Goal: Task Accomplishment & Management: Manage account settings

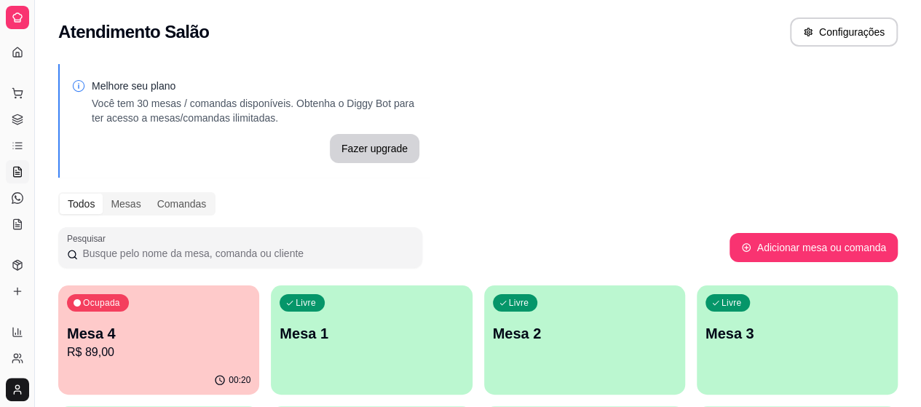
scroll to position [124, 0]
drag, startPoint x: 39, startPoint y: 67, endPoint x: 45, endPoint y: 62, distance: 8.3
click at [45, 62] on div "Diggy Sistema de Gestão R Restaurante P ... Loja aberta Diggy Pro + 30 Renovaçã…" at bounding box center [460, 347] width 921 height 695
drag, startPoint x: 33, startPoint y: 60, endPoint x: 54, endPoint y: 68, distance: 21.9
drag, startPoint x: 54, startPoint y: 68, endPoint x: 32, endPoint y: 59, distance: 23.8
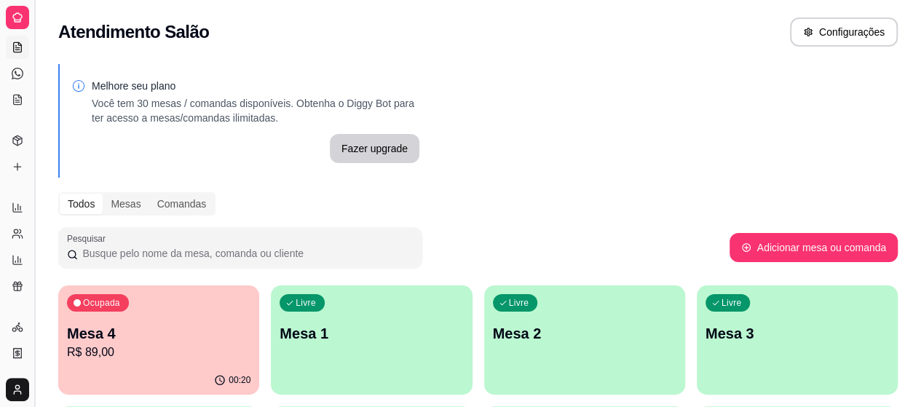
click at [32, 59] on button "Toggle Sidebar" at bounding box center [34, 203] width 12 height 407
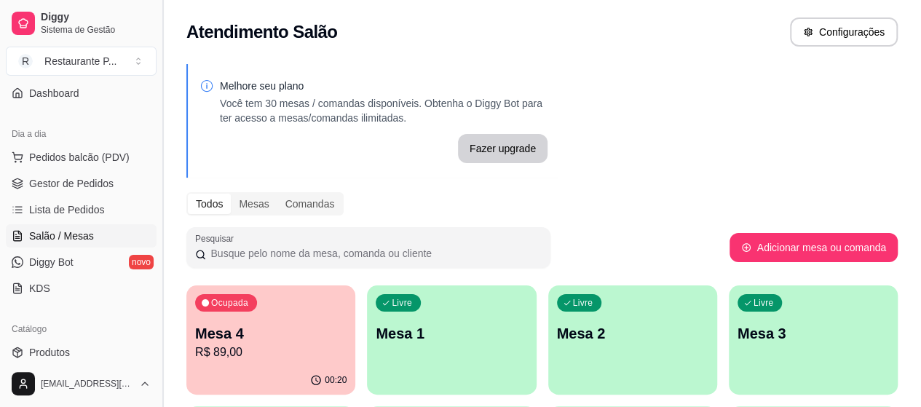
scroll to position [266, 0]
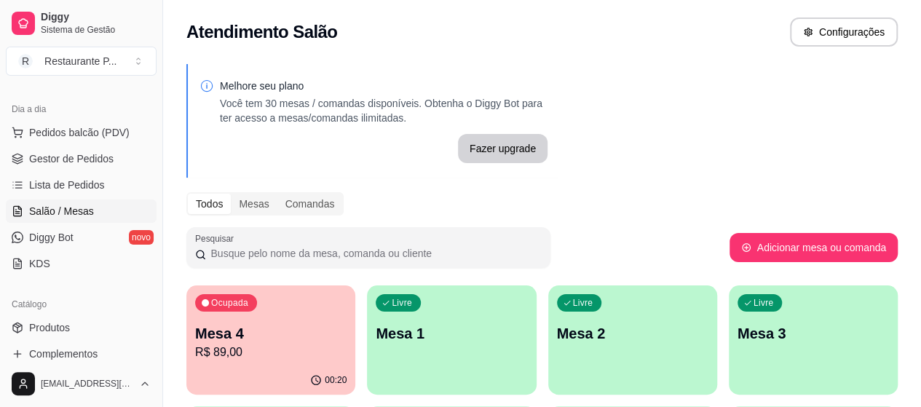
click at [52, 143] on ul "Pedidos balcão (PDV) Gestor de Pedidos Lista de Pedidos Salão / Mesas Diggy Bot…" at bounding box center [81, 198] width 151 height 154
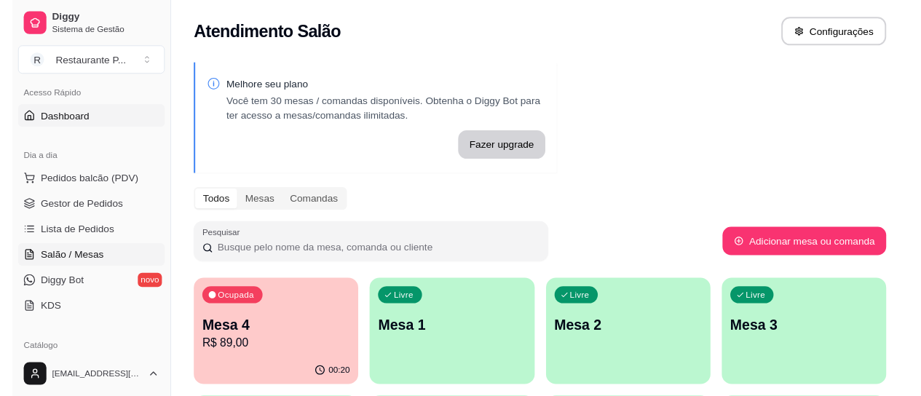
scroll to position [76, 0]
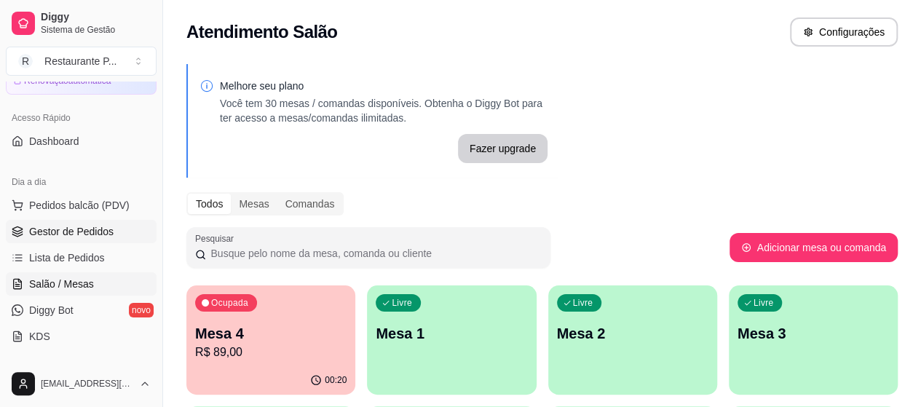
click at [38, 224] on span "Gestor de Pedidos" at bounding box center [71, 231] width 84 height 15
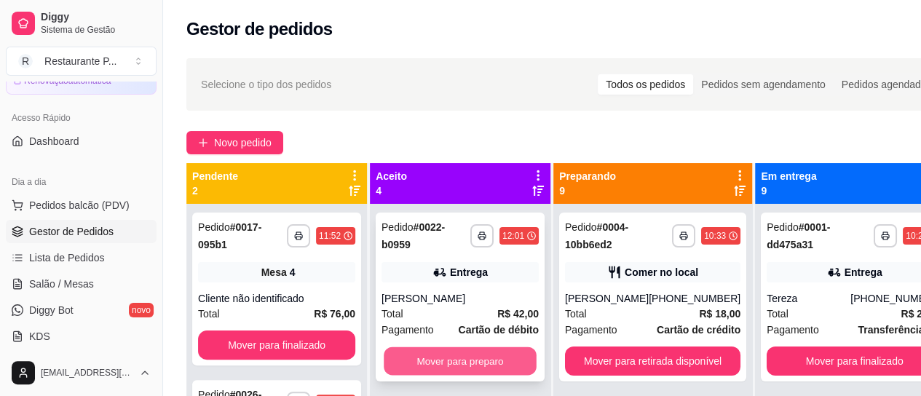
click at [496, 352] on button "Mover para preparo" at bounding box center [460, 361] width 153 height 28
click at [494, 354] on button "Mover para preparo" at bounding box center [460, 361] width 153 height 28
click at [494, 354] on button "Mover para preparo" at bounding box center [459, 360] width 157 height 29
click at [494, 354] on button "Mover para preparo" at bounding box center [460, 361] width 153 height 28
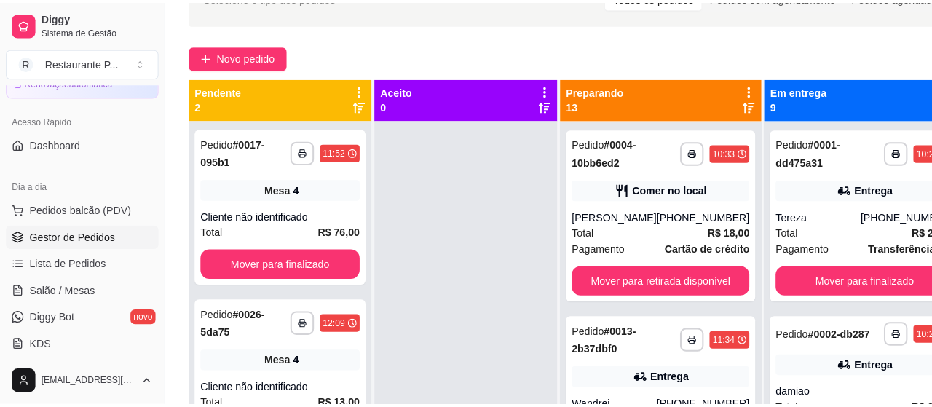
scroll to position [116, 0]
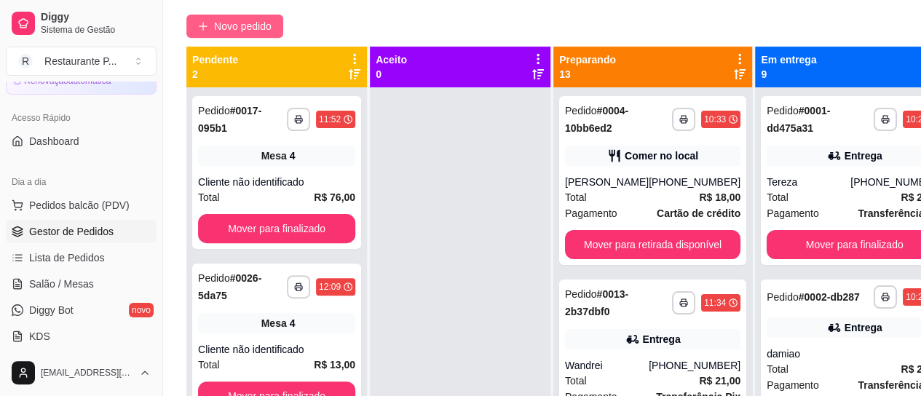
click at [271, 24] on span "Novo pedido" at bounding box center [242, 26] width 57 height 16
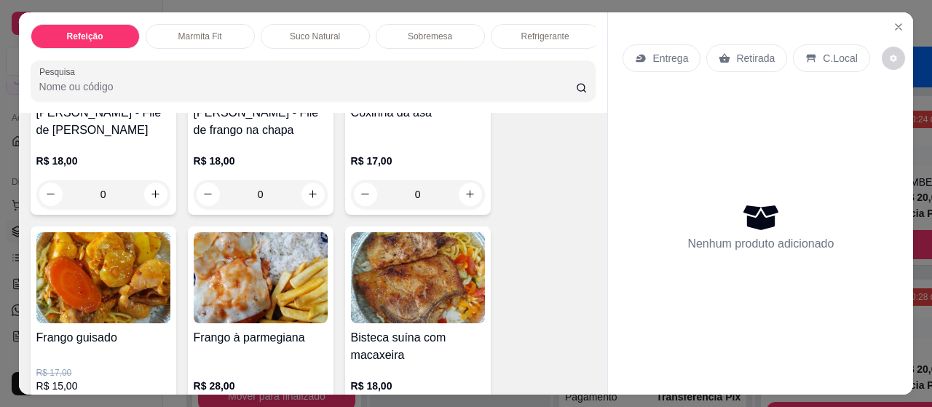
scroll to position [387, 0]
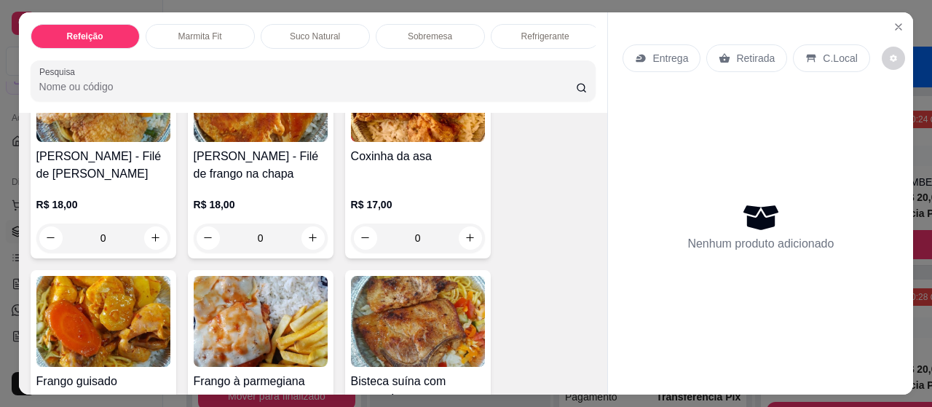
click at [99, 314] on img at bounding box center [103, 321] width 134 height 91
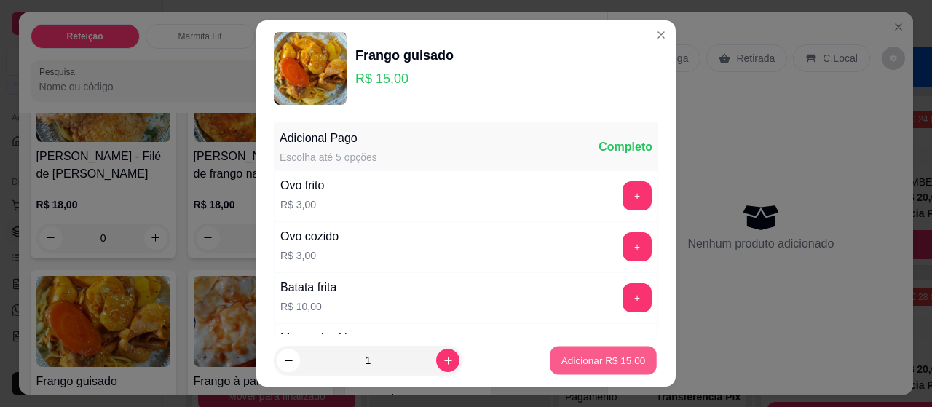
click at [589, 347] on button "Adicionar R$ 15,00" at bounding box center [602, 360] width 107 height 28
type input "1"
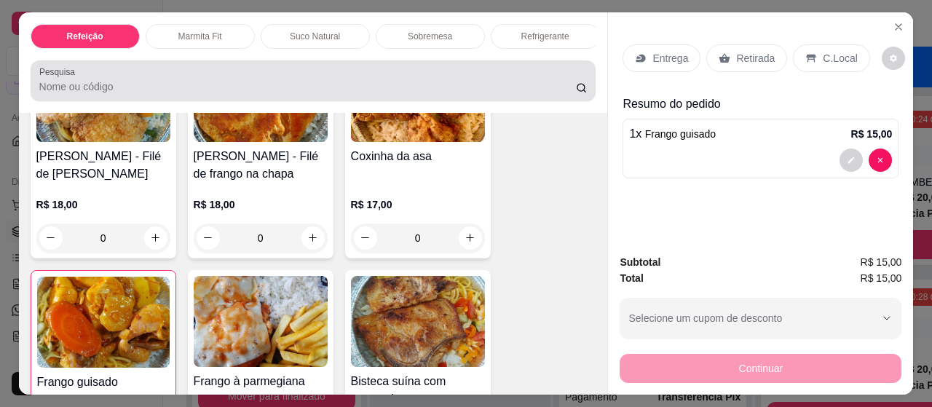
click at [303, 101] on div "Pesquisa" at bounding box center [313, 80] width 565 height 41
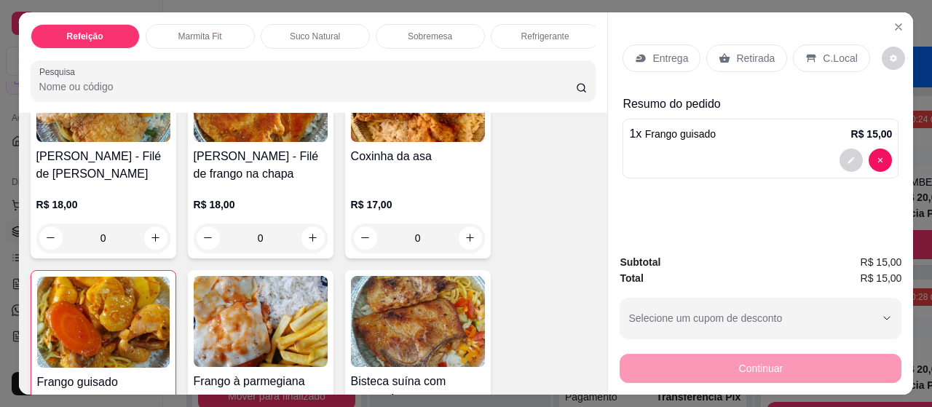
click at [291, 31] on p "Suco Natural" at bounding box center [315, 37] width 50 height 12
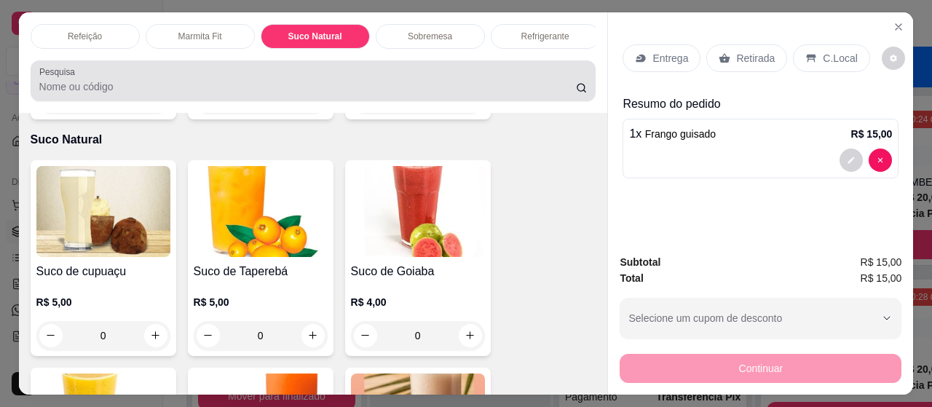
scroll to position [39, 0]
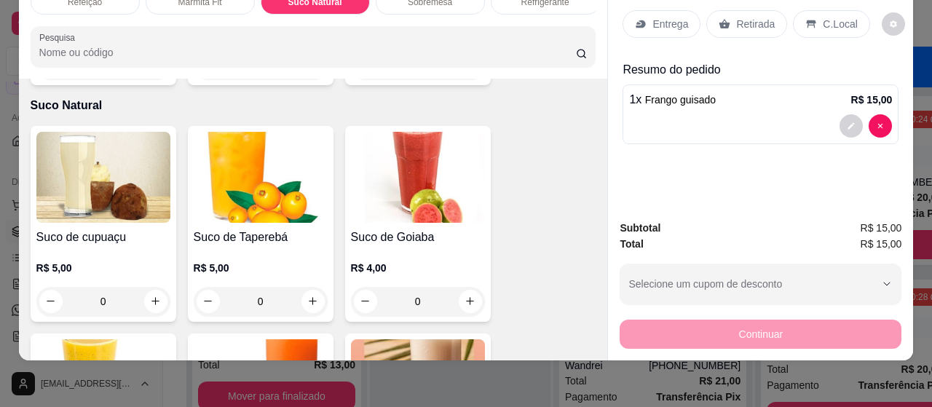
click at [258, 342] on img at bounding box center [261, 384] width 134 height 91
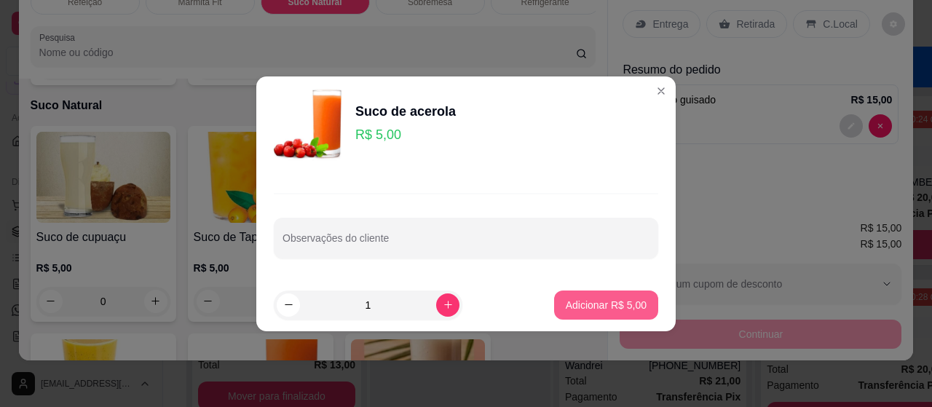
click at [555, 298] on button "Adicionar R$ 5,00" at bounding box center [606, 304] width 104 height 29
type input "1"
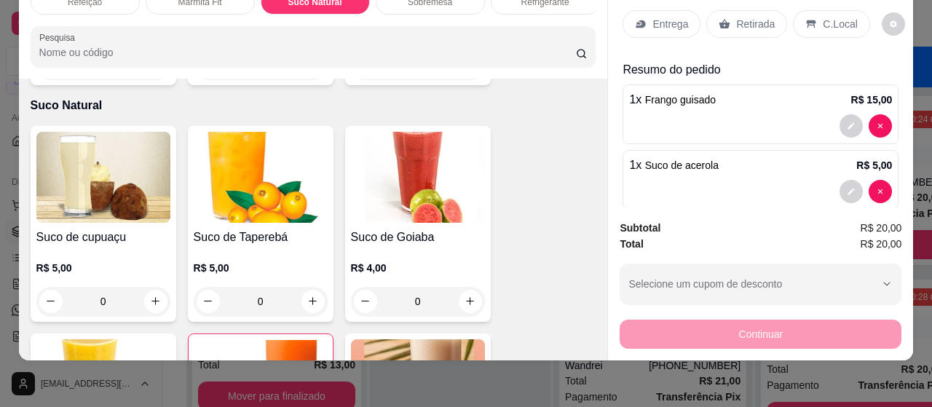
click at [638, 18] on icon at bounding box center [641, 24] width 12 height 12
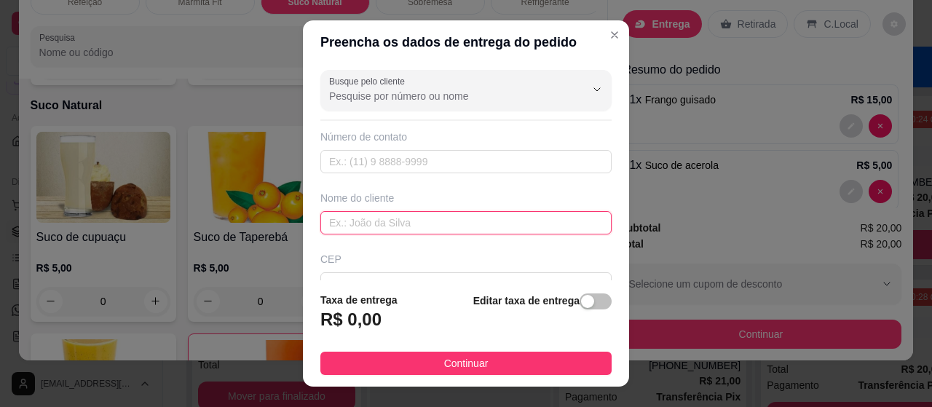
click at [400, 226] on input "text" at bounding box center [465, 222] width 291 height 23
type input "[PERSON_NAME]"
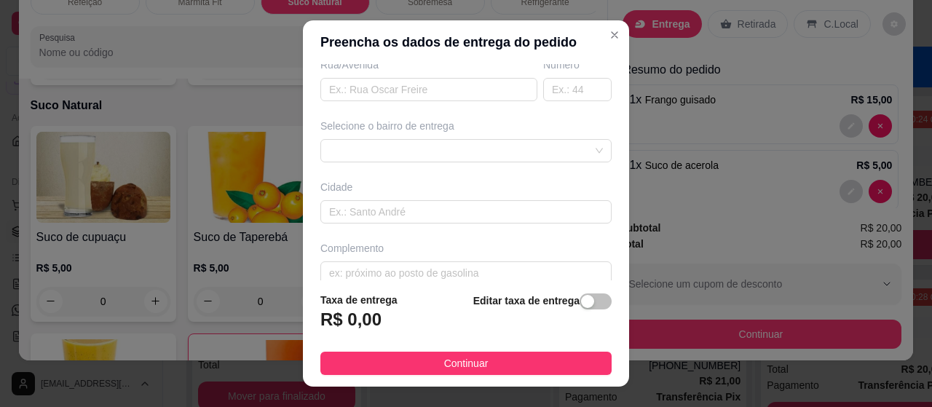
scroll to position [271, 0]
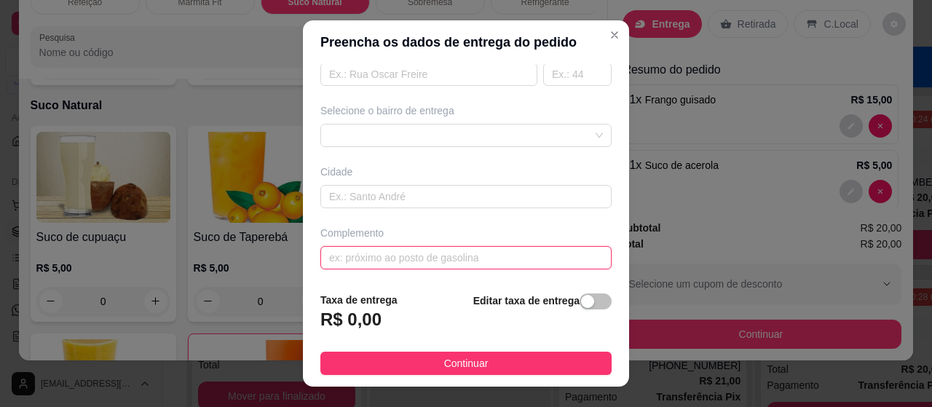
click at [358, 248] on input "text" at bounding box center [465, 257] width 291 height 23
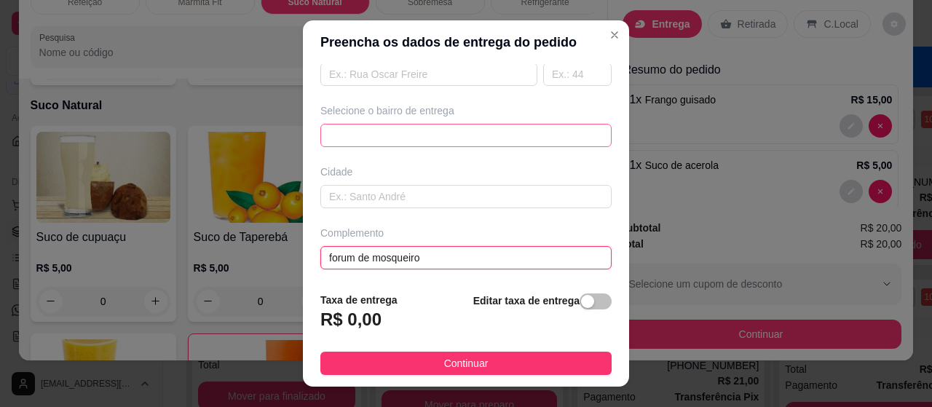
click at [396, 135] on div "64519fce79685a28109be96c 6452b94cccd6e324125c1341 [GEOGRAPHIC_DATA] (Mosqueiro)…" at bounding box center [465, 135] width 291 height 23
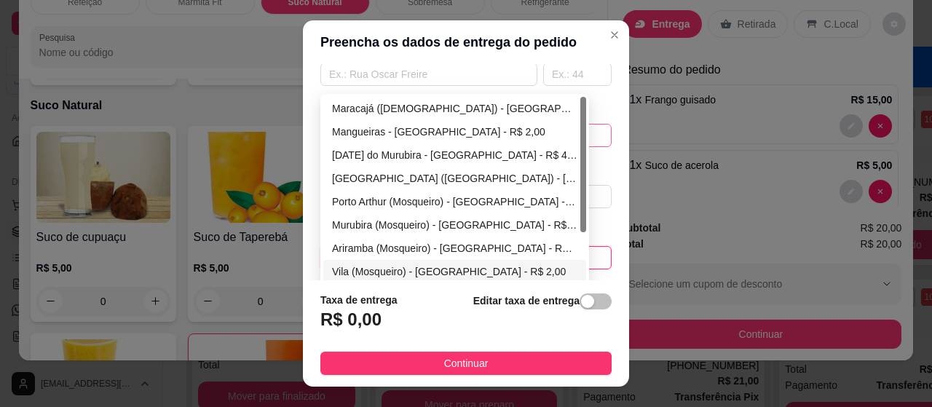
type input "forum de mosqueiro"
click at [370, 260] on div "Vila (Mosqueiro) - [GEOGRAPHIC_DATA] - R$ 2,00" at bounding box center [454, 271] width 263 height 23
type input "[GEOGRAPHIC_DATA]"
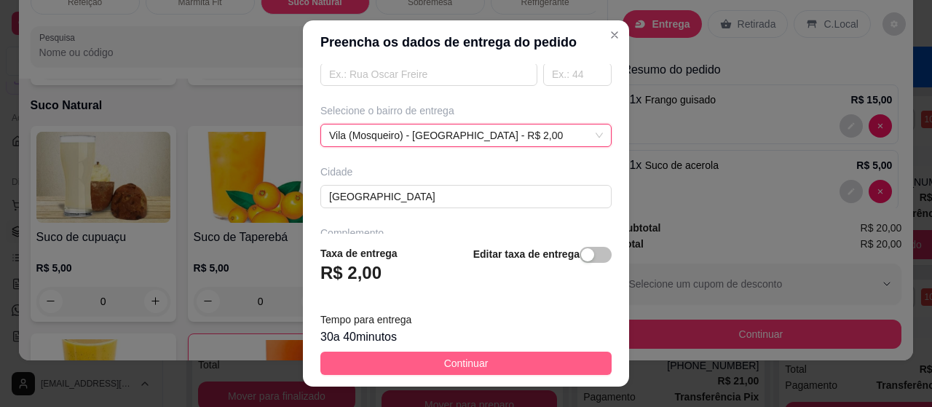
click at [444, 366] on span "Continuar" at bounding box center [466, 363] width 44 height 16
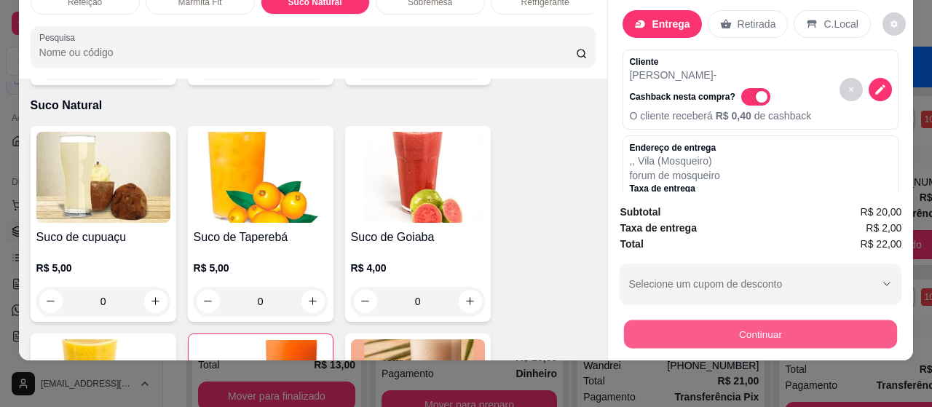
click at [795, 320] on button "Continuar" at bounding box center [760, 334] width 273 height 28
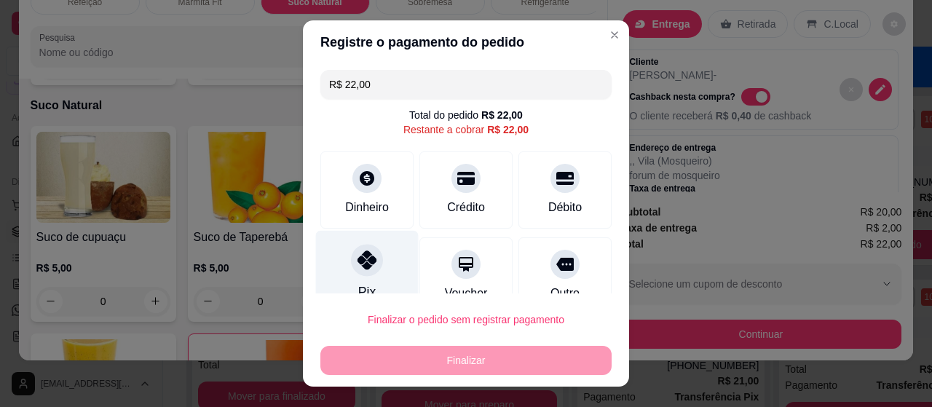
click at [374, 276] on div "Pix" at bounding box center [367, 273] width 103 height 85
type input "R$ 0,00"
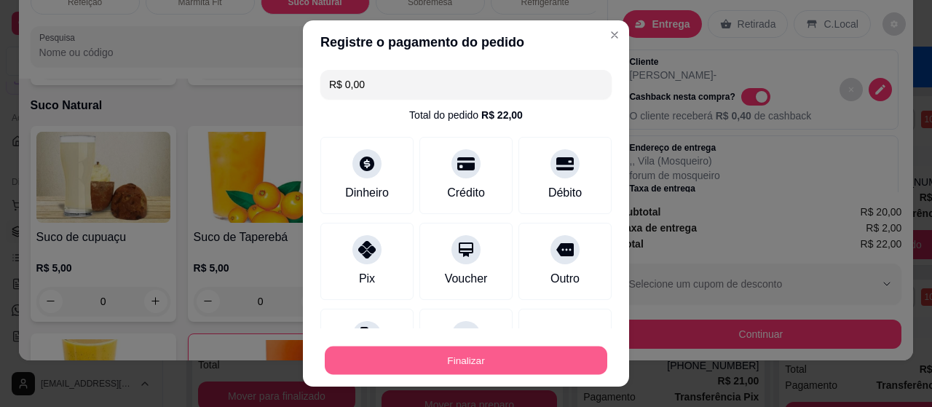
click at [429, 354] on button "Finalizar" at bounding box center [466, 360] width 282 height 28
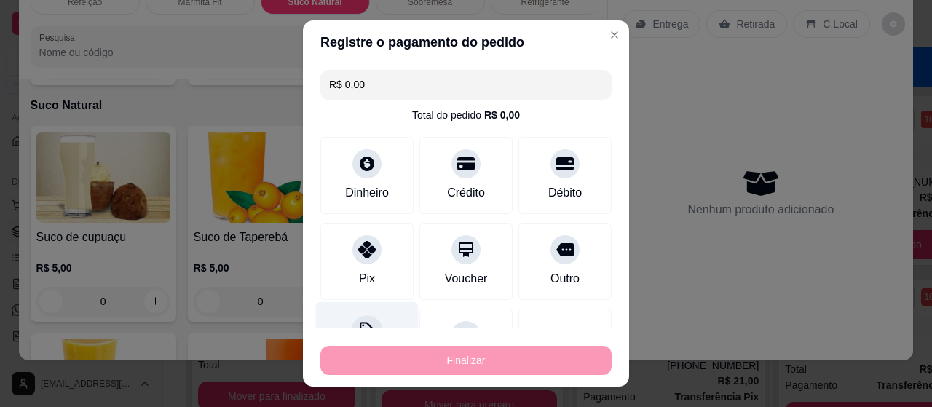
type input "0"
type input "-R$ 22,00"
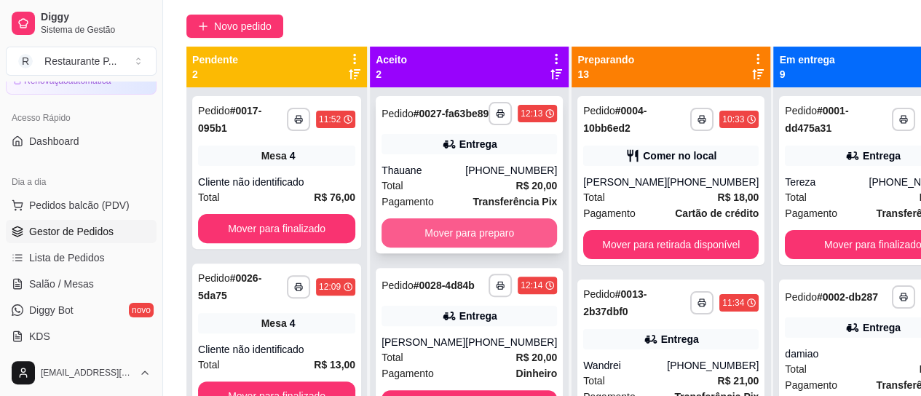
click at [474, 246] on button "Mover para preparo" at bounding box center [468, 232] width 175 height 29
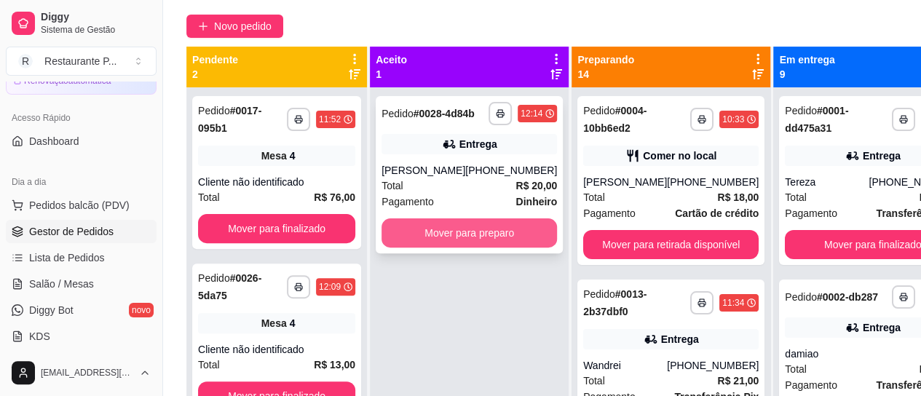
click at [473, 244] on button "Mover para preparo" at bounding box center [468, 232] width 175 height 29
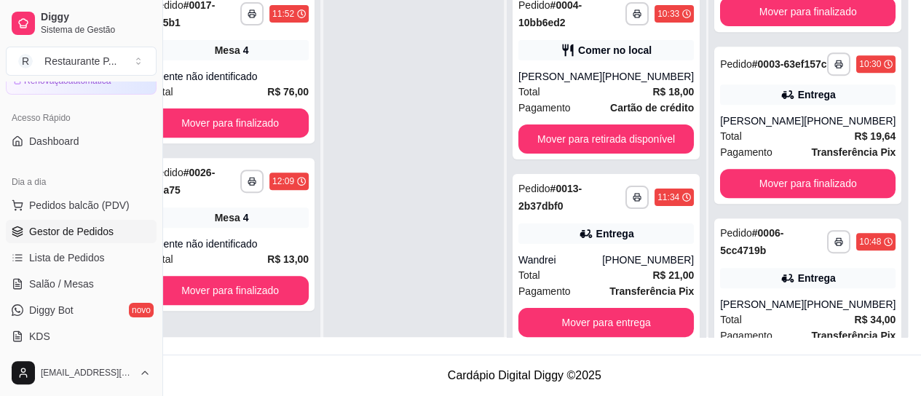
scroll to position [342, 0]
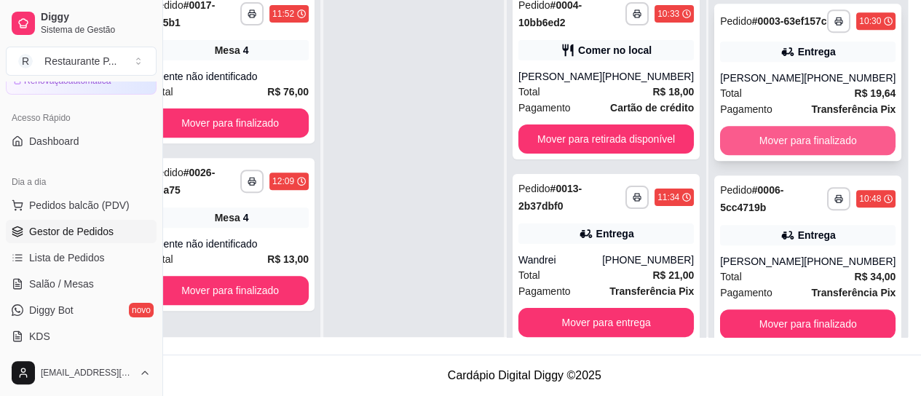
click at [795, 145] on button "Mover para finalizado" at bounding box center [807, 140] width 175 height 29
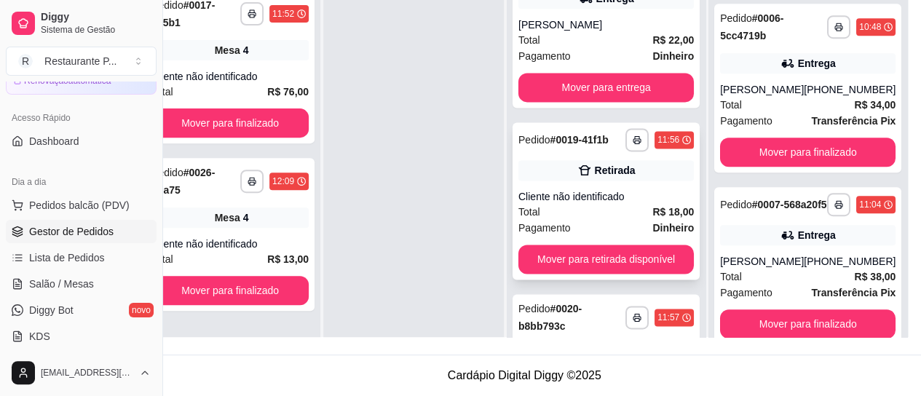
scroll to position [949, 0]
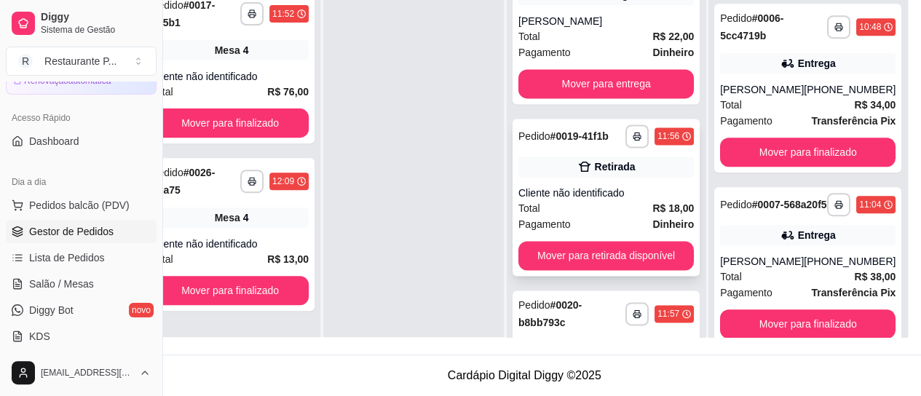
click at [550, 170] on div "Retirada" at bounding box center [605, 166] width 175 height 20
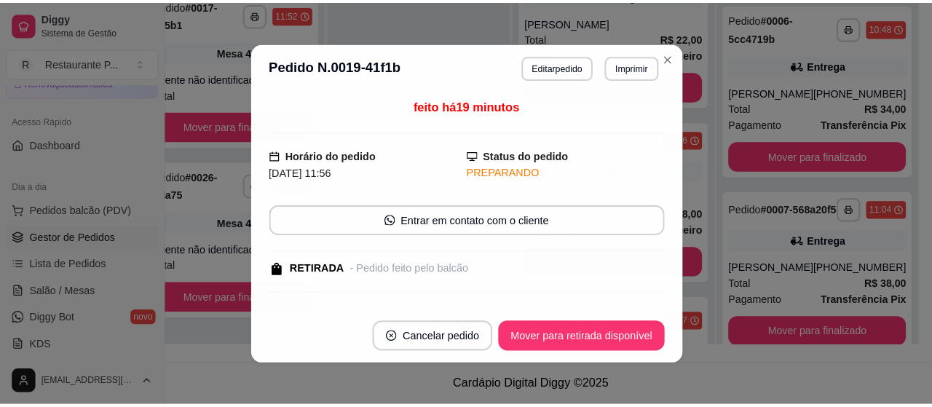
scroll to position [221, 36]
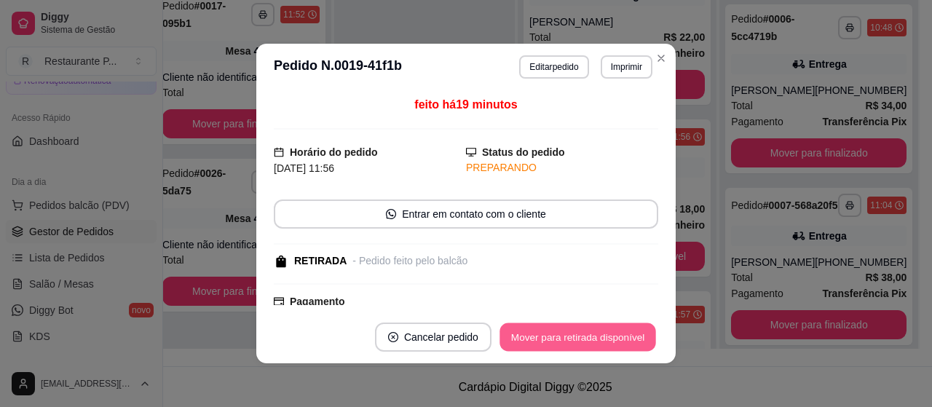
click at [589, 330] on button "Mover para retirada disponível" at bounding box center [577, 337] width 156 height 28
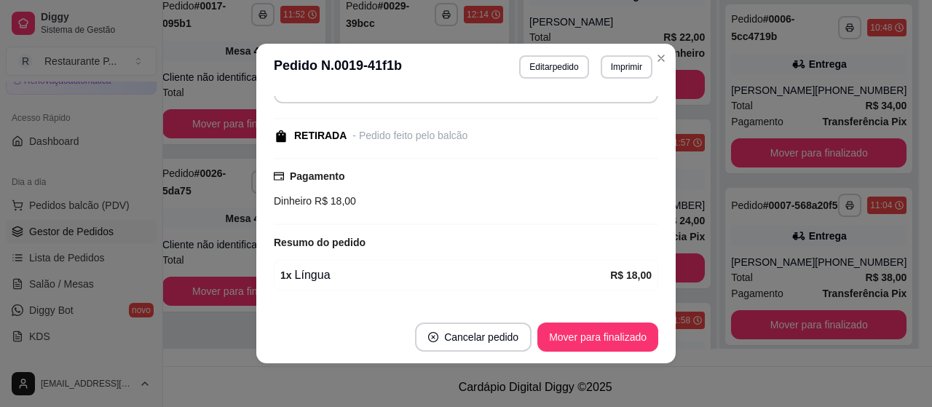
scroll to position [143, 0]
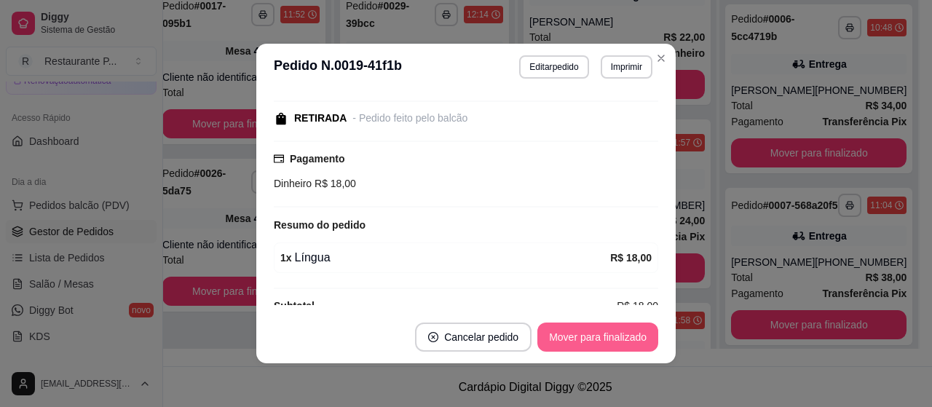
click at [598, 335] on button "Mover para finalizado" at bounding box center [597, 336] width 121 height 29
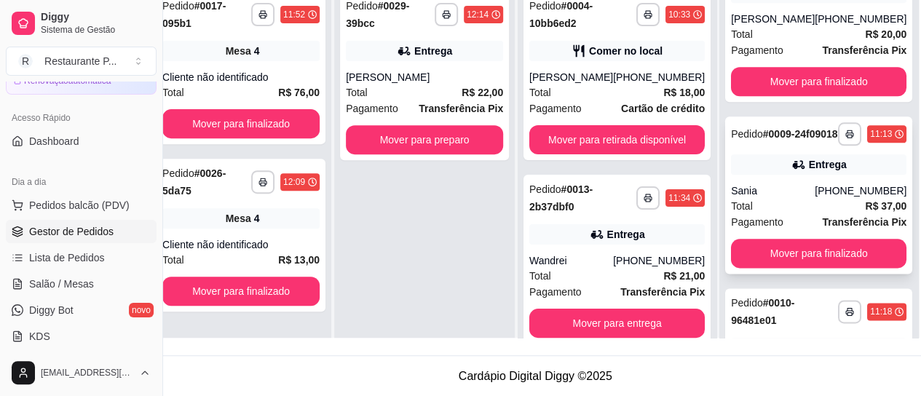
scroll to position [777, 0]
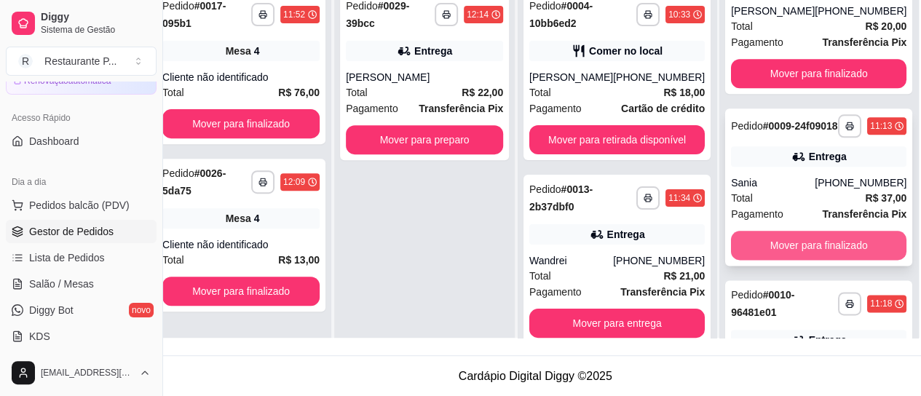
click at [852, 260] on button "Mover para finalizado" at bounding box center [818, 245] width 175 height 29
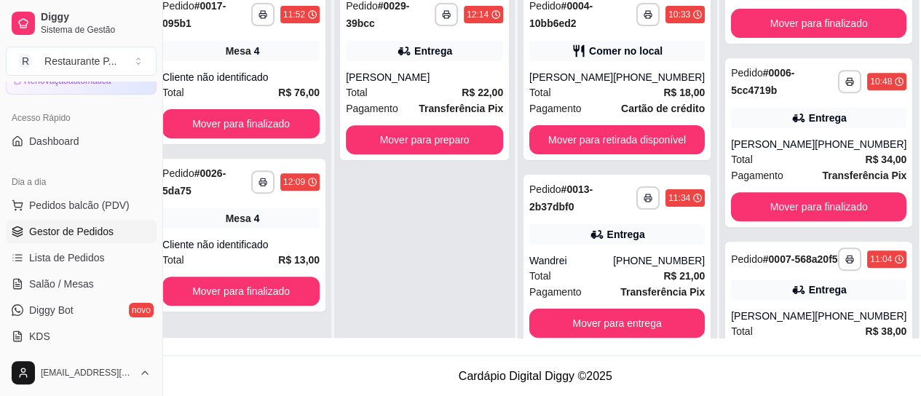
scroll to position [277, 0]
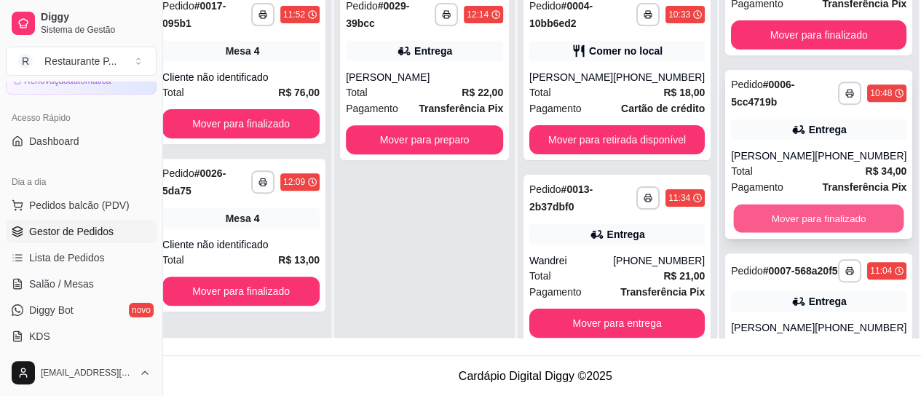
click at [844, 219] on button "Mover para finalizado" at bounding box center [819, 218] width 170 height 28
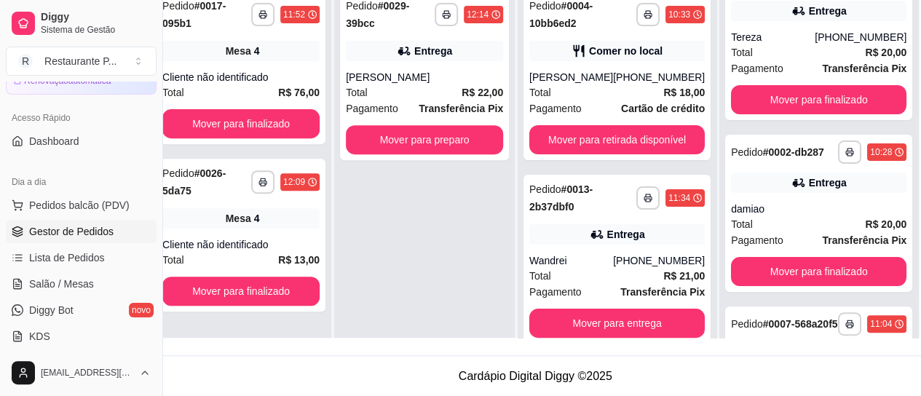
scroll to position [0, 0]
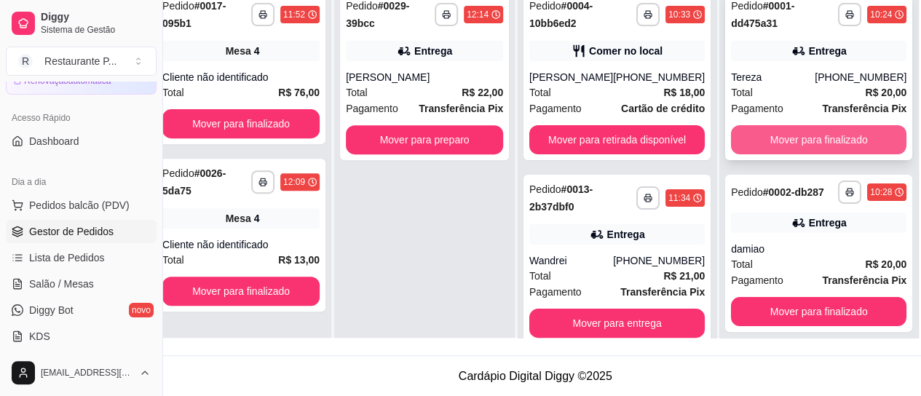
click at [780, 145] on button "Mover para finalizado" at bounding box center [818, 139] width 175 height 29
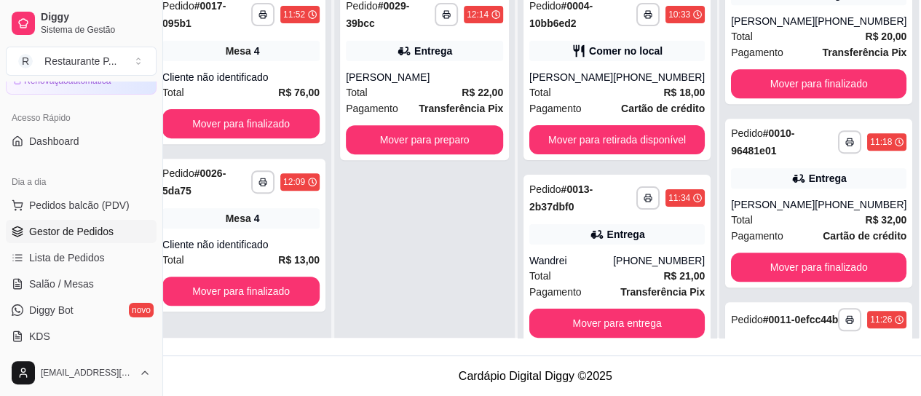
scroll to position [403, 0]
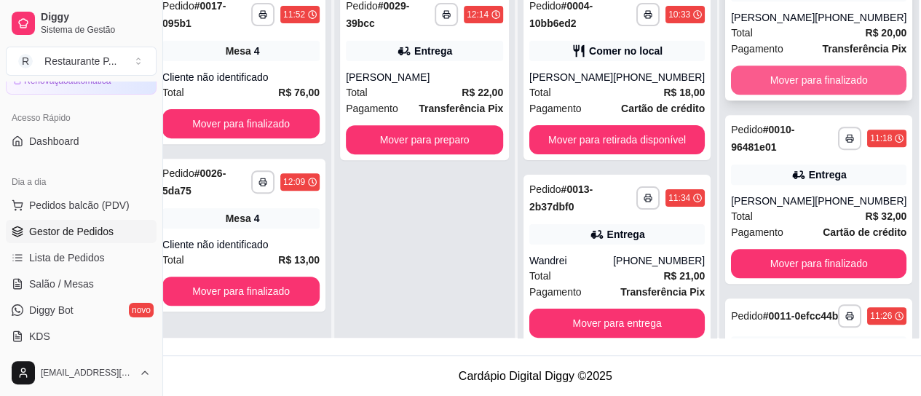
click at [768, 95] on button "Mover para finalizado" at bounding box center [818, 79] width 175 height 29
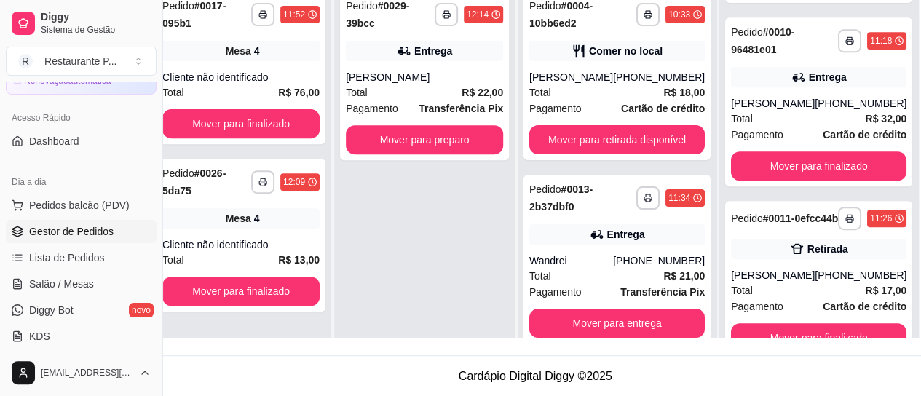
scroll to position [205, 0]
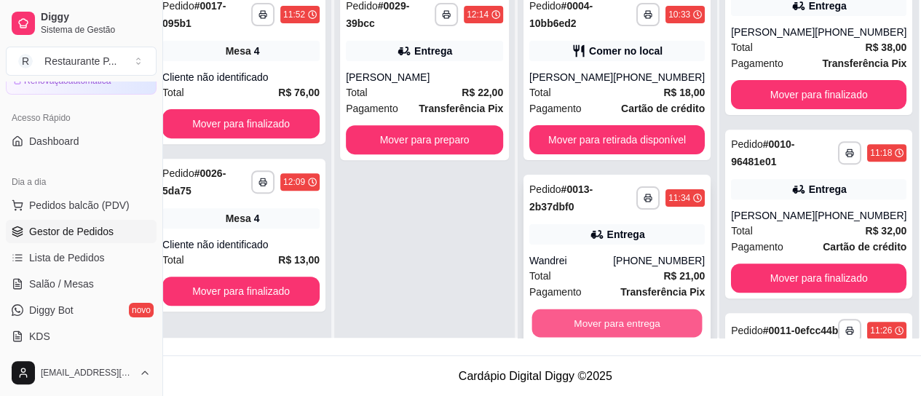
click at [647, 322] on button "Mover para entrega" at bounding box center [617, 323] width 170 height 28
click at [655, 317] on button "Mover para entrega" at bounding box center [616, 323] width 175 height 29
click at [655, 317] on button "Mover para entrega" at bounding box center [617, 323] width 170 height 28
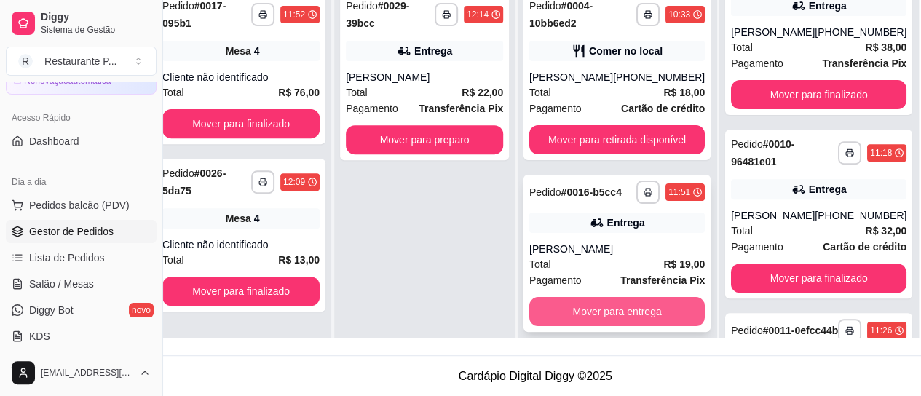
click at [623, 307] on button "Mover para entrega" at bounding box center [616, 311] width 175 height 29
click at [655, 315] on button "Mover para entrega" at bounding box center [616, 311] width 175 height 29
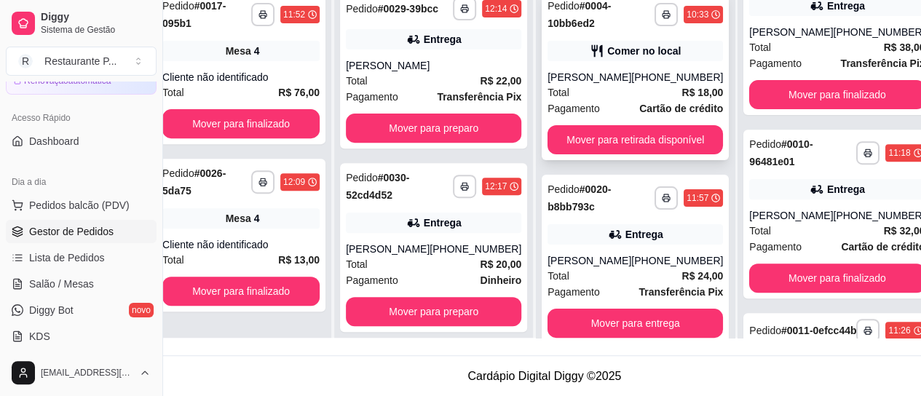
drag, startPoint x: 517, startPoint y: 118, endPoint x: 557, endPoint y: 114, distance: 40.2
click at [493, 156] on div "**********" at bounding box center [435, 140] width 202 height 396
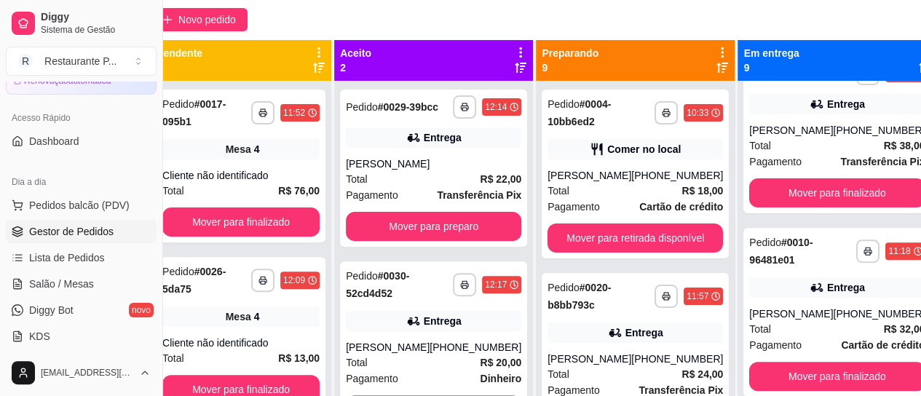
scroll to position [120, 36]
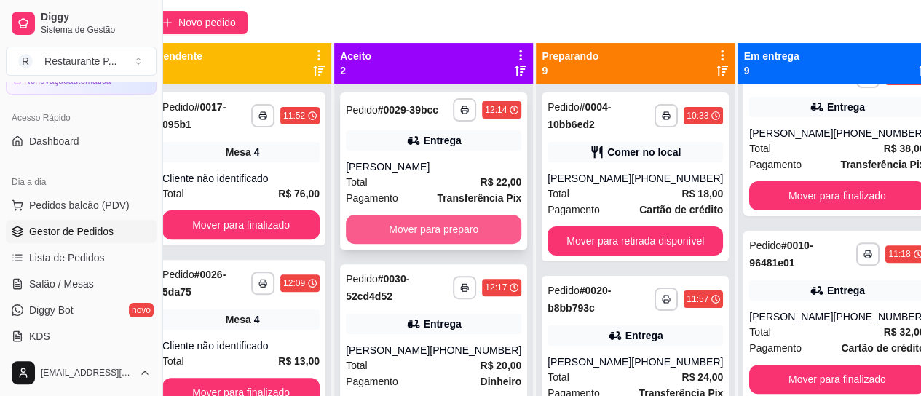
click at [429, 244] on button "Mover para preparo" at bounding box center [433, 229] width 175 height 29
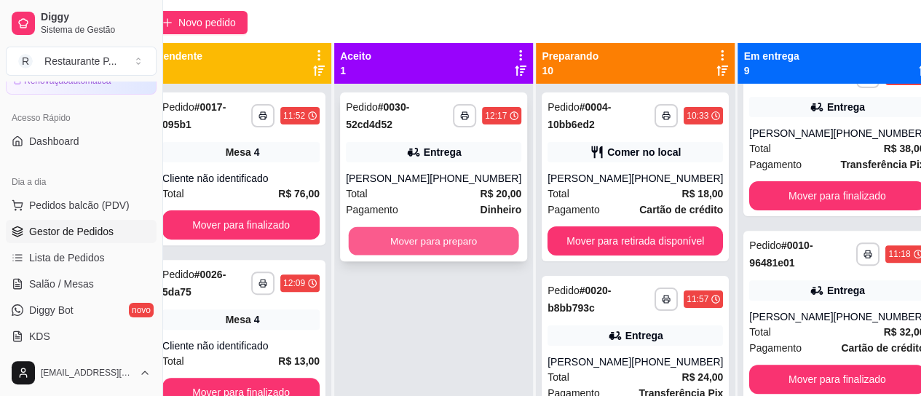
click at [431, 245] on button "Mover para preparo" at bounding box center [434, 241] width 170 height 28
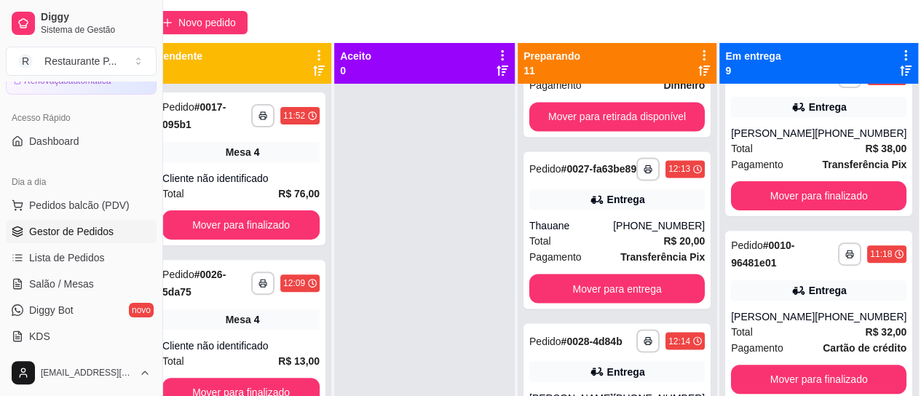
scroll to position [1207, 0]
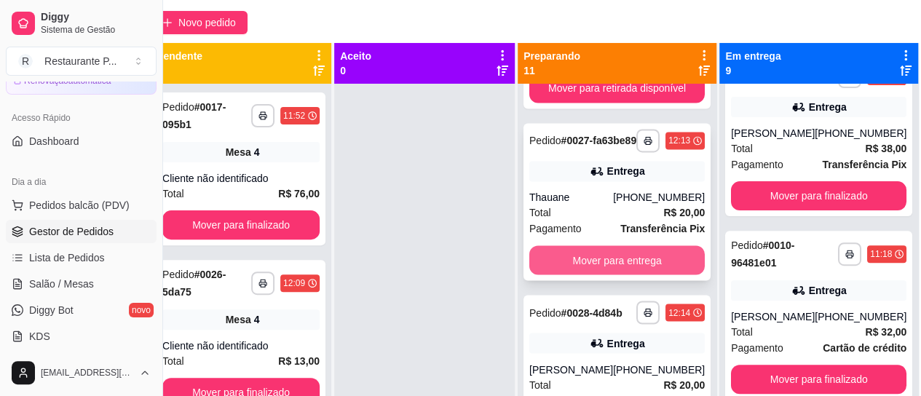
click at [613, 274] on button "Mover para entrega" at bounding box center [616, 259] width 175 height 29
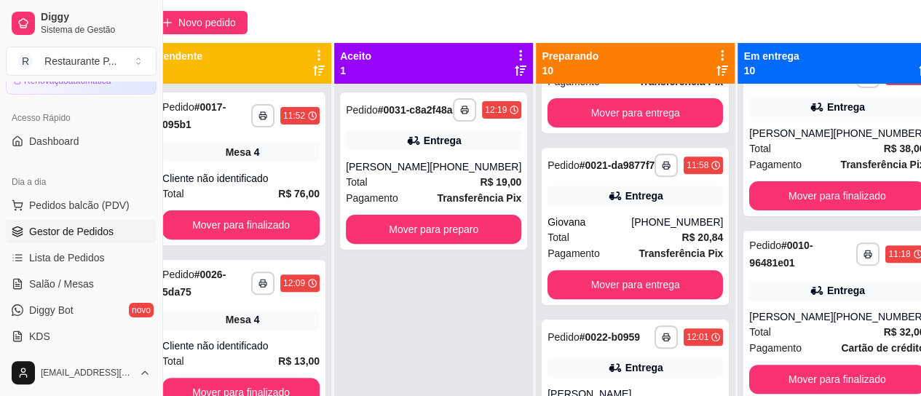
scroll to position [324, 0]
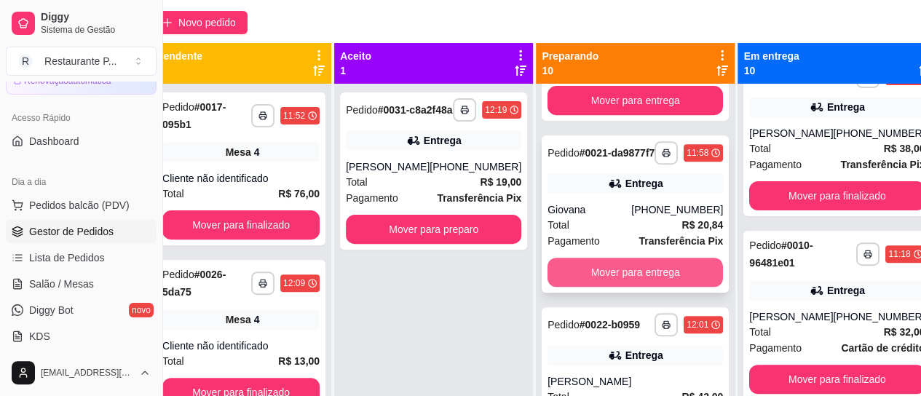
click at [623, 285] on button "Mover para entrega" at bounding box center [634, 272] width 175 height 29
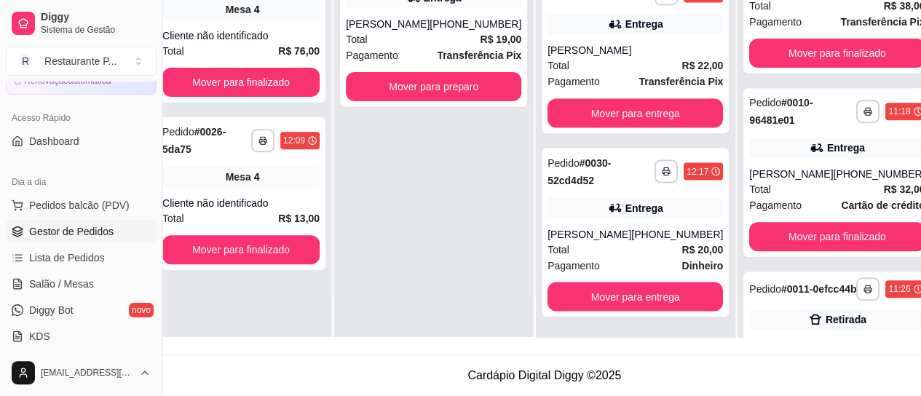
scroll to position [1223, 0]
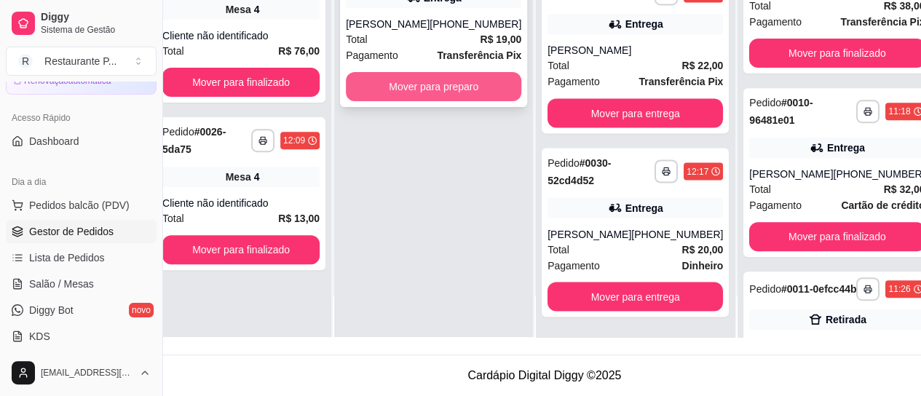
click at [432, 94] on button "Mover para preparo" at bounding box center [433, 86] width 175 height 29
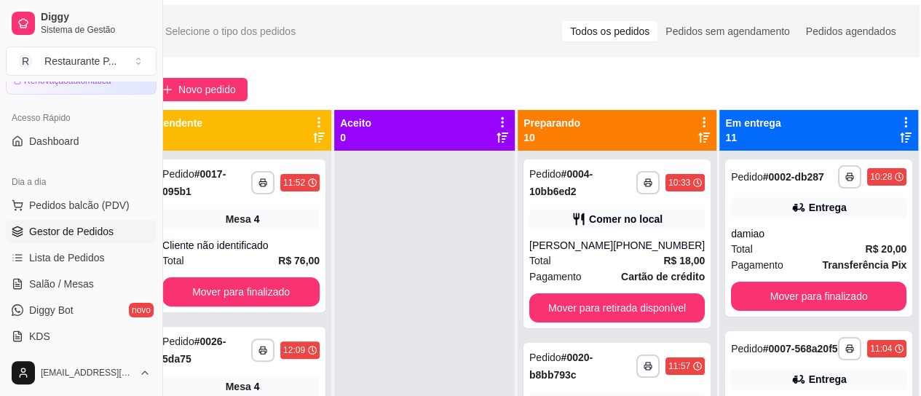
scroll to position [159, 36]
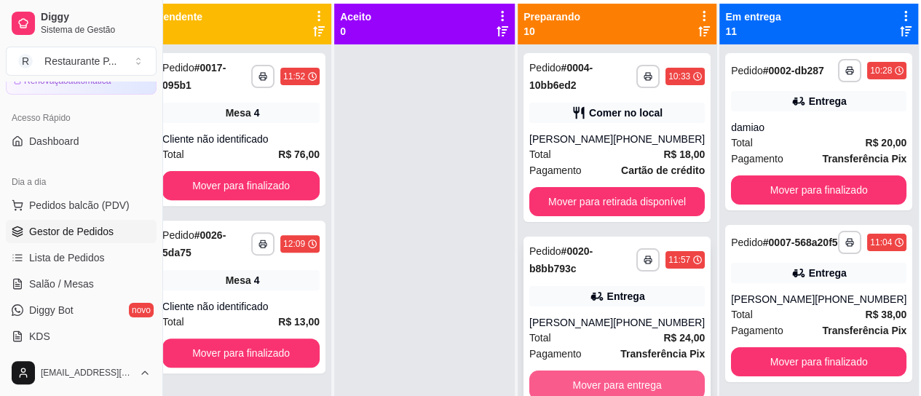
click at [627, 381] on button "Mover para entrega" at bounding box center [616, 384] width 175 height 29
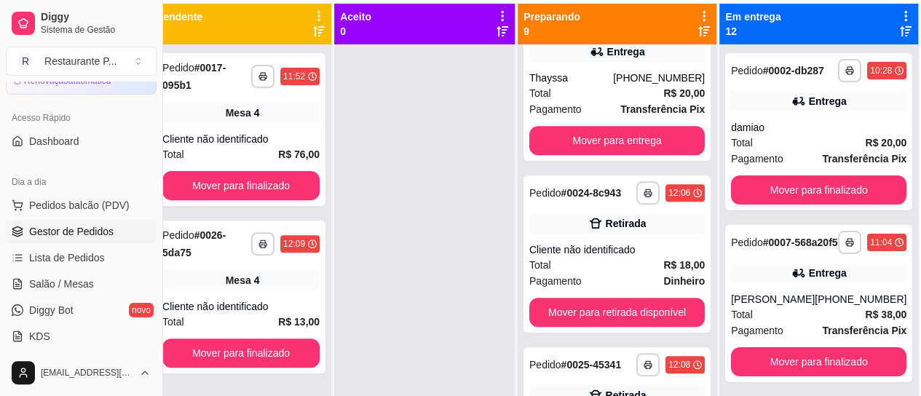
scroll to position [436, 0]
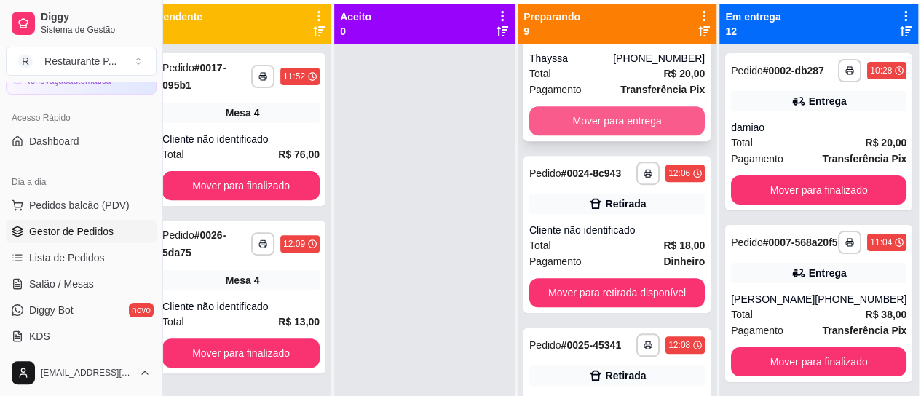
click at [647, 130] on button "Mover para entrega" at bounding box center [616, 120] width 175 height 29
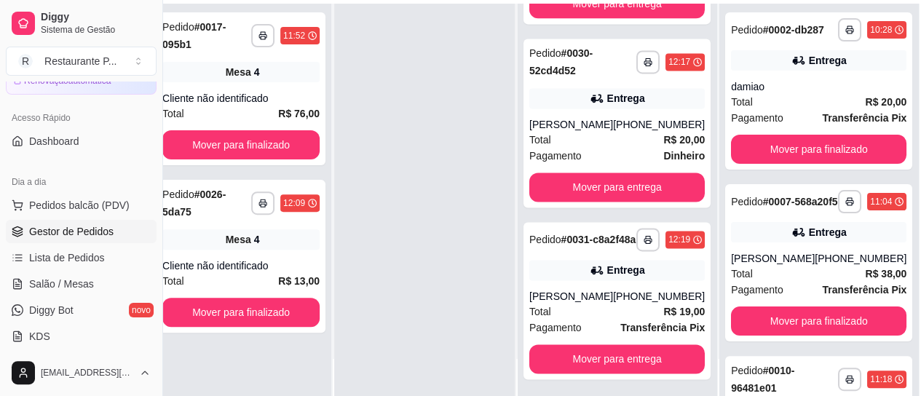
scroll to position [2, 0]
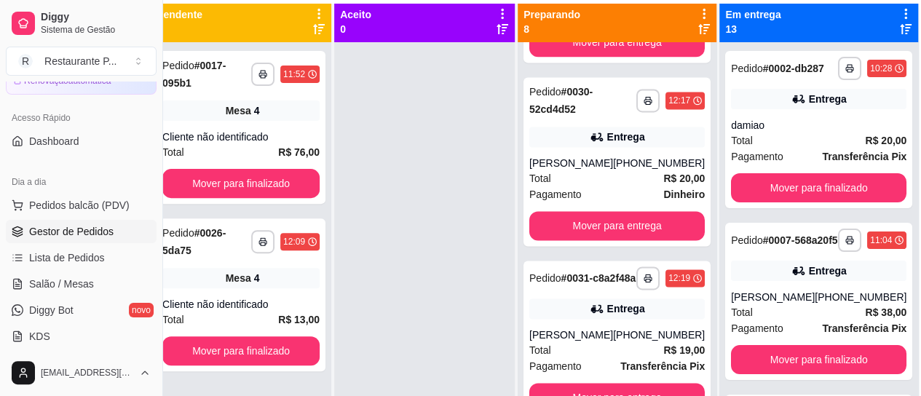
click at [445, 143] on div at bounding box center [424, 240] width 180 height 396
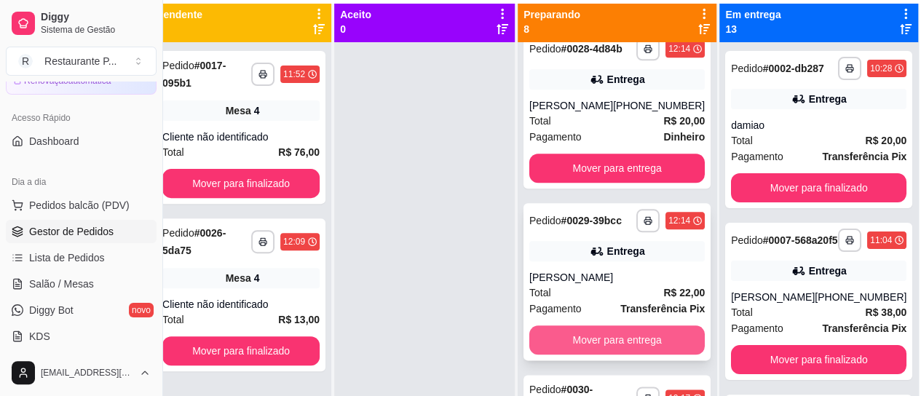
click at [584, 354] on button "Mover para entrega" at bounding box center [616, 339] width 175 height 29
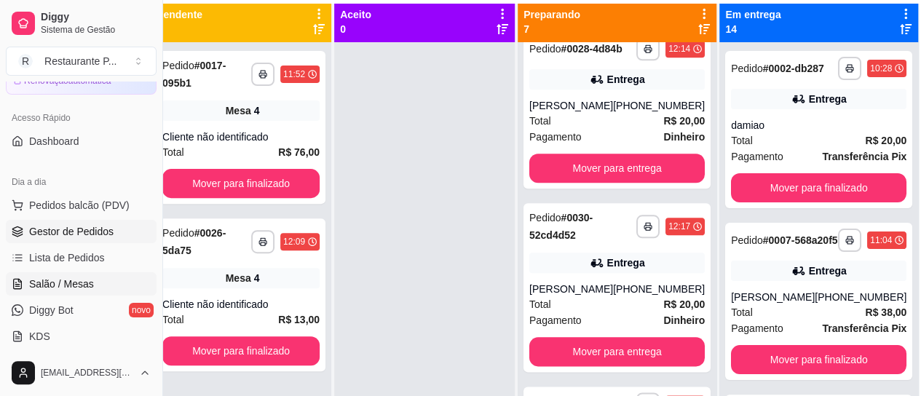
click at [60, 277] on span "Salão / Mesas" at bounding box center [61, 284] width 65 height 15
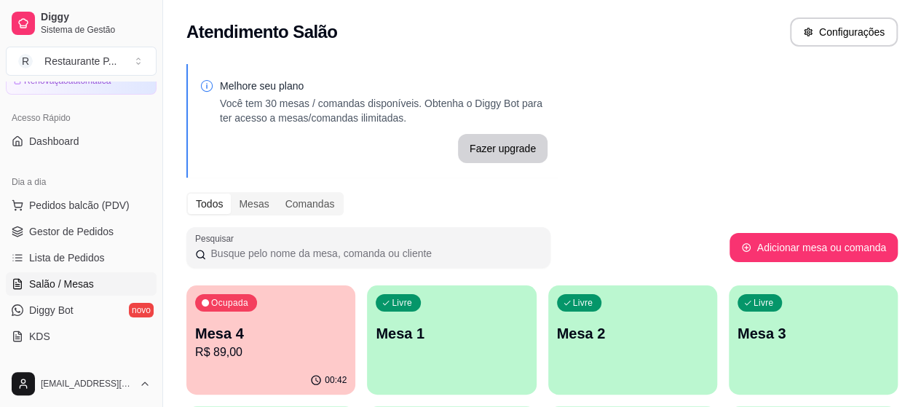
click at [261, 316] on div "Ocupada Mesa 4 R$ 89,00" at bounding box center [270, 325] width 169 height 81
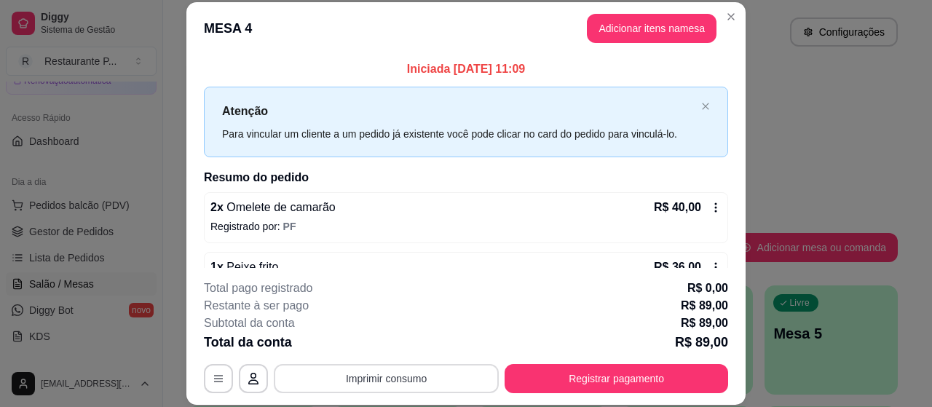
click at [440, 379] on button "Imprimir consumo" at bounding box center [386, 378] width 225 height 29
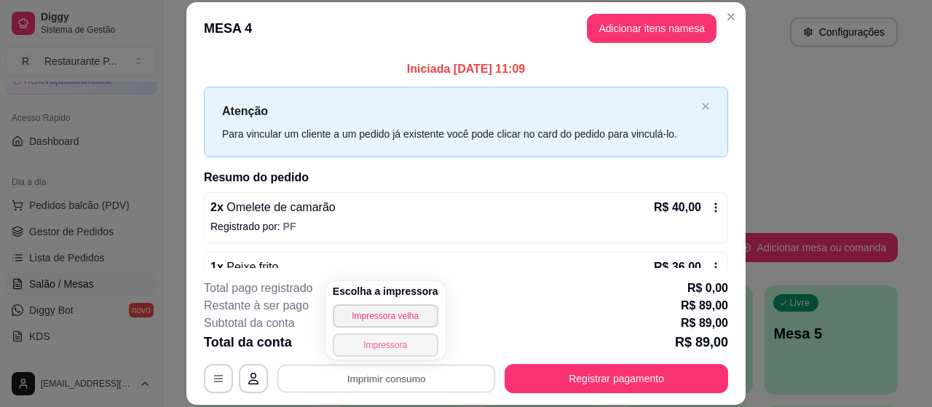
click at [408, 347] on button "Impressora" at bounding box center [386, 344] width 106 height 23
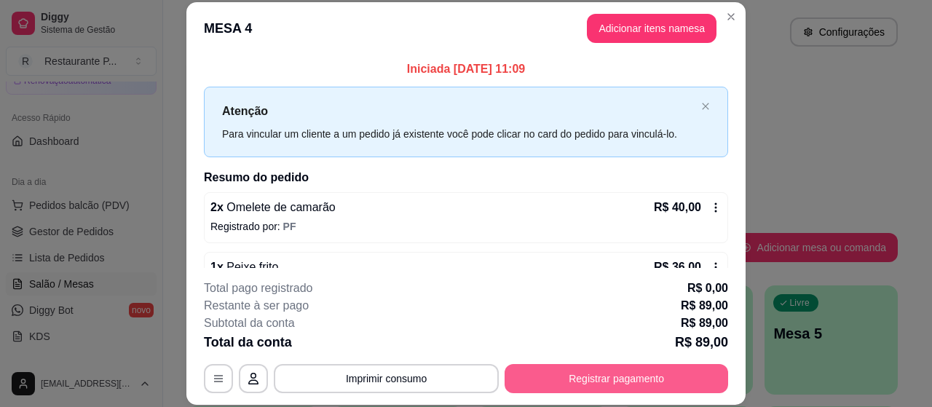
click at [697, 378] on button "Registrar pagamento" at bounding box center [615, 378] width 223 height 29
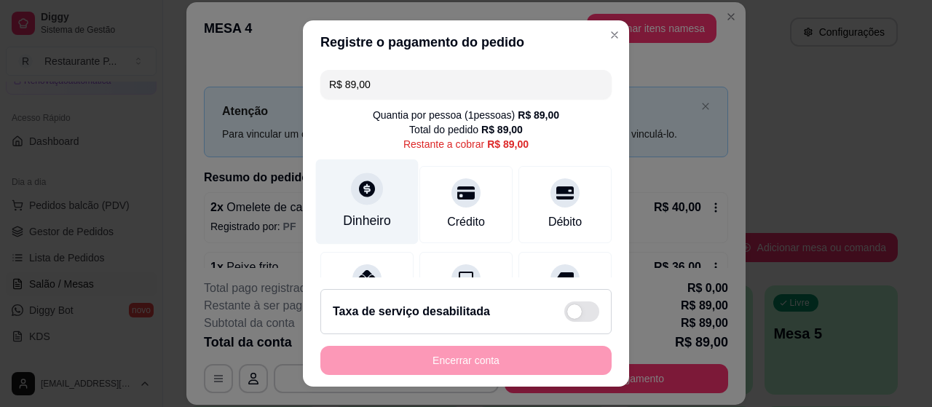
click at [372, 217] on div "Dinheiro" at bounding box center [367, 220] width 48 height 19
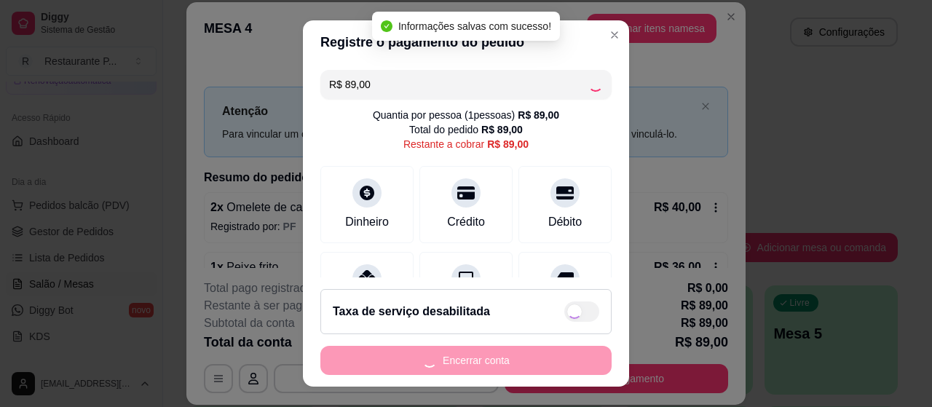
type input "R$ 0,00"
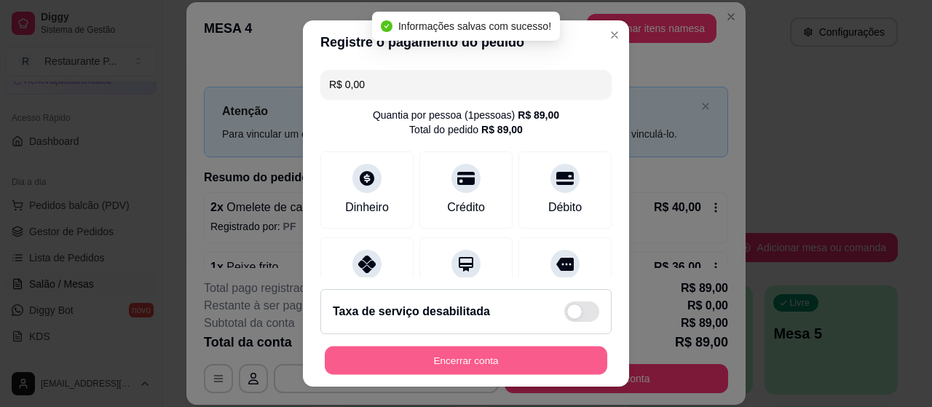
click at [521, 357] on button "Encerrar conta" at bounding box center [466, 360] width 282 height 28
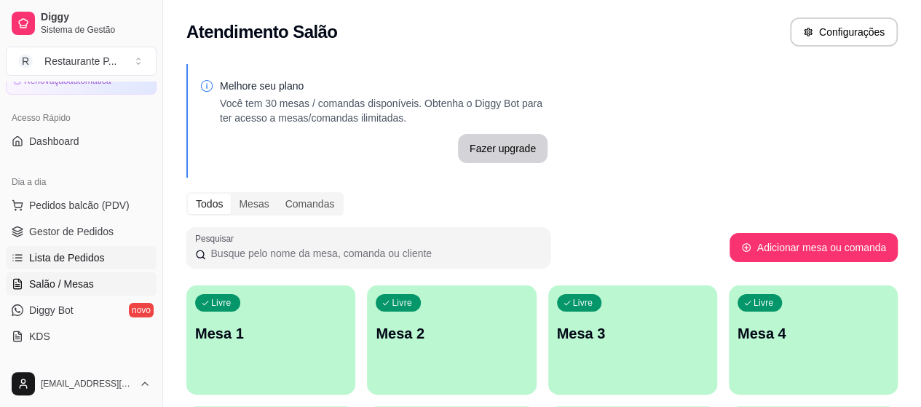
click at [39, 248] on link "Lista de Pedidos" at bounding box center [81, 257] width 151 height 23
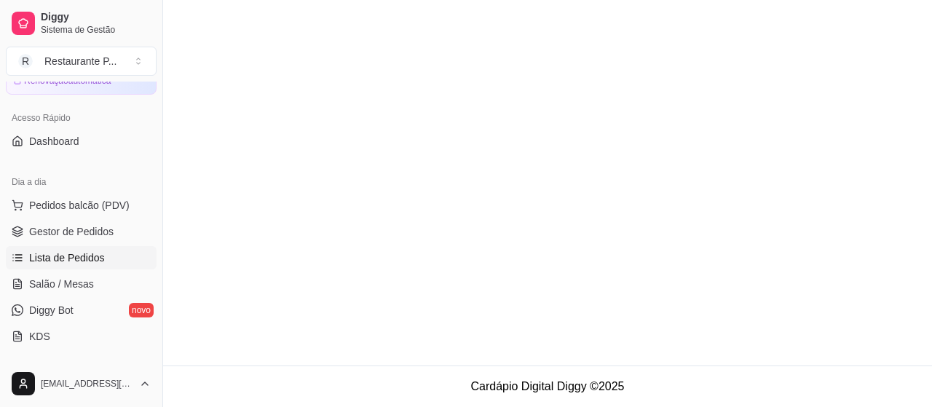
click at [39, 248] on link "Lista de Pedidos" at bounding box center [81, 257] width 151 height 23
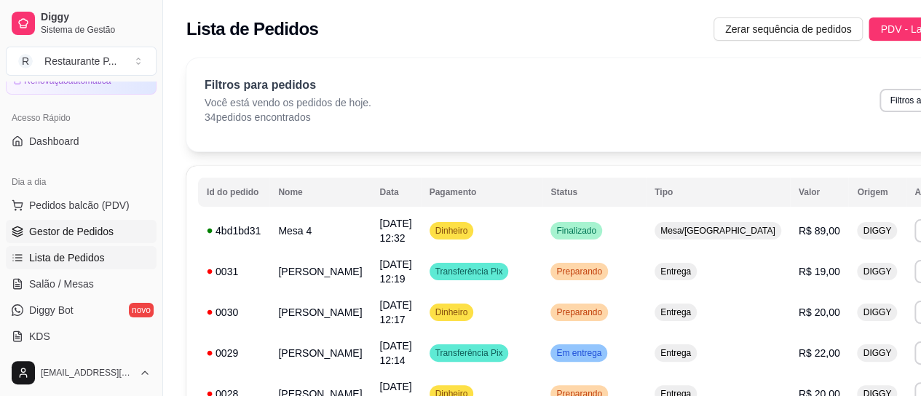
click at [60, 226] on span "Gestor de Pedidos" at bounding box center [71, 231] width 84 height 15
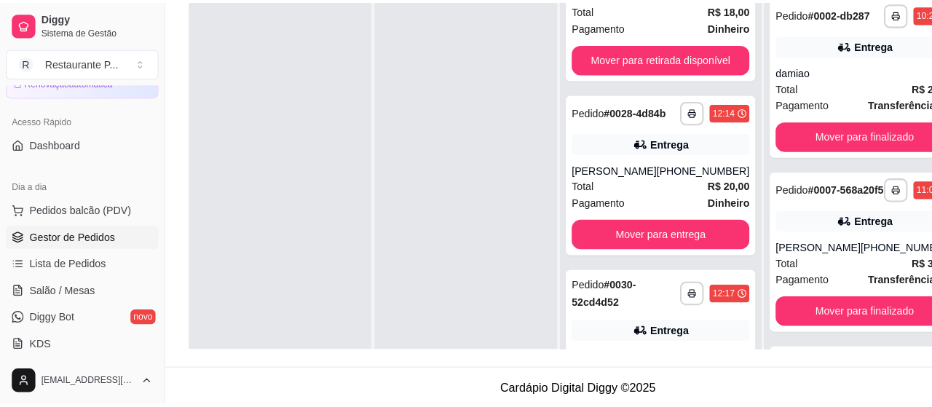
scroll to position [604, 0]
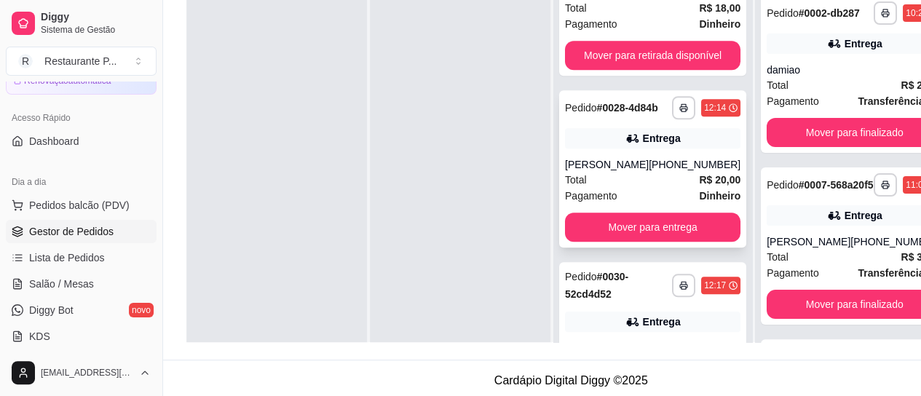
click at [669, 188] on div "Total R$ 20,00" at bounding box center [652, 180] width 175 height 16
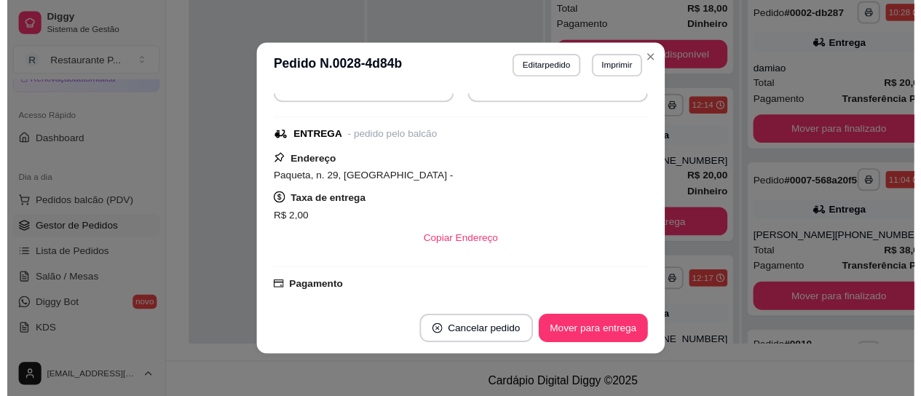
scroll to position [0, 0]
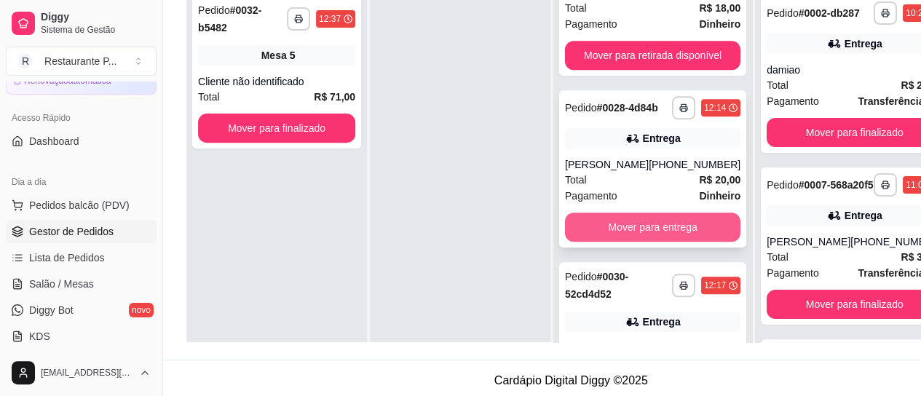
click at [688, 242] on button "Mover para entrega" at bounding box center [652, 227] width 175 height 29
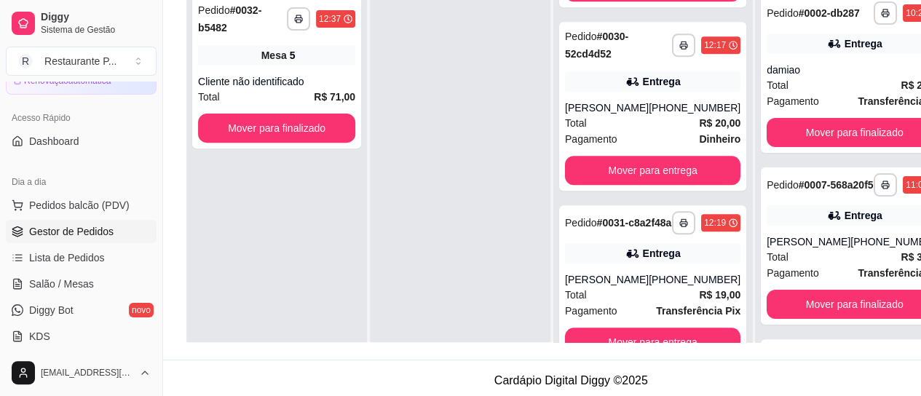
scroll to position [707, 0]
click at [667, 348] on button "Mover para entrega" at bounding box center [652, 341] width 175 height 29
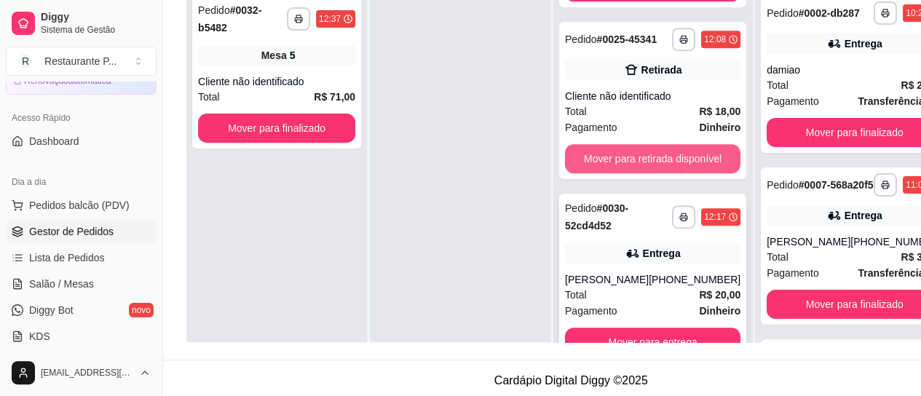
scroll to position [524, 0]
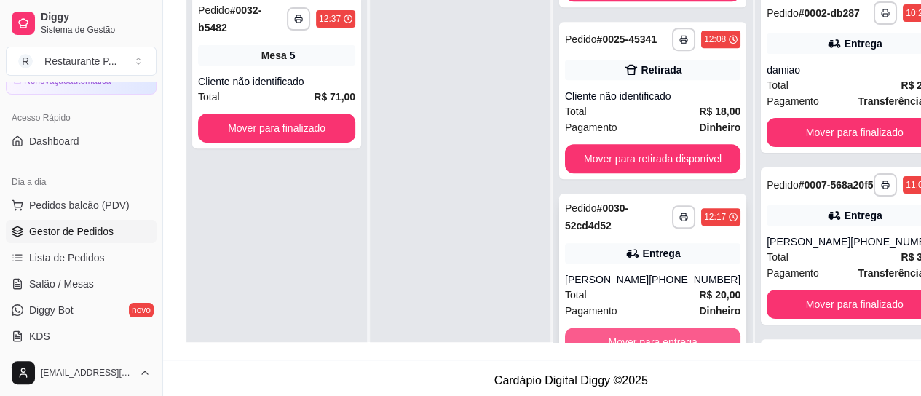
click at [710, 350] on button "Mover para entrega" at bounding box center [652, 341] width 175 height 29
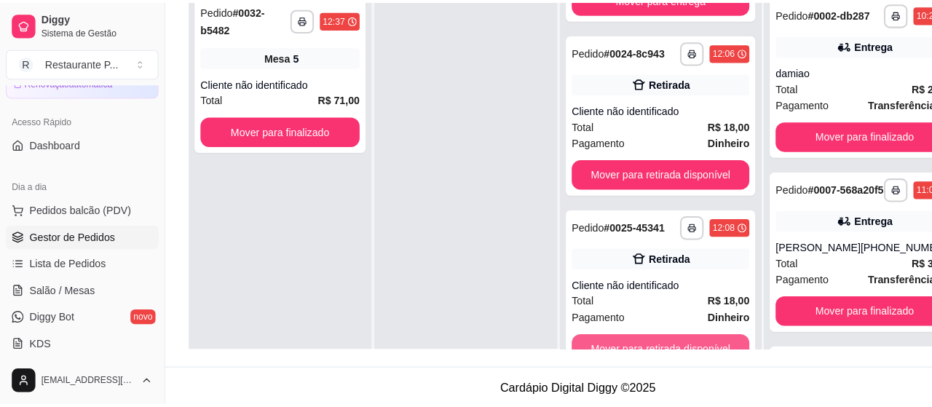
scroll to position [341, 0]
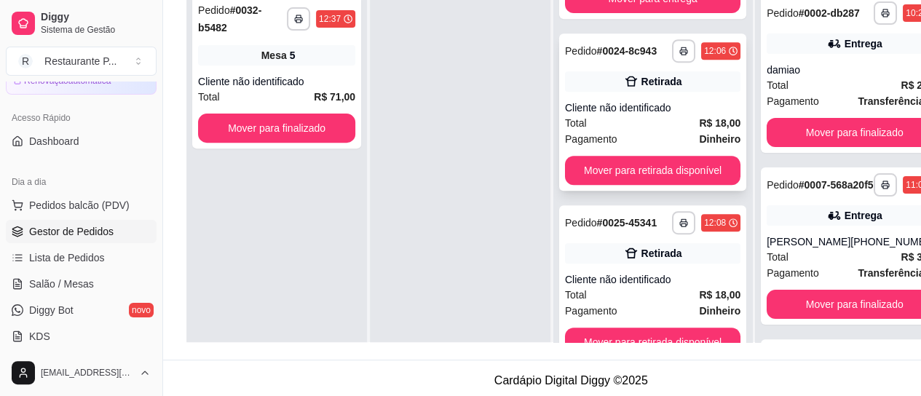
click at [662, 129] on div "Total R$ 18,00" at bounding box center [652, 123] width 175 height 16
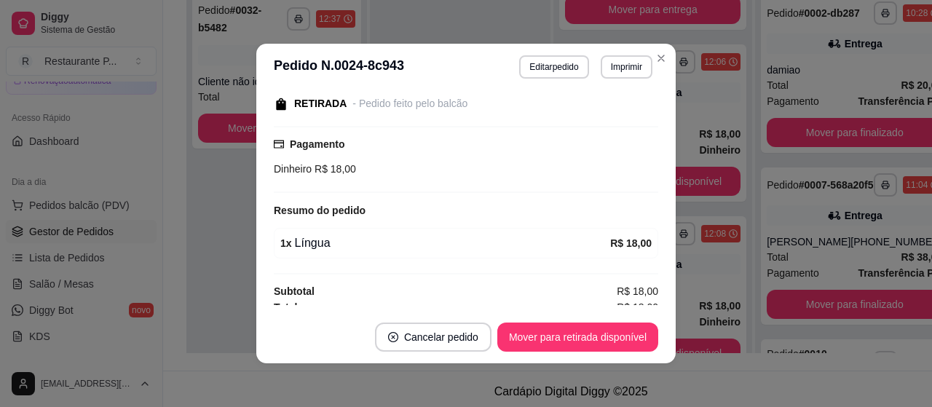
scroll to position [164, 0]
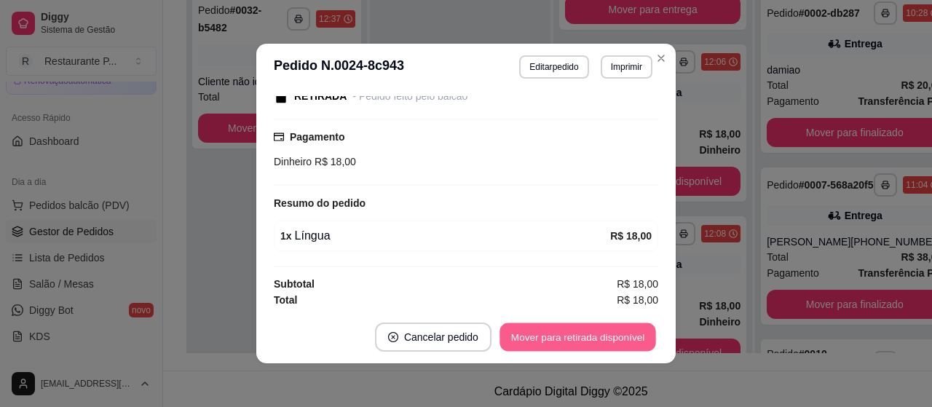
click at [621, 327] on button "Mover para retirada disponível" at bounding box center [577, 337] width 156 height 28
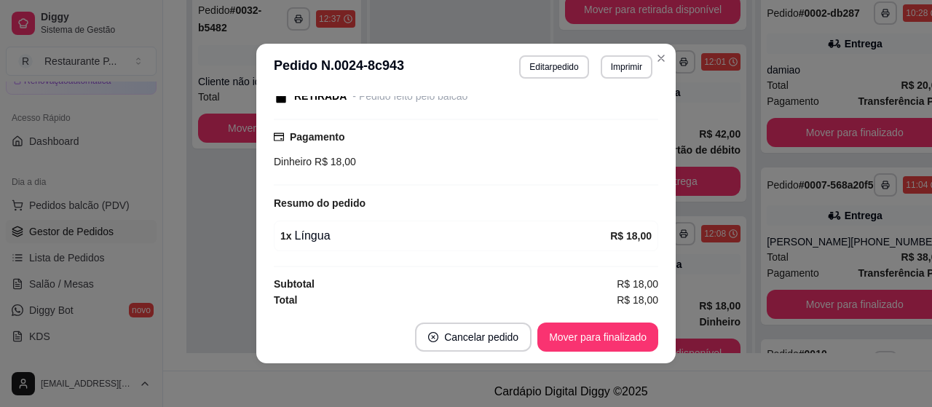
scroll to position [157, 0]
click at [631, 324] on button "Mover para finalizado" at bounding box center [597, 337] width 117 height 28
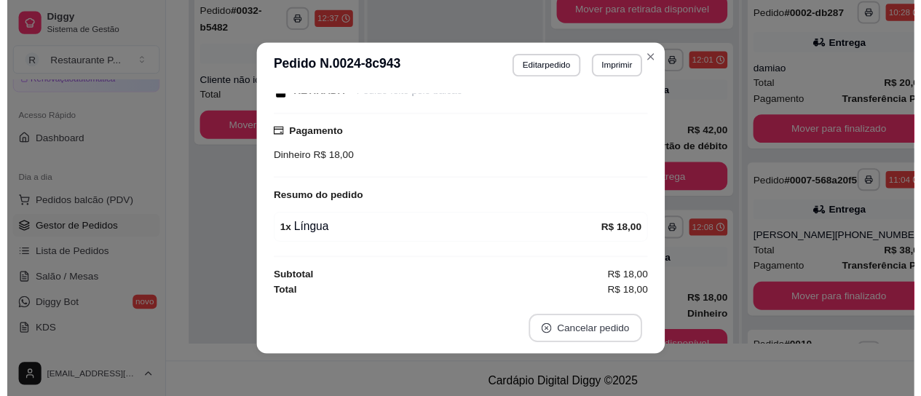
scroll to position [103, 0]
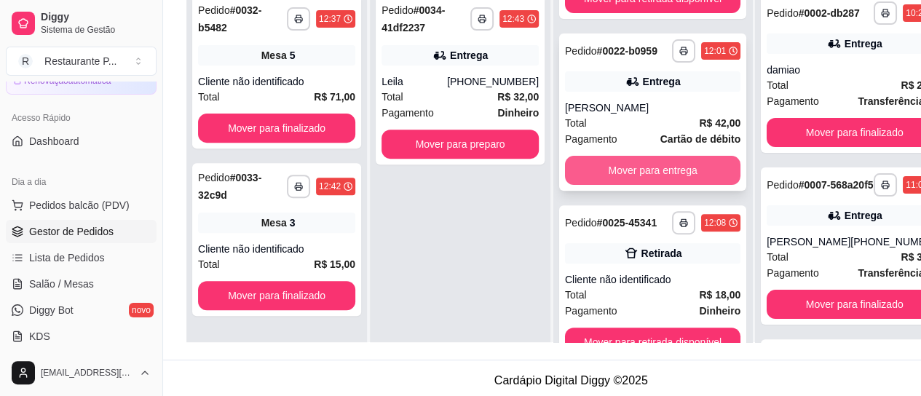
click at [665, 164] on button "Mover para entrega" at bounding box center [652, 170] width 175 height 29
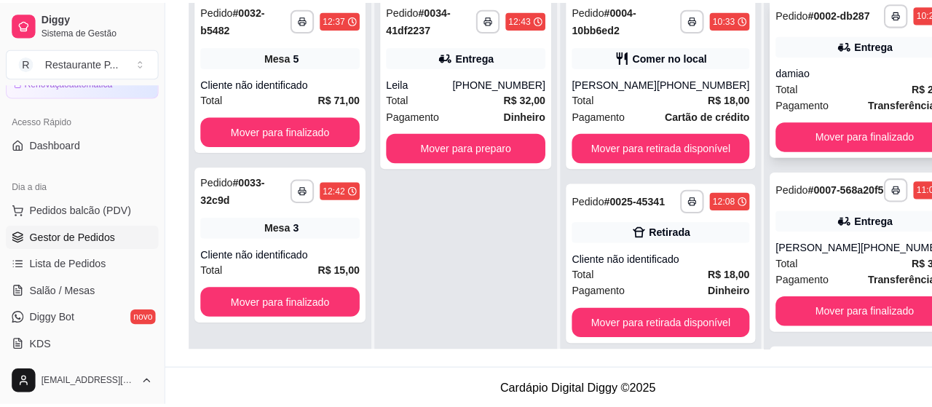
scroll to position [0, 0]
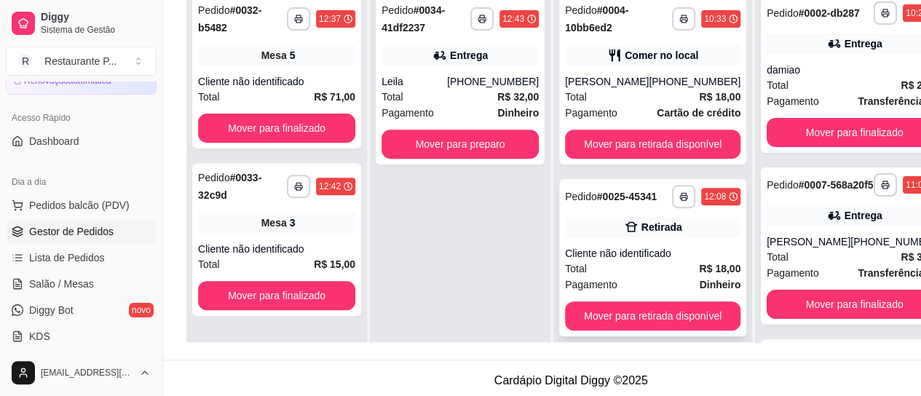
click at [632, 261] on div "Cliente não identificado" at bounding box center [652, 253] width 175 height 15
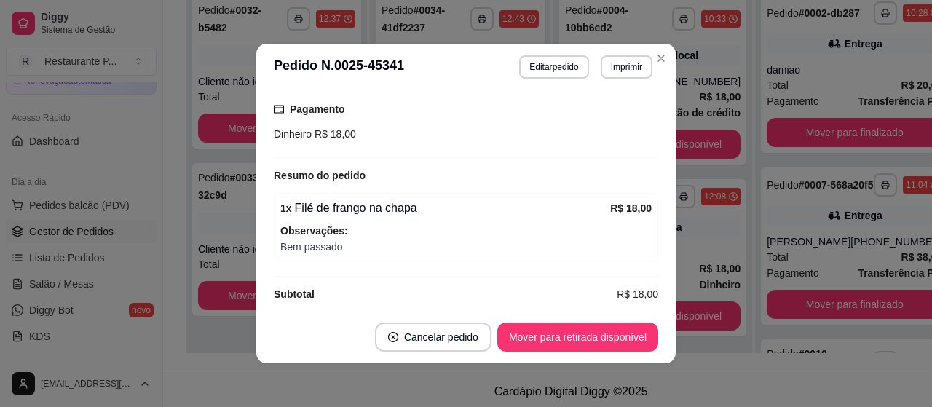
scroll to position [202, 0]
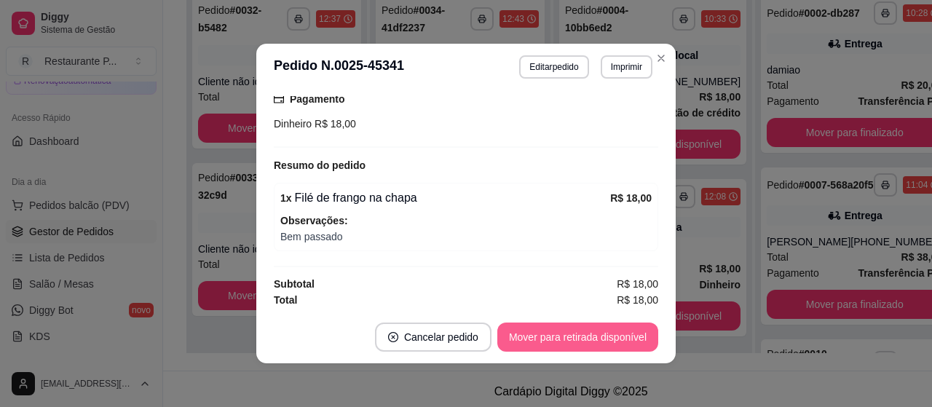
click at [556, 337] on button "Mover para retirada disponível" at bounding box center [577, 336] width 161 height 29
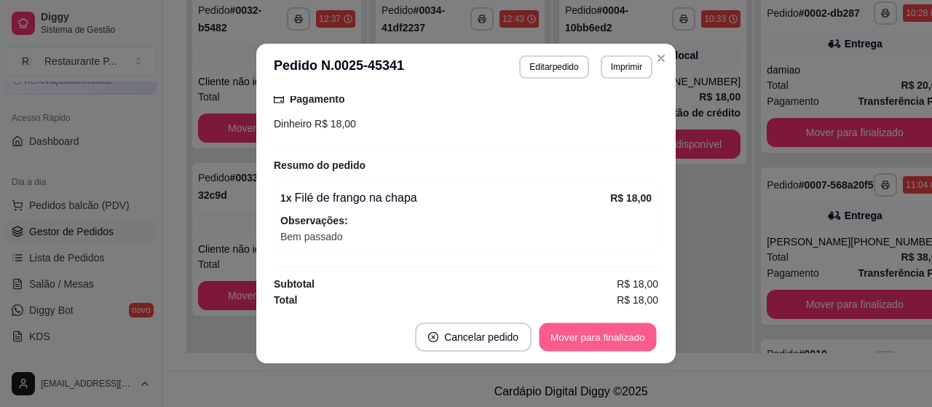
click at [575, 339] on button "Mover para finalizado" at bounding box center [597, 337] width 117 height 28
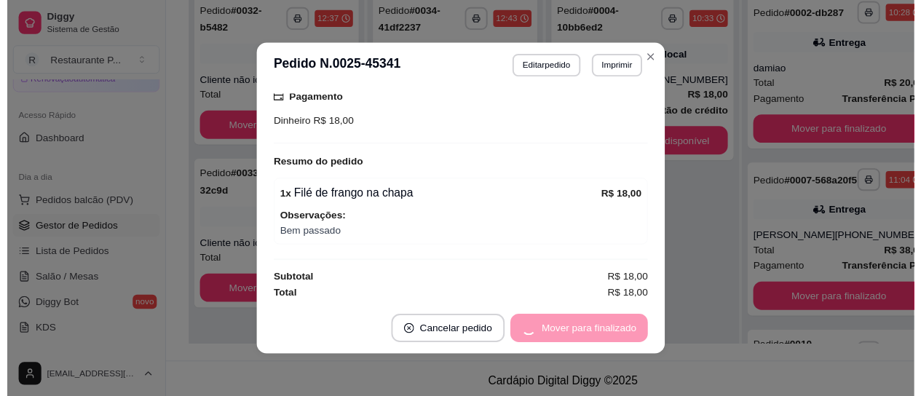
scroll to position [140, 0]
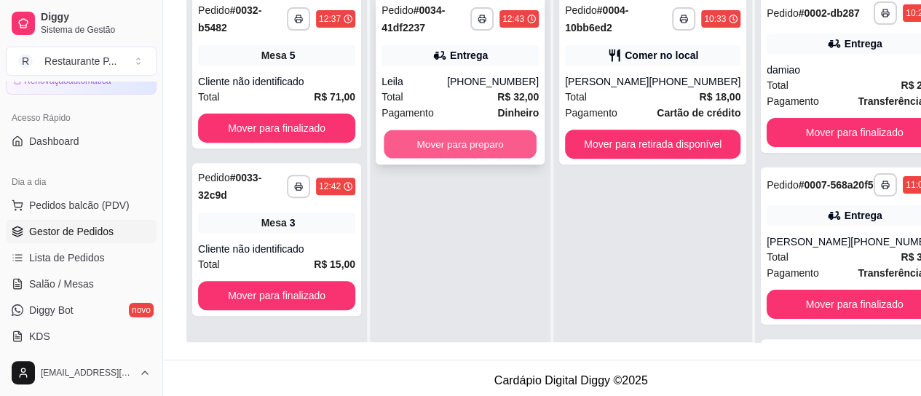
click at [503, 143] on button "Mover para preparo" at bounding box center [460, 144] width 153 height 28
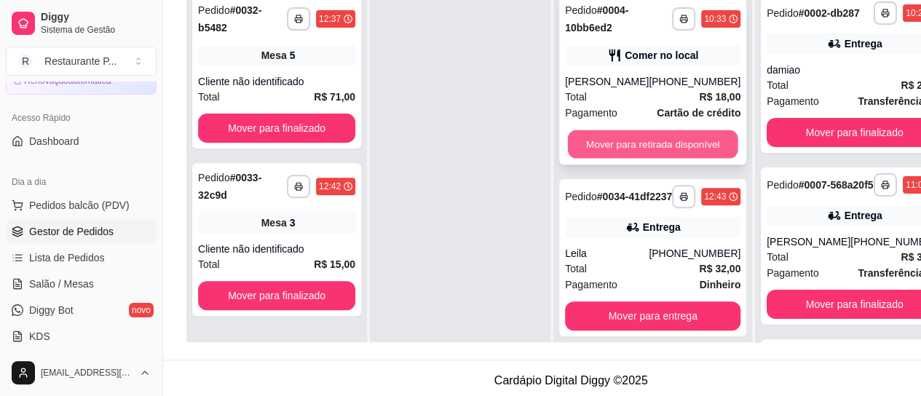
click at [704, 138] on button "Mover para retirada disponível" at bounding box center [653, 144] width 170 height 28
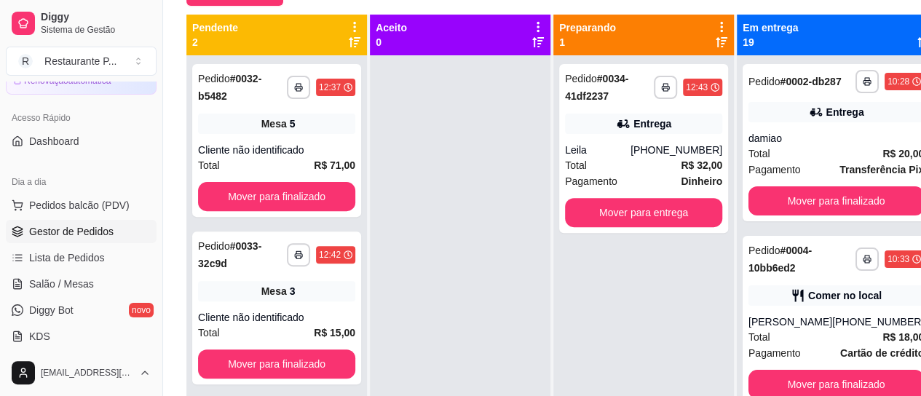
scroll to position [147, 0]
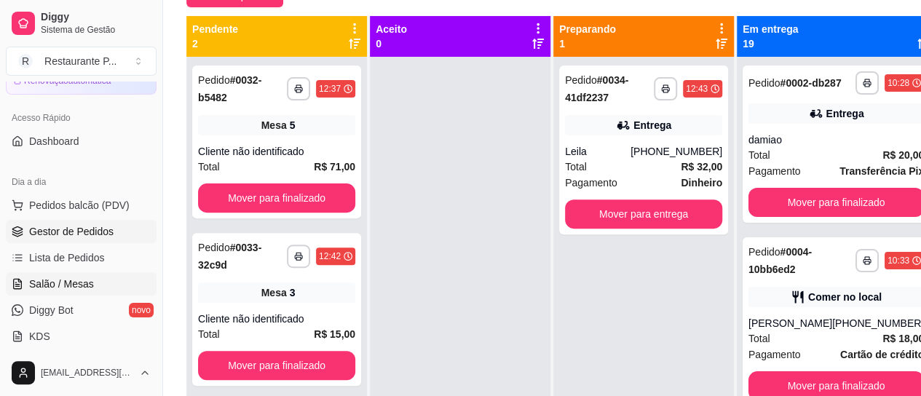
click at [72, 282] on span "Salão / Mesas" at bounding box center [61, 284] width 65 height 15
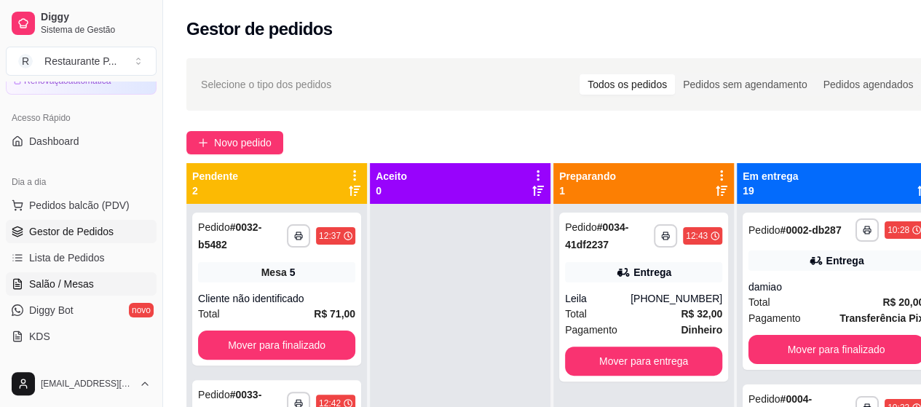
click at [72, 282] on span "Salão / Mesas" at bounding box center [61, 284] width 65 height 15
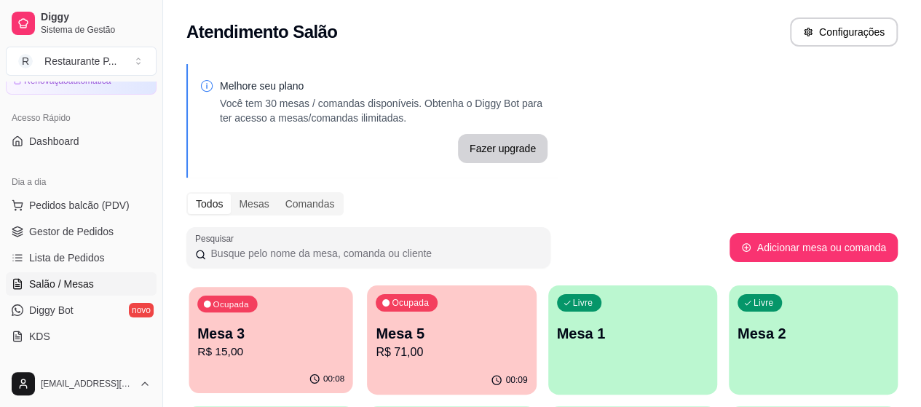
click at [210, 349] on p "R$ 15,00" at bounding box center [270, 351] width 147 height 17
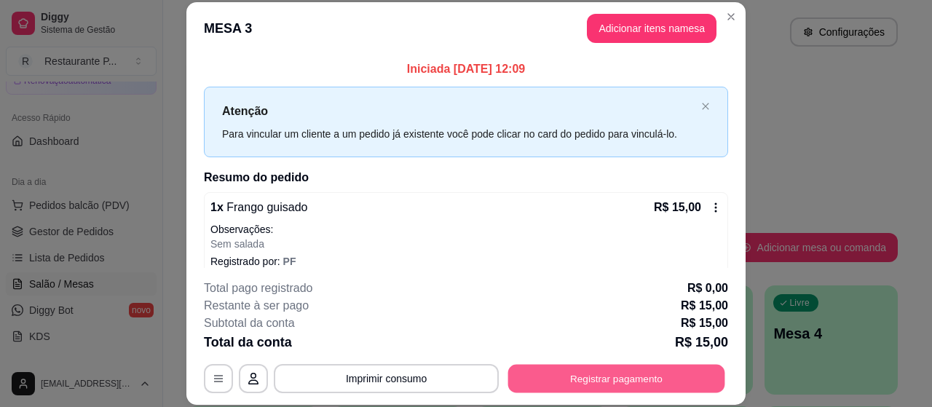
click at [568, 382] on button "Registrar pagamento" at bounding box center [616, 379] width 217 height 28
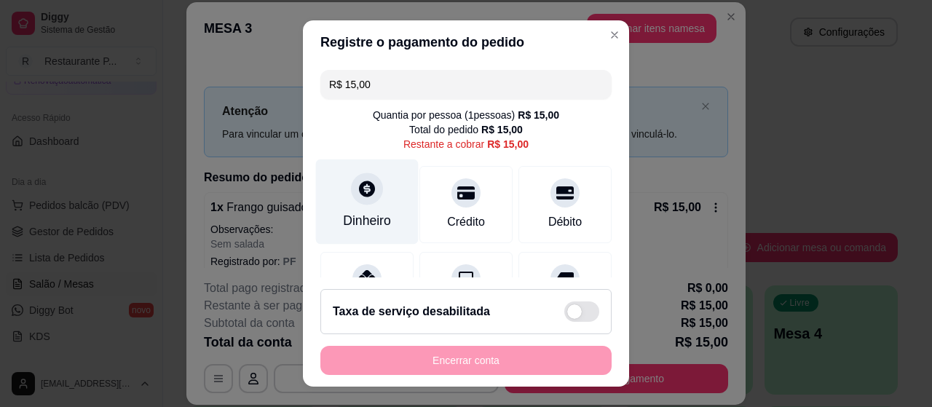
drag, startPoint x: 341, startPoint y: 205, endPoint x: 346, endPoint y: 217, distance: 13.0
click at [346, 217] on div "Dinheiro" at bounding box center [367, 201] width 103 height 85
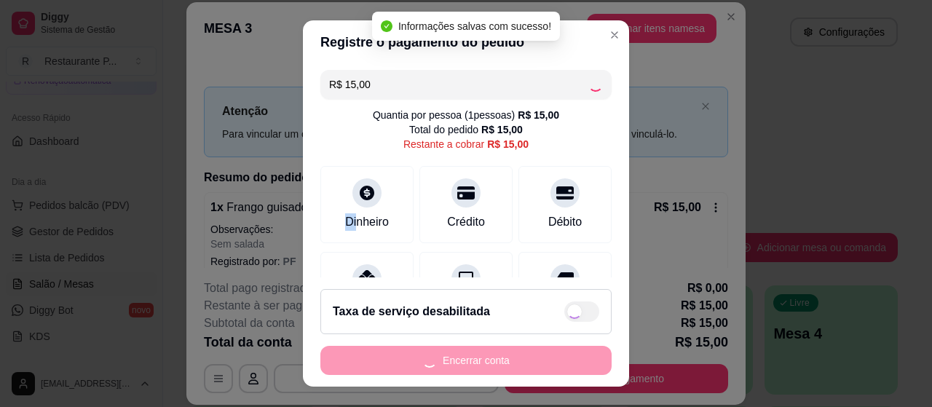
type input "R$ 0,00"
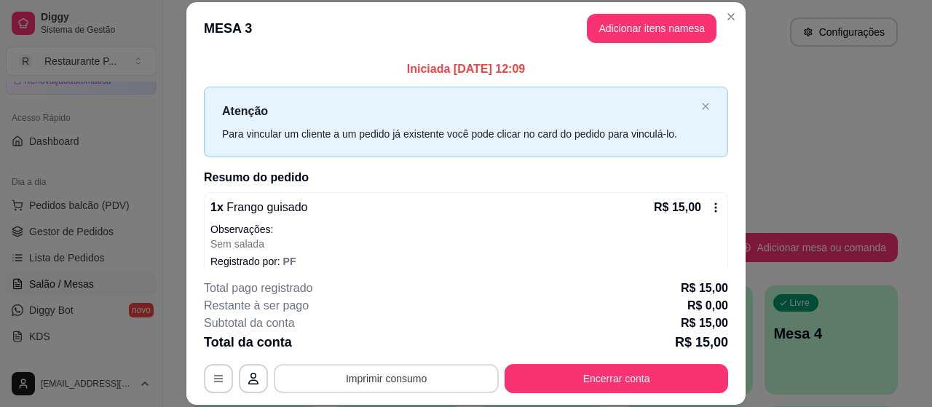
click at [362, 368] on button "Imprimir consumo" at bounding box center [386, 378] width 225 height 29
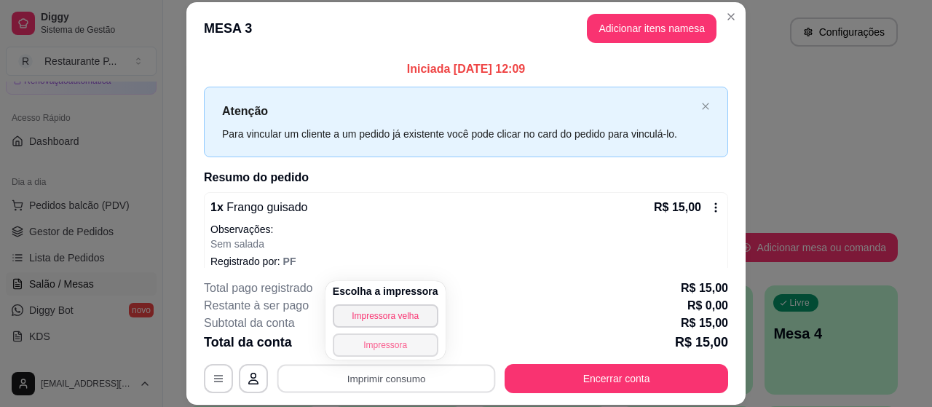
click at [376, 350] on button "Impressora" at bounding box center [386, 344] width 106 height 23
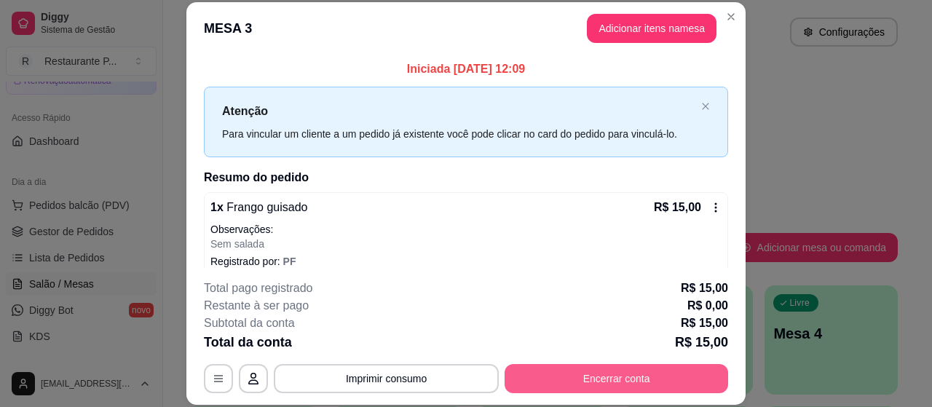
click at [525, 369] on button "Encerrar conta" at bounding box center [615, 378] width 223 height 29
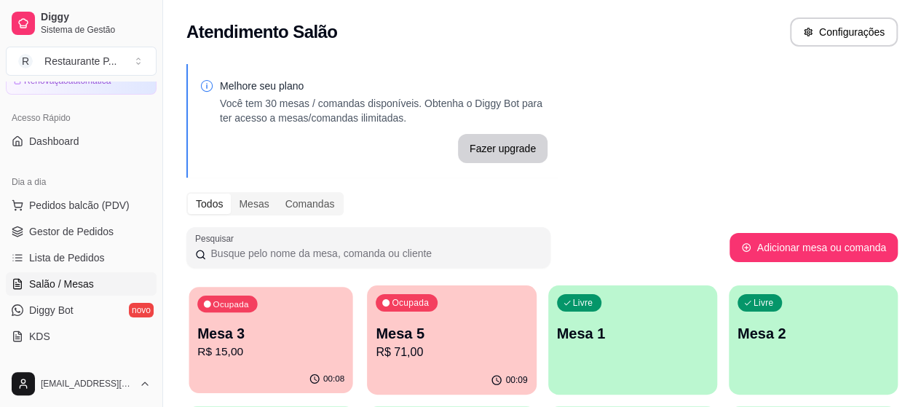
click at [283, 325] on p "Mesa 3" at bounding box center [270, 334] width 147 height 20
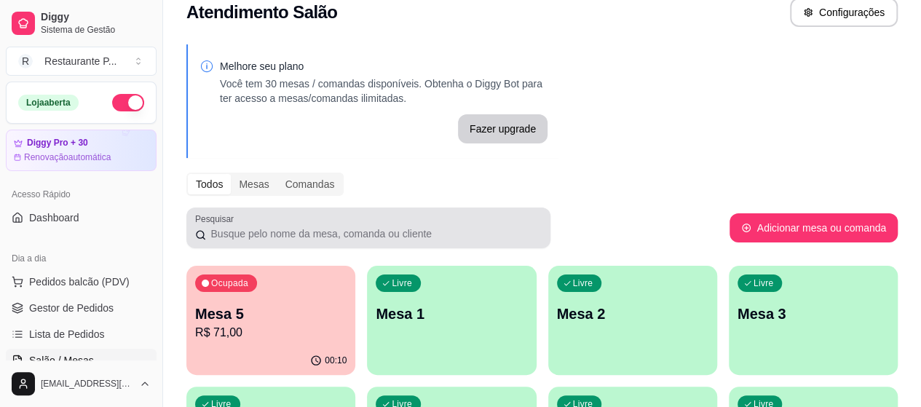
scroll to position [73, 0]
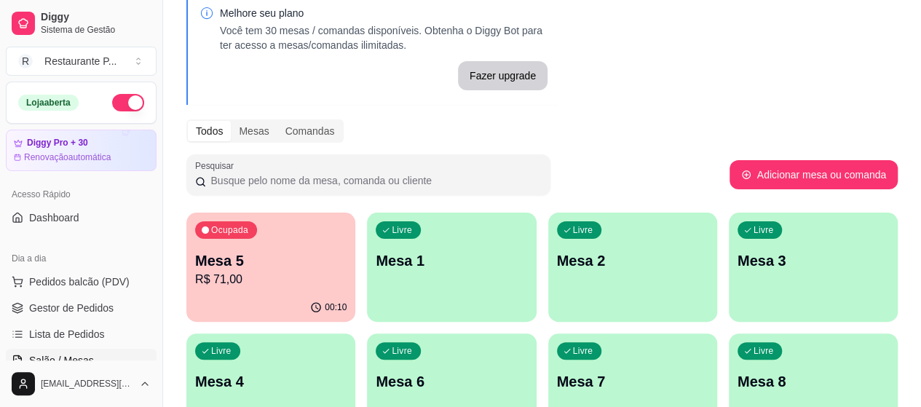
click at [747, 100] on div "Melhore seu plano Você tem 30 mesas / comandas disponíveis. Obtenha o Diggy Bot…" at bounding box center [542, 282] width 758 height 598
drag, startPoint x: 66, startPoint y: 305, endPoint x: 73, endPoint y: 330, distance: 25.6
drag, startPoint x: 73, startPoint y: 330, endPoint x: 49, endPoint y: 301, distance: 36.7
click at [49, 301] on span "Gestor de Pedidos" at bounding box center [71, 308] width 84 height 15
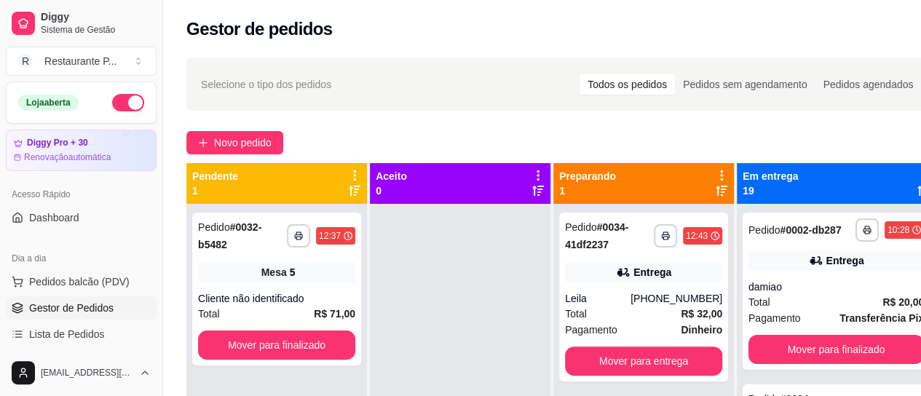
click at [916, 171] on icon at bounding box center [922, 175] width 13 height 13
click at [901, 136] on div "Novo pedido" at bounding box center [561, 142] width 750 height 23
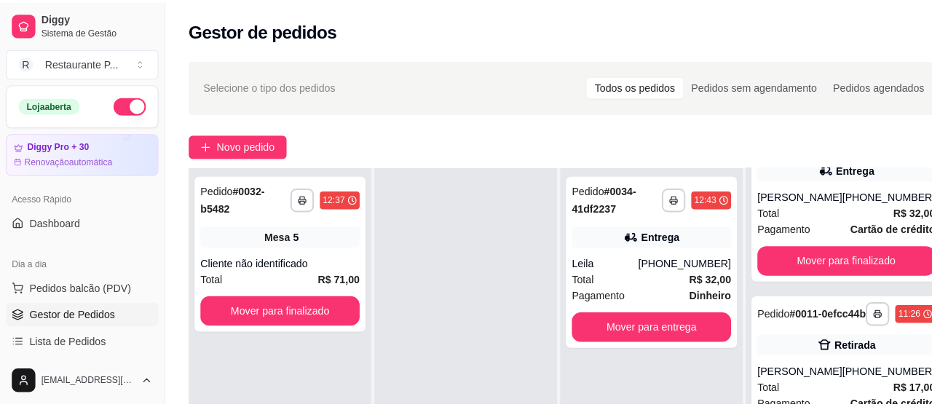
scroll to position [624, 0]
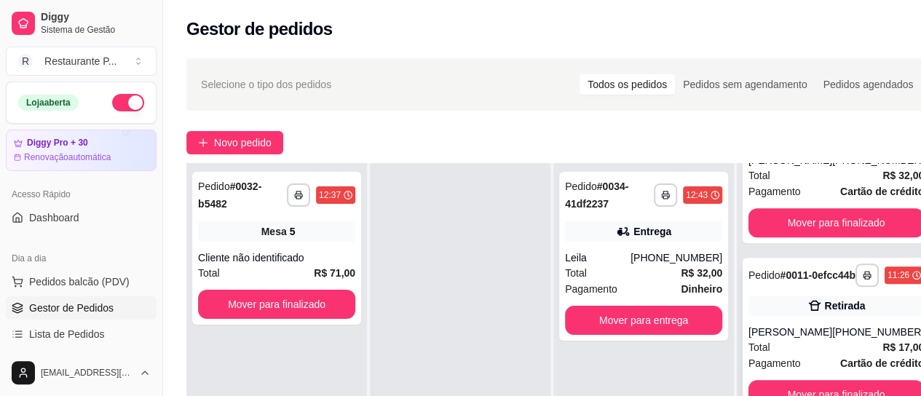
click at [777, 312] on div "**********" at bounding box center [835, 336] width 187 height 157
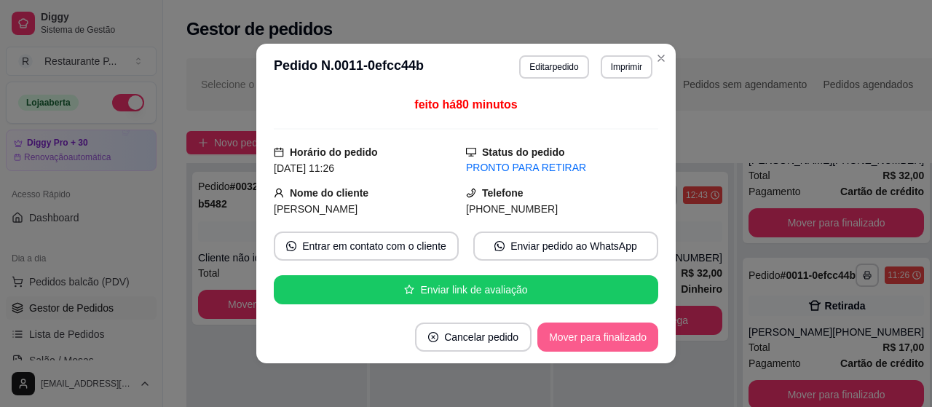
click at [561, 330] on button "Mover para finalizado" at bounding box center [597, 336] width 121 height 29
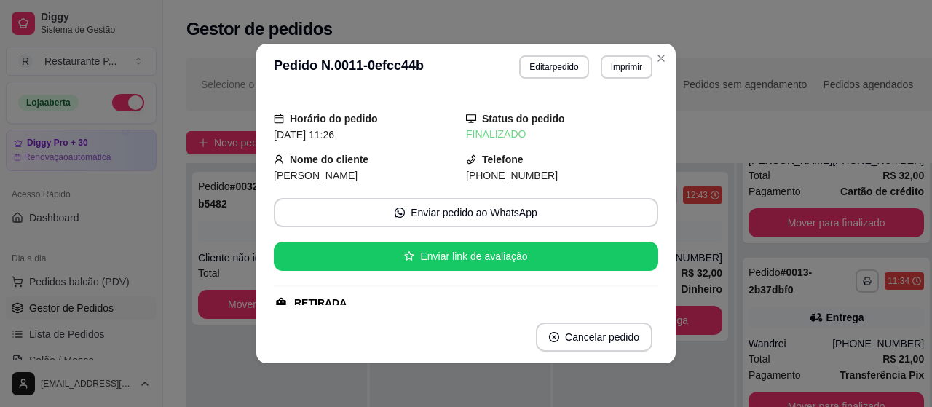
scroll to position [41, 0]
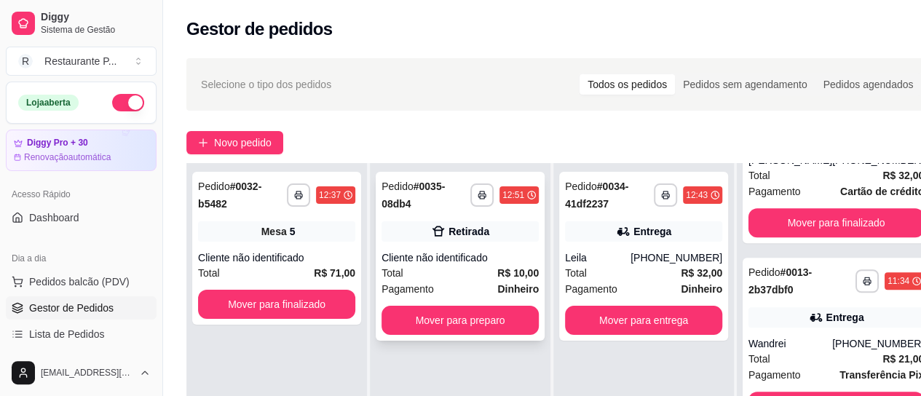
click at [473, 257] on div "Cliente não identificado" at bounding box center [459, 257] width 157 height 15
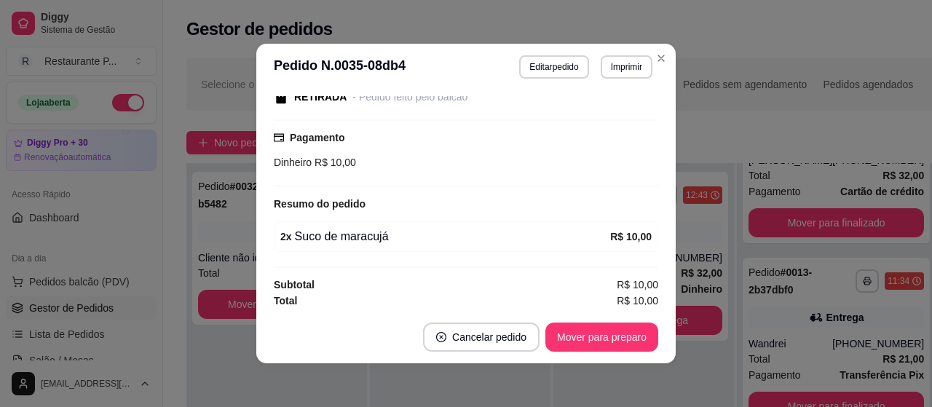
scroll to position [164, 0]
click at [613, 337] on button "Mover para preparo" at bounding box center [601, 336] width 113 height 29
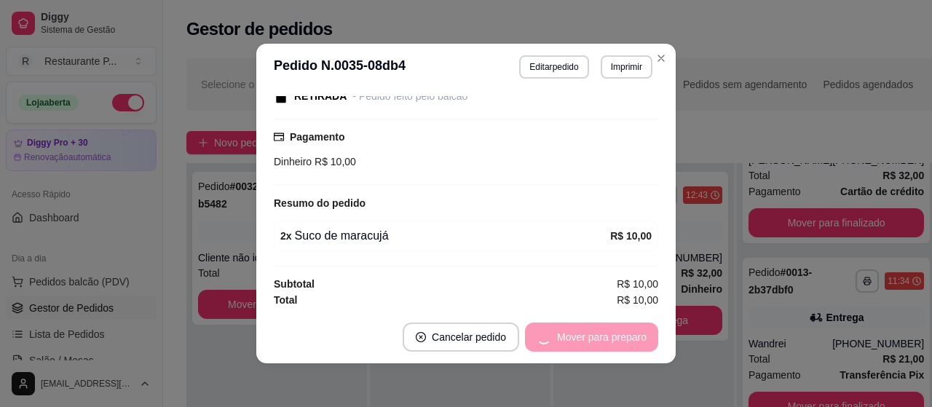
click at [613, 337] on div "Mover para preparo" at bounding box center [591, 336] width 133 height 29
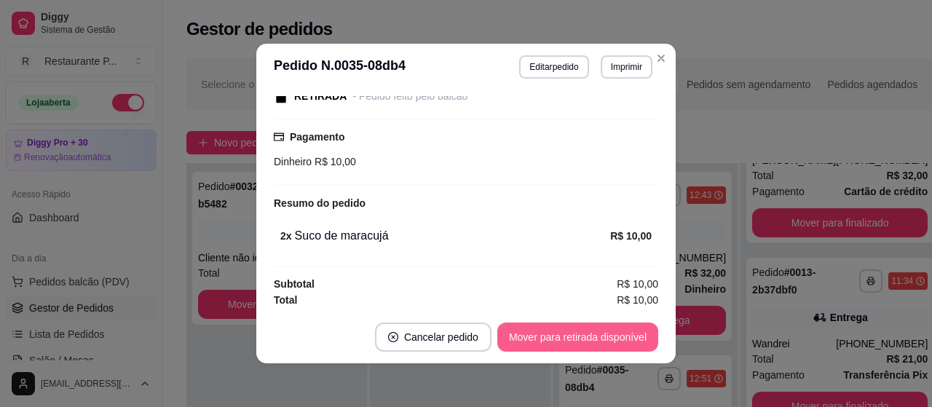
click at [613, 337] on button "Mover para retirada disponível" at bounding box center [577, 336] width 161 height 29
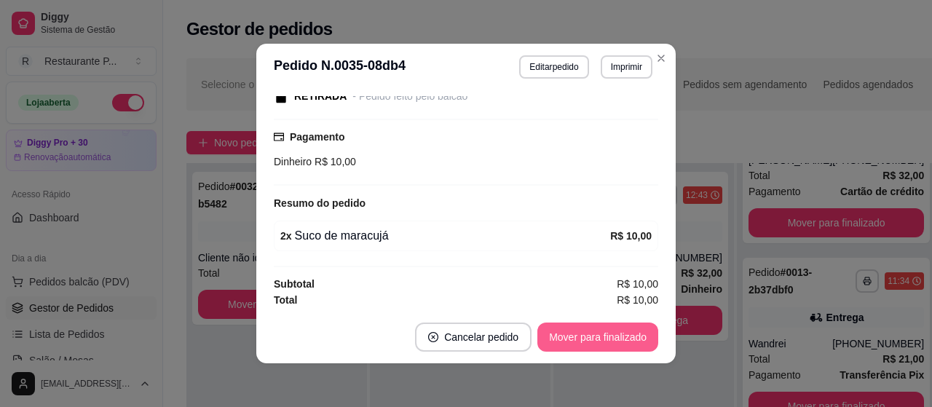
click at [613, 337] on button "Mover para finalizado" at bounding box center [597, 336] width 121 height 29
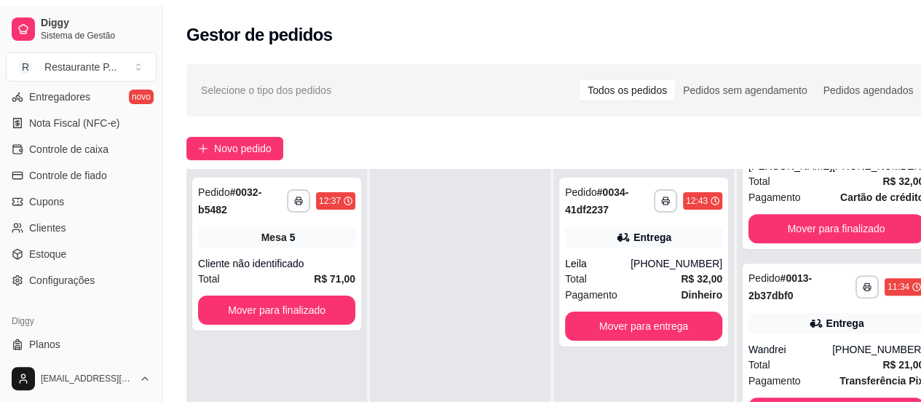
scroll to position [638, 0]
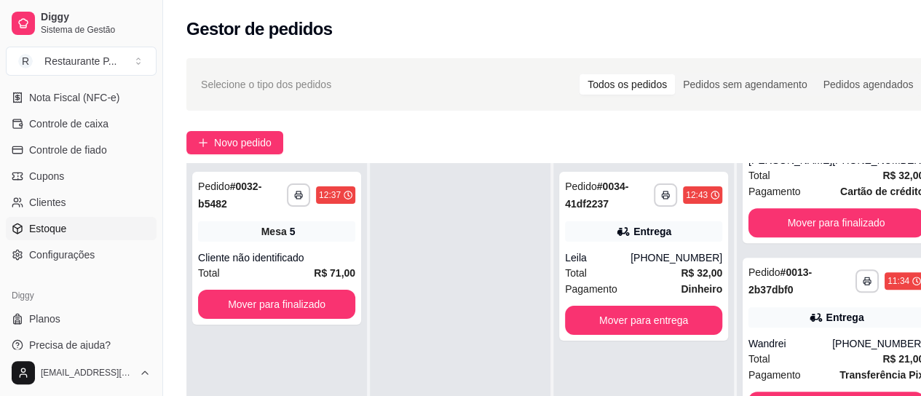
click at [48, 232] on span "Estoque" at bounding box center [47, 228] width 37 height 15
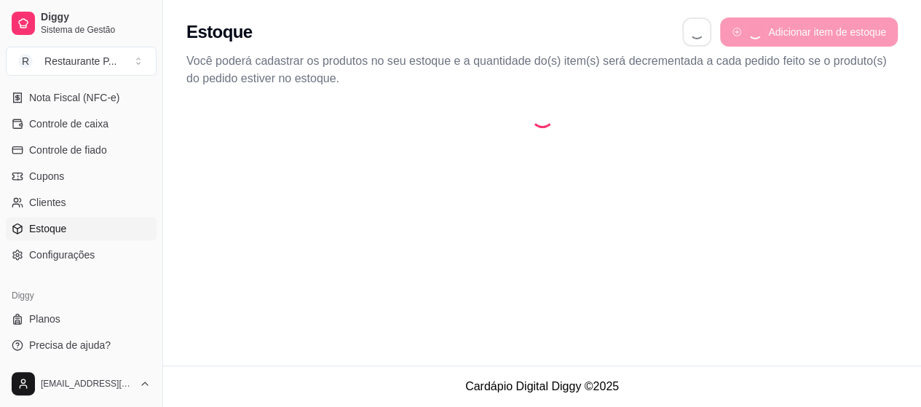
select select "QUANTITY_ORDER"
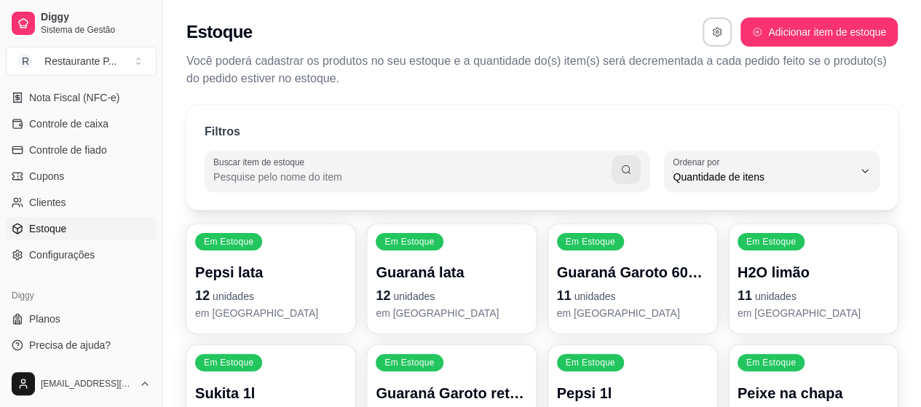
scroll to position [14, 0]
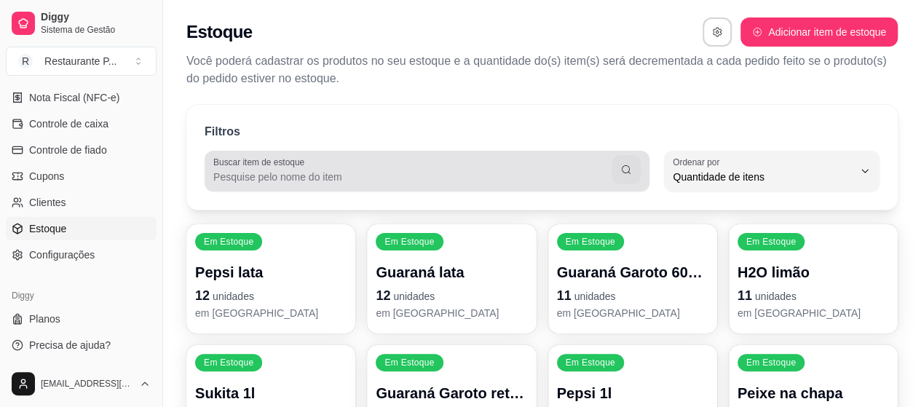
drag, startPoint x: 309, startPoint y: 188, endPoint x: 301, endPoint y: 169, distance: 21.2
click at [310, 188] on div "Buscar item de estoque" at bounding box center [426, 171] width 445 height 41
click at [304, 187] on div "Buscar item de estoque" at bounding box center [426, 171] width 445 height 41
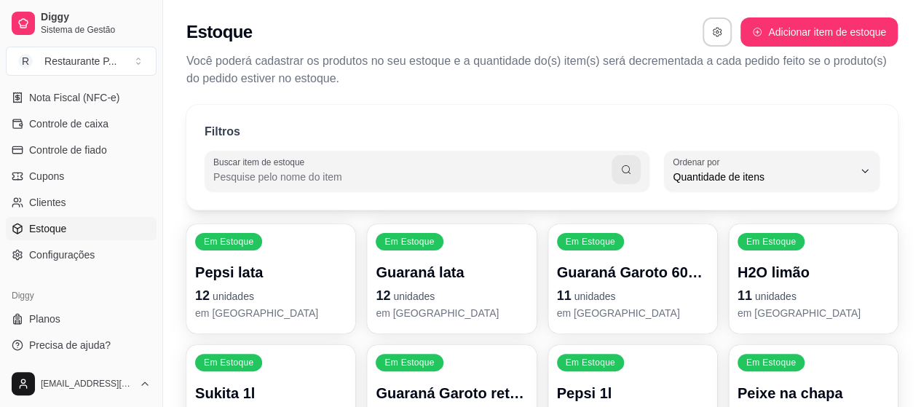
click at [310, 175] on input "Buscar item de estoque" at bounding box center [412, 177] width 398 height 15
click at [309, 174] on input "Buscar item de estoque" at bounding box center [412, 177] width 398 height 15
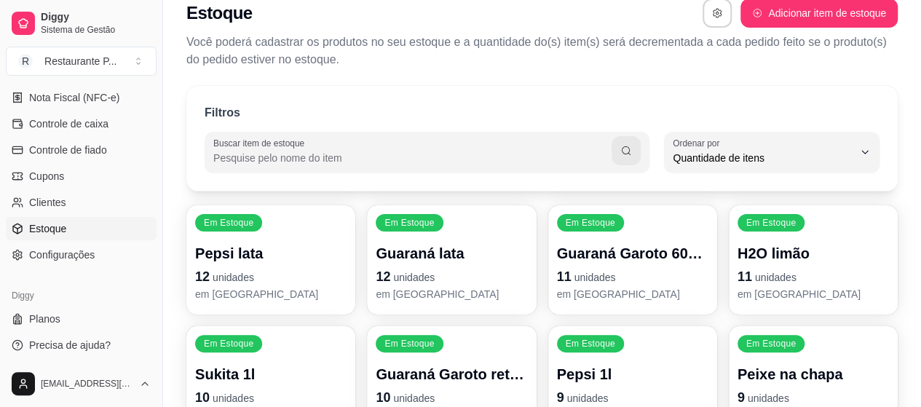
scroll to position [0, 0]
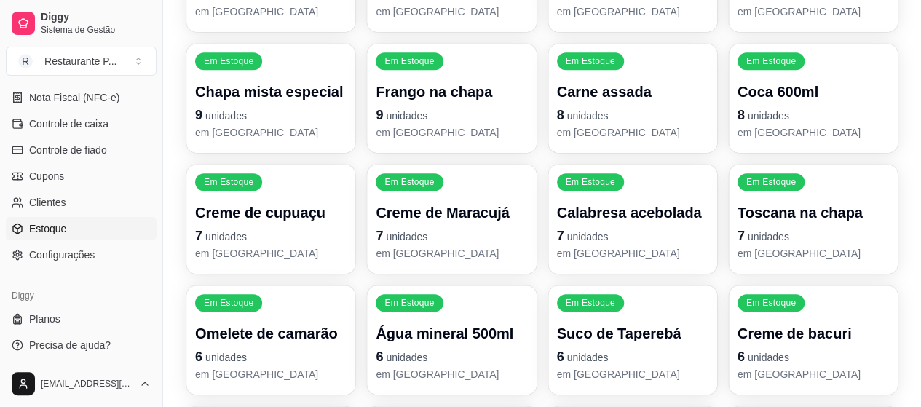
drag, startPoint x: 387, startPoint y: 93, endPoint x: 179, endPoint y: 156, distance: 217.6
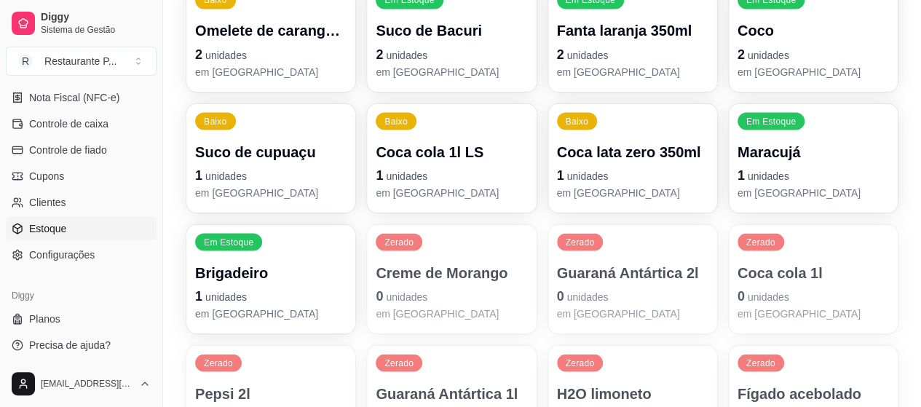
scroll to position [1300, 0]
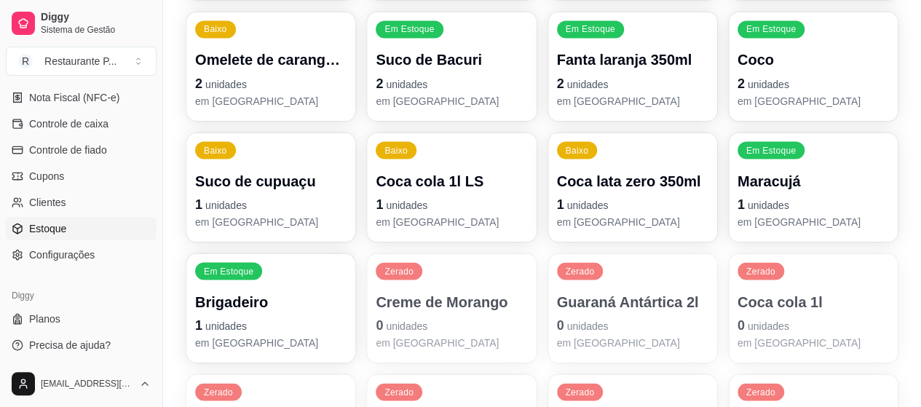
click at [913, 1] on div "Filtros Buscar item de estoque QUANTITY_ORDER Ordenar por Ordem alfabética Quan…" at bounding box center [542, 71] width 758 height 2550
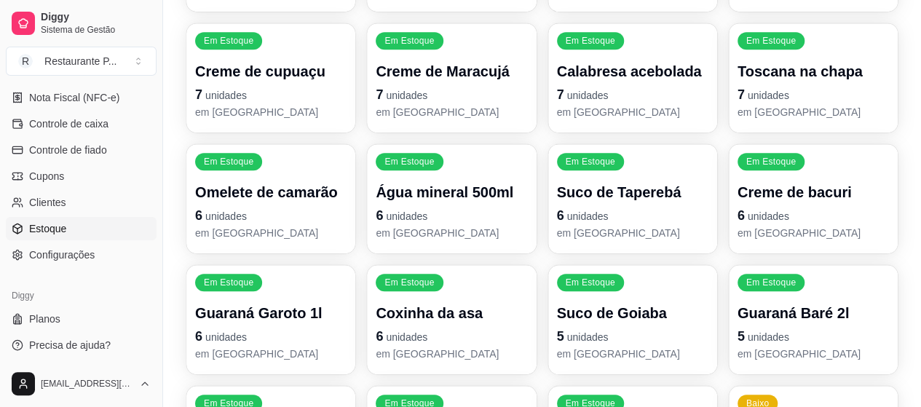
scroll to position [553, 0]
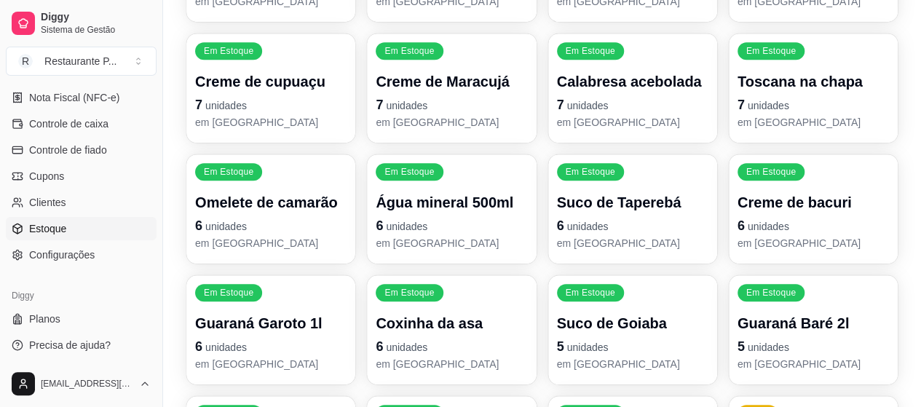
click at [224, 81] on p "Creme de cupuaçu" at bounding box center [270, 81] width 151 height 20
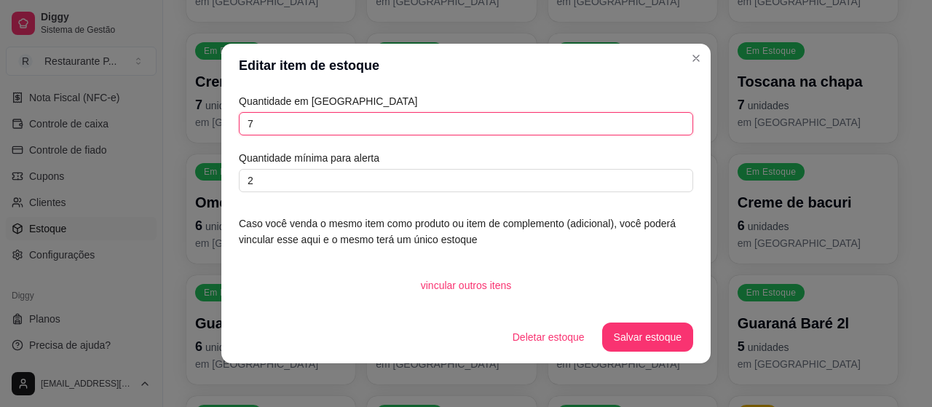
click at [375, 120] on input "7" at bounding box center [466, 123] width 454 height 23
type input "6"
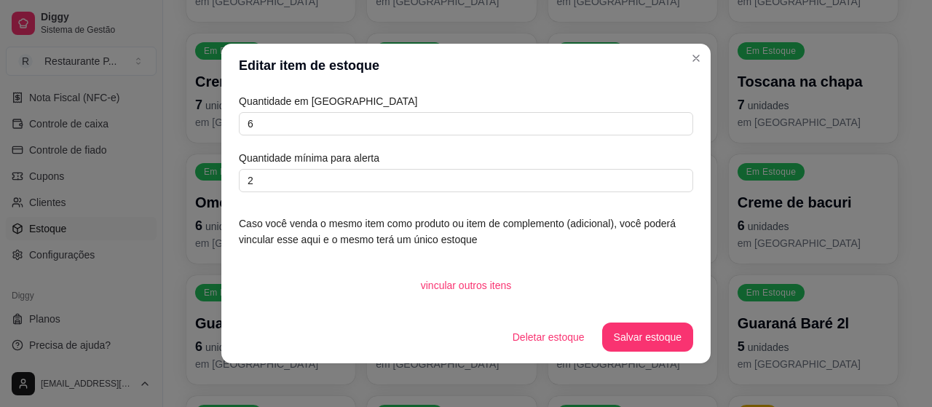
click at [633, 351] on footer "Deletar estoque Salvar estoque" at bounding box center [465, 337] width 489 height 52
click at [626, 347] on button "Salvar estoque" at bounding box center [647, 337] width 89 height 28
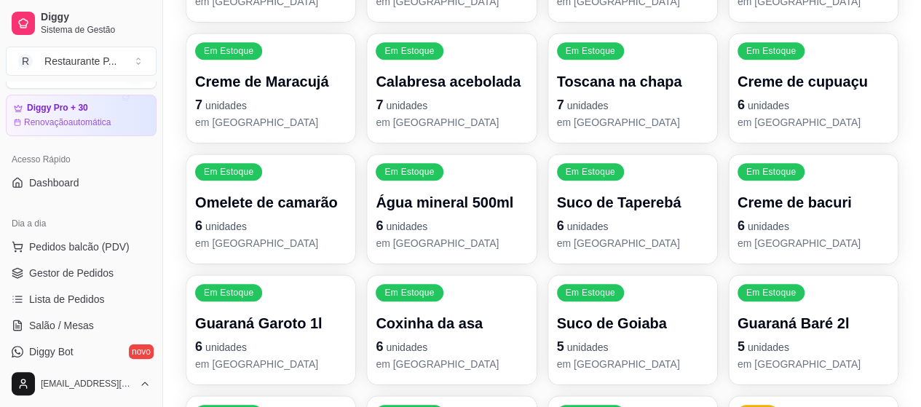
scroll to position [5, 0]
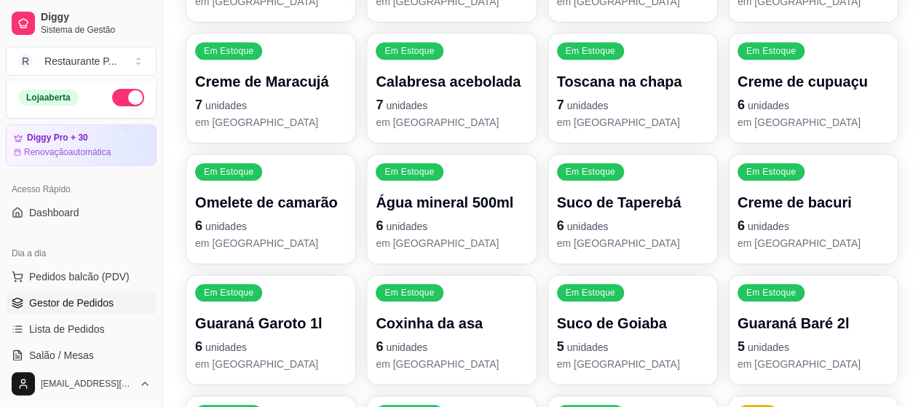
click at [134, 303] on link "Gestor de Pedidos" at bounding box center [81, 302] width 151 height 23
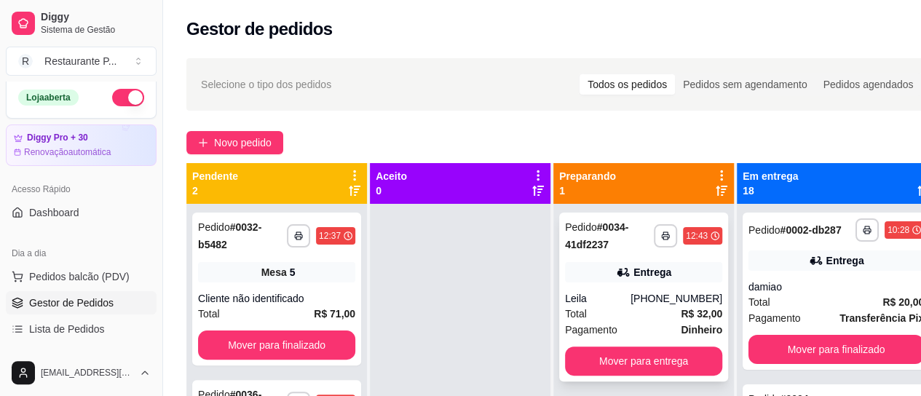
click at [579, 273] on div "Entrega" at bounding box center [643, 272] width 157 height 20
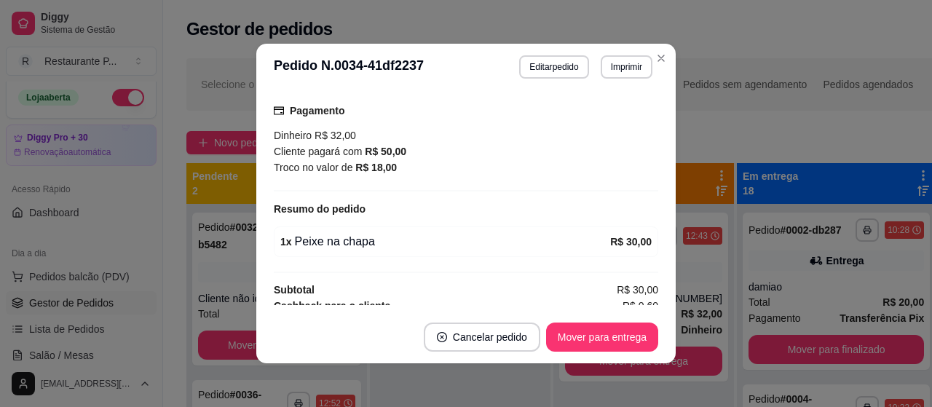
scroll to position [406, 0]
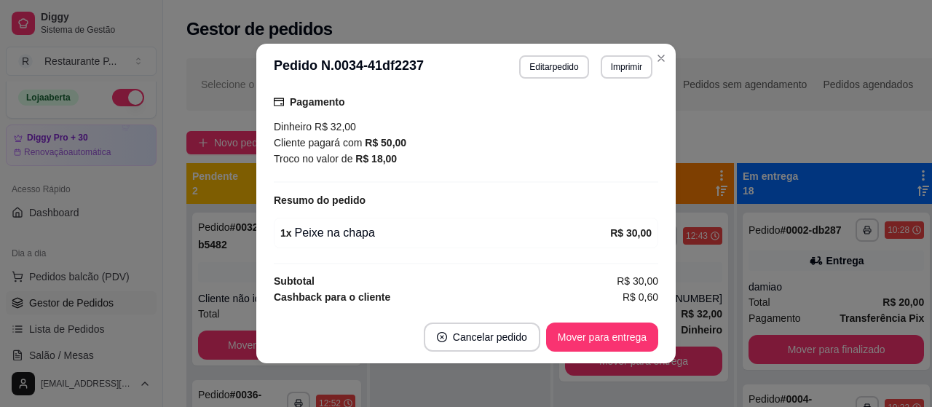
drag, startPoint x: 646, startPoint y: 135, endPoint x: 267, endPoint y: 180, distance: 381.7
click at [267, 180] on div "feito há 10 minutos Horário do pedido 08/09/2025 12:43 Status do pedido PREPARA…" at bounding box center [465, 200] width 419 height 221
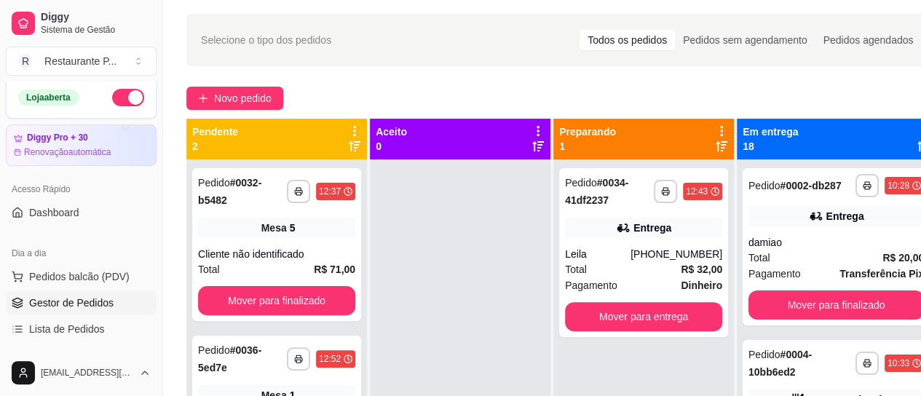
scroll to position [73, 0]
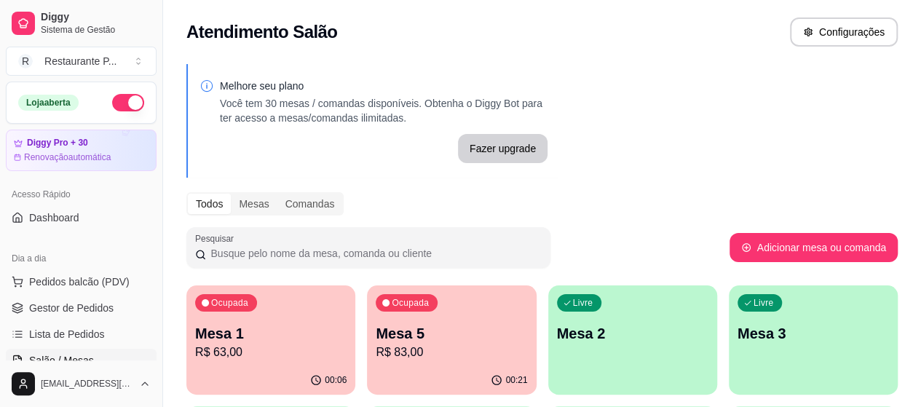
click at [278, 370] on div "00:06" at bounding box center [270, 380] width 169 height 28
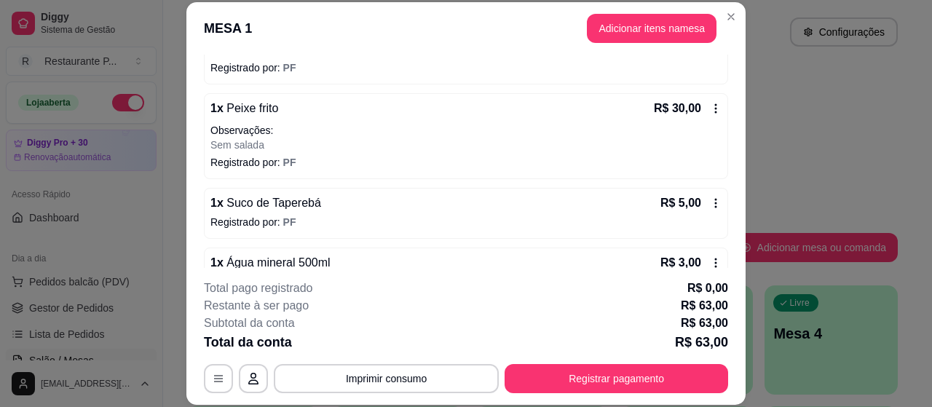
scroll to position [234, 0]
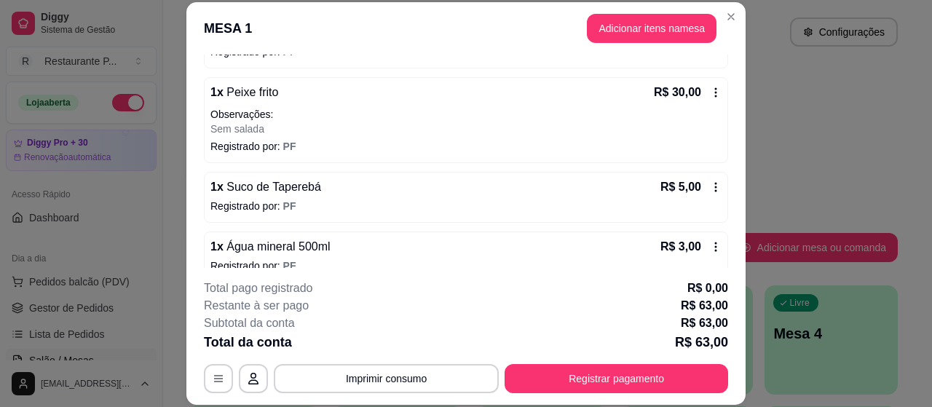
click at [705, 191] on div "1 x Suco de Taperebá R$ 5,00 Registrado por: PF" at bounding box center [466, 197] width 524 height 51
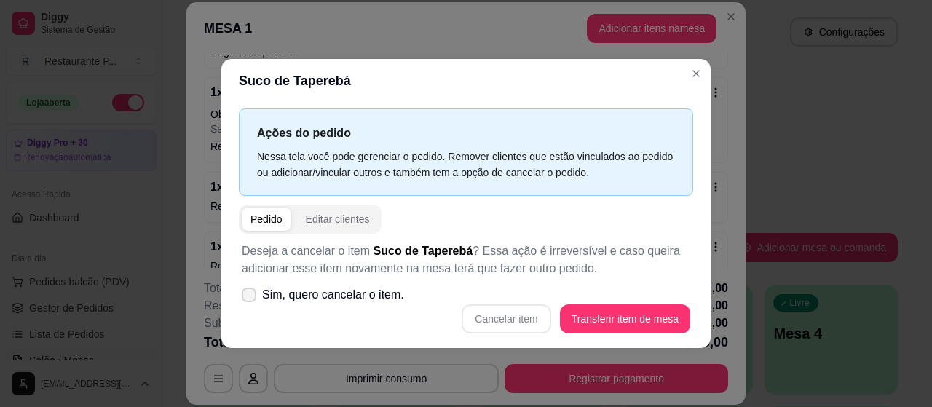
click at [323, 290] on span "Sim, quero cancelar o item." at bounding box center [333, 294] width 142 height 17
click at [250, 297] on input "Sim, quero cancelar o item." at bounding box center [245, 301] width 9 height 9
checkbox input "true"
click at [498, 315] on button "Cancelar item" at bounding box center [506, 318] width 87 height 28
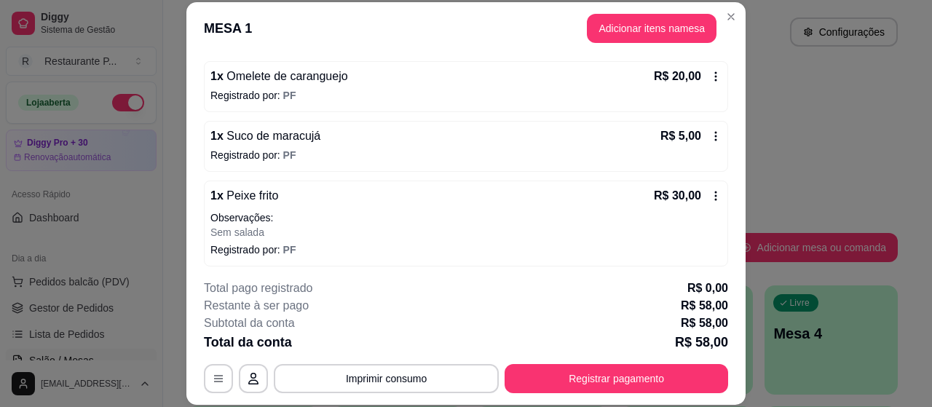
scroll to position [124, 0]
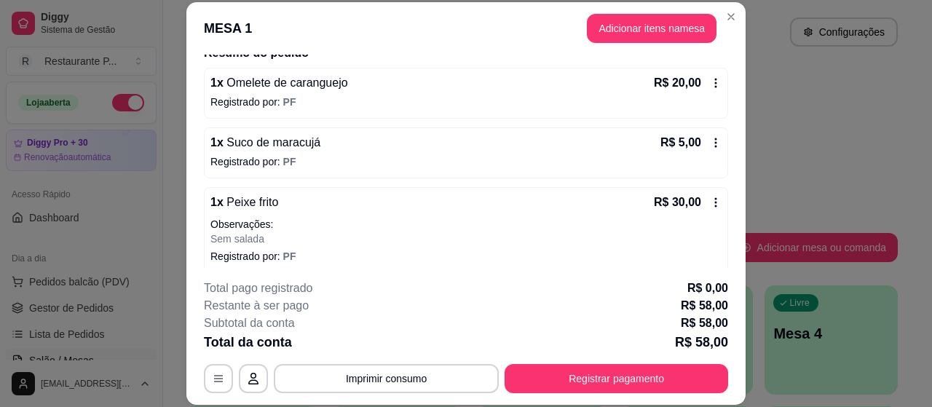
click at [710, 141] on icon at bounding box center [716, 143] width 12 height 12
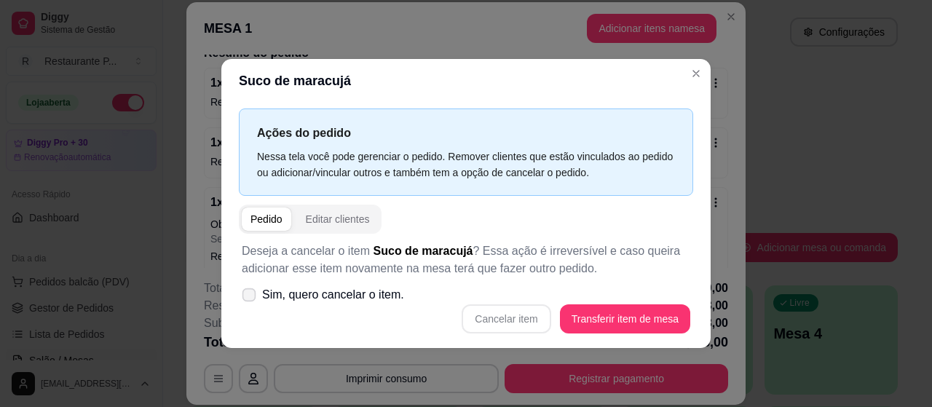
click at [386, 293] on span "Sim, quero cancelar o item." at bounding box center [333, 294] width 142 height 17
click at [250, 297] on input "Sim, quero cancelar o item." at bounding box center [245, 301] width 9 height 9
checkbox input "true"
click at [530, 315] on button "Cancelar item" at bounding box center [506, 318] width 87 height 28
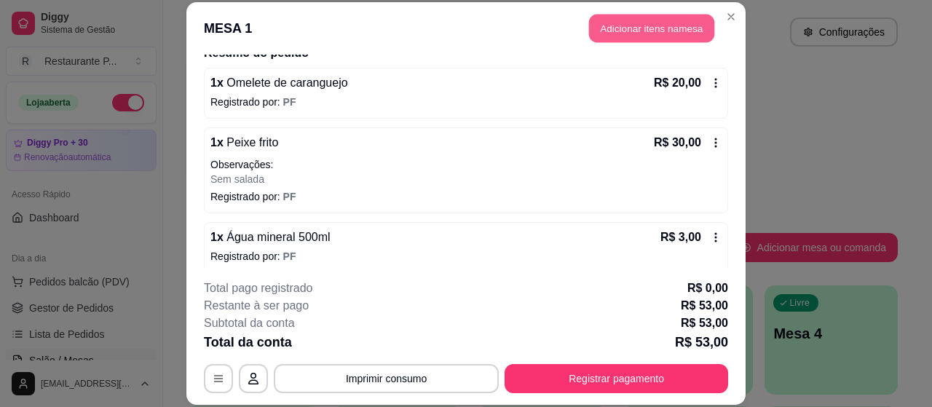
click at [661, 27] on button "Adicionar itens na mesa" at bounding box center [651, 28] width 125 height 28
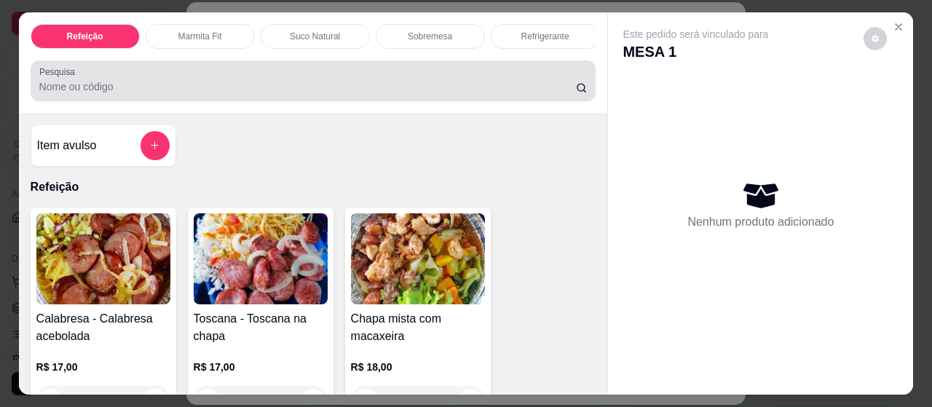
click at [512, 82] on div at bounding box center [313, 80] width 548 height 29
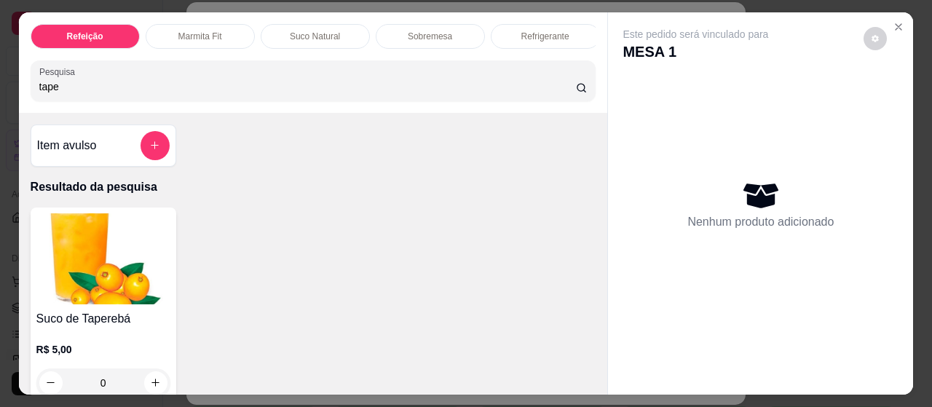
type input "tape"
click at [90, 340] on div "R$ 5,00 0" at bounding box center [103, 362] width 134 height 70
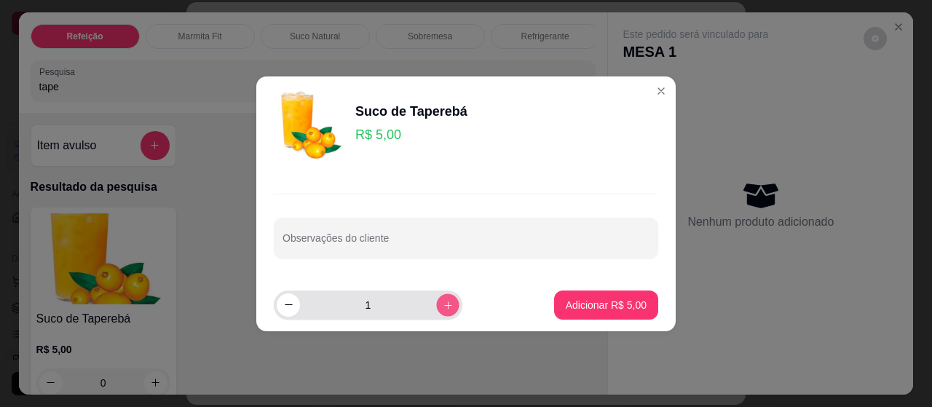
click at [437, 314] on button "increase-product-quantity" at bounding box center [447, 304] width 23 height 23
type input "2"
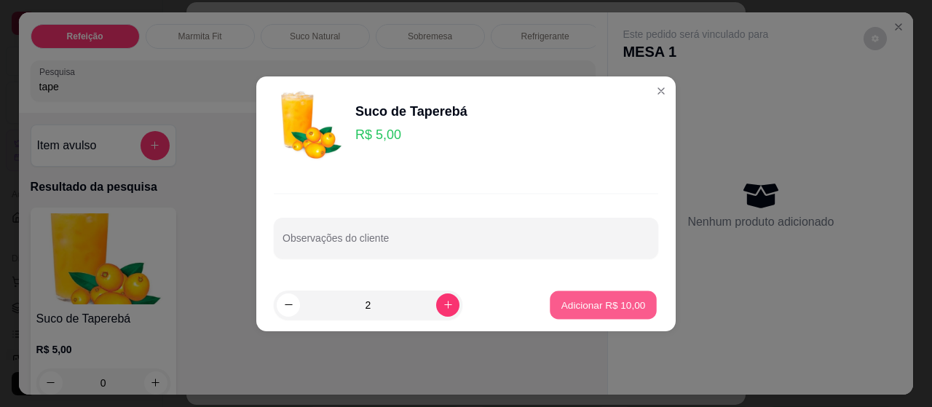
click at [606, 305] on p "Adicionar R$ 10,00" at bounding box center [603, 305] width 84 height 14
type input "2"
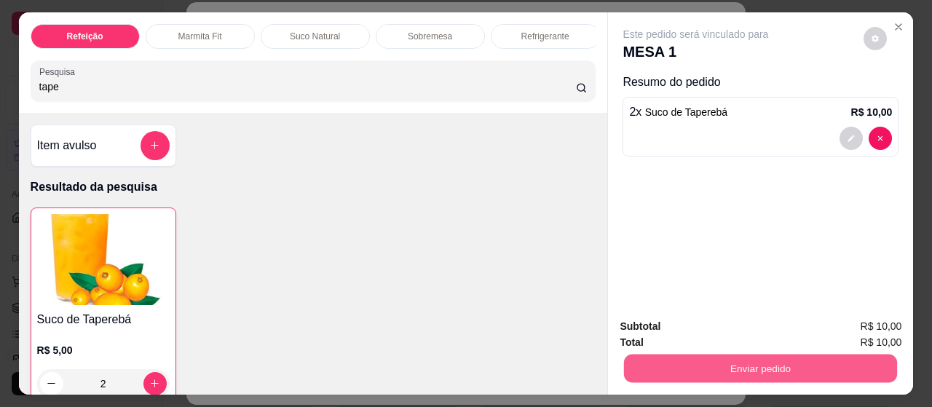
click at [687, 367] on button "Enviar pedido" at bounding box center [760, 368] width 273 height 28
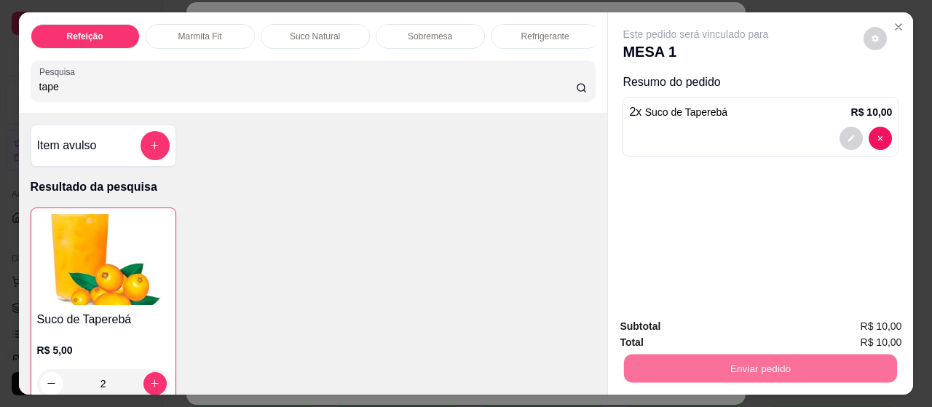
click at [762, 332] on button "Não registrar e enviar pedido" at bounding box center [711, 328] width 151 height 28
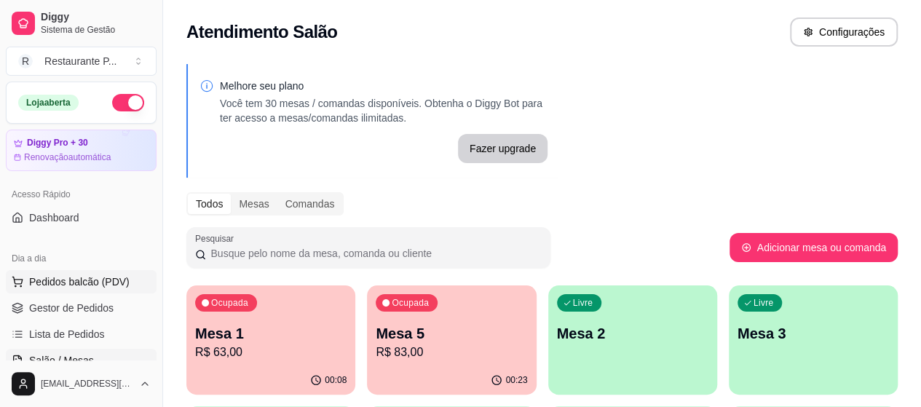
click at [112, 278] on span "Pedidos balcão (PDV)" at bounding box center [79, 281] width 100 height 15
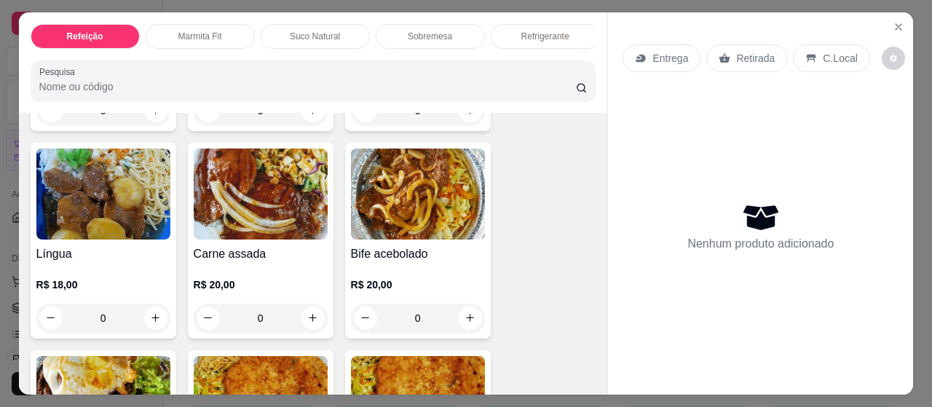
scroll to position [731, 0]
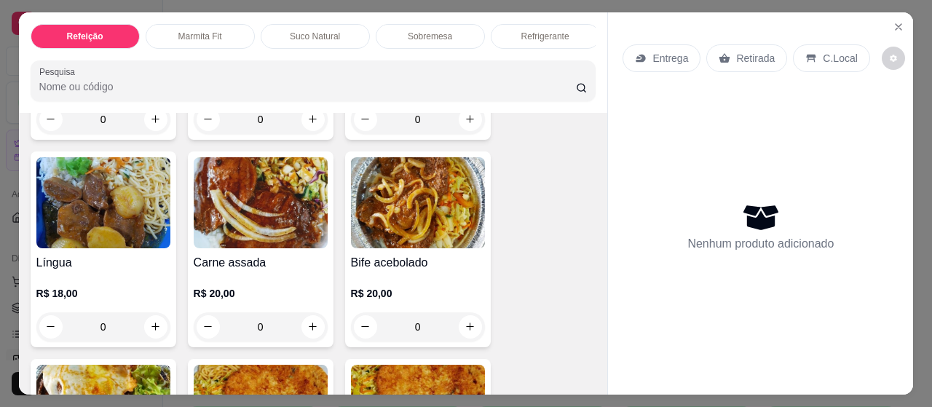
click at [117, 193] on img at bounding box center [103, 202] width 134 height 91
click at [147, 333] on div "0" at bounding box center [103, 326] width 134 height 29
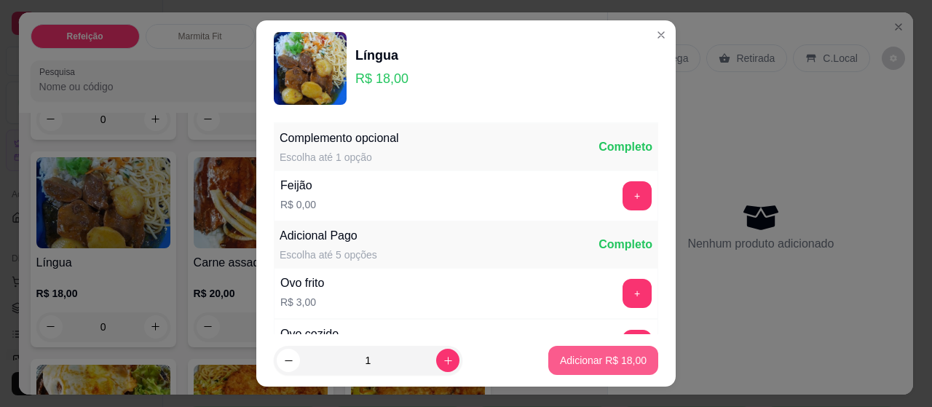
click at [598, 365] on p "Adicionar R$ 18,00" at bounding box center [603, 360] width 87 height 15
type input "1"
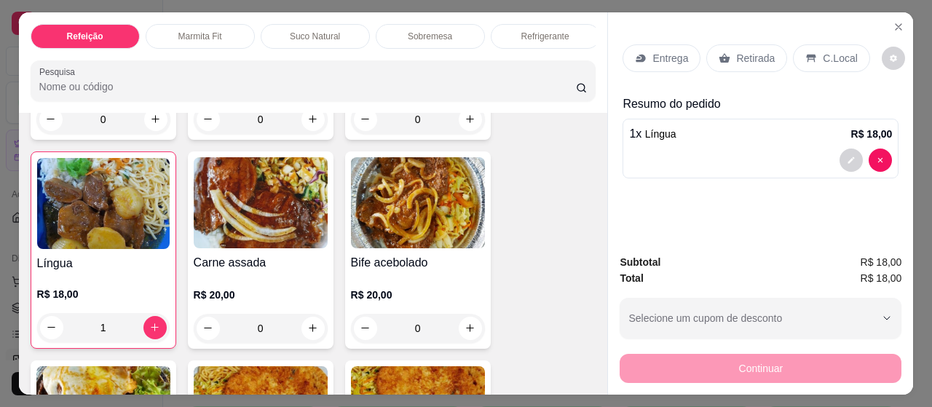
click at [282, 24] on div "Suco Natural" at bounding box center [315, 36] width 109 height 25
click at [282, 24] on div "Refeição Marmita Fit Suco Natural Sobremesa Refrigerante Pesquisa" at bounding box center [313, 62] width 589 height 100
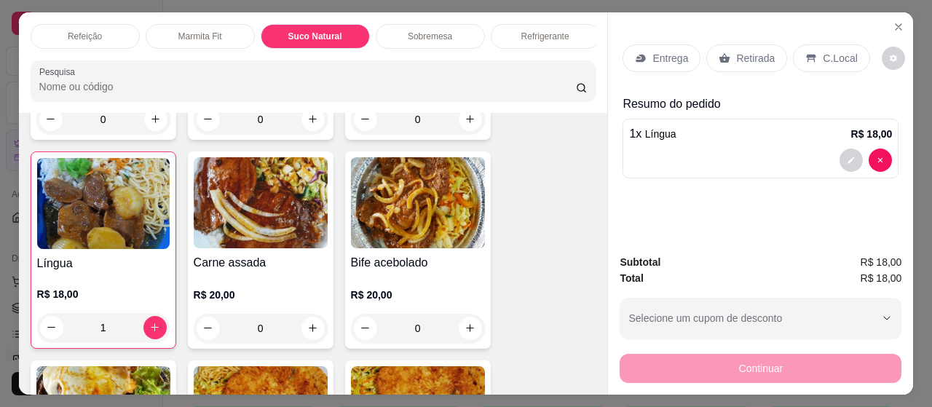
scroll to position [39, 0]
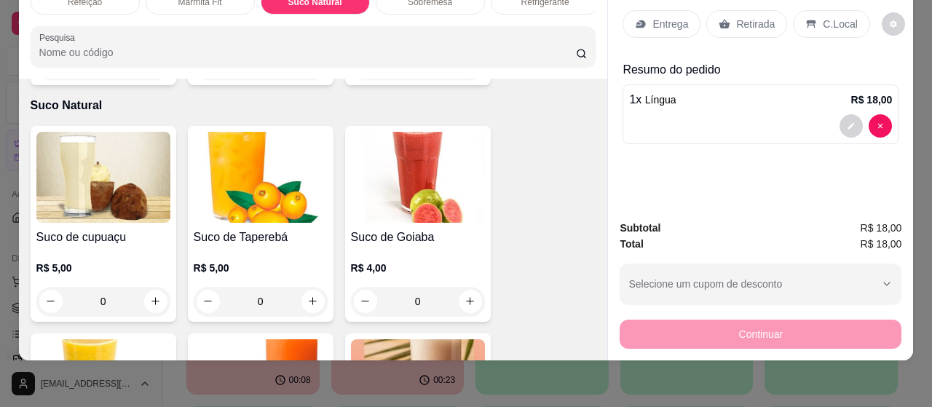
click at [445, 261] on p "R$ 4,00" at bounding box center [418, 268] width 134 height 15
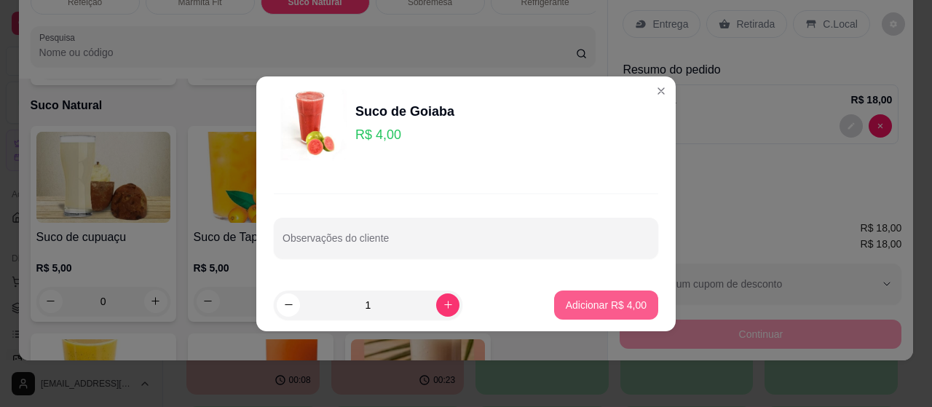
click at [624, 305] on p "Adicionar R$ 4,00" at bounding box center [605, 305] width 81 height 15
type input "1"
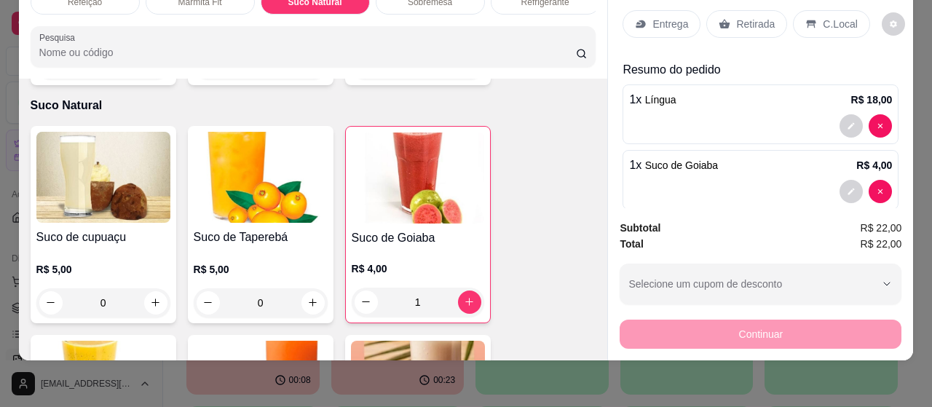
click at [680, 17] on p "Entrega" at bounding box center [670, 24] width 36 height 15
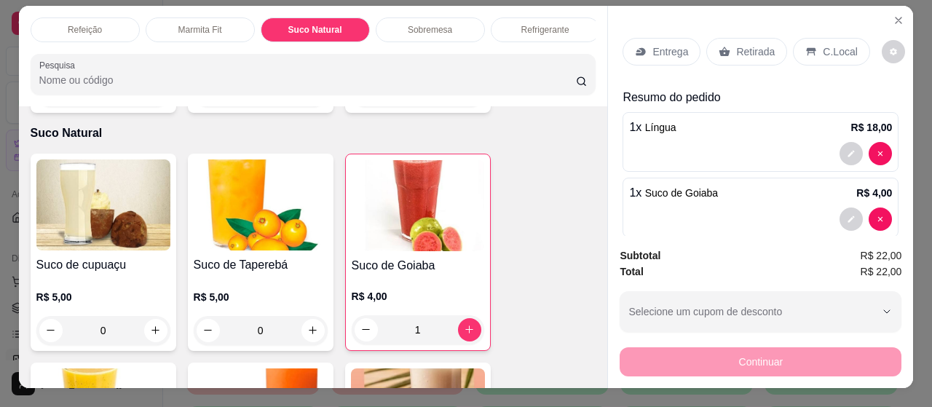
click at [664, 45] on p "Entrega" at bounding box center [670, 51] width 36 height 15
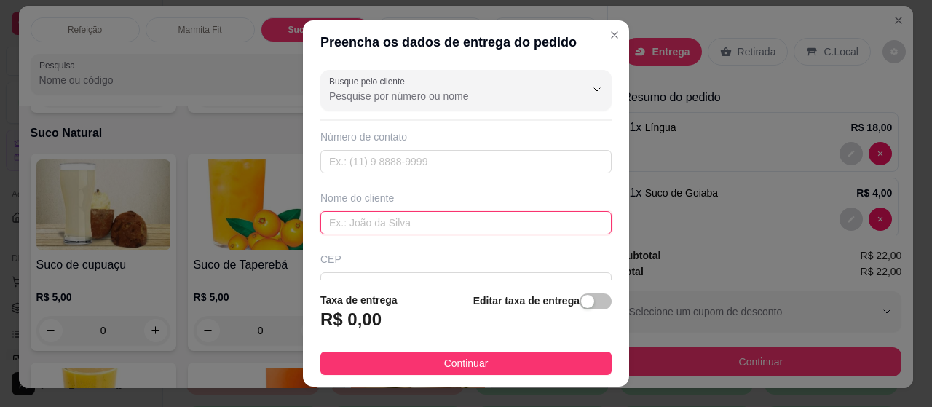
click at [441, 219] on input "text" at bounding box center [465, 222] width 291 height 23
type input "sara raio x"
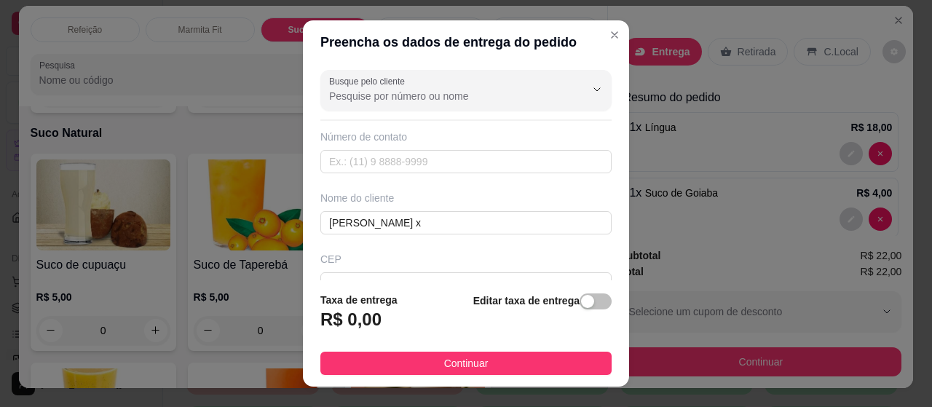
drag, startPoint x: 599, startPoint y: 142, endPoint x: 591, endPoint y: 166, distance: 25.3
click at [591, 166] on div "Busque pelo cliente Número de contato Nome do cliente sara raio x CEP Rua/Aveni…" at bounding box center [466, 172] width 326 height 216
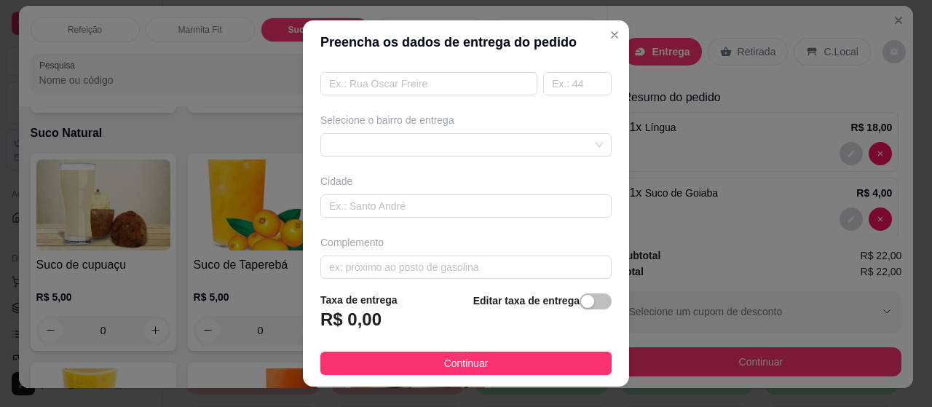
scroll to position [271, 0]
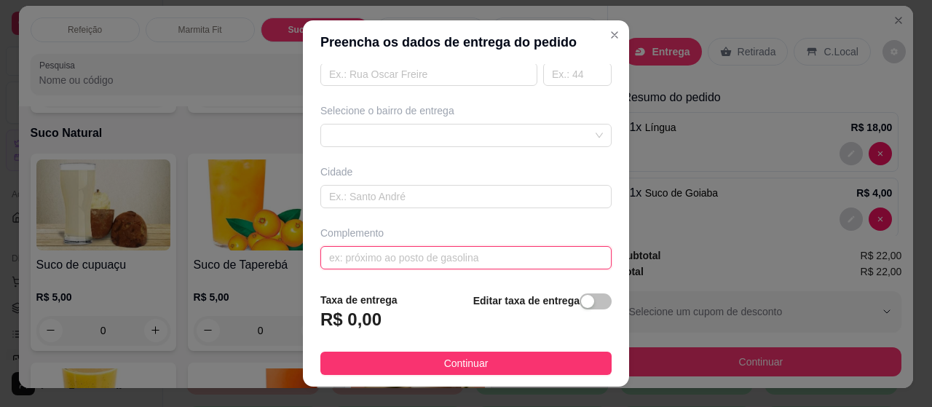
click at [505, 255] on input "text" at bounding box center [465, 257] width 291 height 23
click at [531, 137] on div "64519fce79685a28109be96c 6452b94cccd6e324125c1341 [GEOGRAPHIC_DATA] (Mosqueiro)…" at bounding box center [465, 135] width 291 height 23
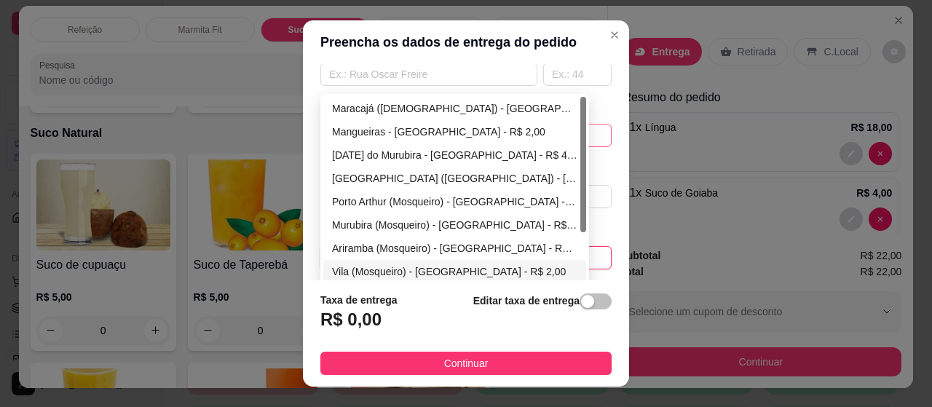
type input "hgm"
click at [454, 263] on div "Vila (Mosqueiro) - [GEOGRAPHIC_DATA] - R$ 2,00" at bounding box center [454, 271] width 245 height 16
type input "[GEOGRAPHIC_DATA]"
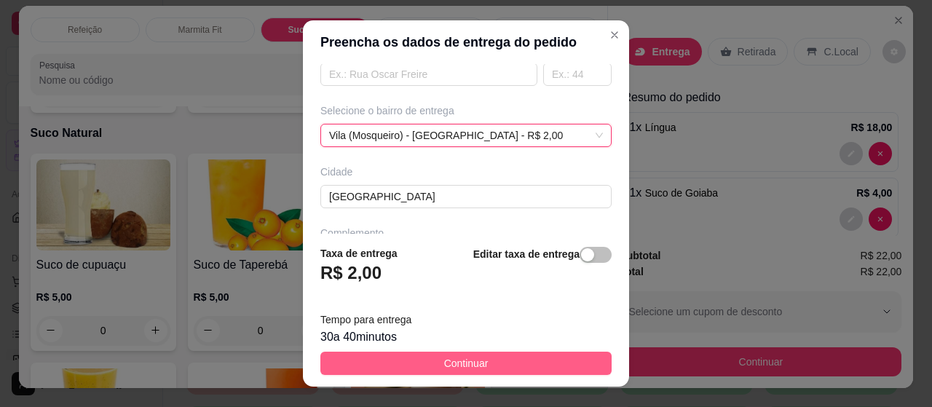
click at [409, 360] on button "Continuar" at bounding box center [465, 362] width 291 height 23
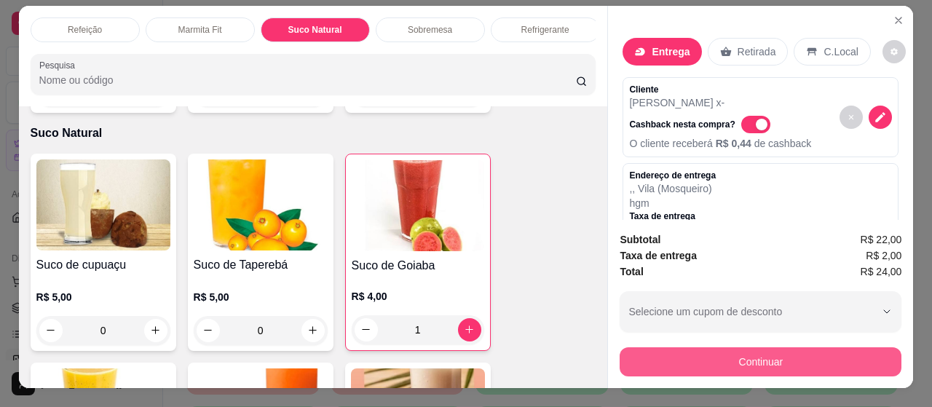
click at [837, 362] on button "Continuar" at bounding box center [760, 361] width 282 height 29
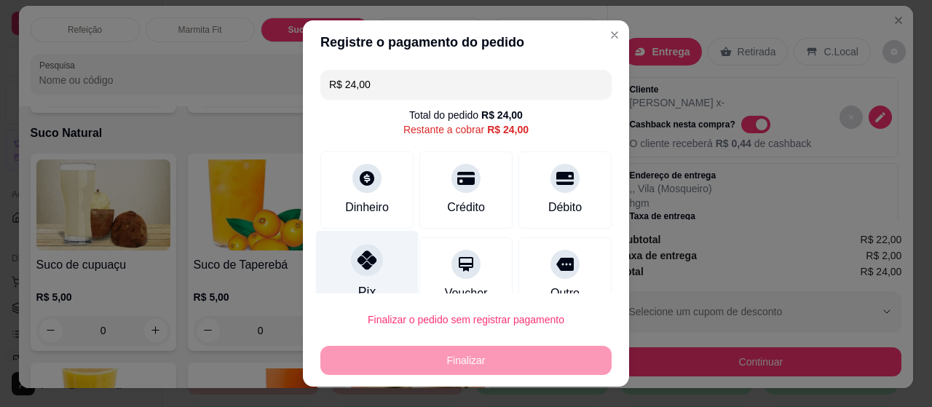
click at [351, 258] on div at bounding box center [367, 260] width 32 height 32
type input "R$ 0,00"
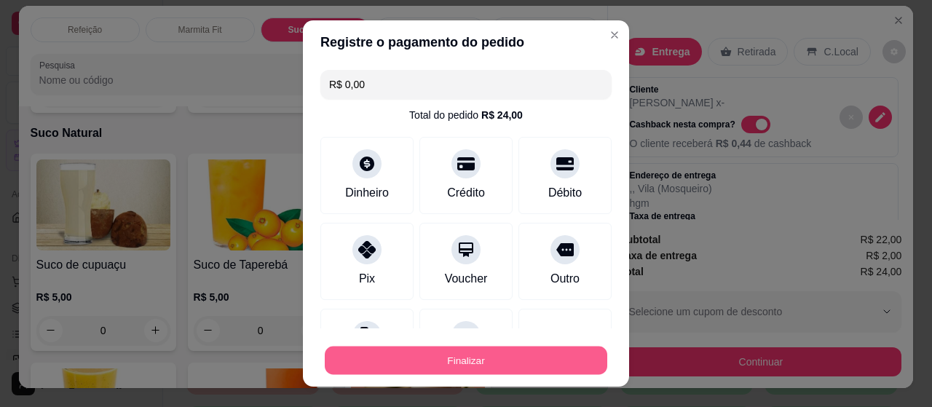
click at [416, 370] on button "Finalizar" at bounding box center [466, 360] width 282 height 28
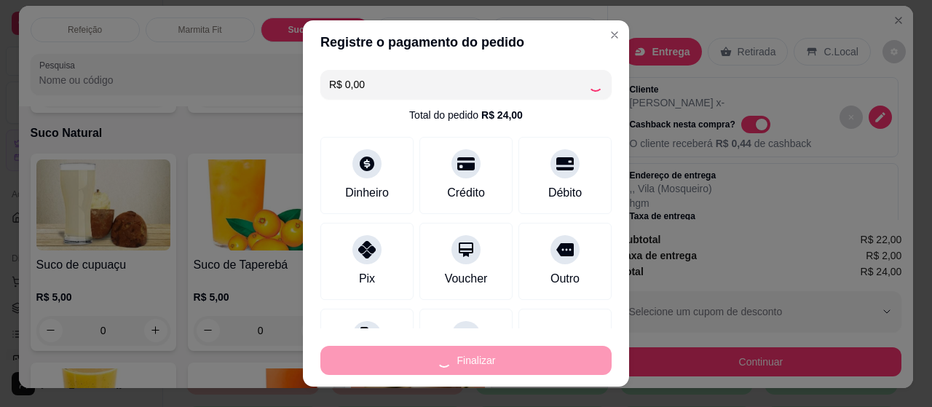
type input "0"
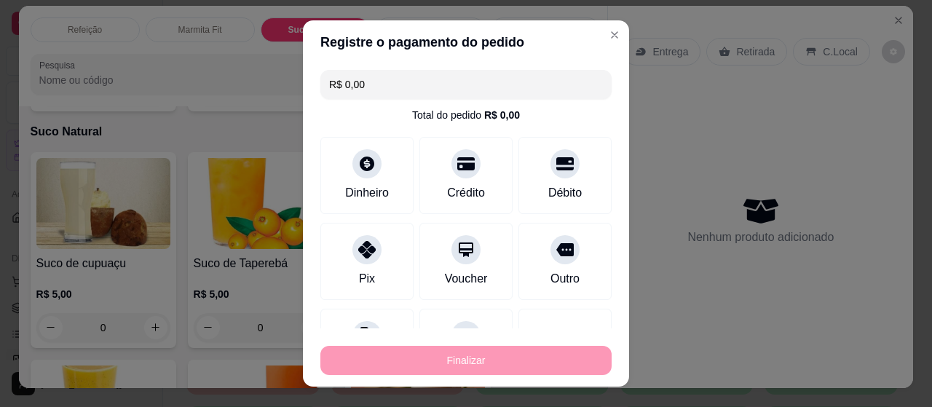
type input "-R$ 24,00"
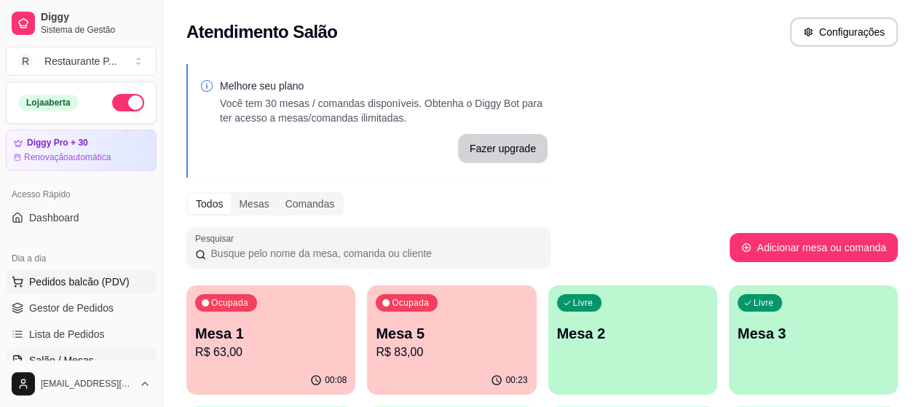
click at [125, 277] on button "Pedidos balcão (PDV)" at bounding box center [81, 281] width 151 height 23
click at [125, 277] on body "Diggy Sistema de Gestão R Restaurante P ... Loja aberta Diggy Pro + 30 Renovaçã…" at bounding box center [460, 203] width 921 height 407
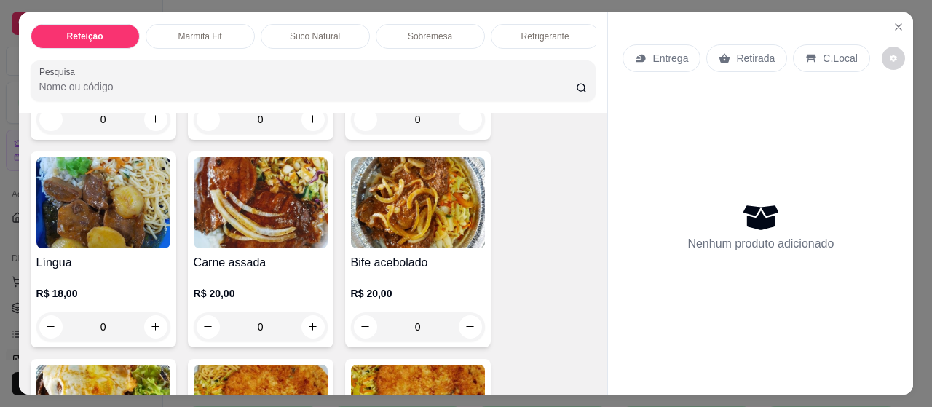
scroll to position [757, 0]
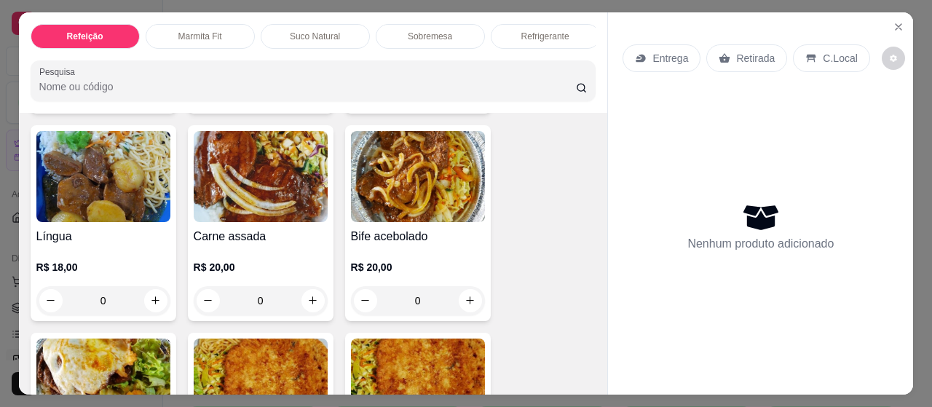
click at [229, 216] on img at bounding box center [261, 176] width 134 height 91
click at [243, 209] on img at bounding box center [261, 176] width 134 height 91
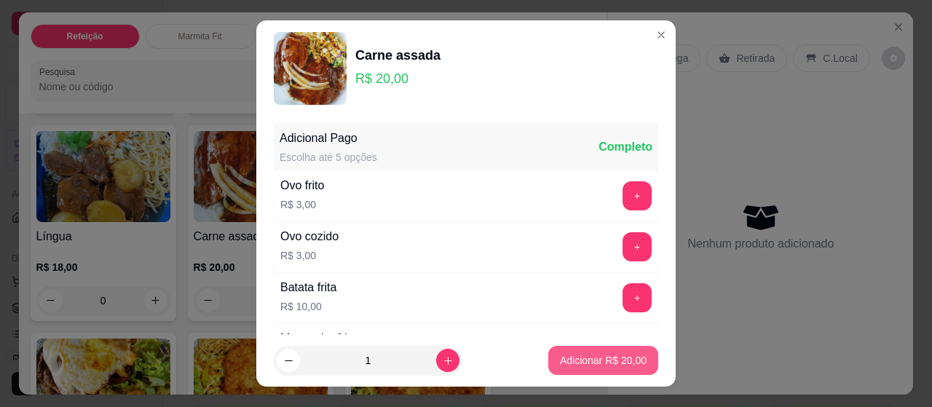
click at [559, 352] on button "Adicionar R$ 20,00" at bounding box center [603, 360] width 110 height 29
type input "1"
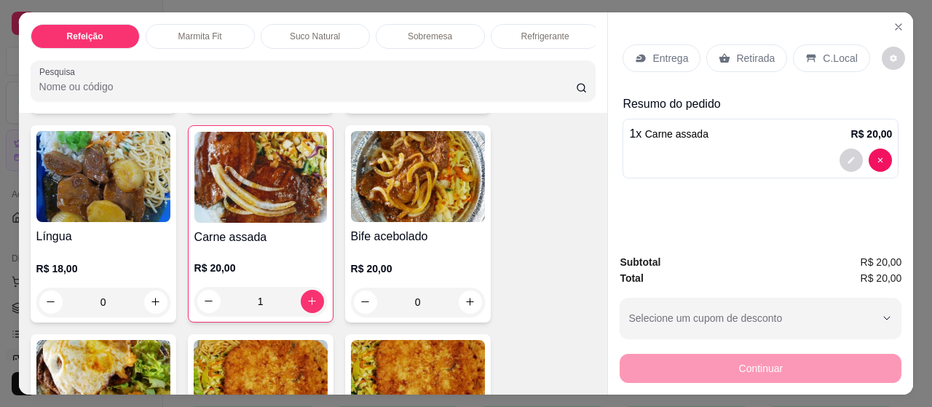
click at [670, 57] on p "Entrega" at bounding box center [670, 58] width 36 height 15
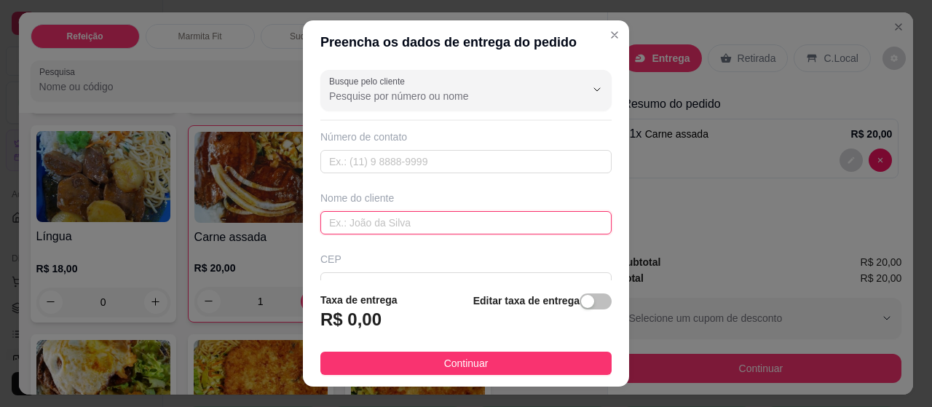
click at [453, 215] on input "text" at bounding box center [465, 222] width 291 height 23
type input "edson"
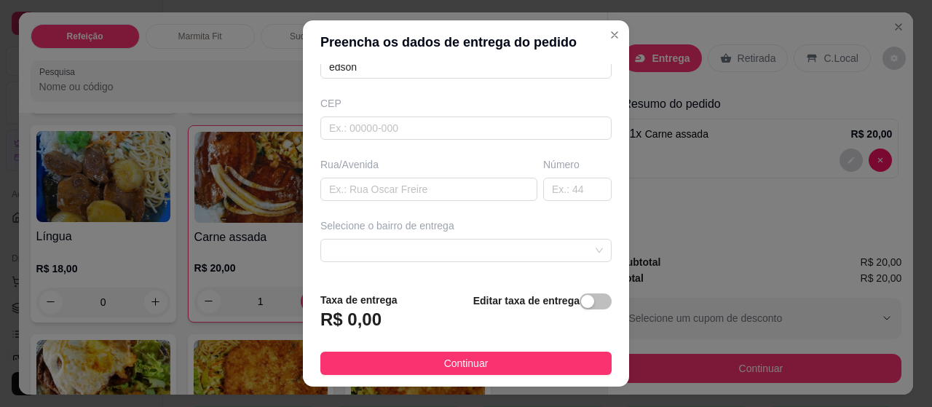
scroll to position [163, 0]
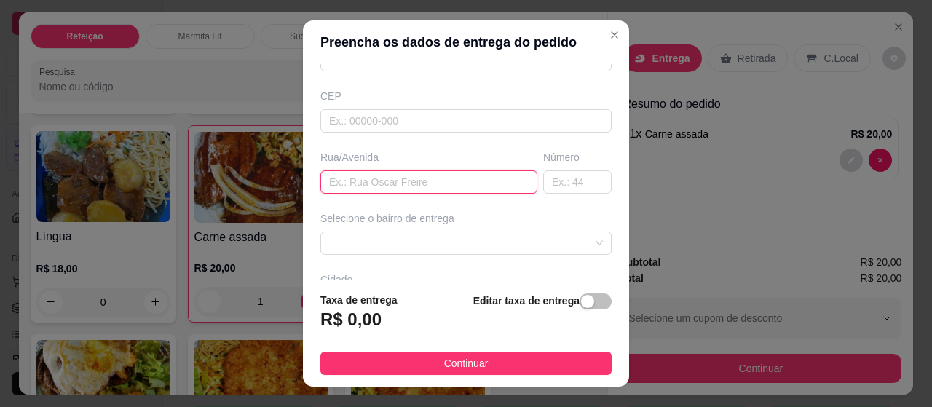
click at [445, 174] on input "text" at bounding box center [428, 181] width 217 height 23
type input "[DATE]"
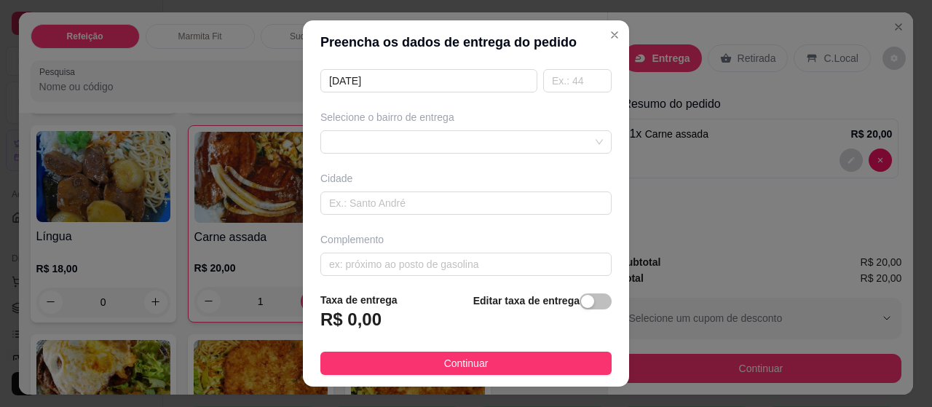
scroll to position [271, 0]
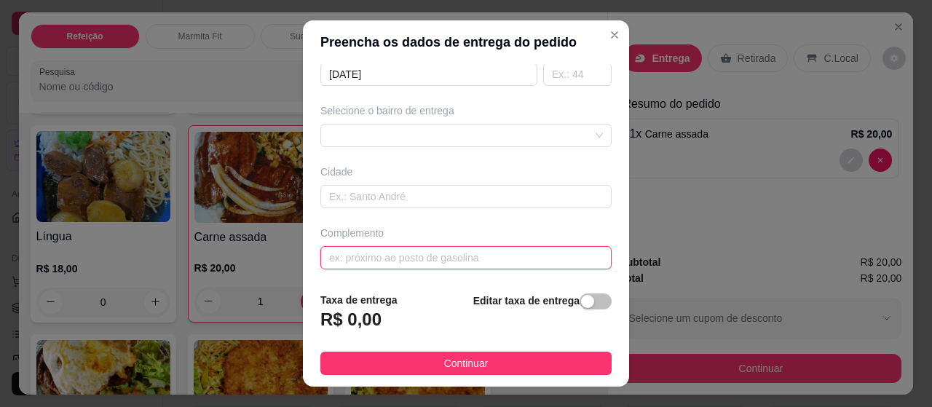
click at [509, 251] on input "text" at bounding box center [465, 257] width 291 height 23
type input "b"
click at [576, 133] on div at bounding box center [465, 135] width 291 height 23
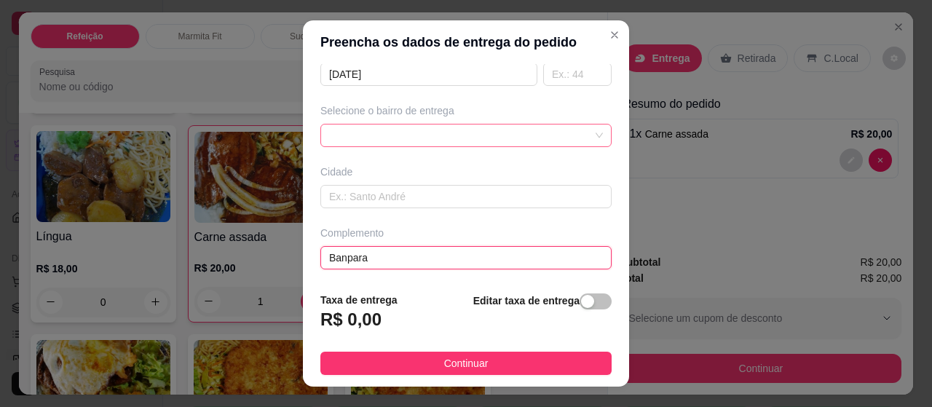
type input "Banpara"
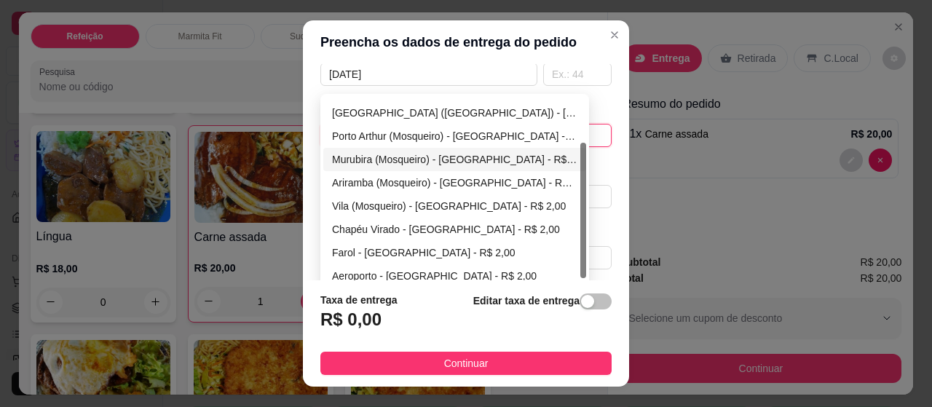
scroll to position [70, 0]
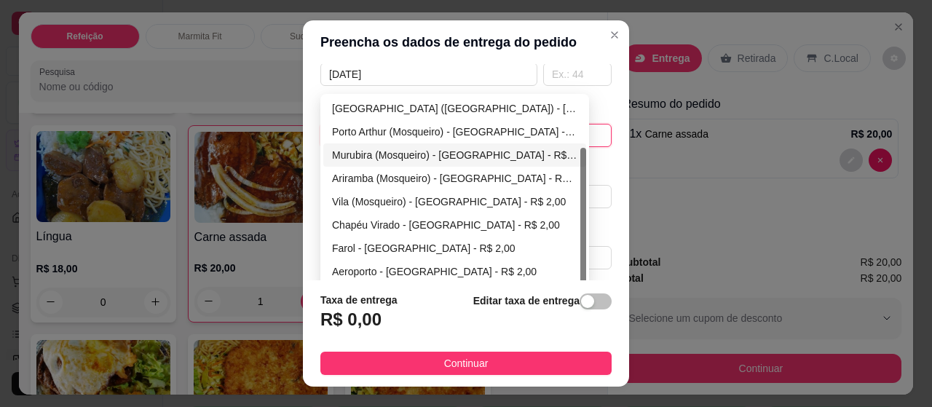
drag, startPoint x: 575, startPoint y: 192, endPoint x: 579, endPoint y: 245, distance: 53.3
click at [580, 245] on div at bounding box center [583, 215] width 6 height 135
click at [483, 248] on div "Farol - [GEOGRAPHIC_DATA] - R$ 2,00" at bounding box center [454, 248] width 245 height 16
type input "[GEOGRAPHIC_DATA]"
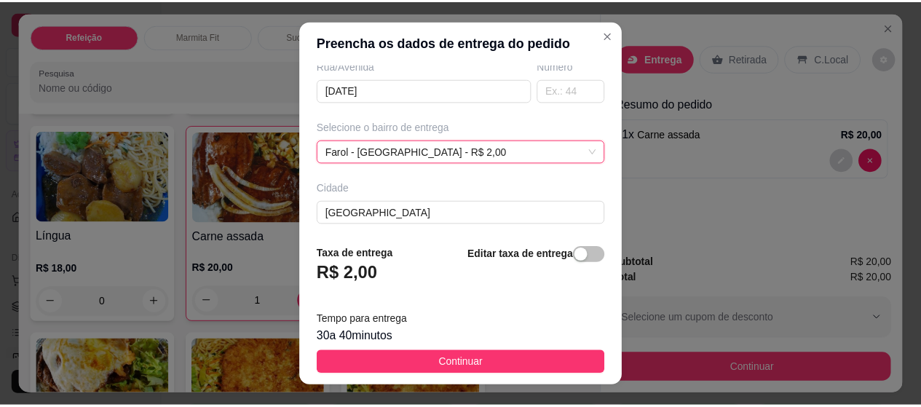
scroll to position [271, 0]
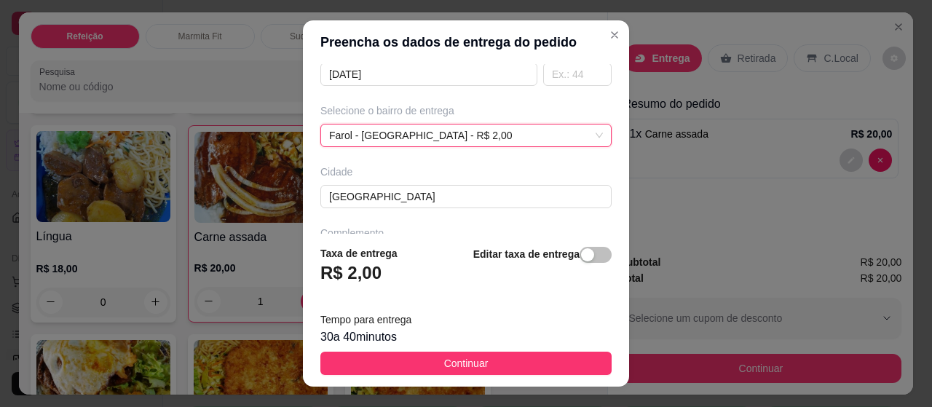
click at [454, 360] on span "Continuar" at bounding box center [466, 363] width 44 height 16
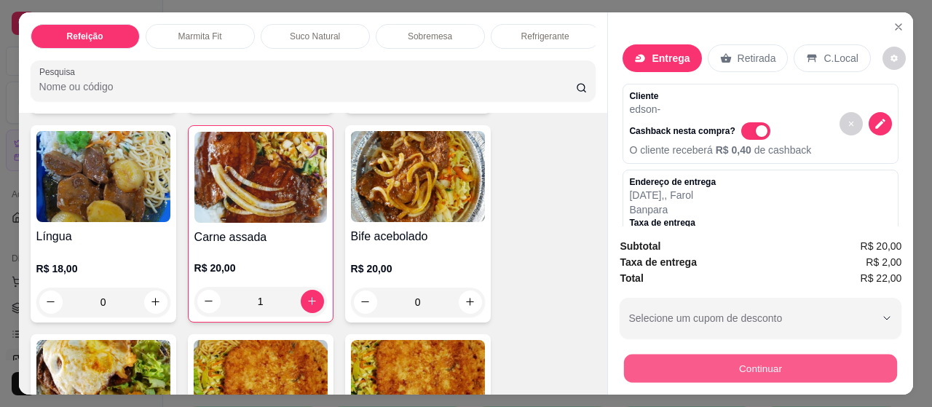
click at [744, 361] on button "Continuar" at bounding box center [760, 368] width 273 height 28
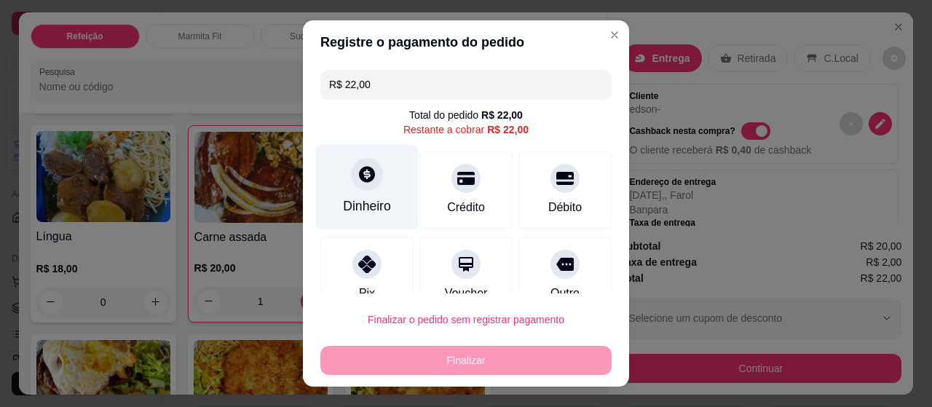
click at [373, 212] on div "Dinheiro" at bounding box center [367, 205] width 48 height 19
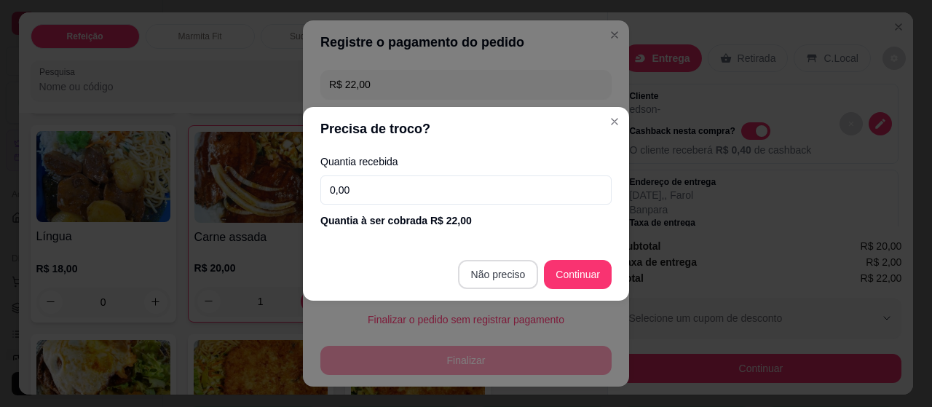
type input "R$ 0,00"
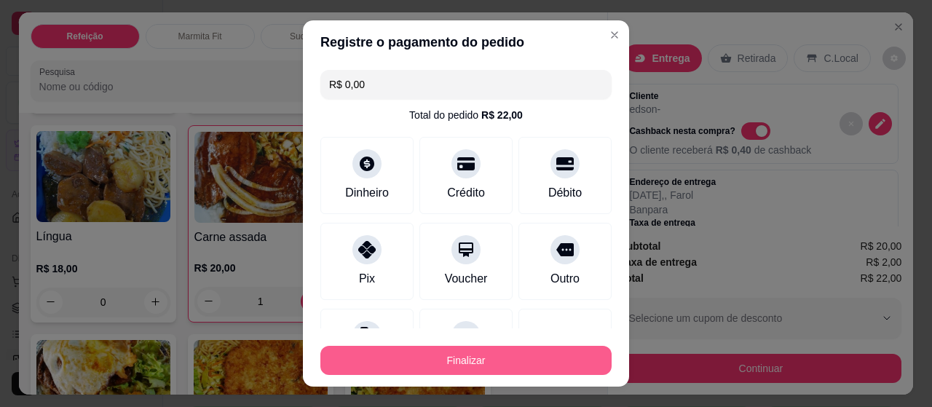
click at [517, 362] on button "Finalizar" at bounding box center [465, 360] width 291 height 29
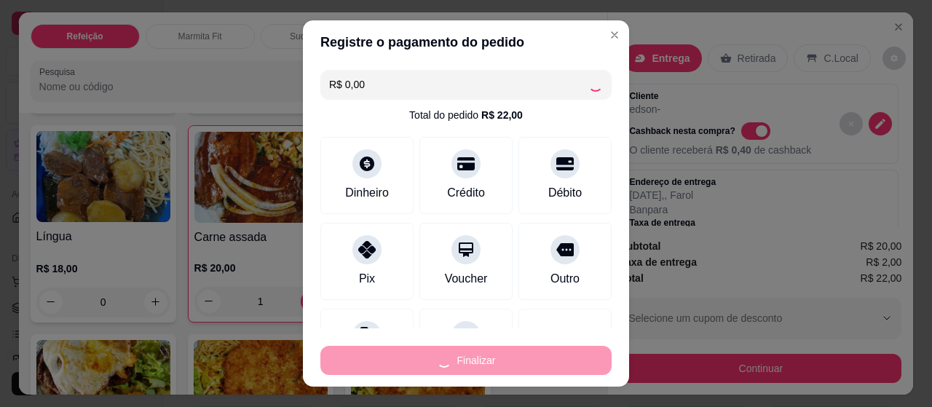
type input "0"
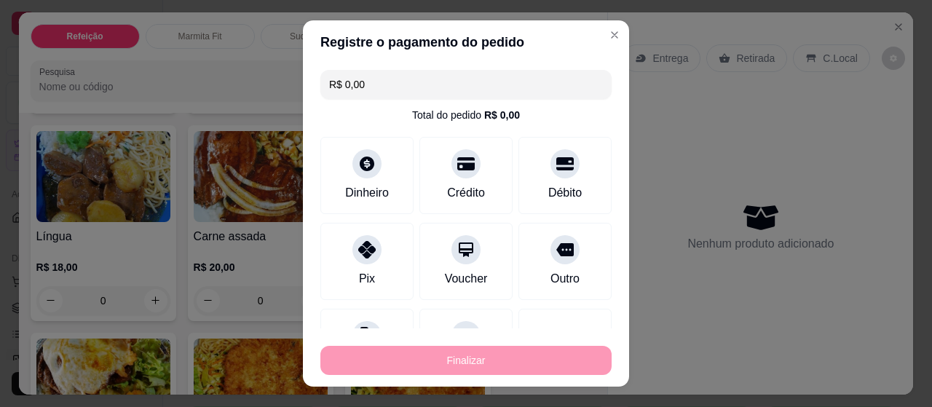
type input "-R$ 22,00"
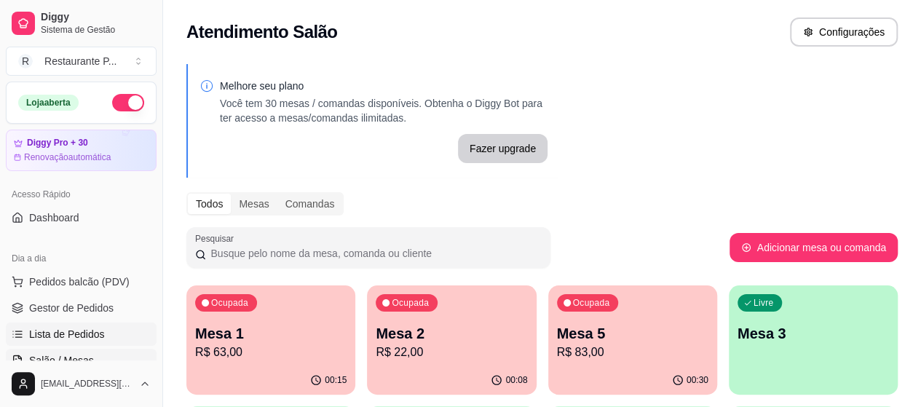
click at [70, 338] on span "Lista de Pedidos" at bounding box center [67, 334] width 76 height 15
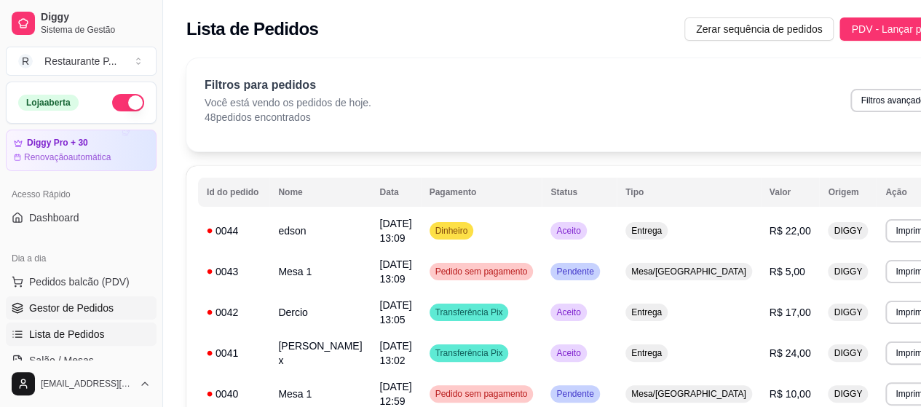
click at [92, 301] on span "Gestor de Pedidos" at bounding box center [71, 308] width 84 height 15
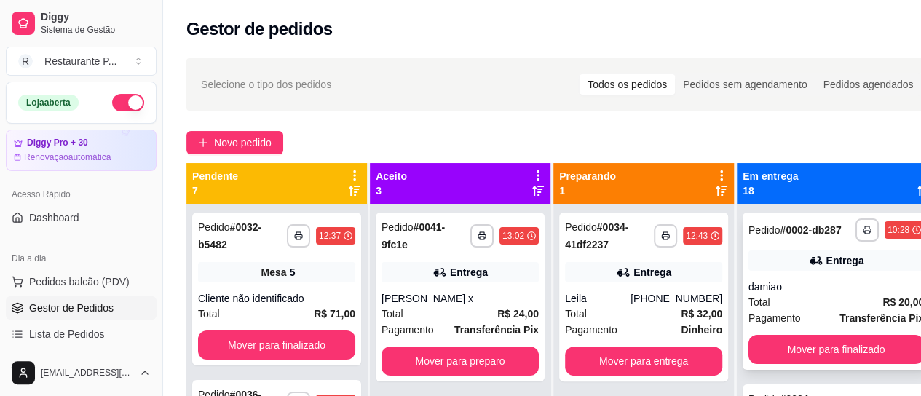
click at [865, 271] on div "Entrega" at bounding box center [835, 260] width 175 height 20
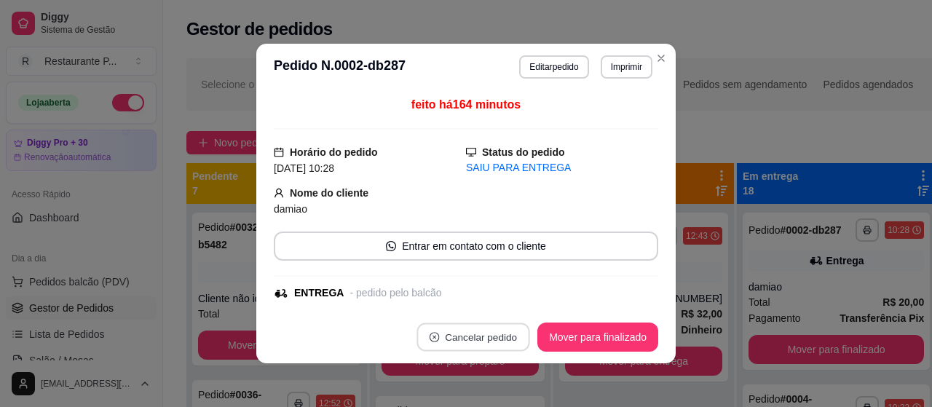
click at [490, 333] on button "Cancelar pedido" at bounding box center [473, 337] width 113 height 28
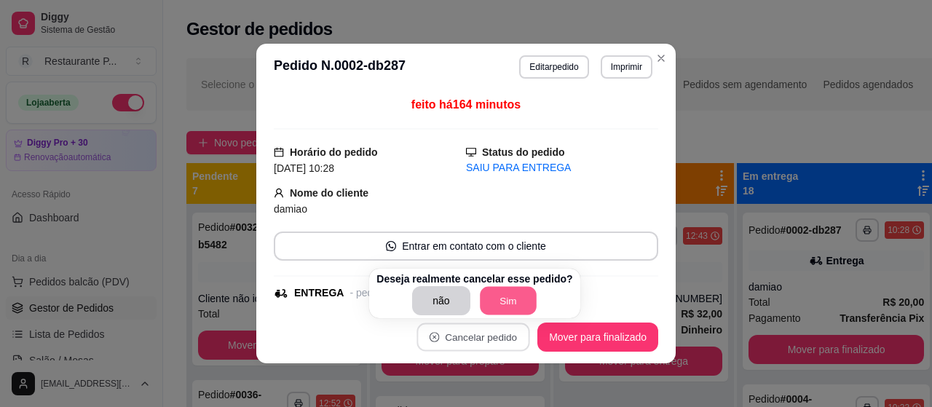
click at [480, 290] on button "Sim" at bounding box center [508, 301] width 57 height 28
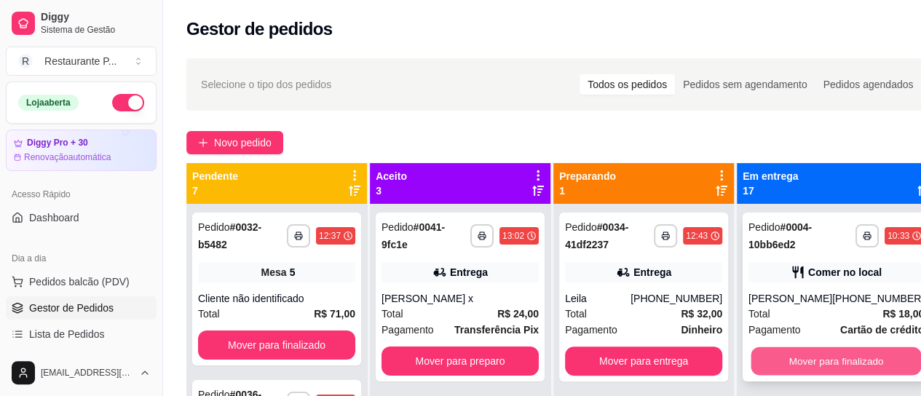
click at [856, 361] on button "Mover para finalizado" at bounding box center [836, 361] width 170 height 28
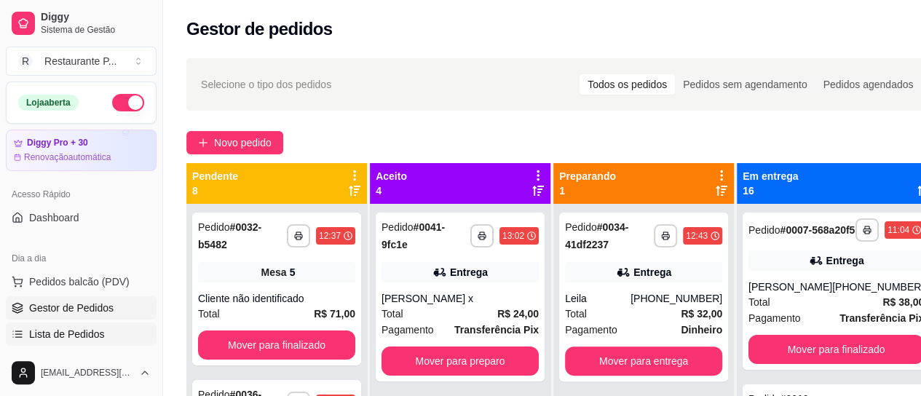
click at [57, 341] on link "Lista de Pedidos" at bounding box center [81, 333] width 151 height 23
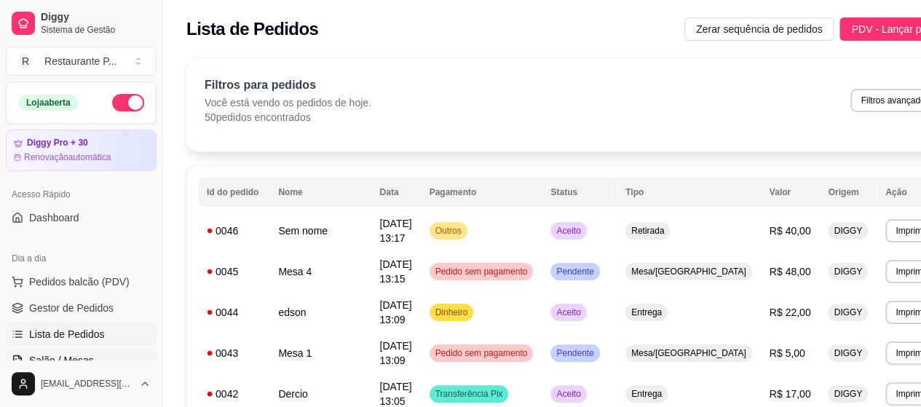
click at [58, 349] on link "Salão / Mesas" at bounding box center [81, 360] width 151 height 23
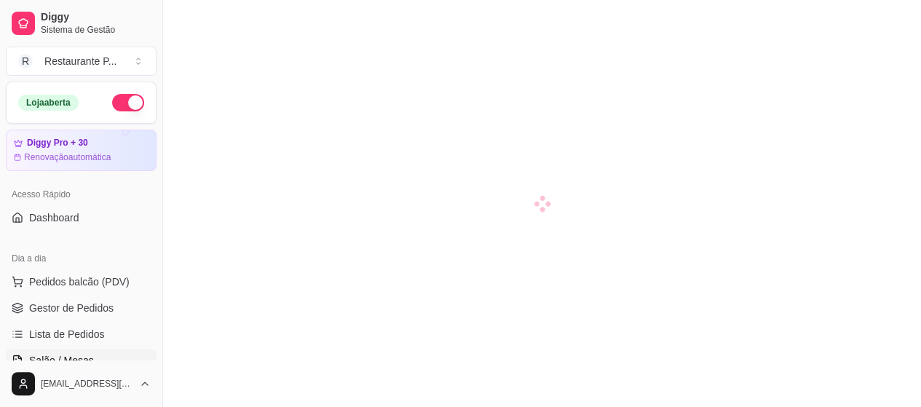
click at [58, 349] on link "Salão / Mesas" at bounding box center [81, 360] width 151 height 23
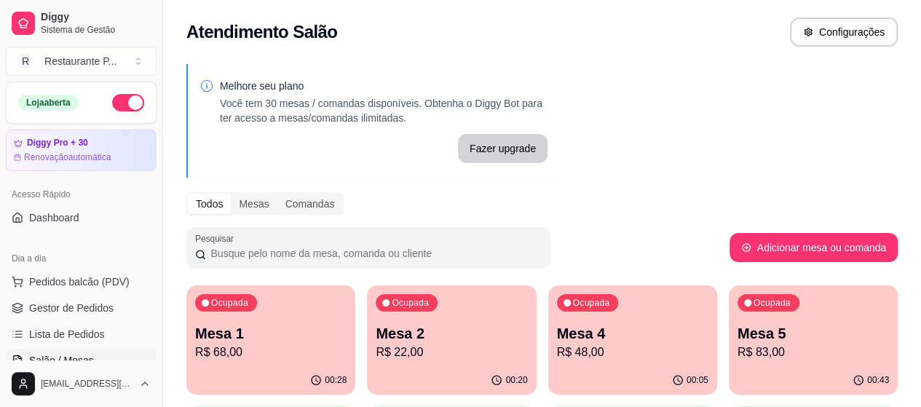
click at [212, 350] on p "R$ 68,00" at bounding box center [270, 351] width 151 height 17
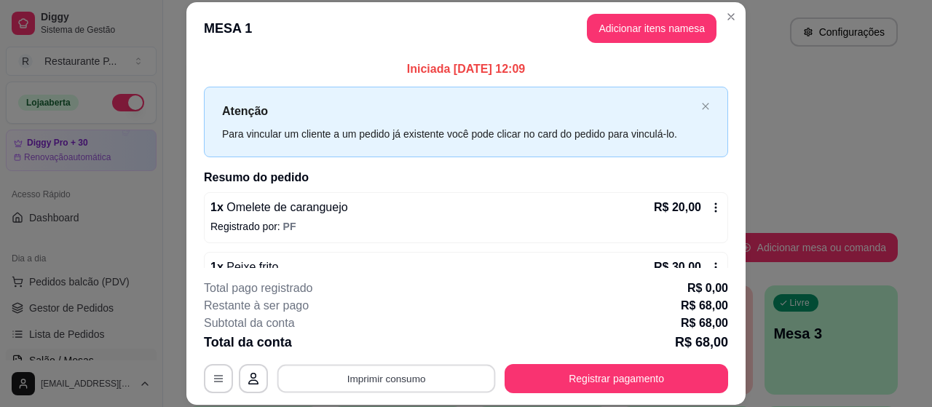
click at [421, 378] on button "Imprimir consumo" at bounding box center [386, 379] width 218 height 28
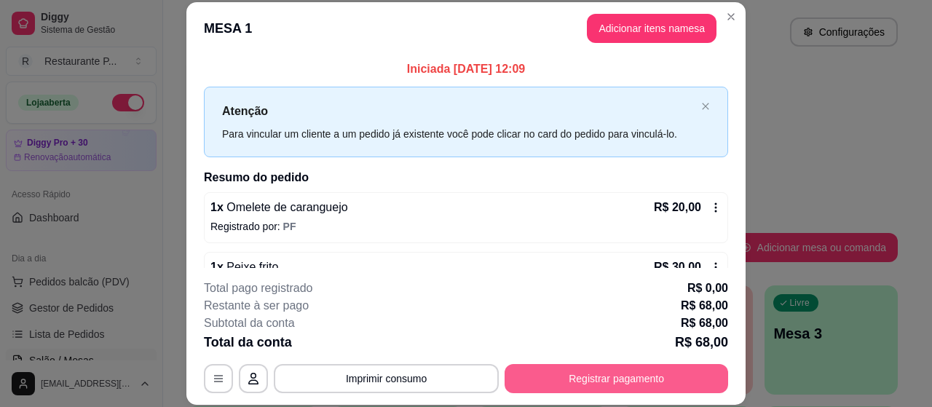
click at [575, 369] on button "Registrar pagamento" at bounding box center [615, 378] width 223 height 29
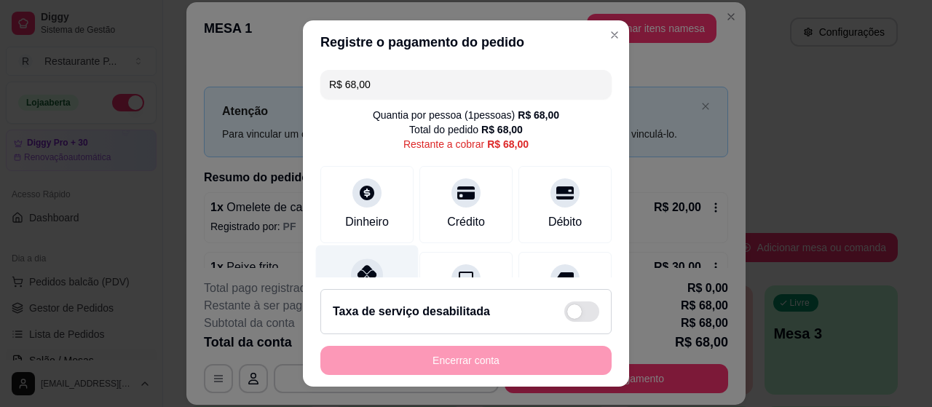
click at [366, 274] on icon at bounding box center [366, 274] width 19 height 19
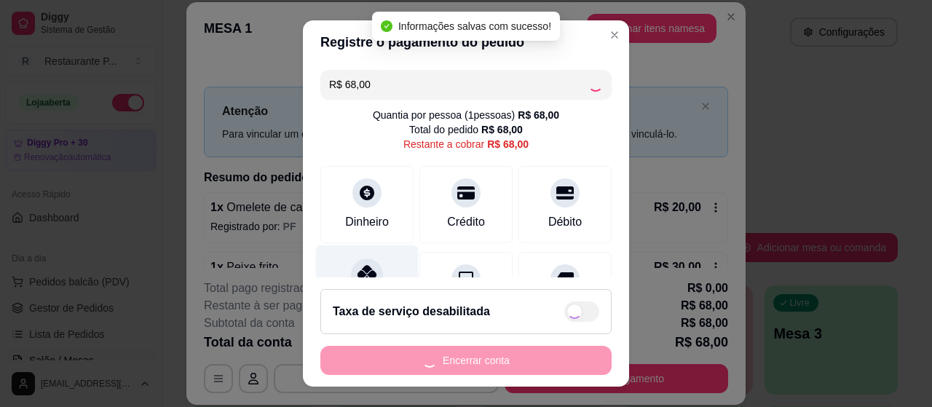
type input "R$ 0,00"
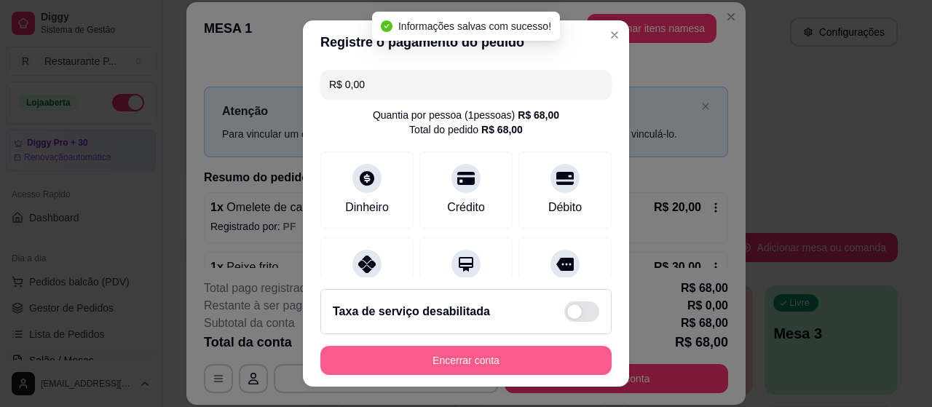
click at [389, 352] on button "Encerrar conta" at bounding box center [465, 360] width 291 height 29
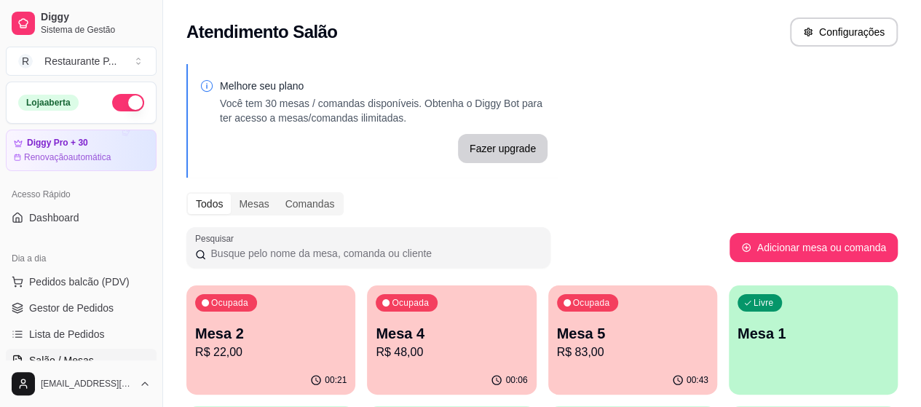
click at [572, 325] on p "Mesa 5" at bounding box center [632, 333] width 151 height 20
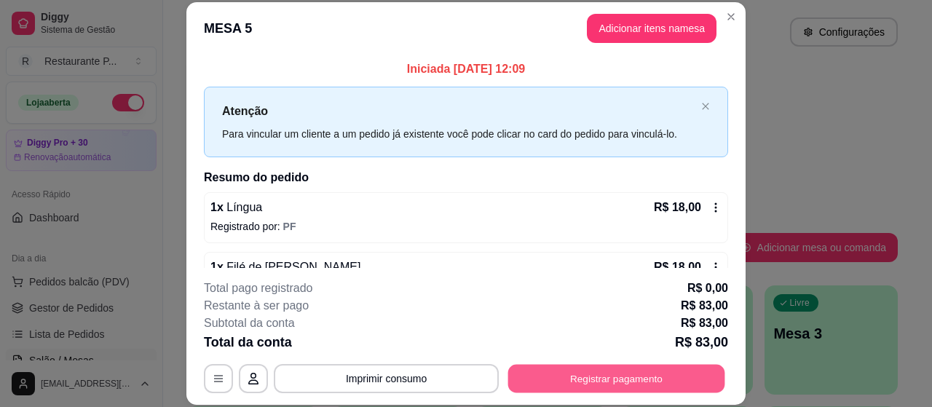
click at [553, 378] on button "Registrar pagamento" at bounding box center [616, 379] width 217 height 28
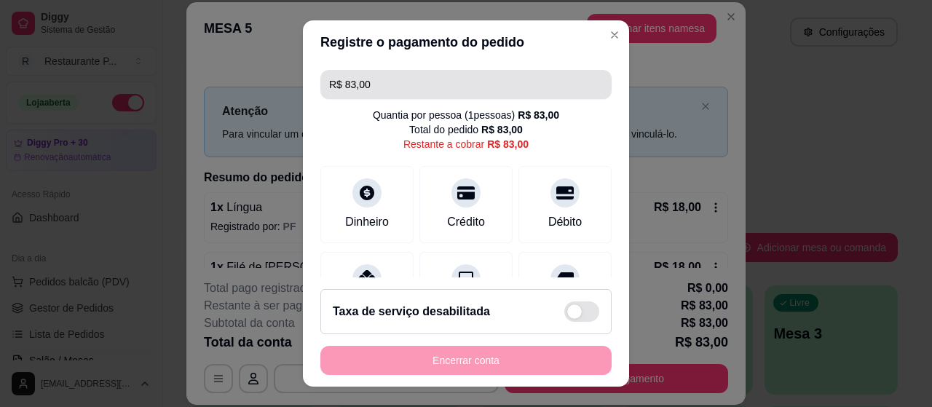
click at [482, 79] on input "R$ 83,00" at bounding box center [466, 84] width 274 height 29
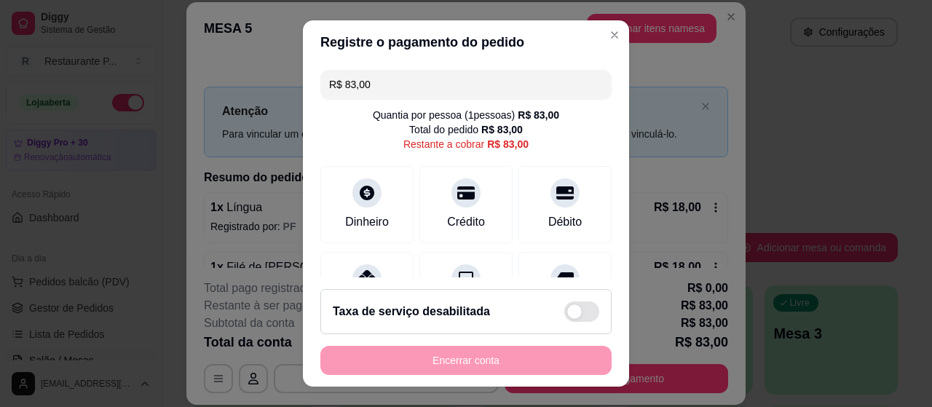
drag, startPoint x: 363, startPoint y: 83, endPoint x: 327, endPoint y: 97, distance: 38.2
click at [329, 97] on input "R$ 83,00" at bounding box center [466, 84] width 274 height 29
click at [360, 269] on icon at bounding box center [366, 274] width 19 height 19
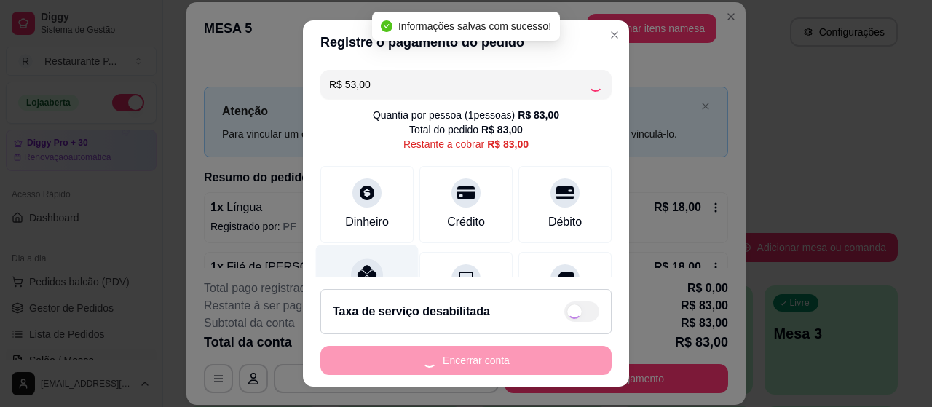
type input "R$ 30,00"
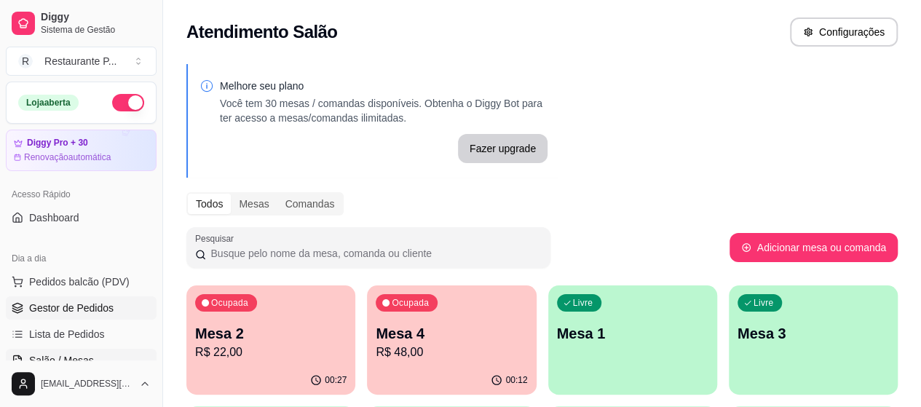
click at [79, 298] on link "Gestor de Pedidos" at bounding box center [81, 307] width 151 height 23
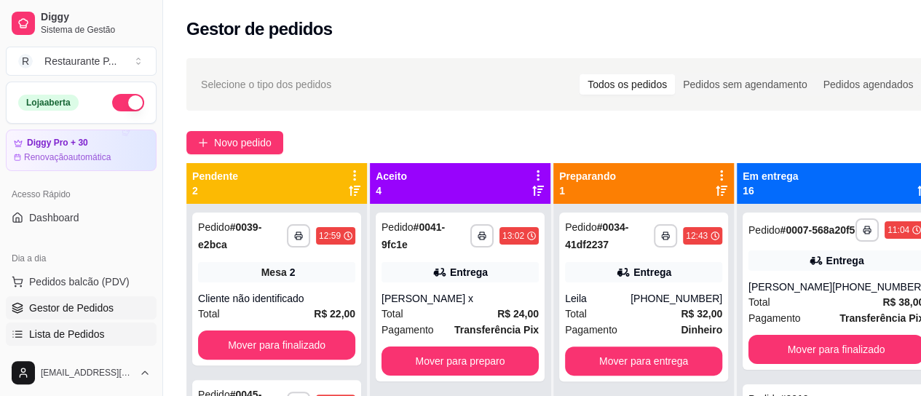
click at [125, 337] on link "Lista de Pedidos" at bounding box center [81, 333] width 151 height 23
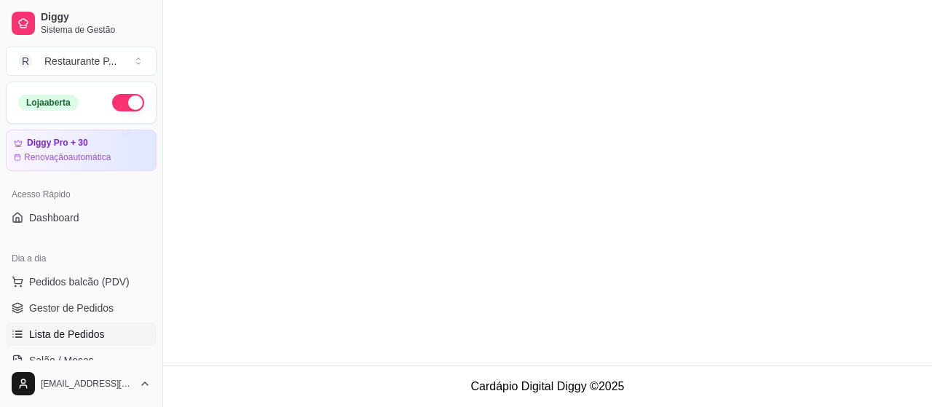
click at [125, 337] on link "Lista de Pedidos" at bounding box center [81, 333] width 151 height 23
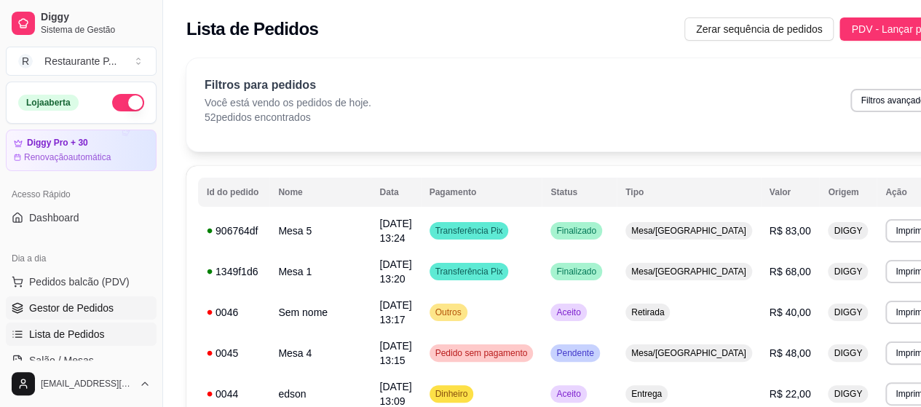
click at [115, 303] on link "Gestor de Pedidos" at bounding box center [81, 307] width 151 height 23
drag, startPoint x: 115, startPoint y: 303, endPoint x: 931, endPoint y: 184, distance: 824.5
click at [116, 304] on link "Gestor de Pedidos" at bounding box center [81, 307] width 151 height 23
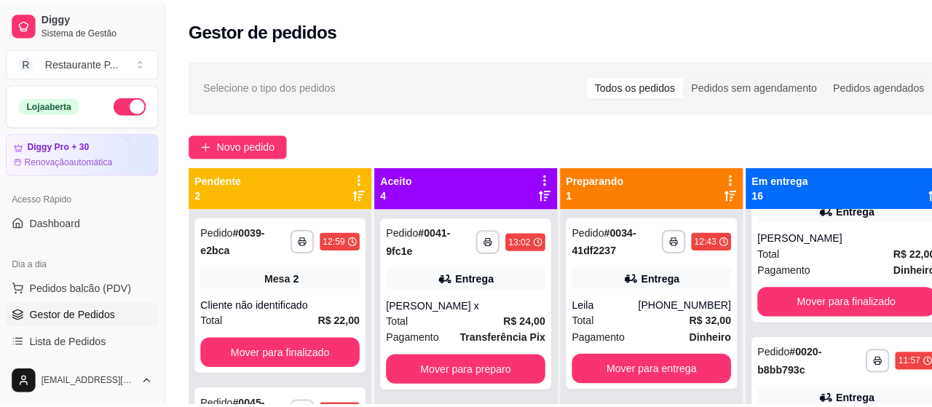
scroll to position [1199, 0]
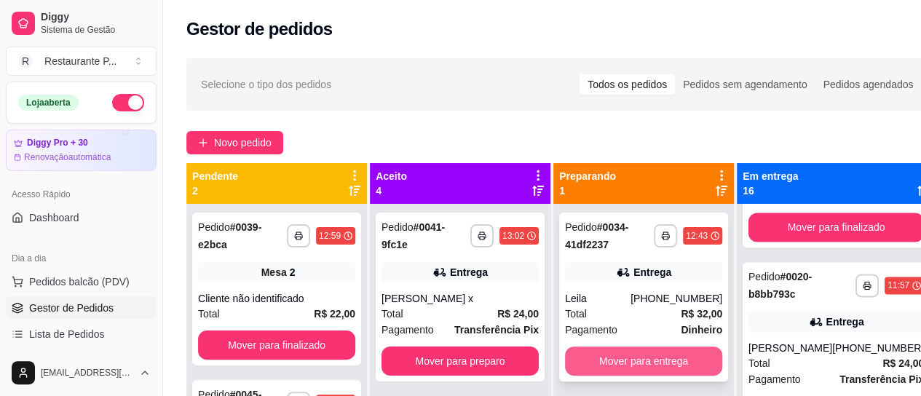
click at [649, 357] on button "Mover para entrega" at bounding box center [643, 360] width 157 height 29
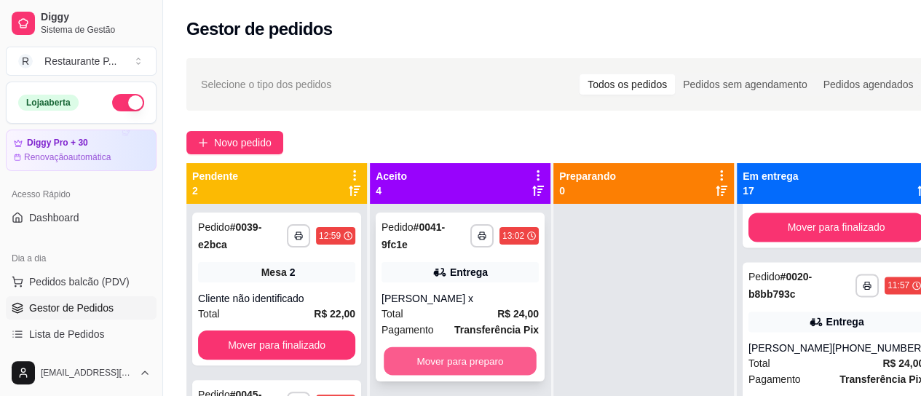
click at [421, 356] on button "Mover para preparo" at bounding box center [460, 361] width 153 height 28
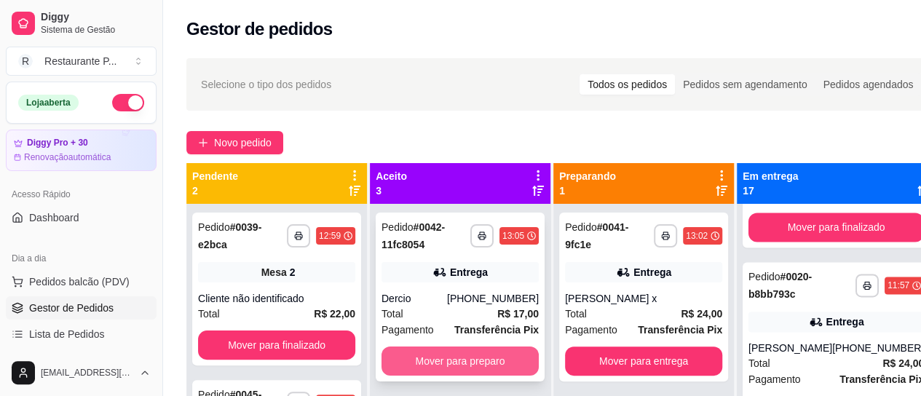
click at [416, 354] on button "Mover para preparo" at bounding box center [459, 360] width 157 height 29
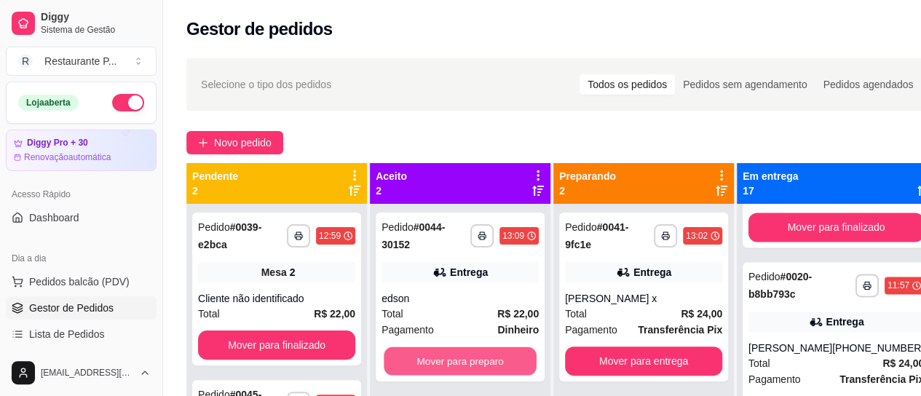
click at [416, 354] on button "Mover para preparo" at bounding box center [460, 361] width 153 height 28
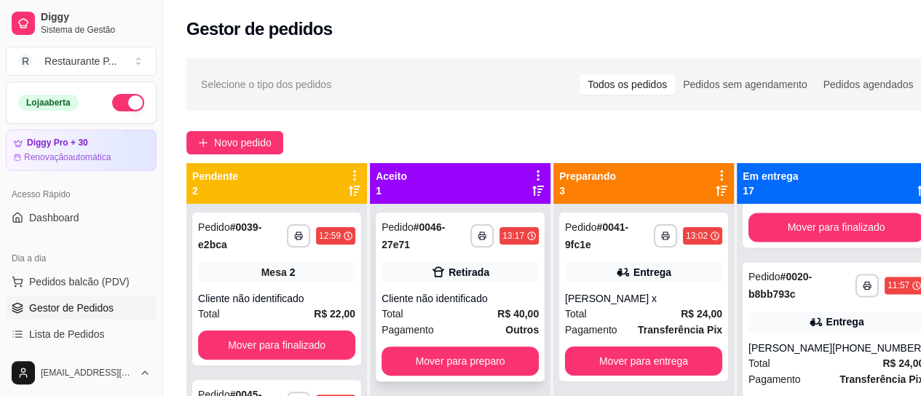
click at [434, 311] on div "Total R$ 40,00" at bounding box center [459, 314] width 157 height 16
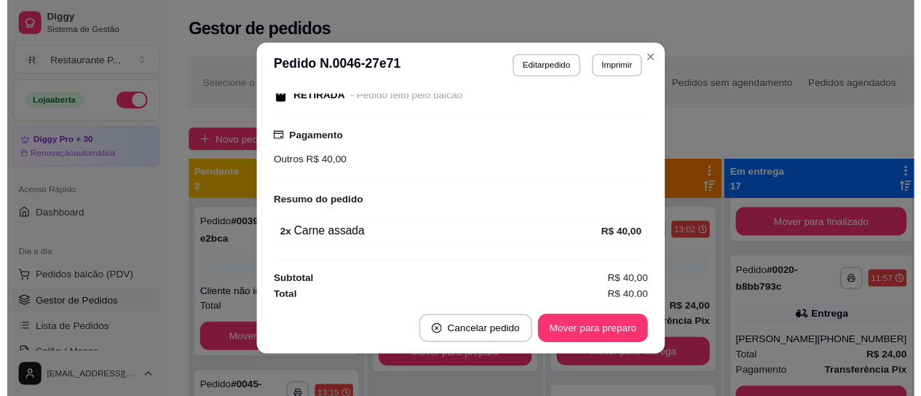
scroll to position [164, 0]
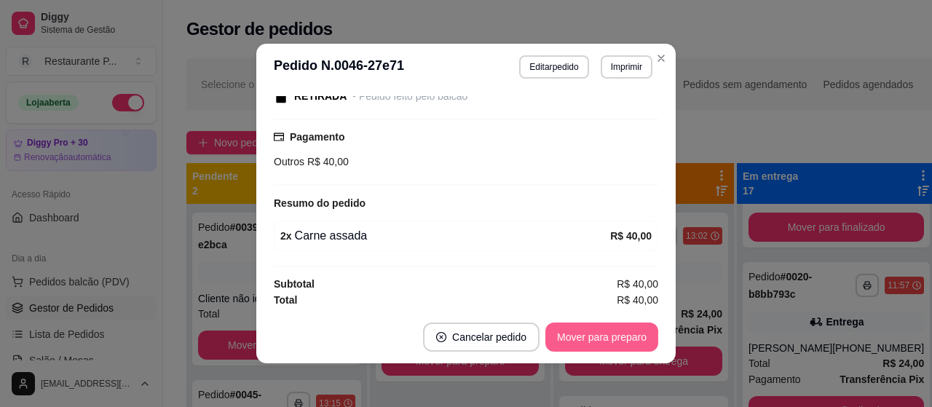
click at [571, 333] on button "Mover para preparo" at bounding box center [601, 336] width 113 height 29
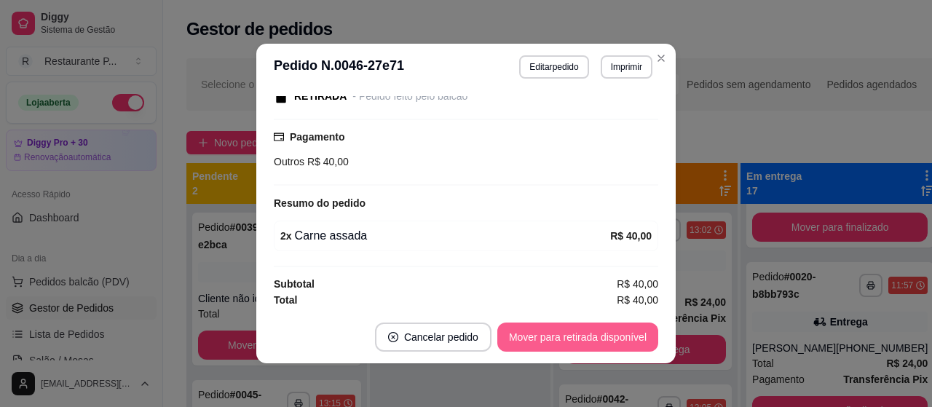
click at [571, 333] on button "Mover para retirada disponível" at bounding box center [577, 336] width 161 height 29
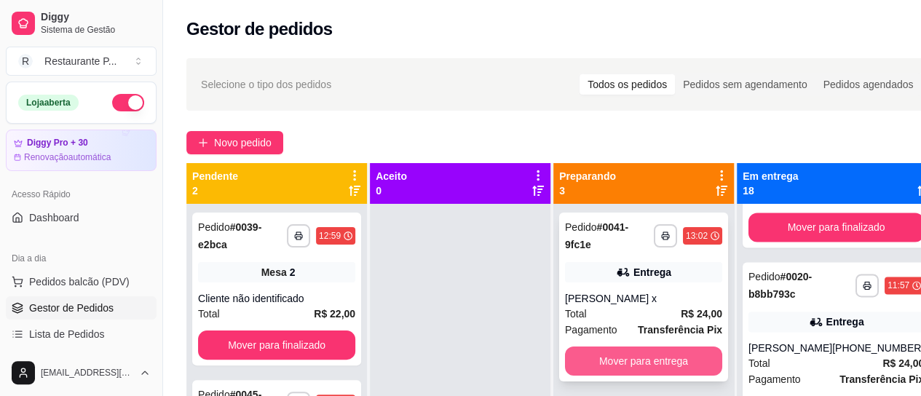
click at [651, 354] on button "Mover para entrega" at bounding box center [643, 360] width 157 height 29
click at [670, 356] on button "Mover para entrega" at bounding box center [643, 360] width 157 height 29
click at [668, 356] on button "Mover para entrega" at bounding box center [643, 360] width 157 height 29
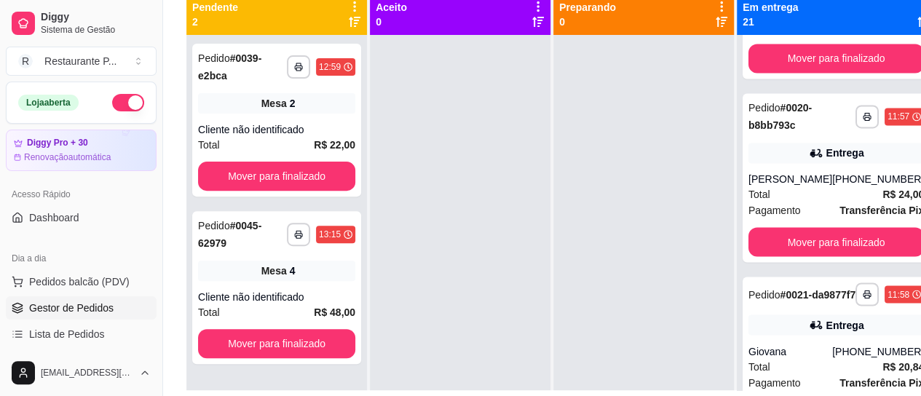
scroll to position [233, 0]
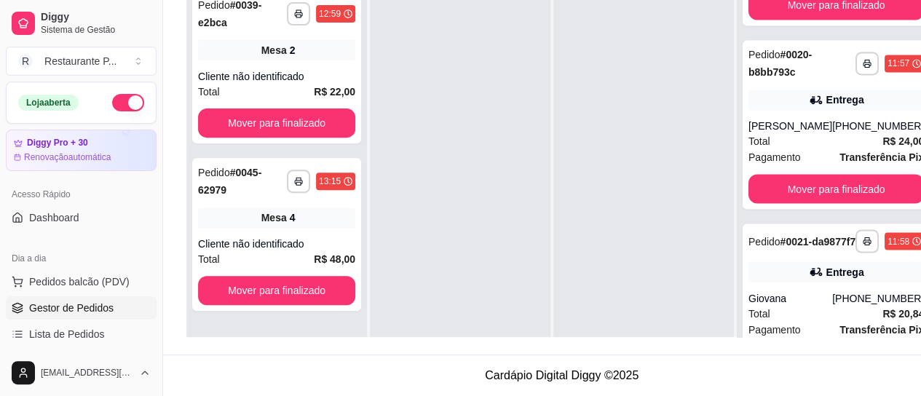
drag, startPoint x: 809, startPoint y: 392, endPoint x: 816, endPoint y: 397, distance: 8.5
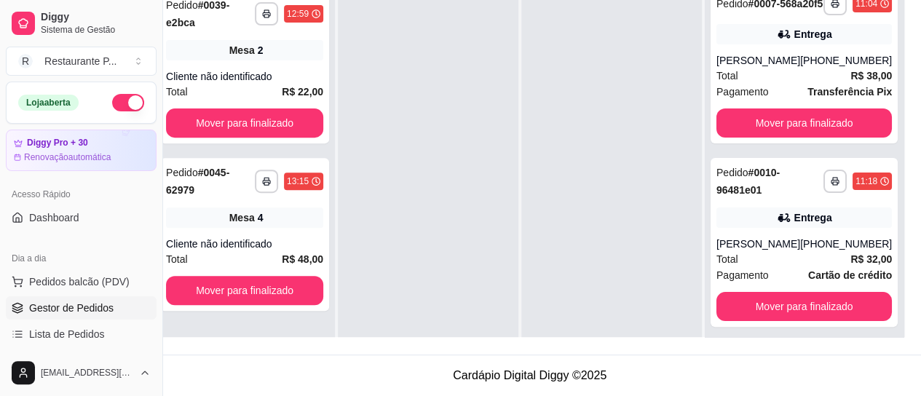
scroll to position [0, 0]
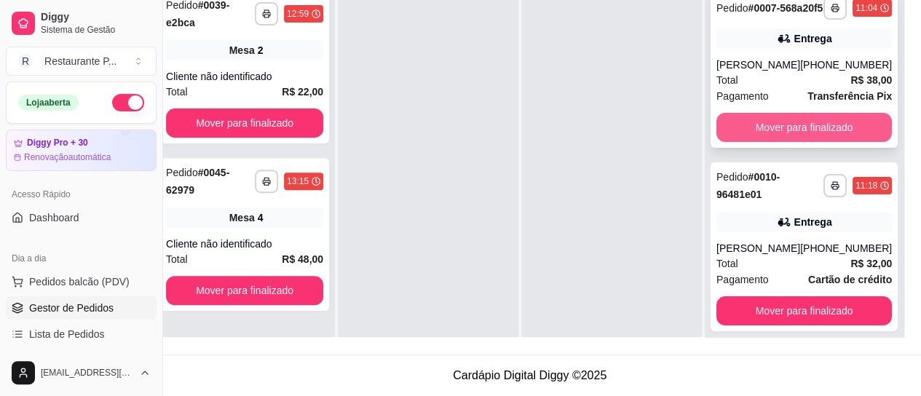
click at [846, 119] on button "Mover para finalizado" at bounding box center [803, 127] width 175 height 29
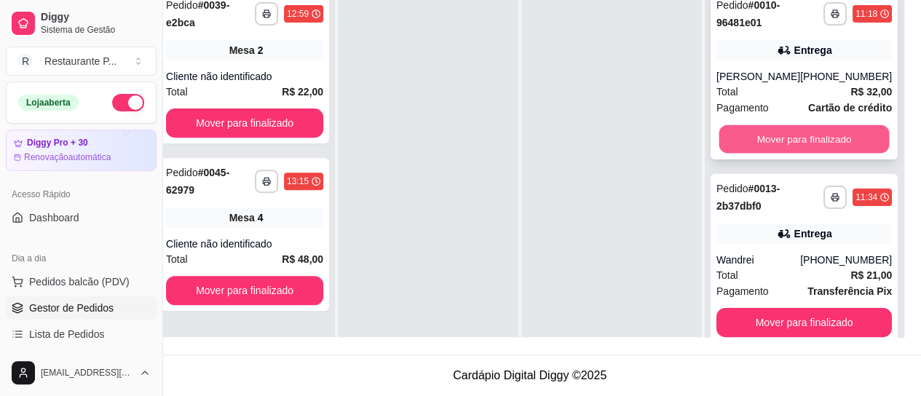
click at [802, 129] on button "Mover para finalizado" at bounding box center [804, 139] width 170 height 28
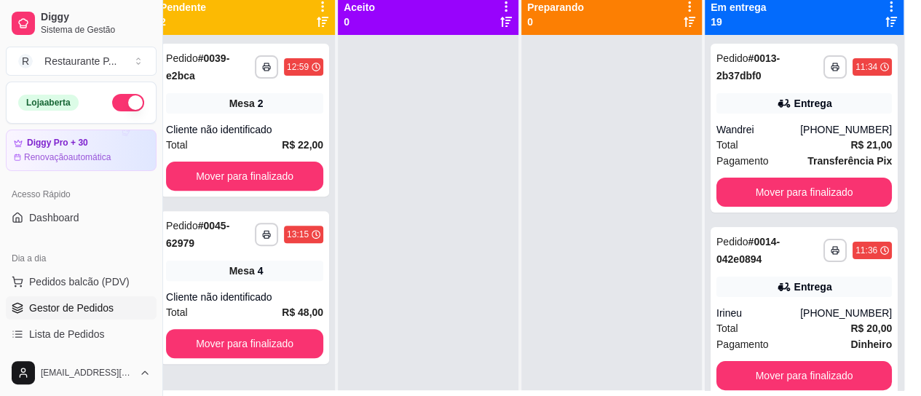
scroll to position [166, 32]
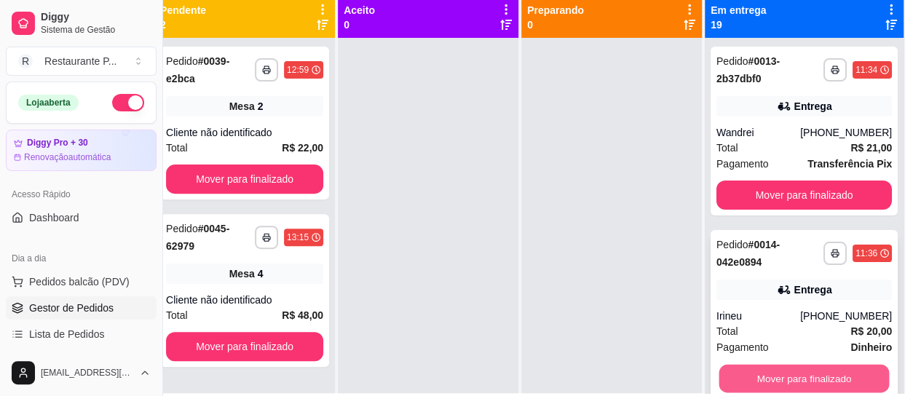
click at [785, 371] on button "Mover para finalizado" at bounding box center [804, 379] width 170 height 28
click at [786, 370] on button "Mover para finalizado" at bounding box center [803, 378] width 175 height 29
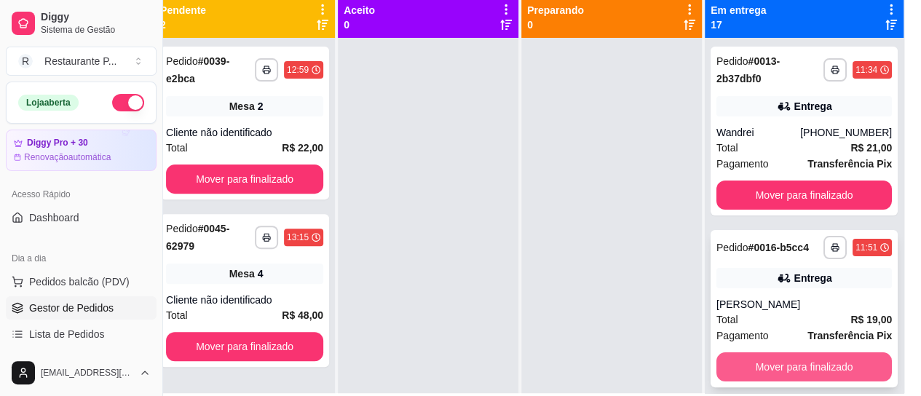
click at [827, 370] on button "Mover para finalizado" at bounding box center [803, 366] width 175 height 29
click at [817, 376] on button "Mover para finalizado" at bounding box center [804, 367] width 170 height 28
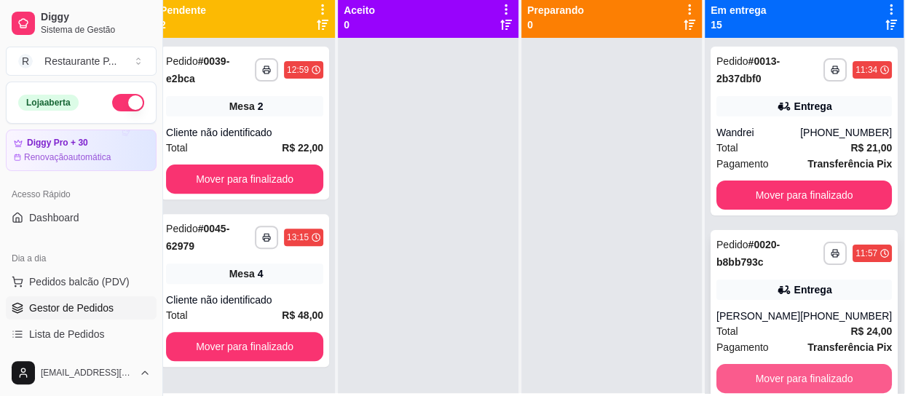
click at [821, 370] on button "Mover para finalizado" at bounding box center [803, 378] width 175 height 29
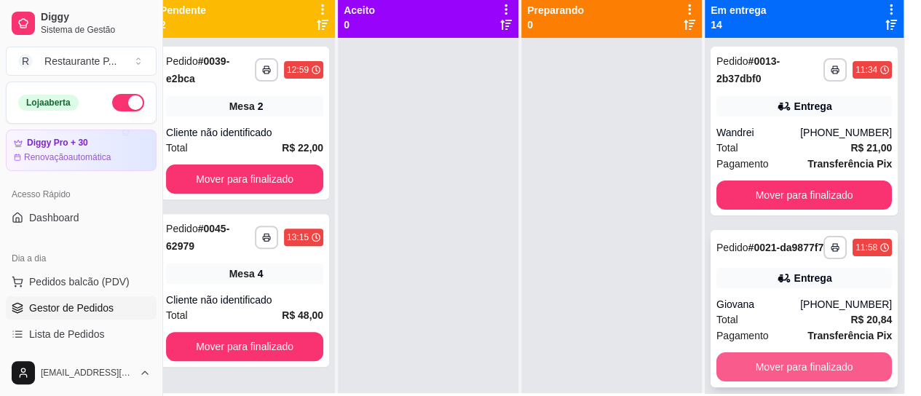
click at [818, 381] on button "Mover para finalizado" at bounding box center [803, 366] width 175 height 29
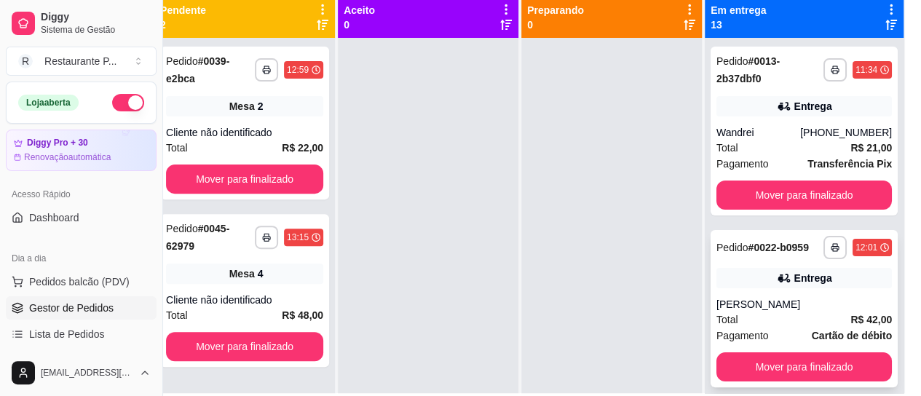
click at [811, 341] on strong "Cartão de débito" at bounding box center [851, 336] width 80 height 12
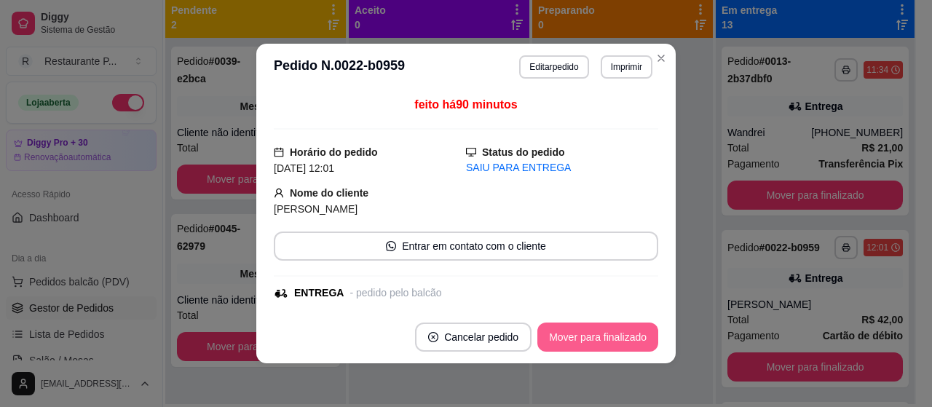
click at [571, 332] on button "Mover para finalizado" at bounding box center [597, 336] width 121 height 29
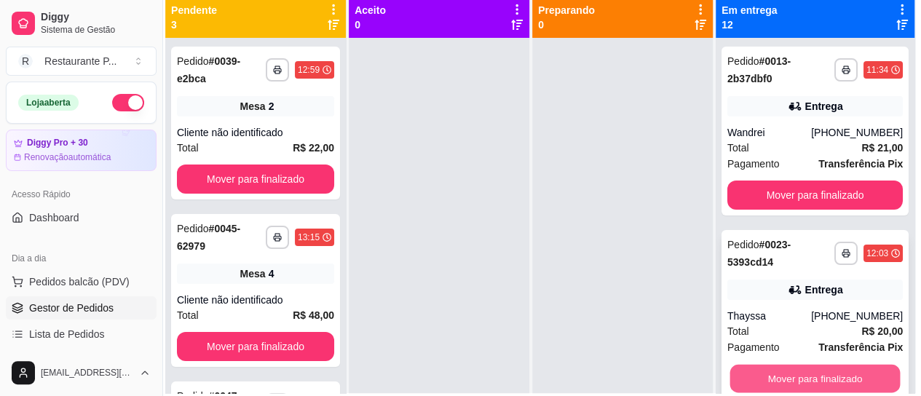
click at [819, 382] on button "Mover para finalizado" at bounding box center [815, 379] width 170 height 28
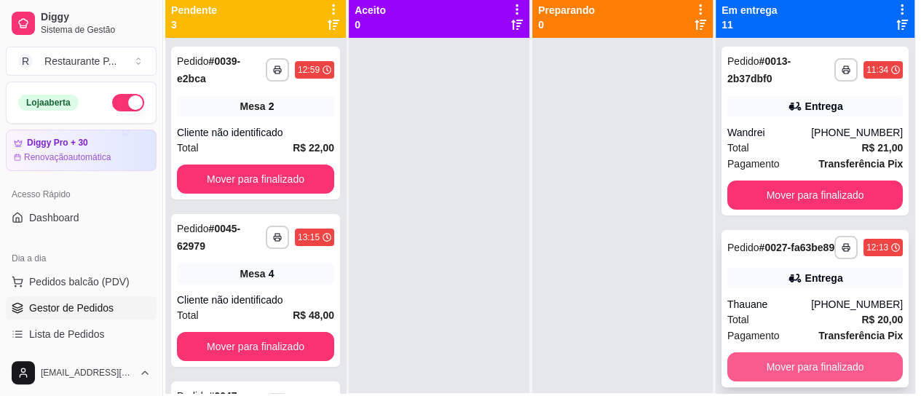
click at [819, 380] on button "Mover para finalizado" at bounding box center [814, 366] width 175 height 29
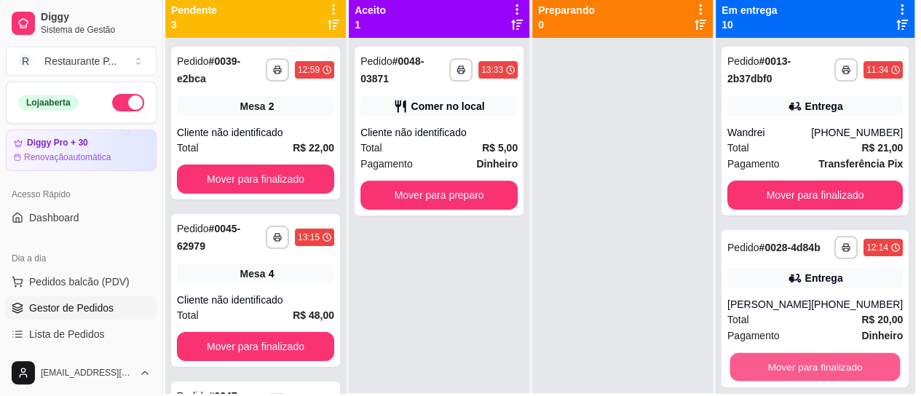
click at [819, 380] on button "Mover para finalizado" at bounding box center [815, 367] width 170 height 28
click at [819, 380] on button "Mover para finalizado" at bounding box center [814, 366] width 175 height 29
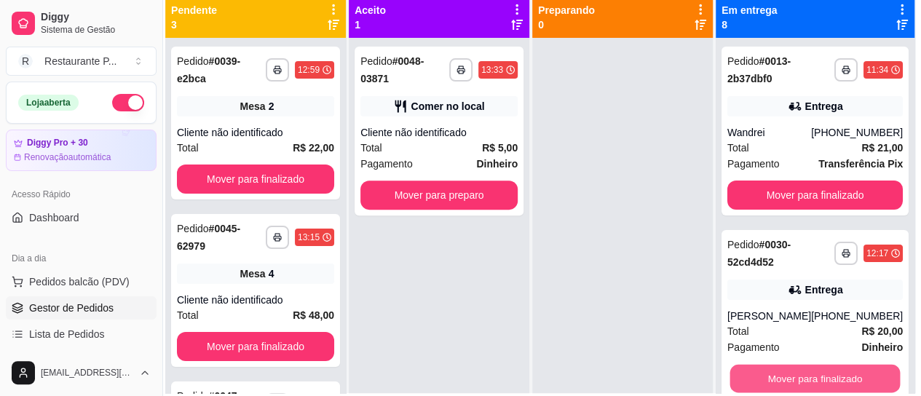
click at [819, 380] on button "Mover para finalizado" at bounding box center [815, 379] width 170 height 28
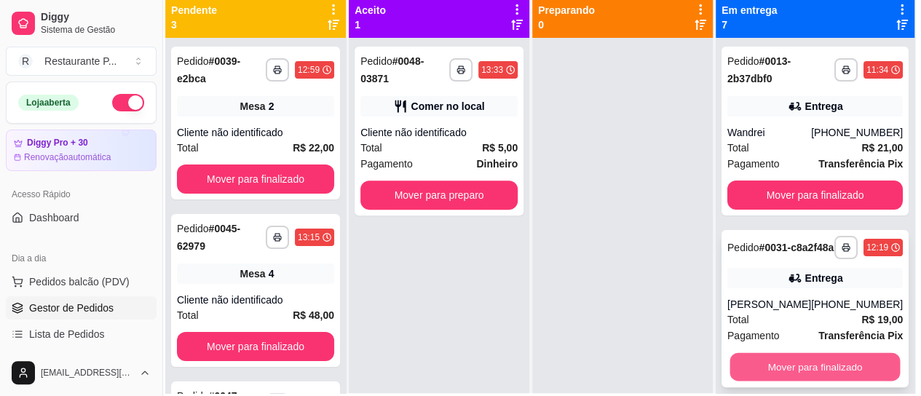
click at [825, 375] on button "Mover para finalizado" at bounding box center [815, 367] width 170 height 28
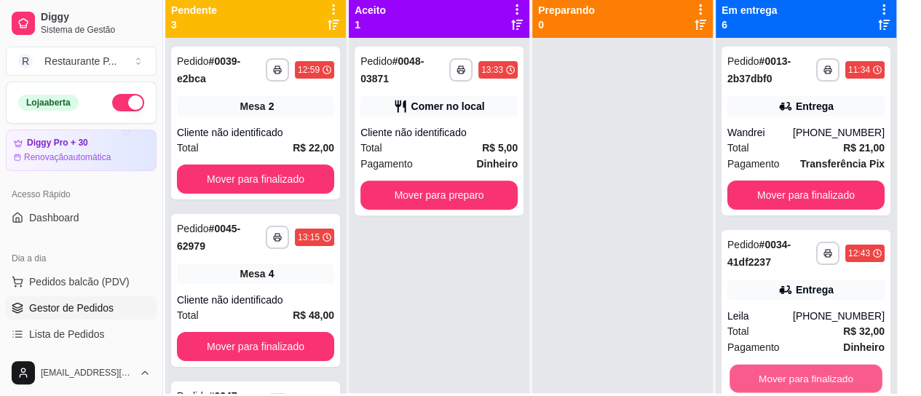
click at [825, 375] on button "Mover para finalizado" at bounding box center [805, 379] width 153 height 28
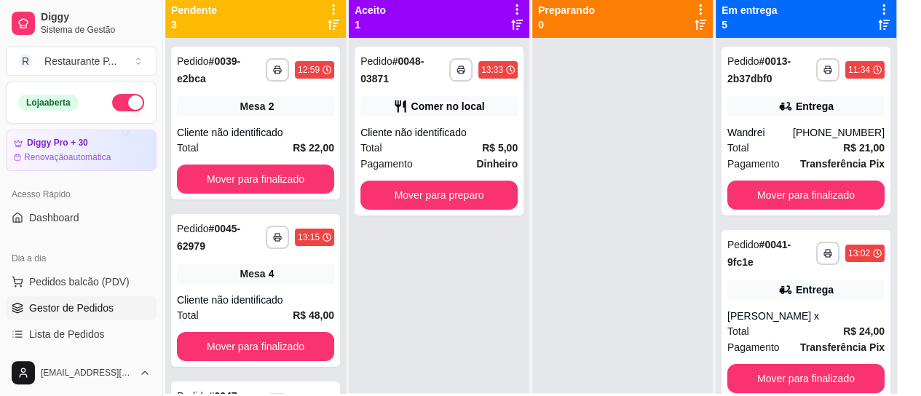
scroll to position [356, 0]
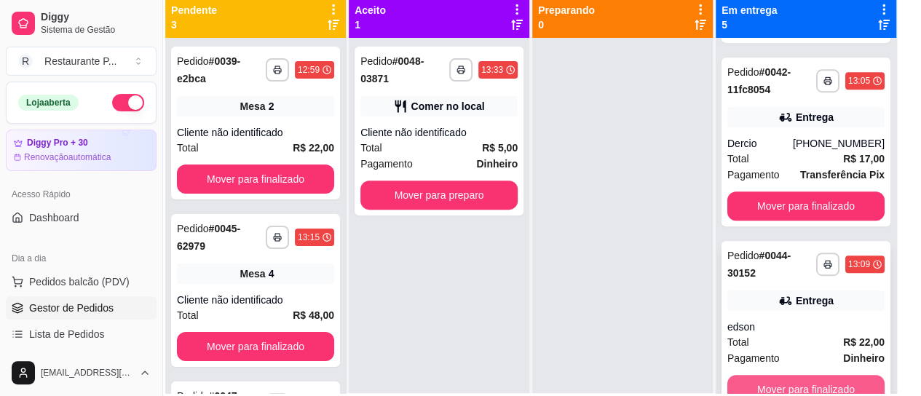
click at [808, 385] on button "Mover para finalizado" at bounding box center [805, 389] width 157 height 29
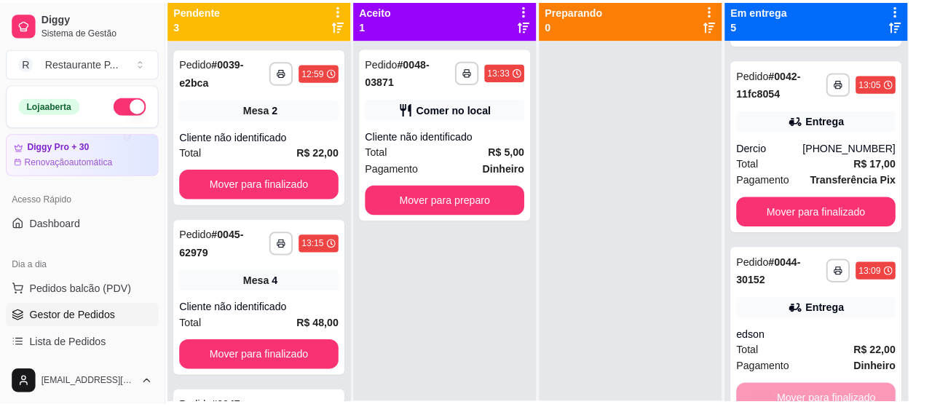
scroll to position [341, 0]
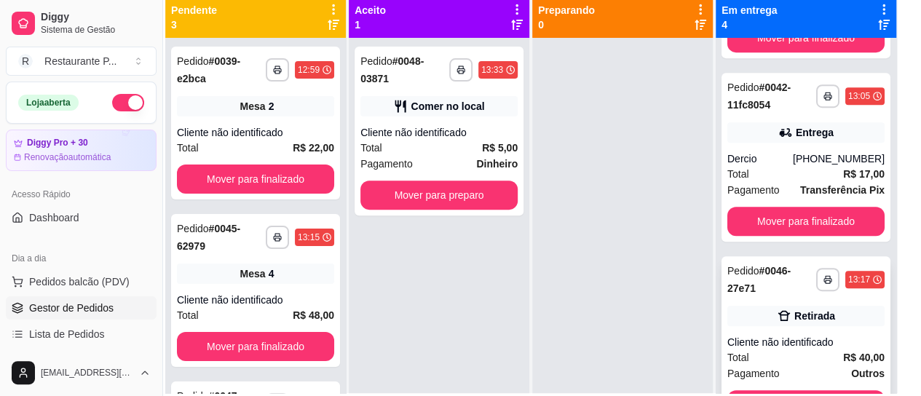
click at [844, 345] on div "Cliente não identificado" at bounding box center [805, 342] width 157 height 15
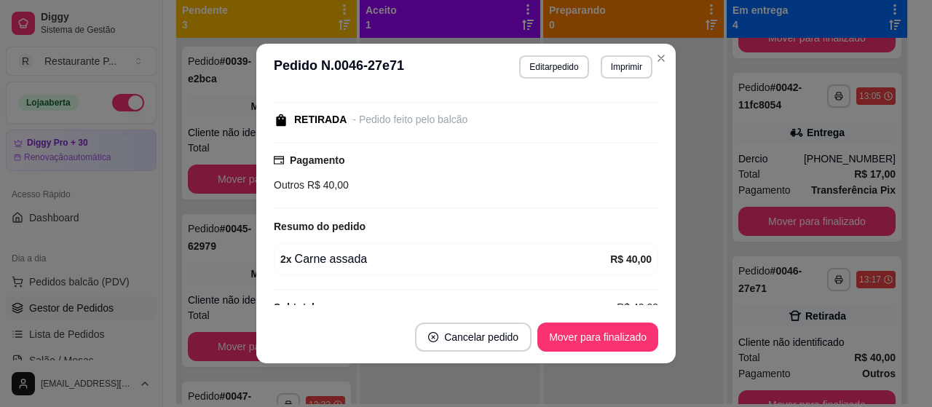
scroll to position [164, 0]
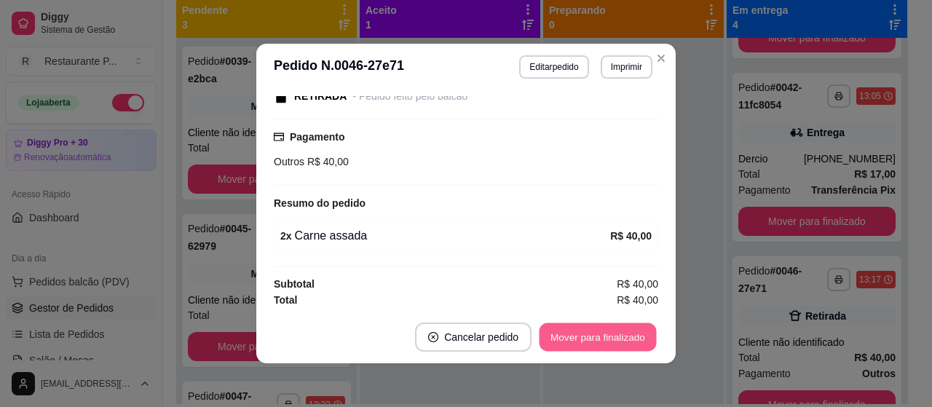
click at [630, 325] on button "Mover para finalizado" at bounding box center [597, 337] width 117 height 28
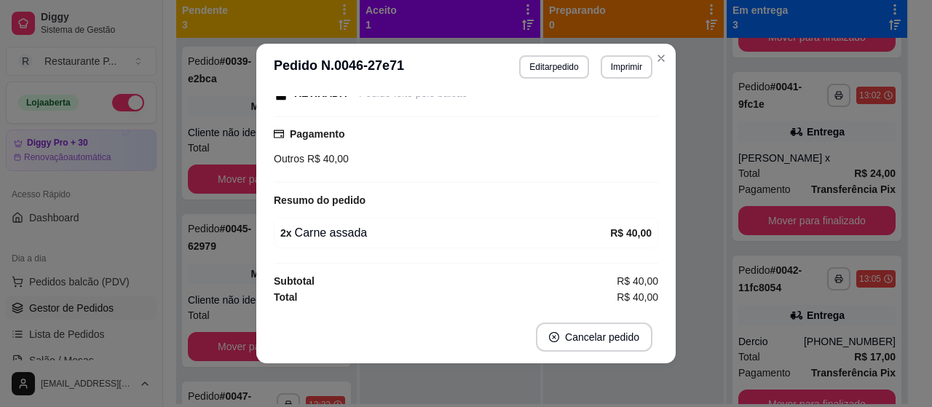
scroll to position [103, 0]
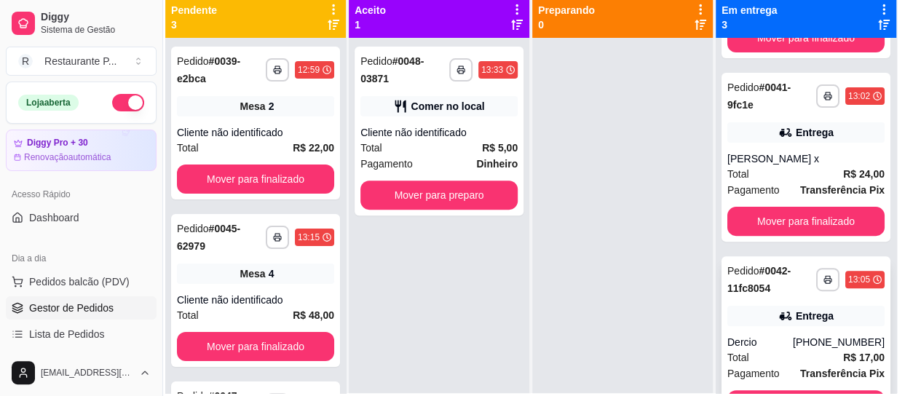
click at [796, 388] on div "**********" at bounding box center [805, 340] width 169 height 169
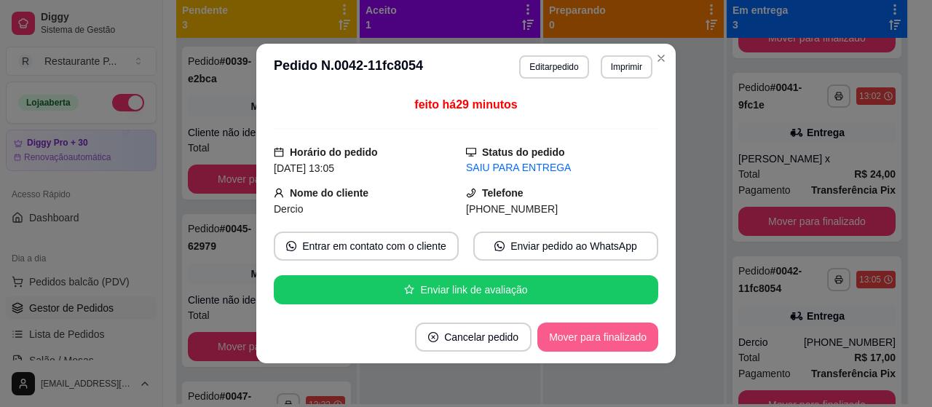
click at [622, 341] on button "Mover para finalizado" at bounding box center [597, 336] width 121 height 29
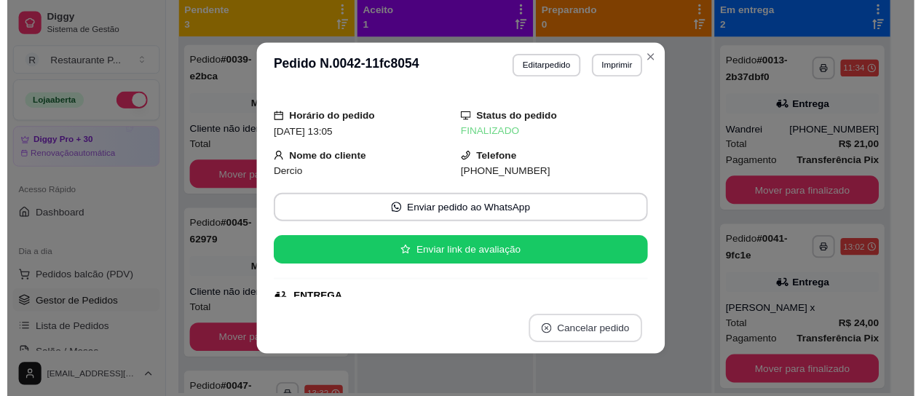
scroll to position [0, 0]
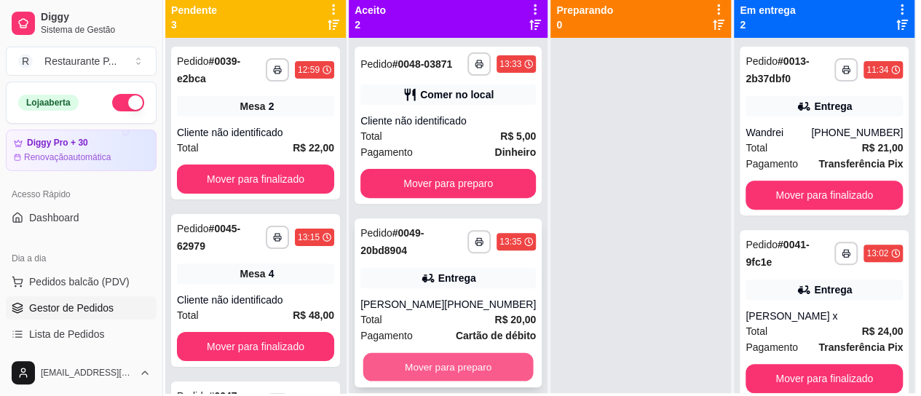
click at [445, 377] on button "Mover para preparo" at bounding box center [448, 367] width 170 height 28
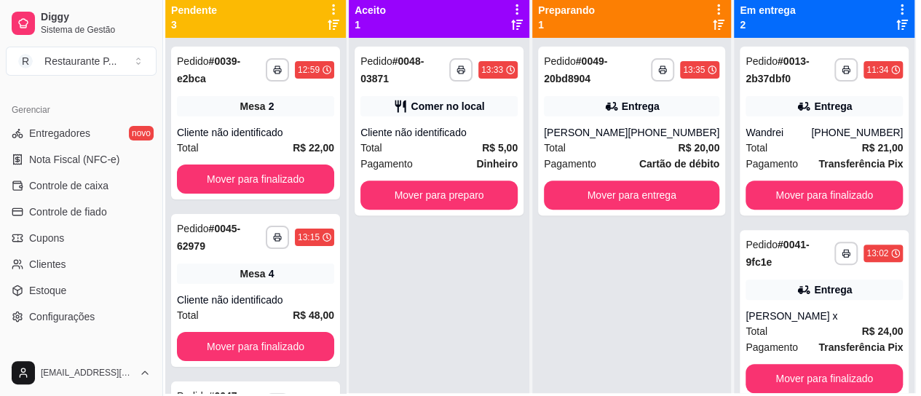
scroll to position [580, 0]
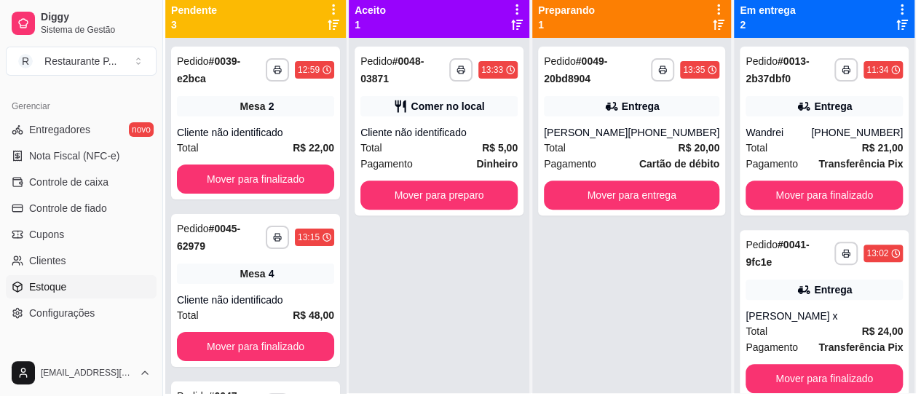
click at [44, 279] on span "Estoque" at bounding box center [47, 286] width 37 height 15
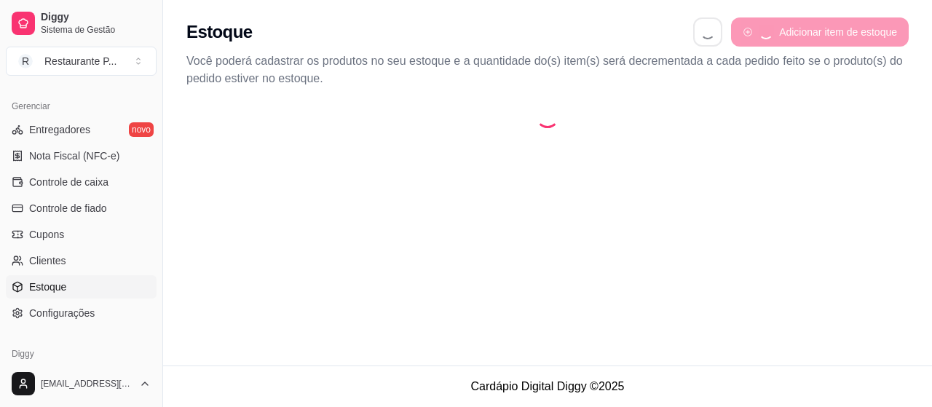
select select "QUANTITY_ORDER"
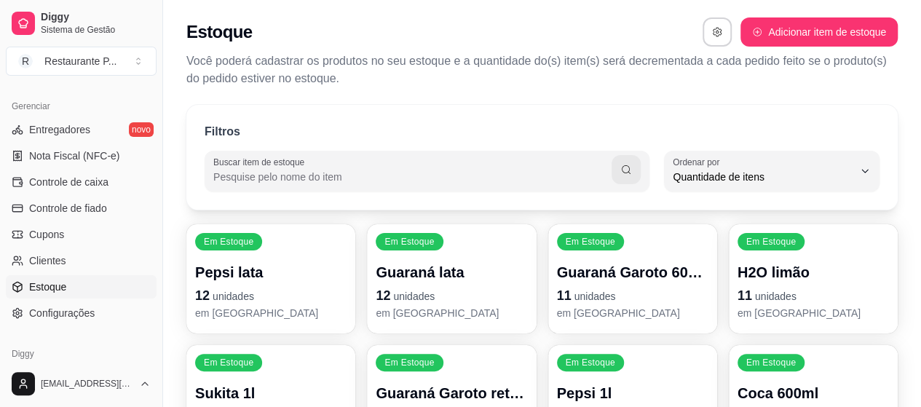
scroll to position [14, 0]
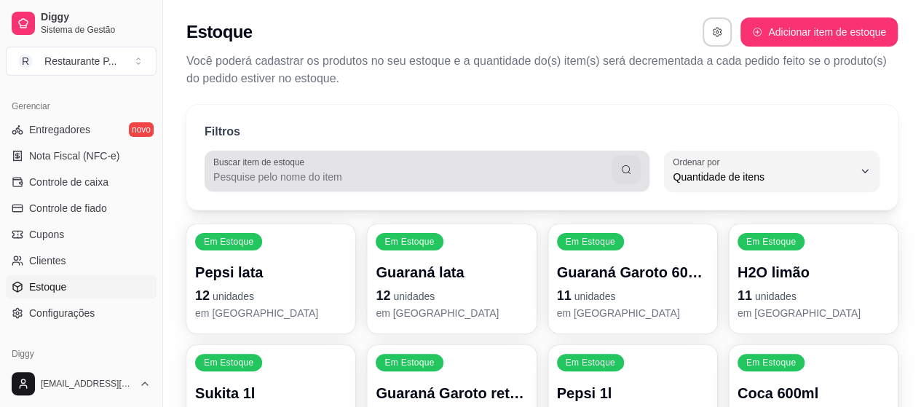
click at [351, 178] on input "Buscar item de estoque" at bounding box center [412, 177] width 398 height 15
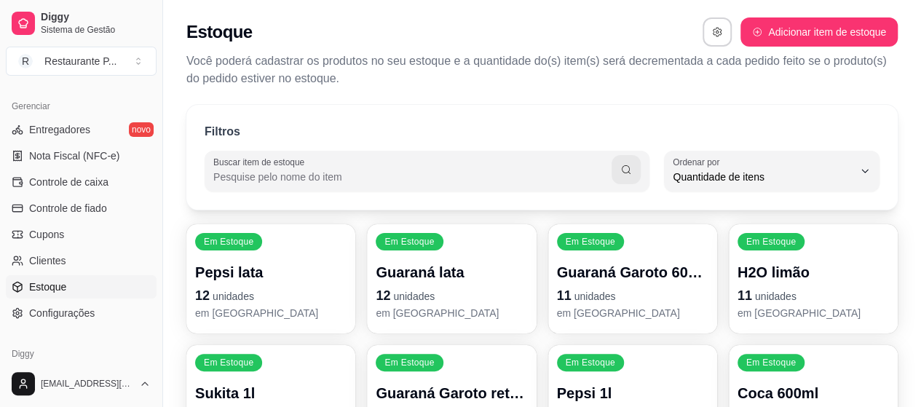
click at [279, 171] on input "Buscar item de estoque" at bounding box center [412, 177] width 398 height 15
click at [279, 172] on input "Buscar item de estoque" at bounding box center [412, 177] width 398 height 15
type input "i"
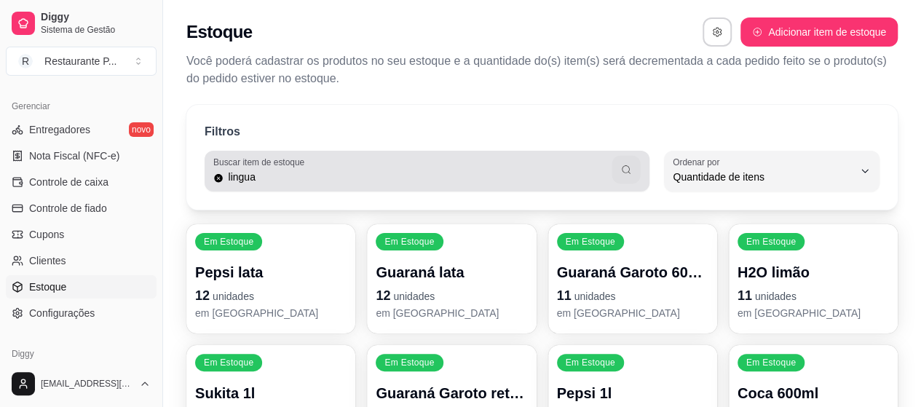
click at [629, 172] on icon "button" at bounding box center [627, 170] width 12 height 12
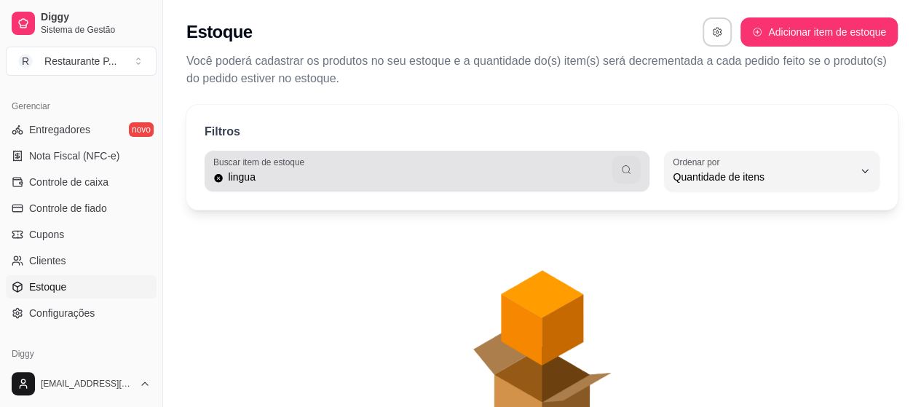
click at [629, 172] on icon "button" at bounding box center [627, 170] width 12 height 12
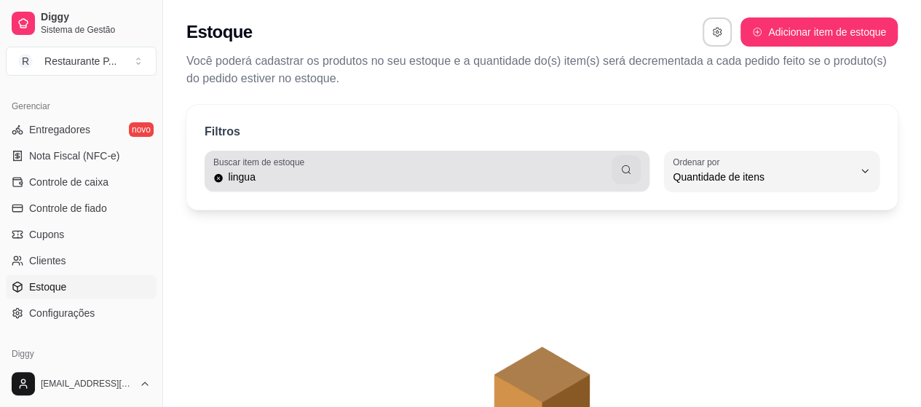
click at [490, 175] on input "lingua" at bounding box center [417, 177] width 388 height 15
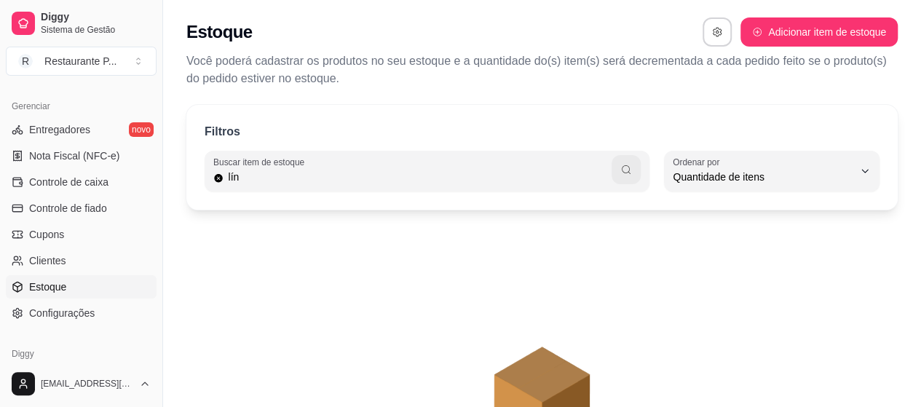
type input "lín"
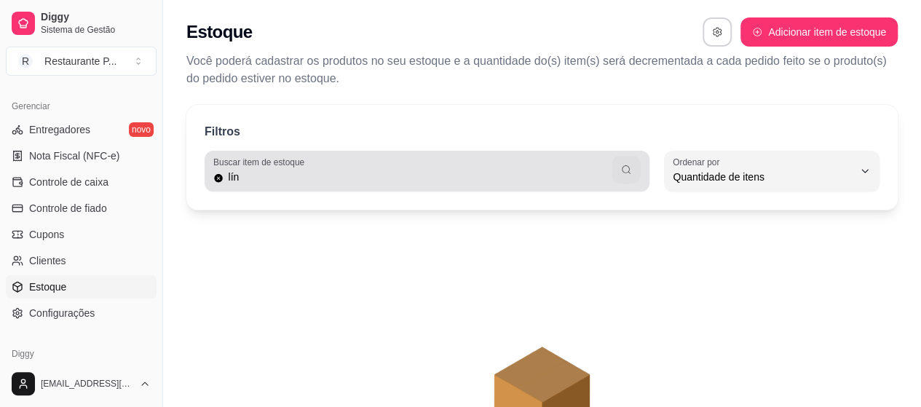
click at [627, 160] on button "button" at bounding box center [626, 170] width 28 height 28
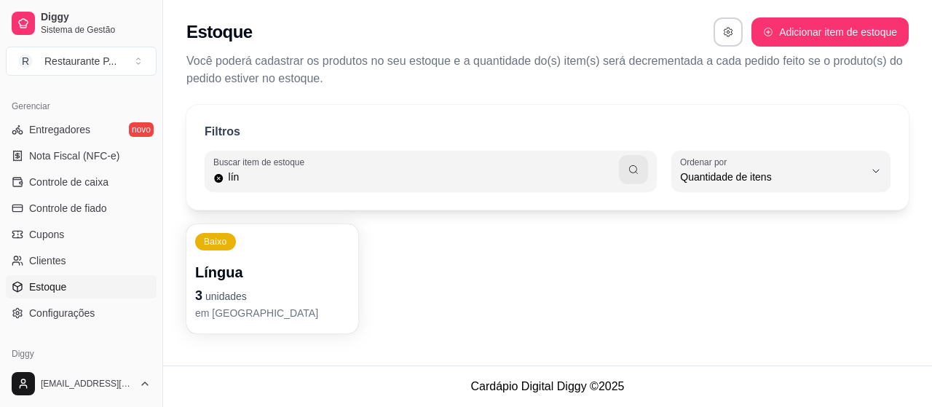
click at [272, 276] on p "Língua" at bounding box center [272, 272] width 154 height 20
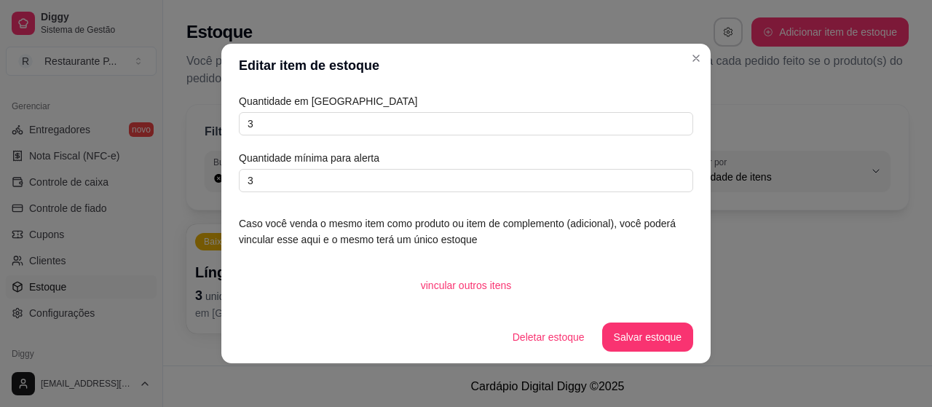
click at [326, 109] on div "Quantidade em estoque 3 Quantidade mínima para alerta 3" at bounding box center [466, 142] width 454 height 99
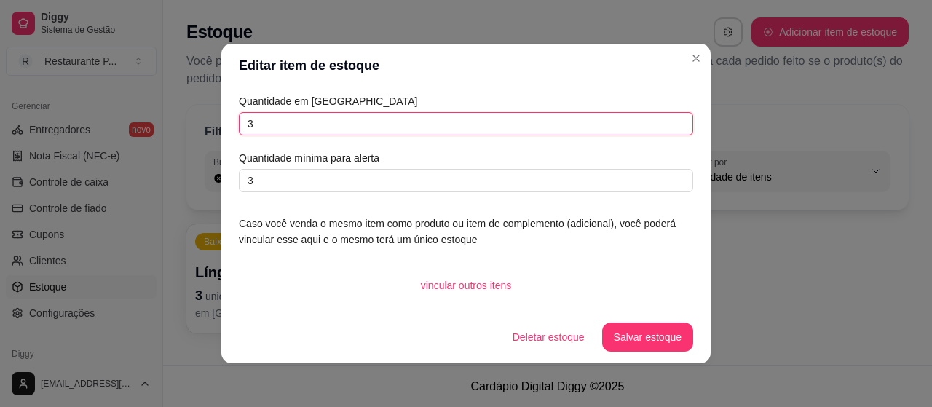
click at [361, 127] on input "3" at bounding box center [466, 123] width 454 height 23
type input "3"
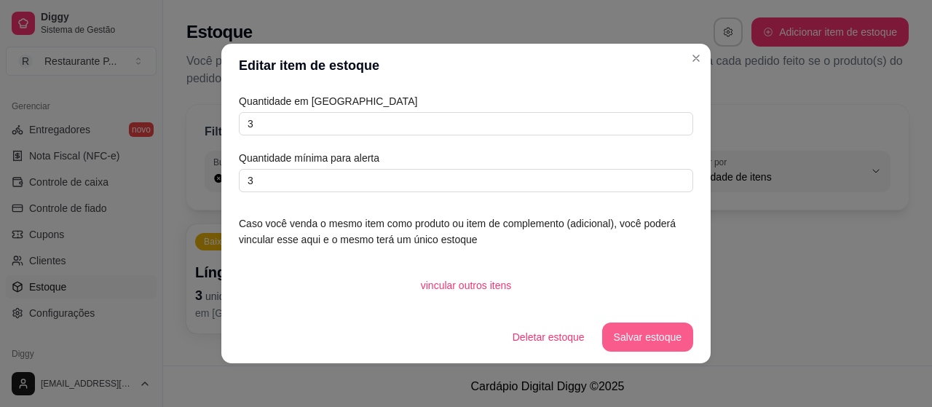
click at [675, 328] on button "Salvar estoque" at bounding box center [647, 336] width 91 height 29
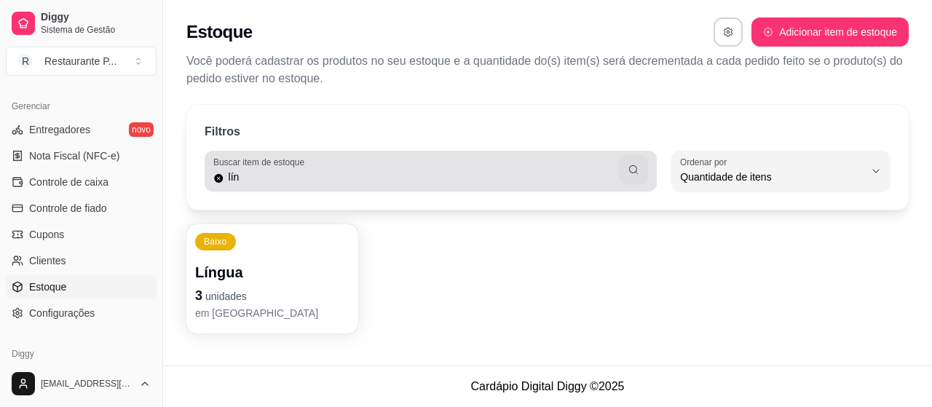
click at [218, 179] on icon at bounding box center [218, 178] width 9 height 9
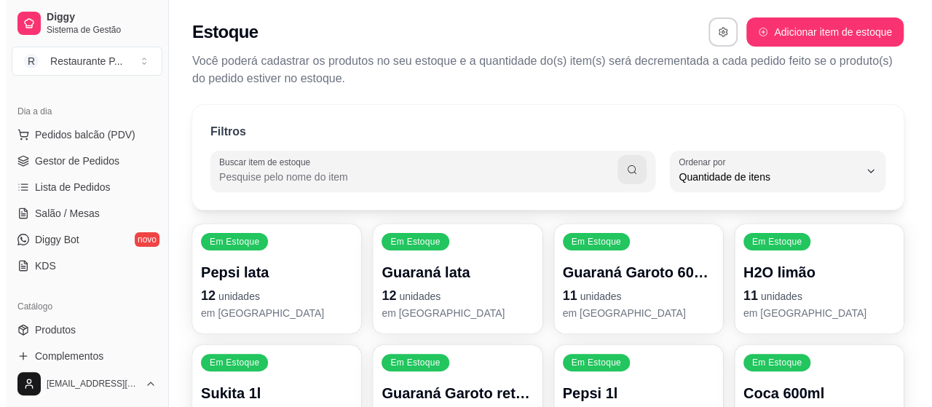
scroll to position [143, 0]
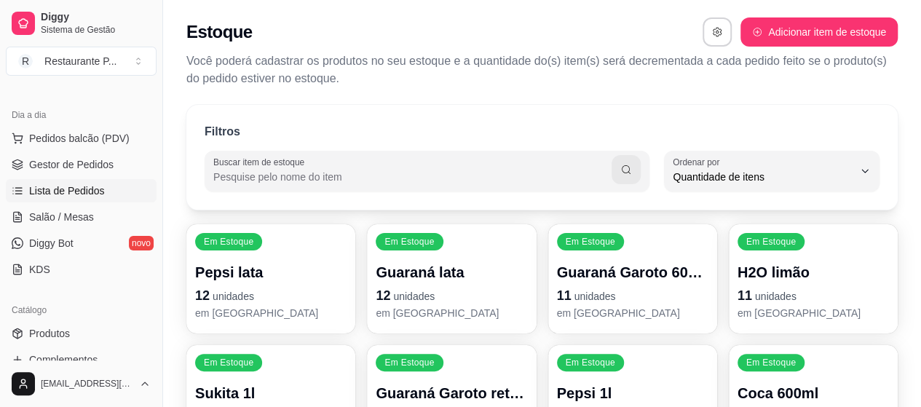
click at [89, 186] on span "Lista de Pedidos" at bounding box center [67, 190] width 76 height 15
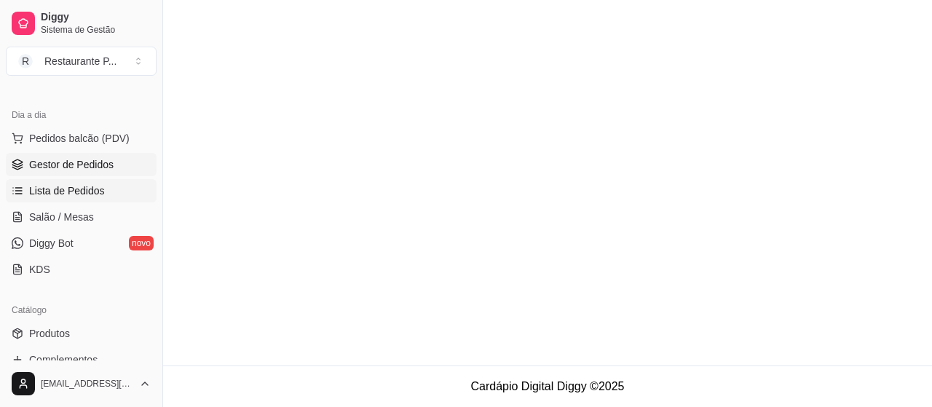
click at [96, 167] on span "Gestor de Pedidos" at bounding box center [71, 164] width 84 height 15
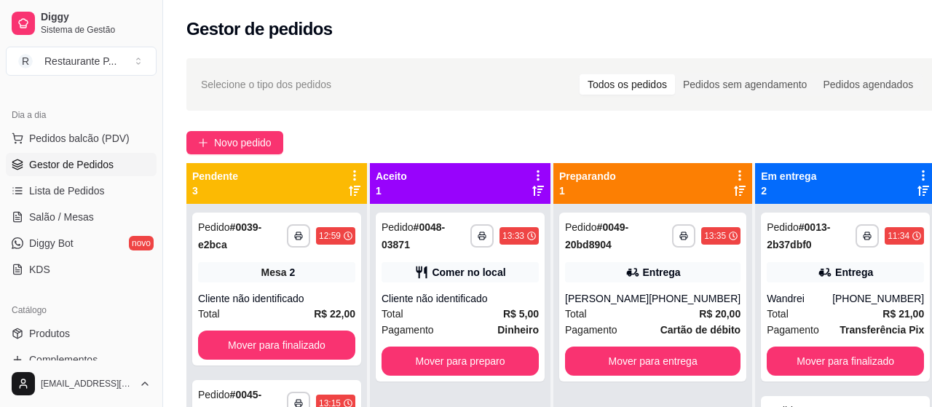
click at [96, 167] on span "Gestor de Pedidos" at bounding box center [71, 164] width 84 height 15
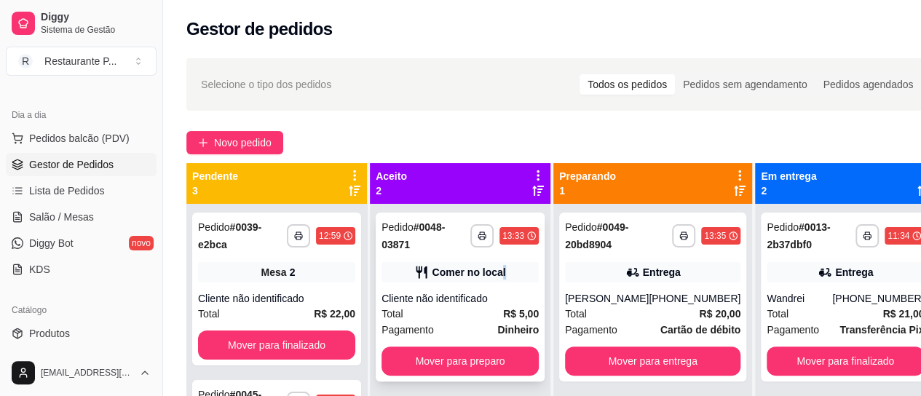
click at [502, 266] on div "Comer no local" at bounding box center [469, 272] width 74 height 15
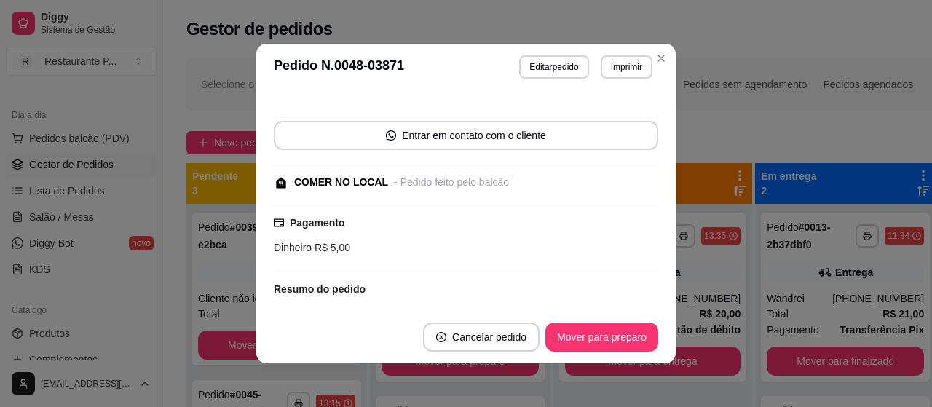
scroll to position [116, 0]
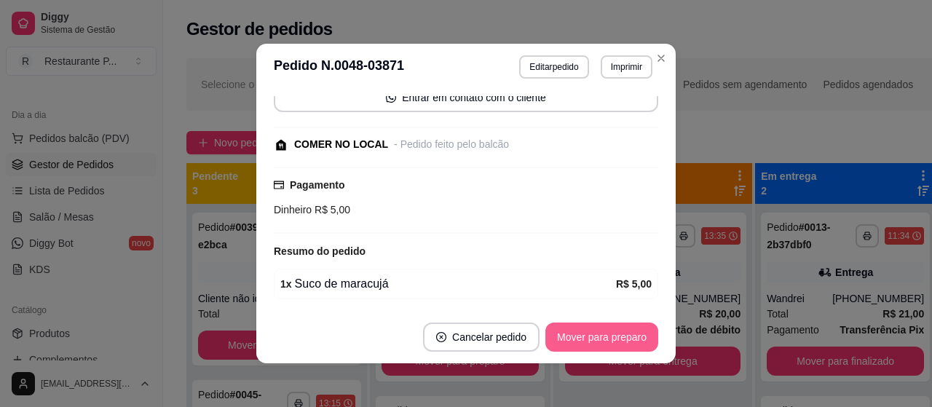
click at [584, 327] on button "Mover para preparo" at bounding box center [601, 336] width 113 height 29
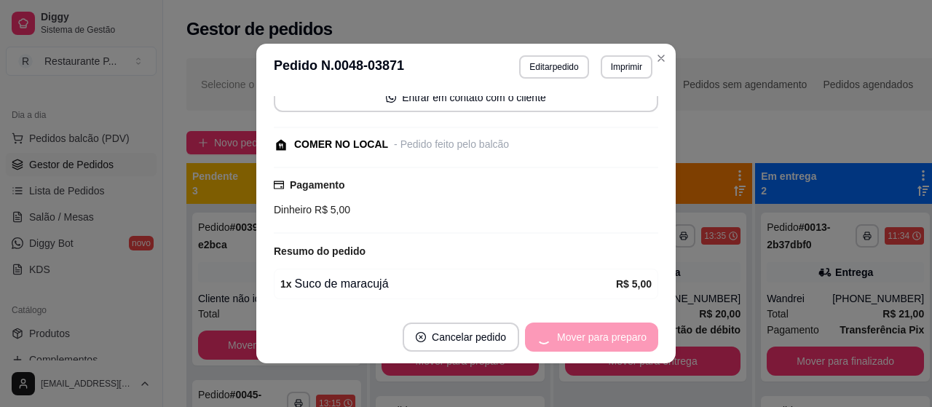
click at [584, 327] on div "Mover para preparo" at bounding box center [591, 336] width 133 height 29
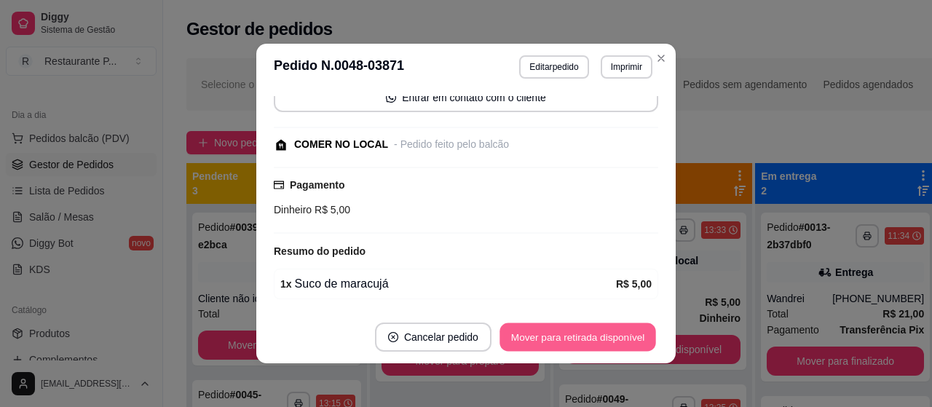
click at [584, 327] on button "Mover para retirada disponível" at bounding box center [577, 337] width 156 height 28
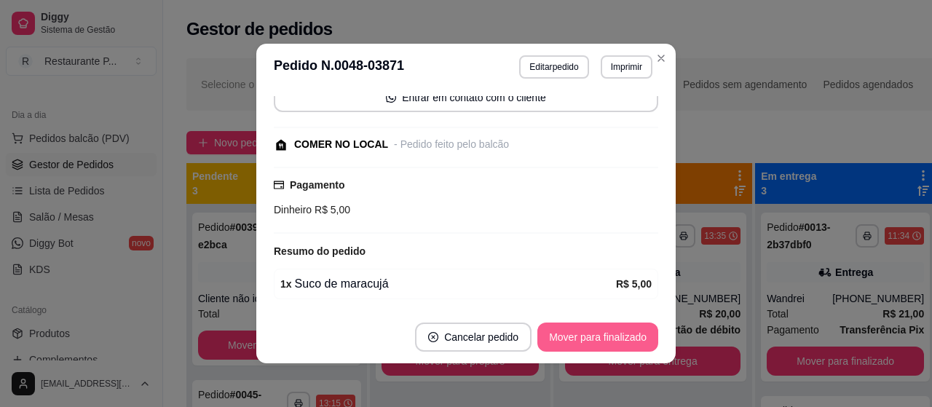
click at [584, 327] on button "Mover para finalizado" at bounding box center [597, 336] width 121 height 29
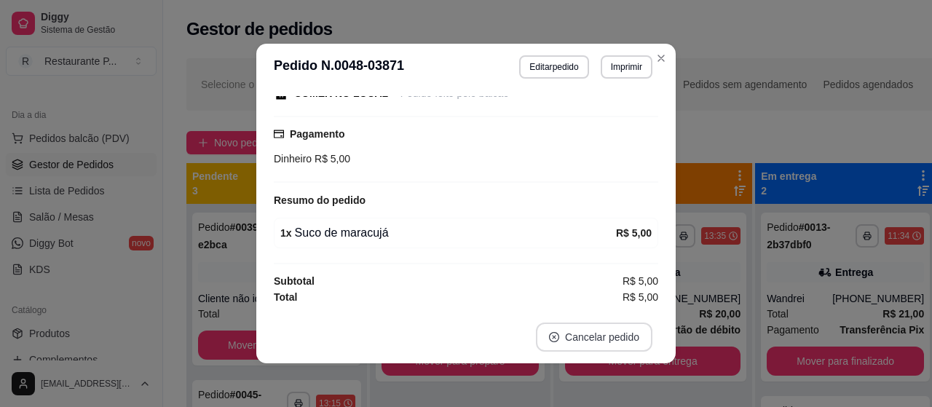
scroll to position [83, 0]
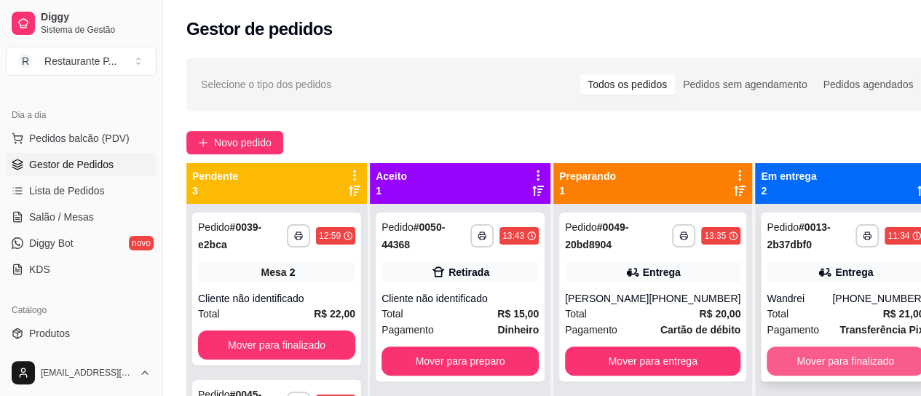
click at [865, 351] on button "Mover para finalizado" at bounding box center [844, 360] width 157 height 29
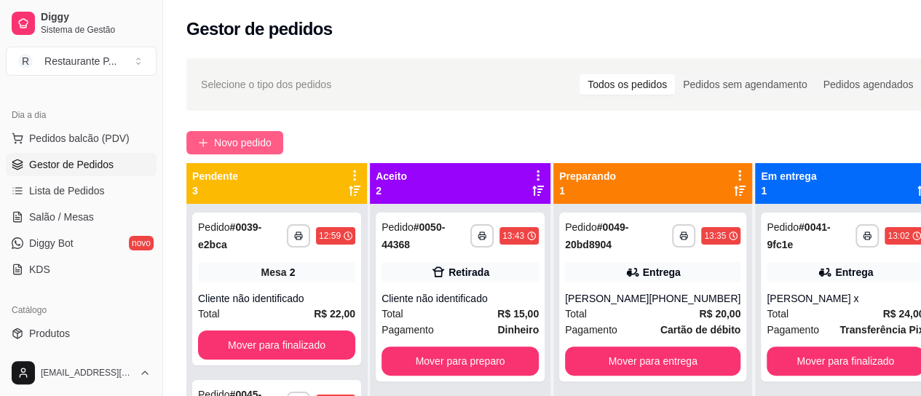
click at [248, 142] on span "Novo pedido" at bounding box center [242, 143] width 57 height 16
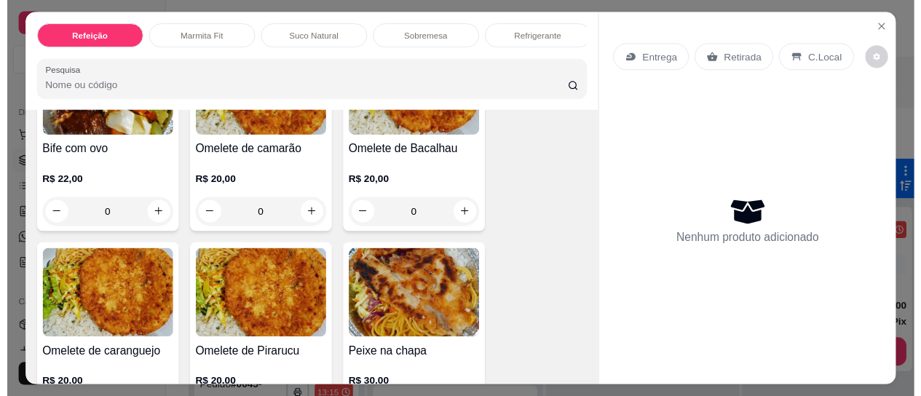
scroll to position [774, 0]
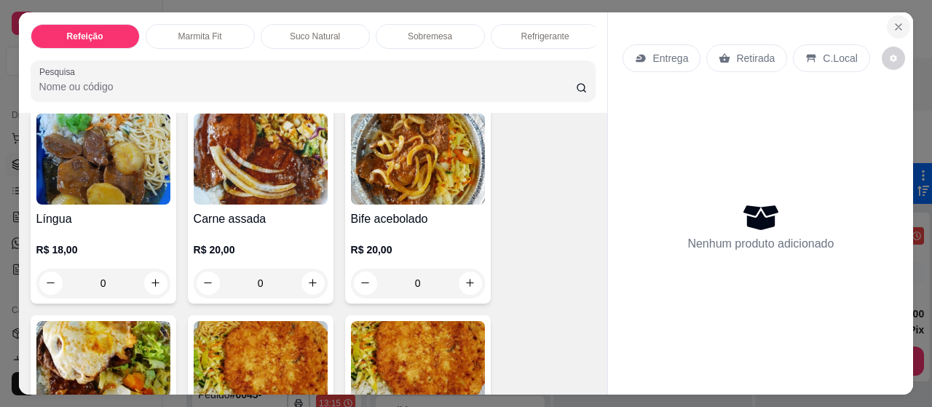
click at [886, 21] on button "Close" at bounding box center [897, 26] width 23 height 23
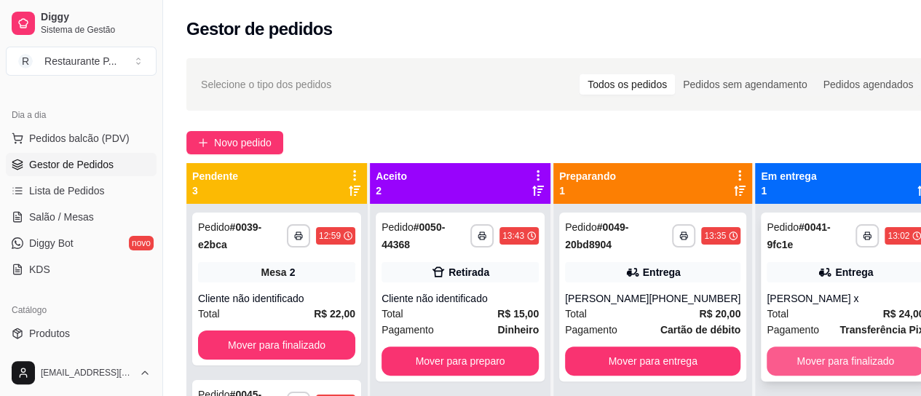
click at [832, 354] on button "Mover para finalizado" at bounding box center [844, 360] width 157 height 29
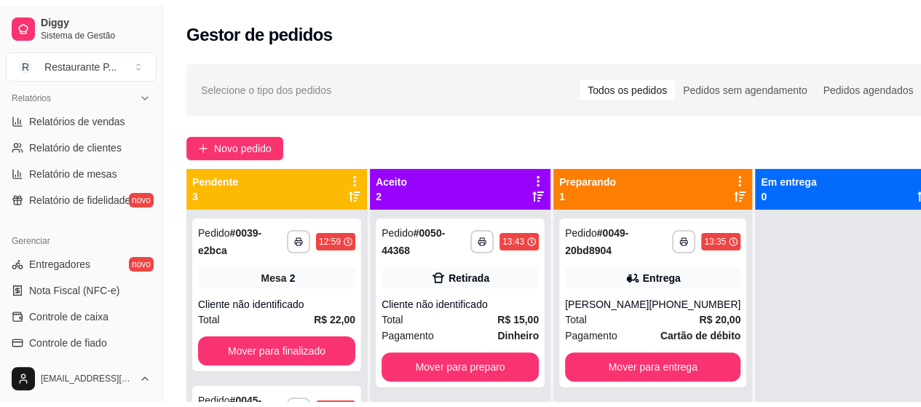
scroll to position [563, 0]
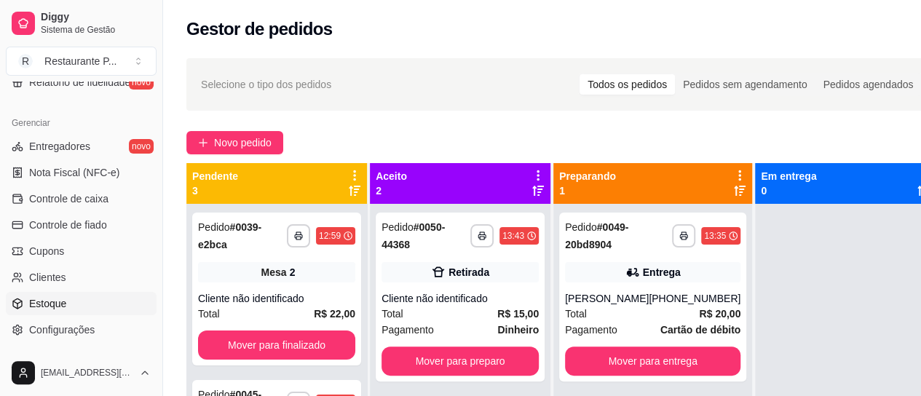
click at [87, 303] on link "Estoque" at bounding box center [81, 303] width 151 height 23
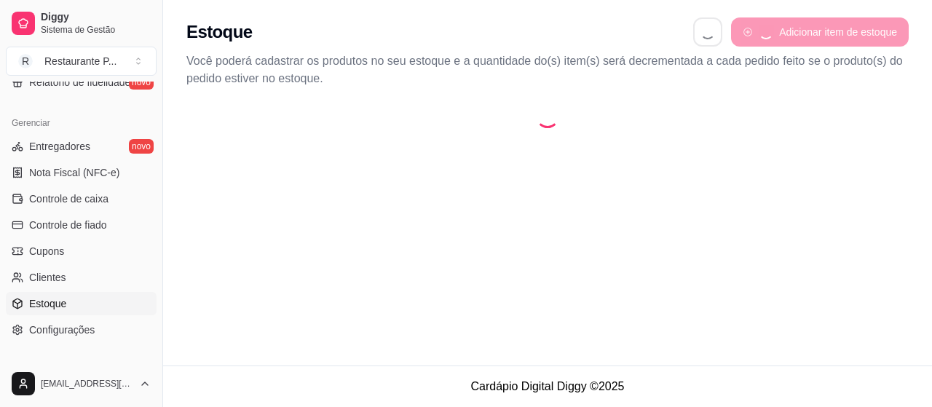
select select "QUANTITY_ORDER"
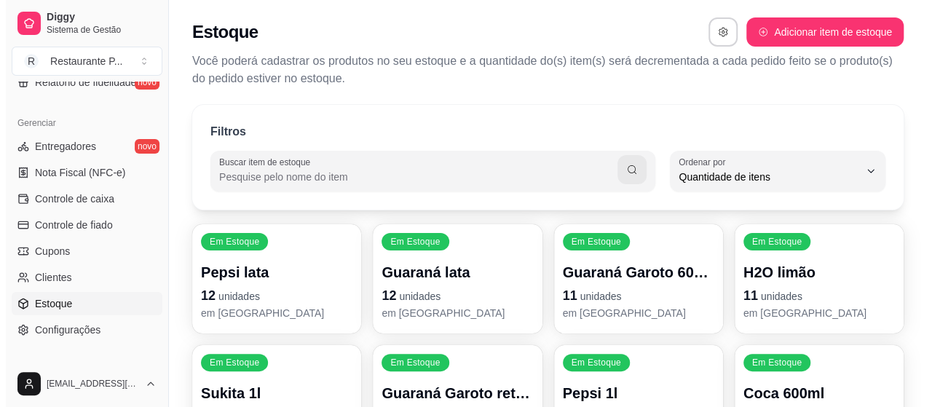
scroll to position [14, 0]
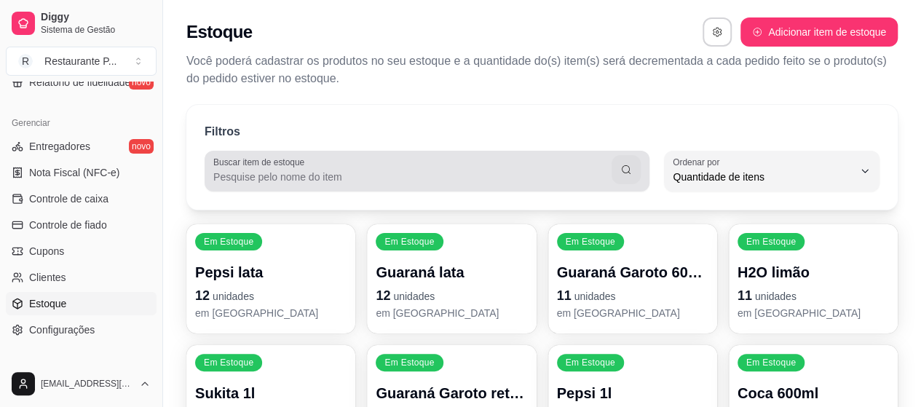
click at [587, 171] on input "Buscar item de estoque" at bounding box center [412, 177] width 398 height 15
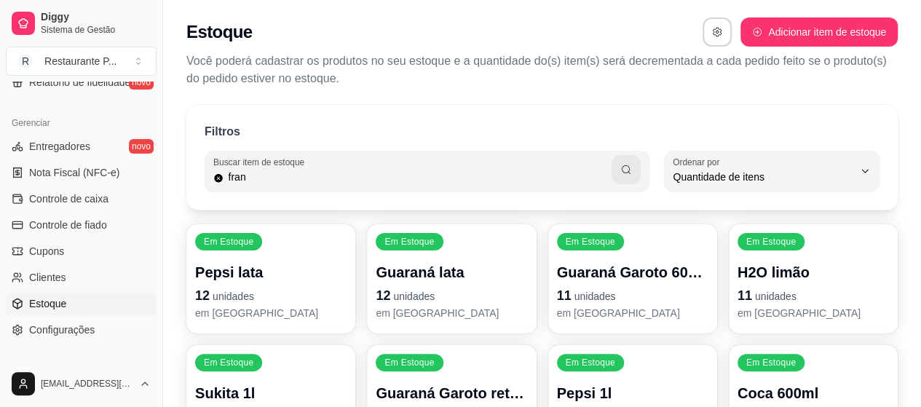
type input "fran"
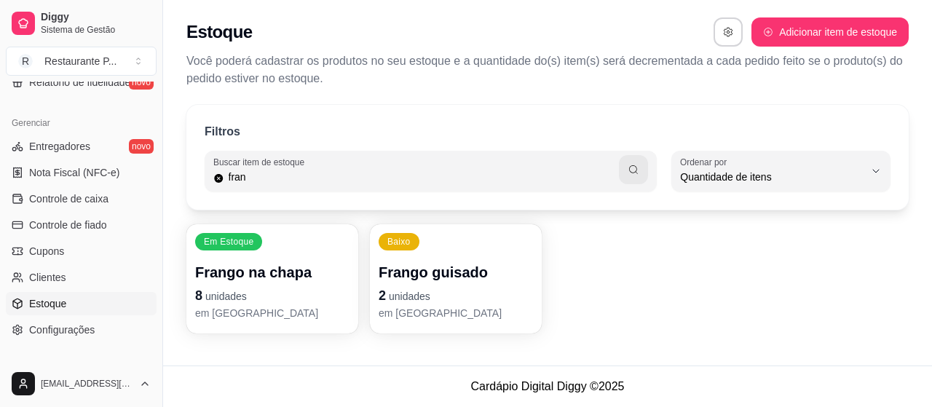
click at [458, 306] on p "em estoque" at bounding box center [455, 313] width 154 height 15
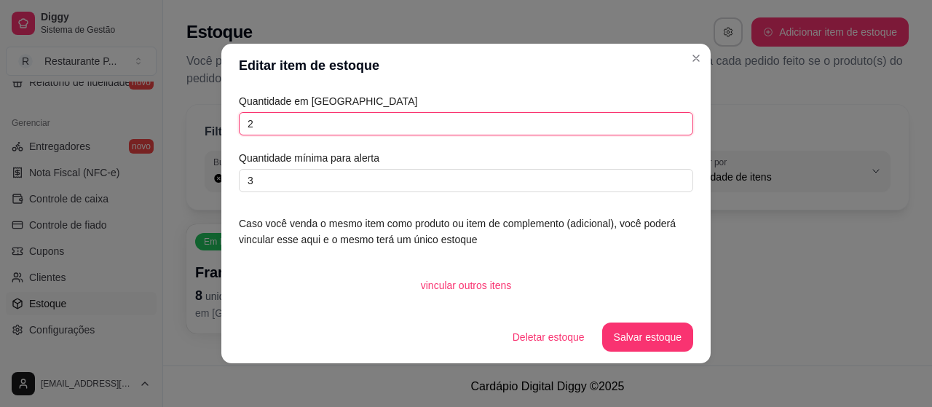
click at [440, 122] on input "2" at bounding box center [466, 123] width 454 height 23
type input "1"
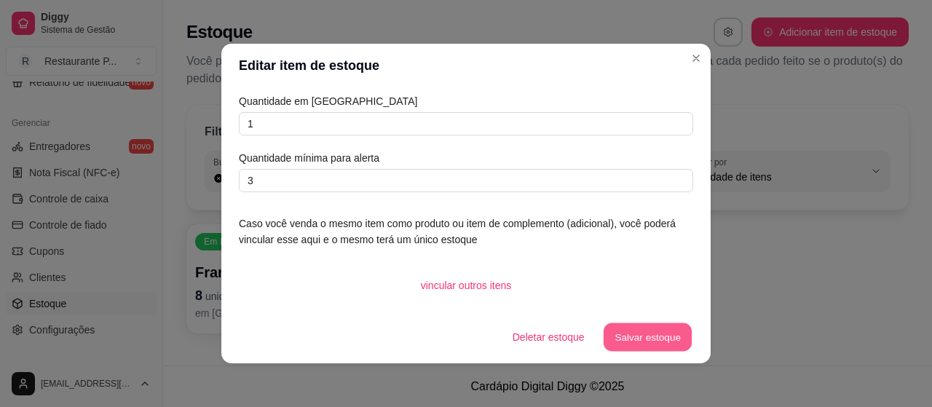
click at [641, 351] on div "Deletar estoque Salvar estoque" at bounding box center [597, 336] width 192 height 29
click at [643, 338] on button "Salvar estoque" at bounding box center [647, 336] width 91 height 29
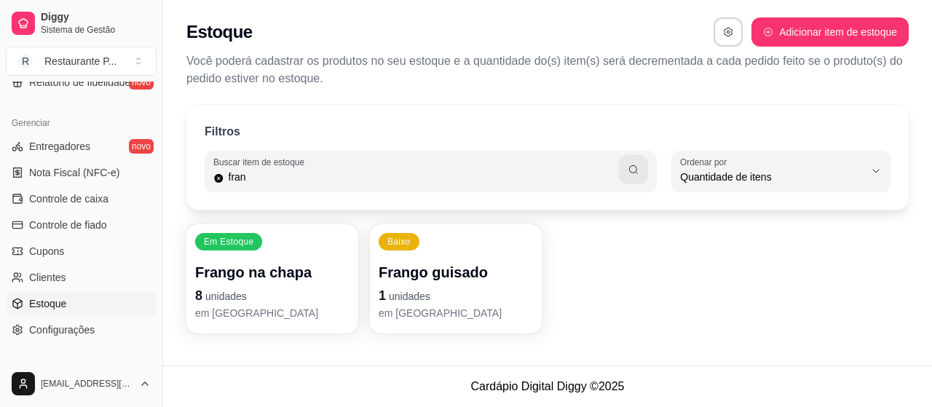
scroll to position [319, 0]
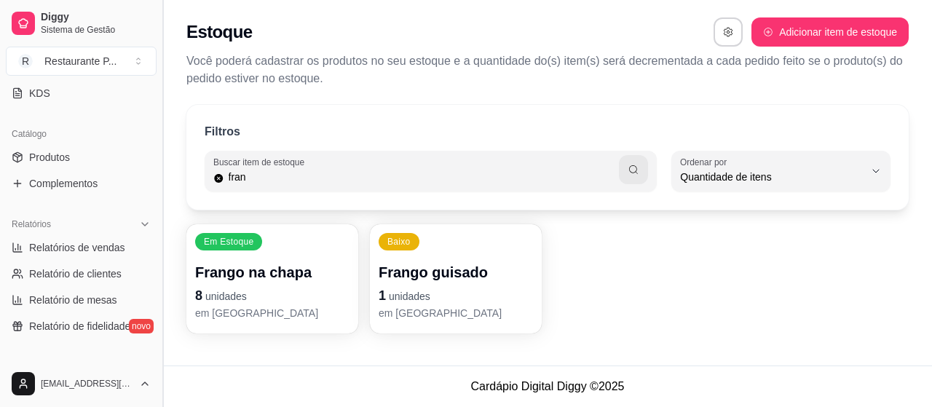
click at [156, 88] on button "Toggle Sidebar" at bounding box center [162, 203] width 12 height 407
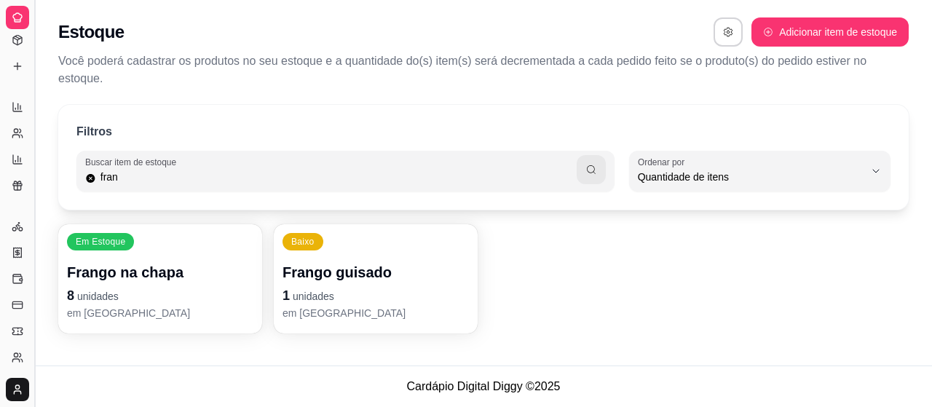
scroll to position [213, 0]
click at [41, 115] on div "Diggy Sistema de Gestão R Restaurante P ... Loja aberta Diggy Pro + 30 Renovaçã…" at bounding box center [466, 203] width 932 height 407
click at [31, 110] on button "Toggle Sidebar" at bounding box center [34, 203] width 12 height 407
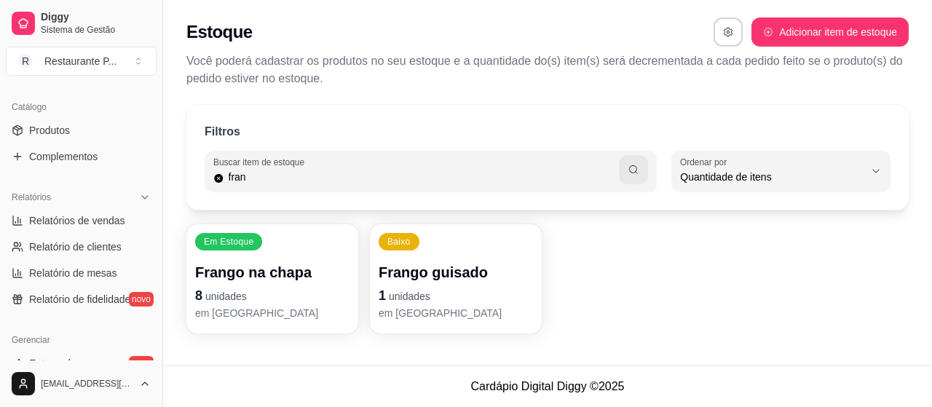
click at [31, 110] on div "Catálogo Produtos Complementos" at bounding box center [81, 132] width 162 height 84
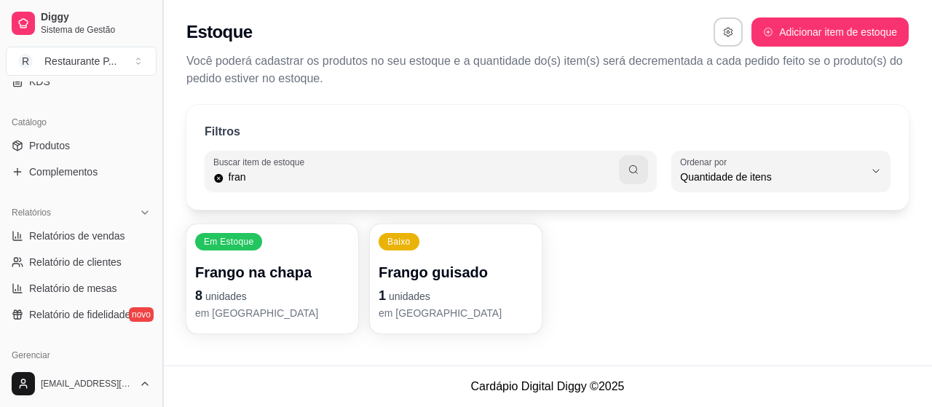
click at [157, 90] on button "Toggle Sidebar" at bounding box center [162, 203] width 12 height 407
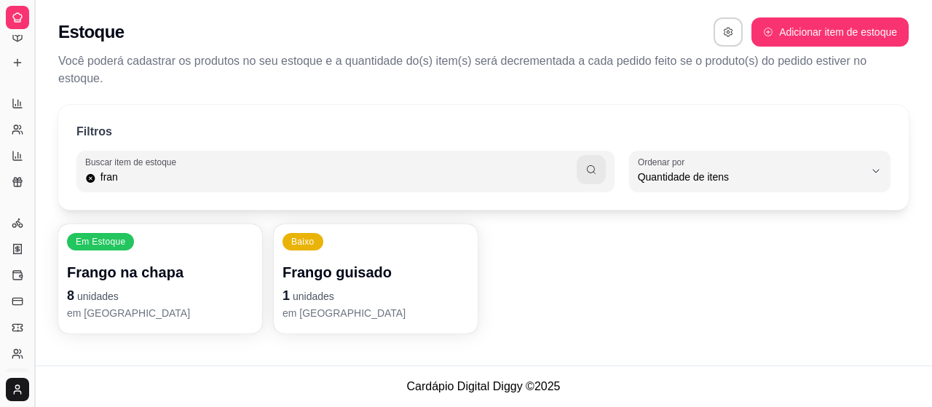
scroll to position [219, 0]
click at [36, 97] on button "Toggle Sidebar" at bounding box center [34, 203] width 12 height 407
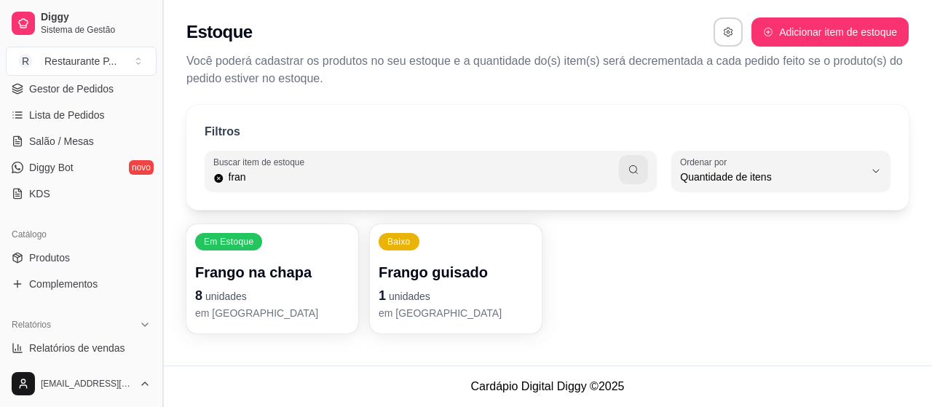
scroll to position [337, 0]
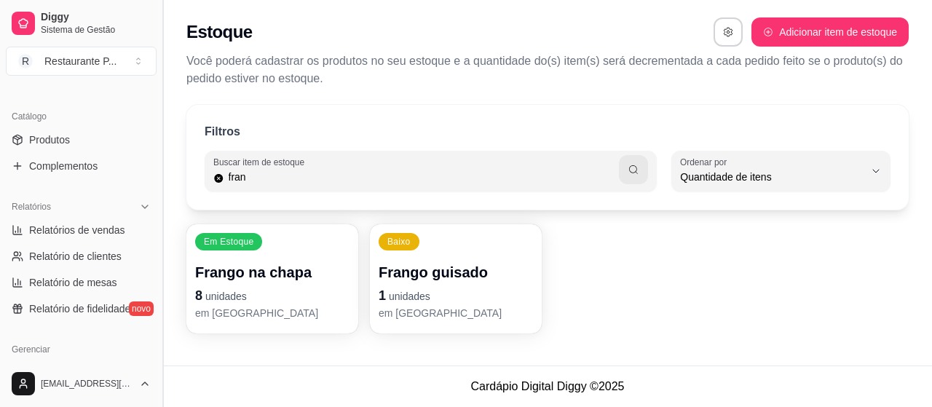
click at [157, 84] on button "Toggle Sidebar" at bounding box center [162, 203] width 12 height 407
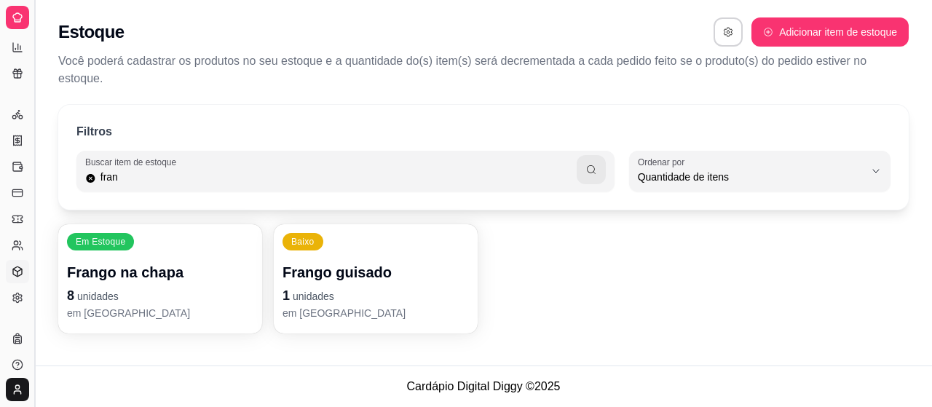
scroll to position [219, 0]
click at [157, 84] on p "Você poderá cadastrar os produtos no seu estoque e a quantidade do(s) item(s) s…" at bounding box center [483, 69] width 850 height 35
click at [38, 98] on button "Toggle Sidebar" at bounding box center [34, 203] width 12 height 407
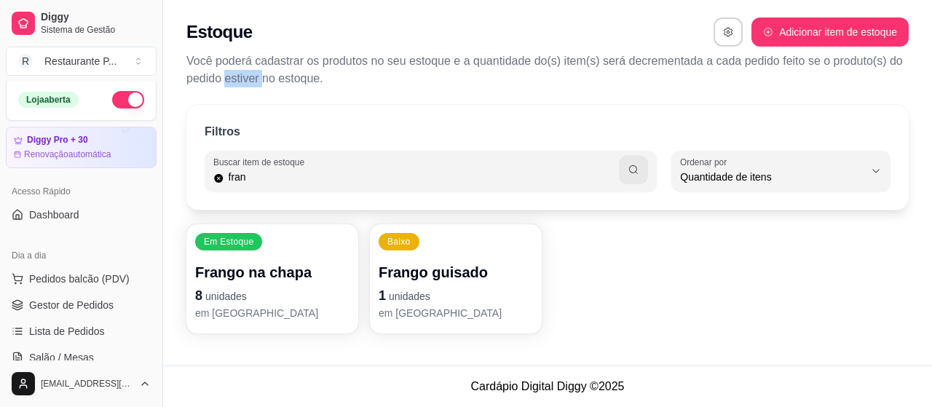
scroll to position [0, 0]
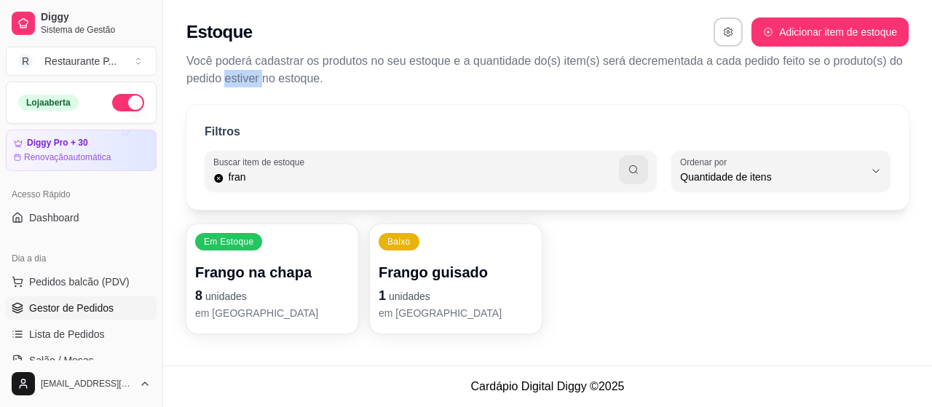
click at [102, 307] on span "Gestor de Pedidos" at bounding box center [71, 308] width 84 height 15
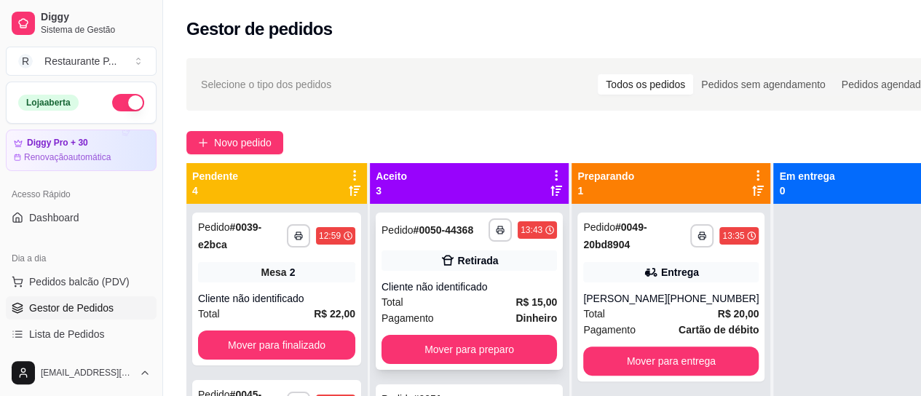
click at [479, 289] on div "**********" at bounding box center [469, 291] width 187 height 157
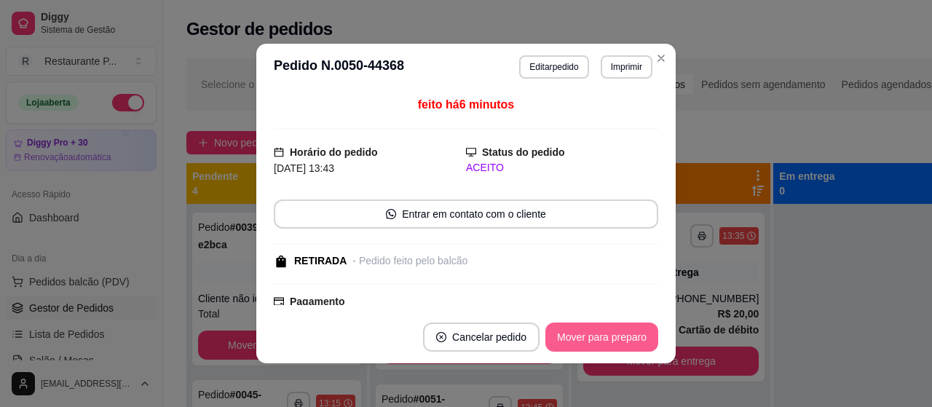
click at [617, 330] on button "Mover para preparo" at bounding box center [601, 336] width 113 height 29
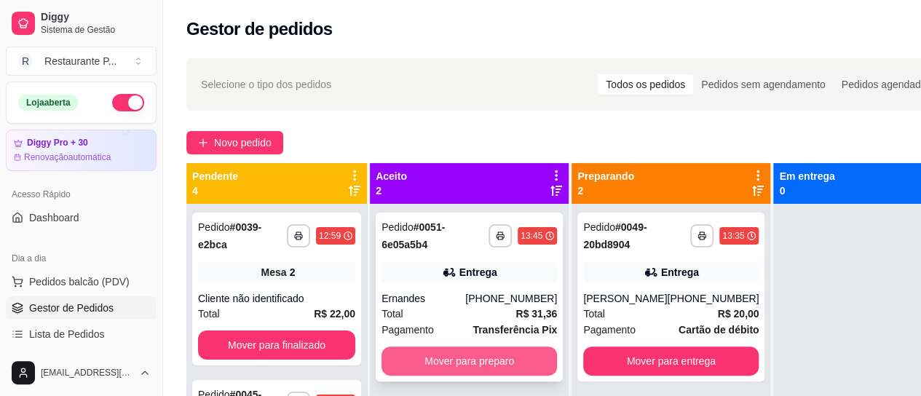
click at [514, 357] on button "Mover para preparo" at bounding box center [468, 360] width 175 height 29
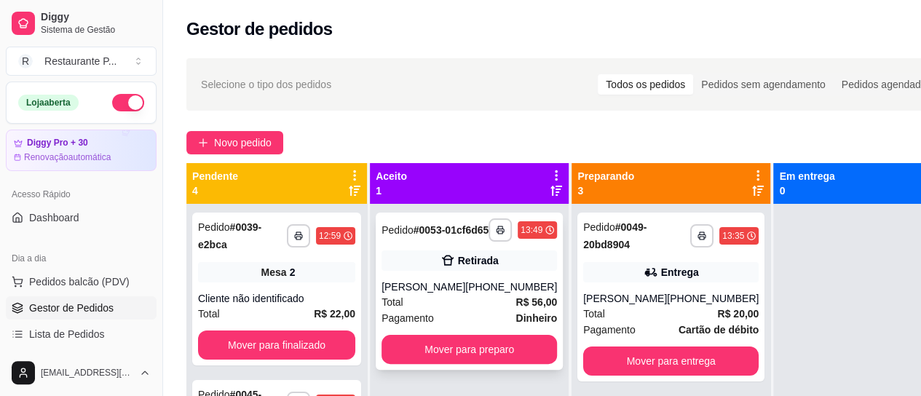
click at [485, 294] on div "(91) 98026-0738" at bounding box center [511, 286] width 92 height 15
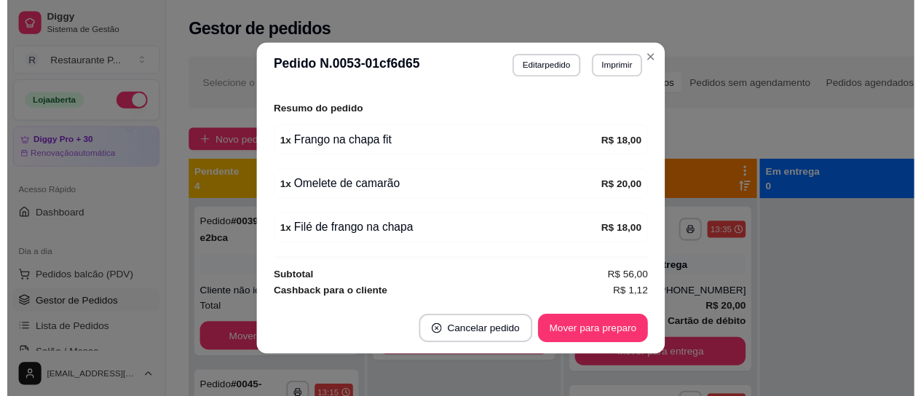
scroll to position [335, 0]
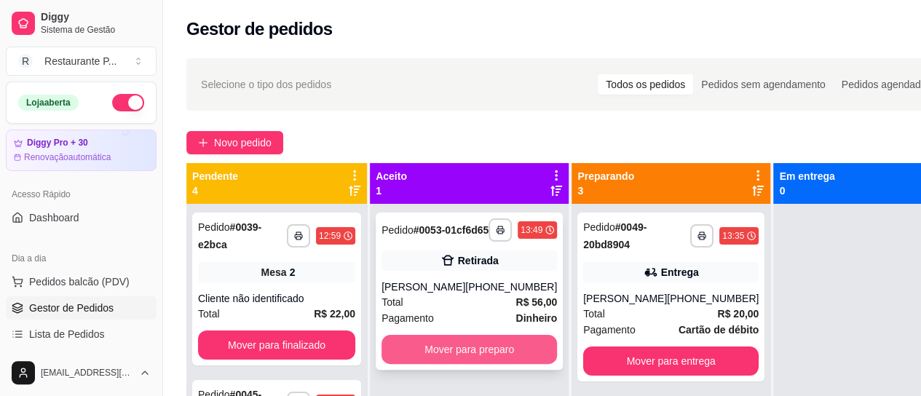
click at [499, 364] on button "Mover para preparo" at bounding box center [468, 349] width 175 height 29
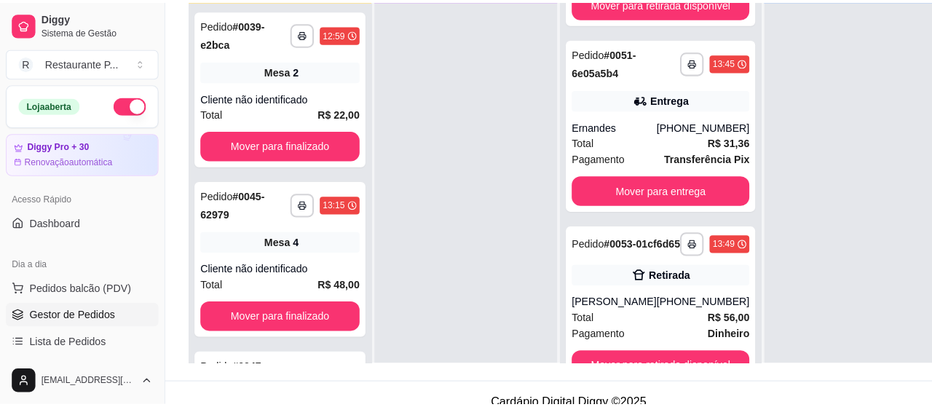
scroll to position [341, 0]
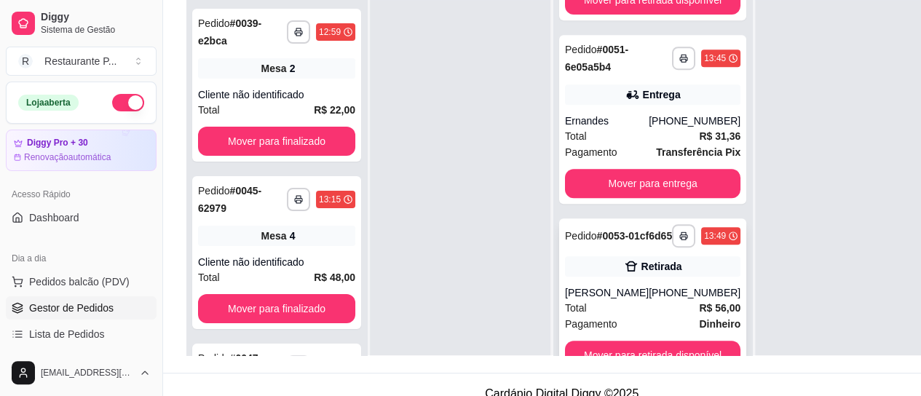
click at [682, 316] on div "Total R$ 56,00" at bounding box center [652, 308] width 175 height 16
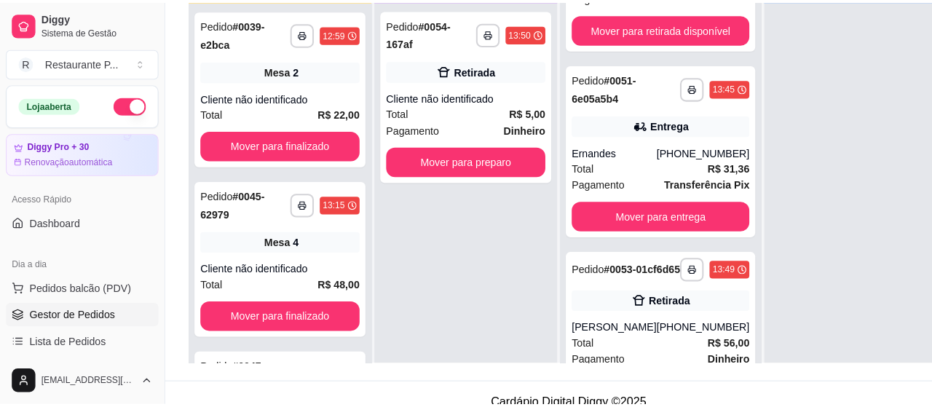
scroll to position [307, 0]
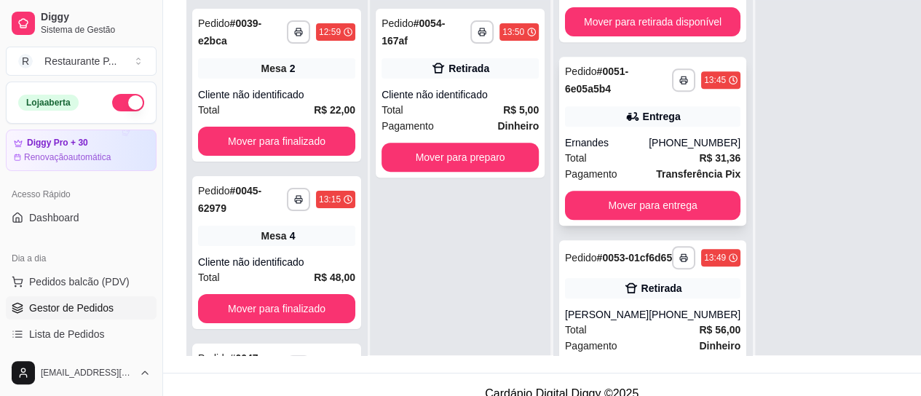
click at [628, 124] on icon at bounding box center [632, 116] width 15 height 15
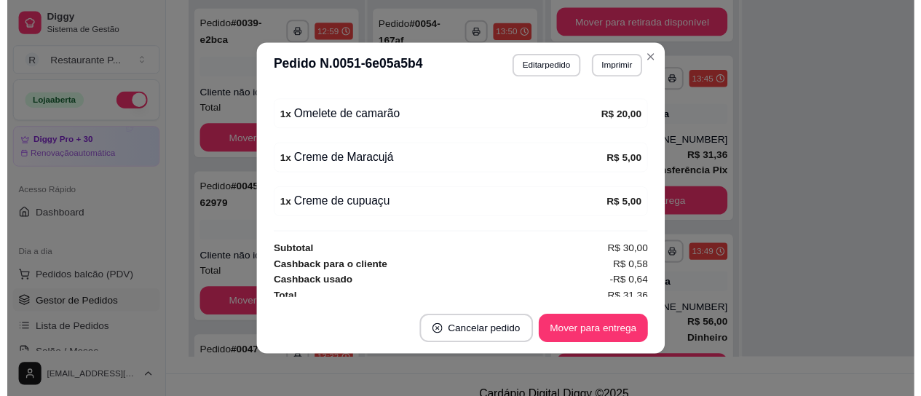
scroll to position [493, 0]
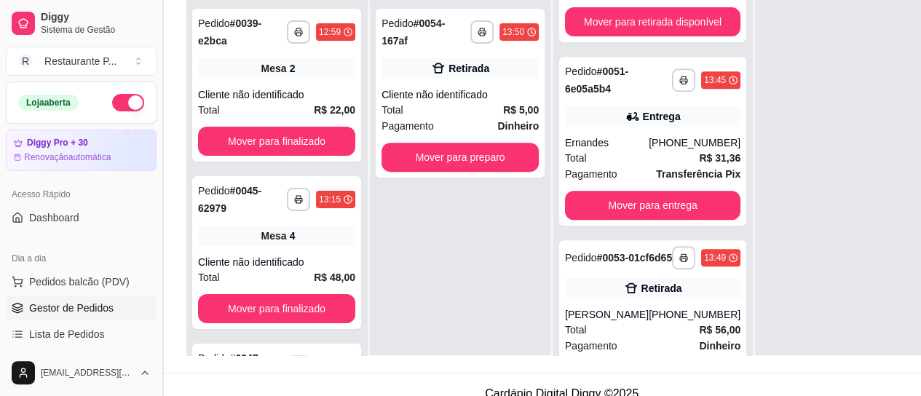
drag, startPoint x: 139, startPoint y: 348, endPoint x: 156, endPoint y: 353, distance: 18.2
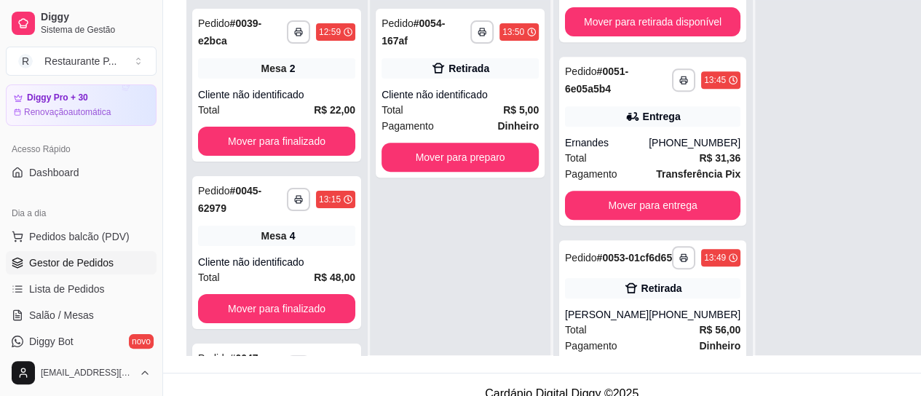
scroll to position [58, 0]
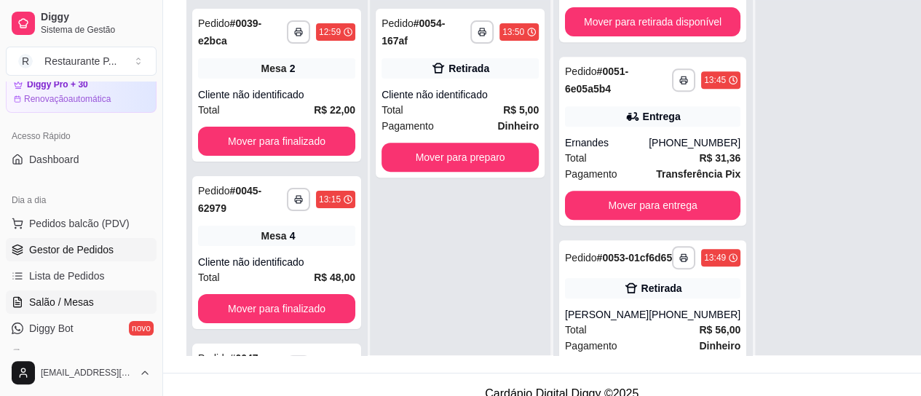
click at [25, 301] on link "Salão / Mesas" at bounding box center [81, 301] width 151 height 23
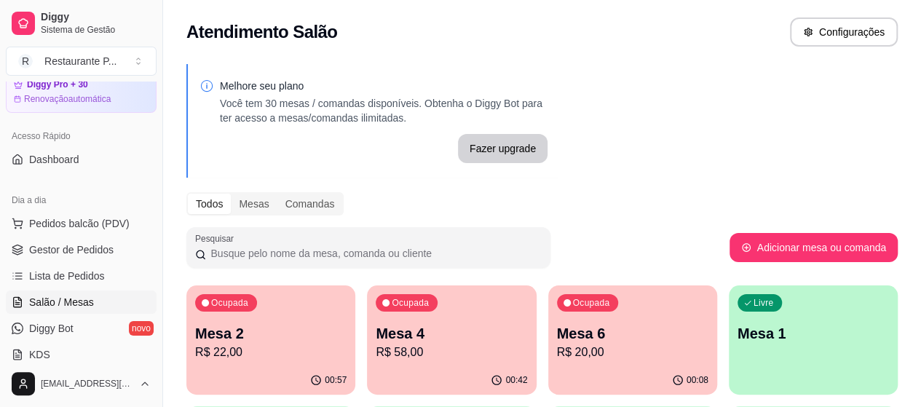
click at [214, 344] on p "R$ 22,00" at bounding box center [270, 351] width 151 height 17
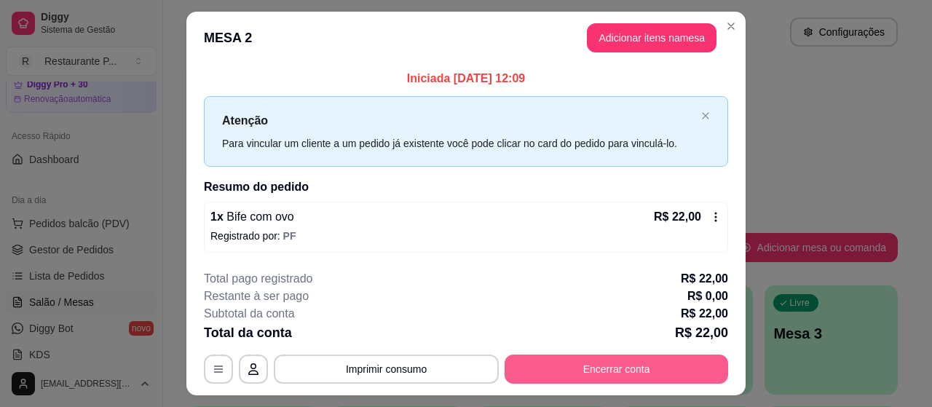
click at [535, 362] on button "Encerrar conta" at bounding box center [615, 368] width 223 height 29
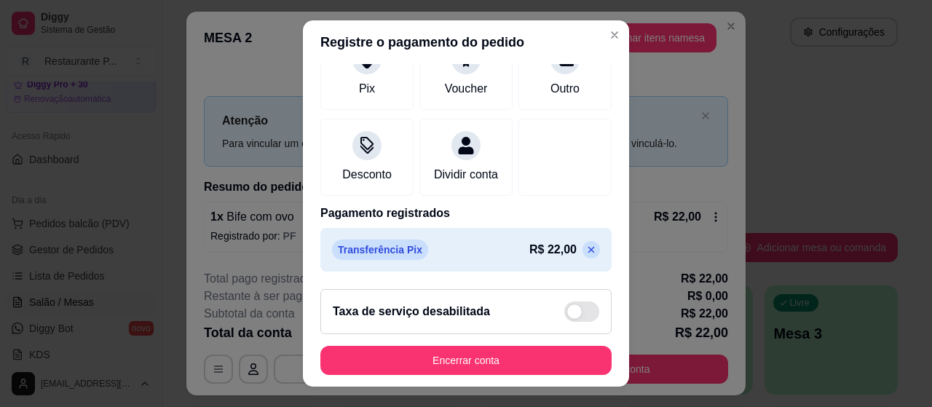
scroll to position [220, 0]
click at [582, 249] on p at bounding box center [590, 249] width 17 height 17
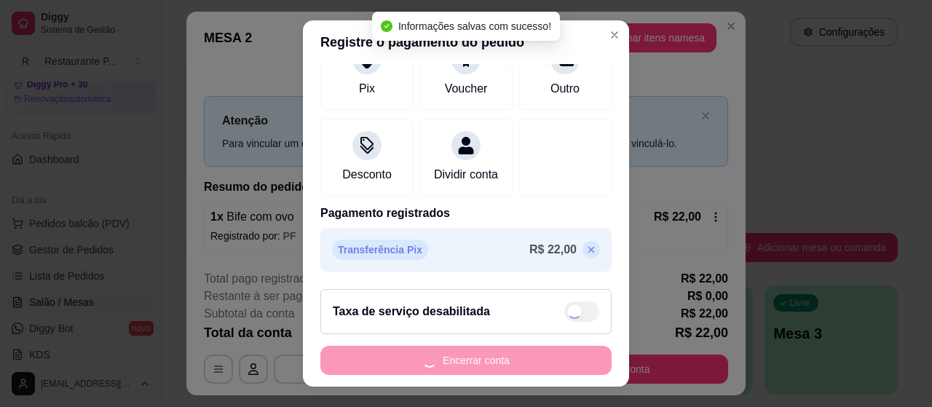
type input "R$ 22,00"
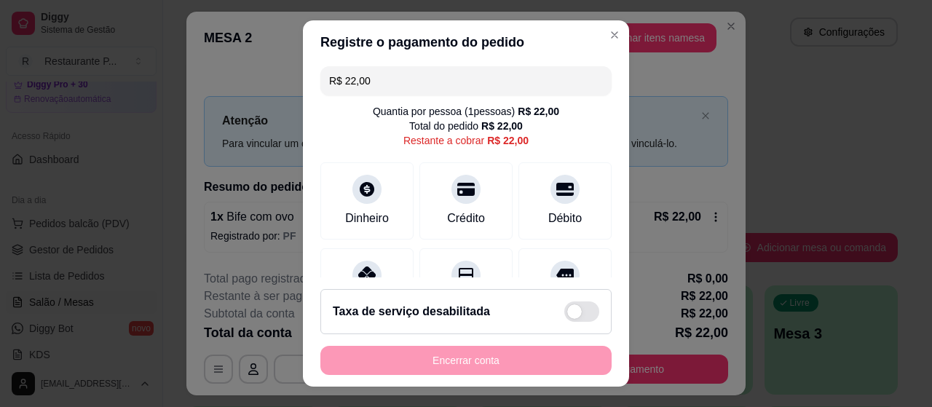
scroll to position [0, 0]
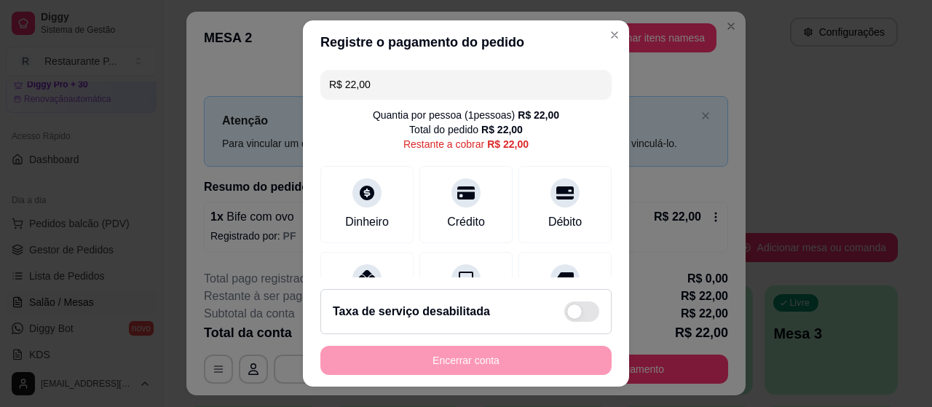
click at [600, 267] on div "R$ 22,00 Quantia por pessoa ( 1 pessoas) R$ 22,00 Total do pedido R$ 22,00 Rest…" at bounding box center [466, 170] width 326 height 213
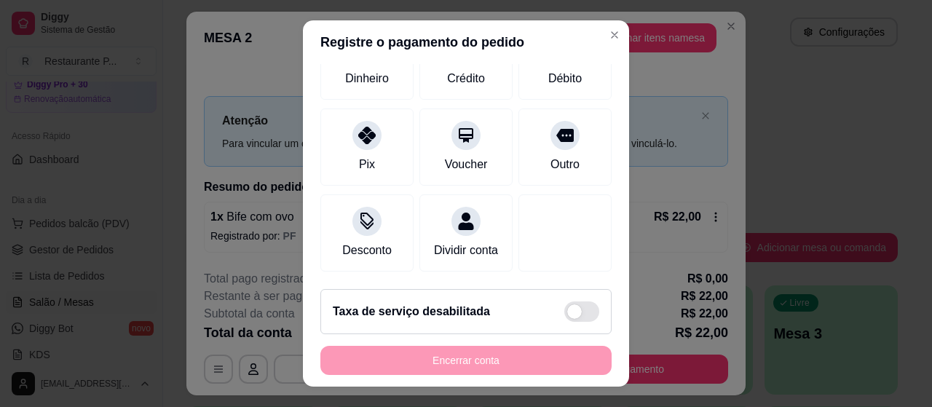
scroll to position [159, 0]
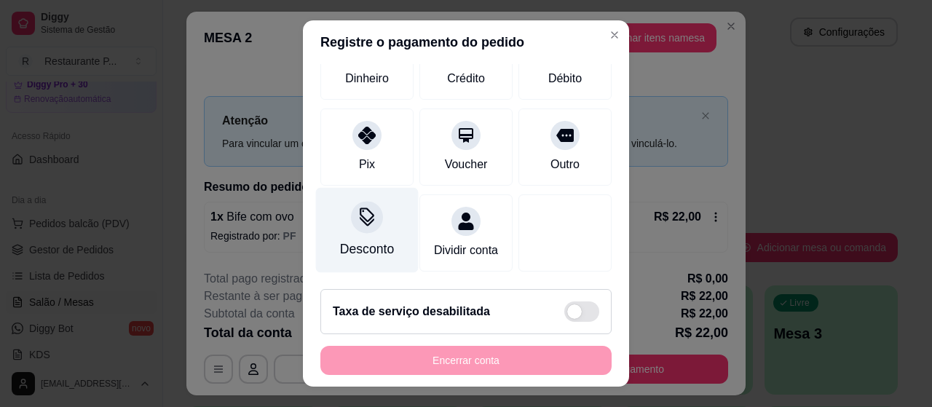
click at [360, 207] on icon at bounding box center [366, 216] width 19 height 19
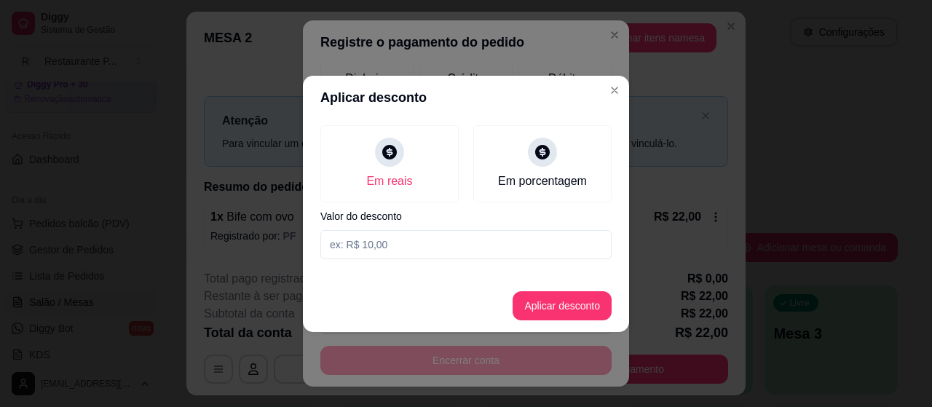
click at [428, 250] on input at bounding box center [465, 244] width 291 height 29
type input "2,00"
click at [576, 297] on button "Aplicar desconto" at bounding box center [561, 305] width 99 height 29
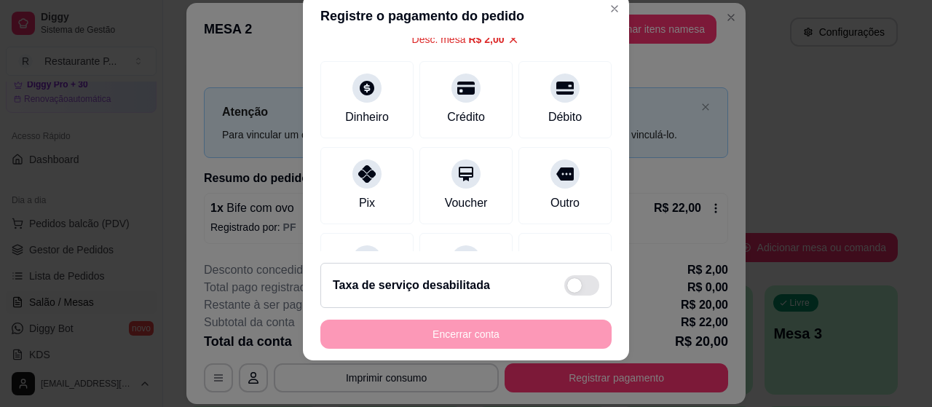
scroll to position [110, 0]
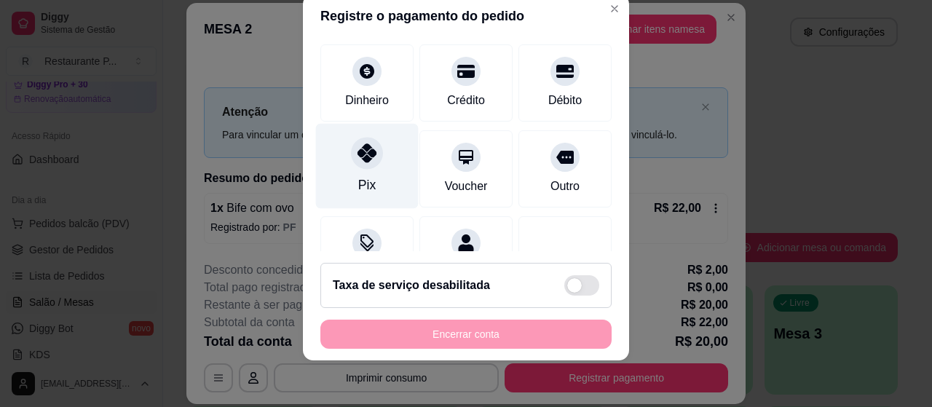
click at [341, 151] on div "Pix" at bounding box center [367, 166] width 103 height 85
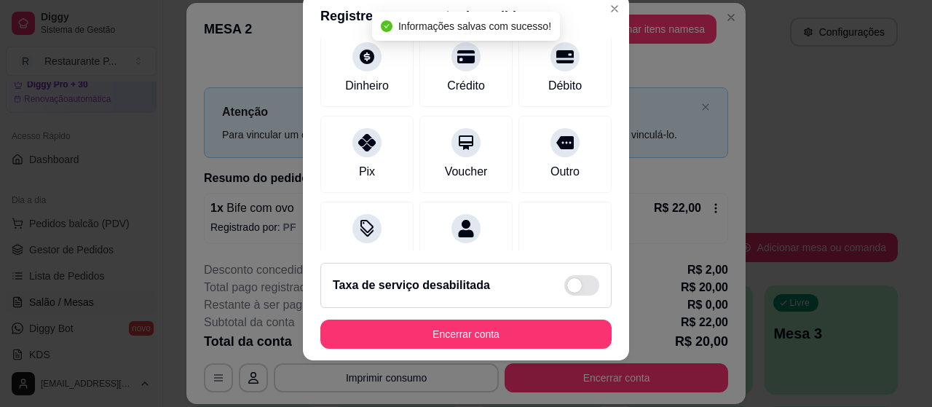
type input "R$ 0,00"
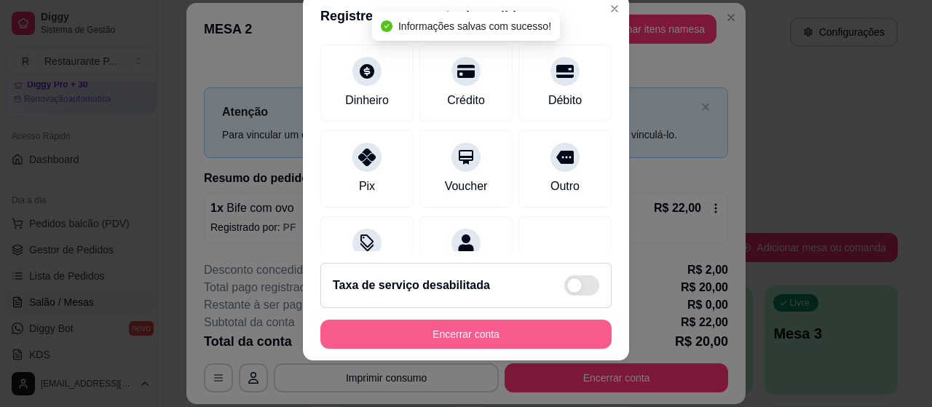
click at [512, 335] on button "Encerrar conta" at bounding box center [465, 333] width 291 height 29
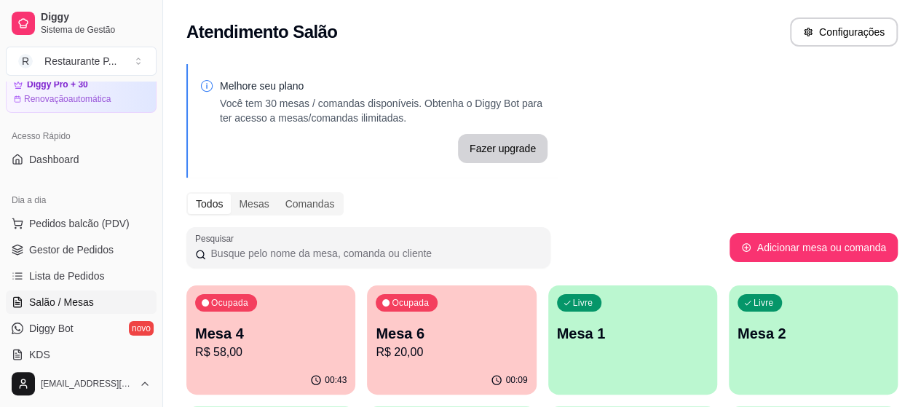
click at [245, 330] on p "Mesa 4" at bounding box center [270, 333] width 151 height 20
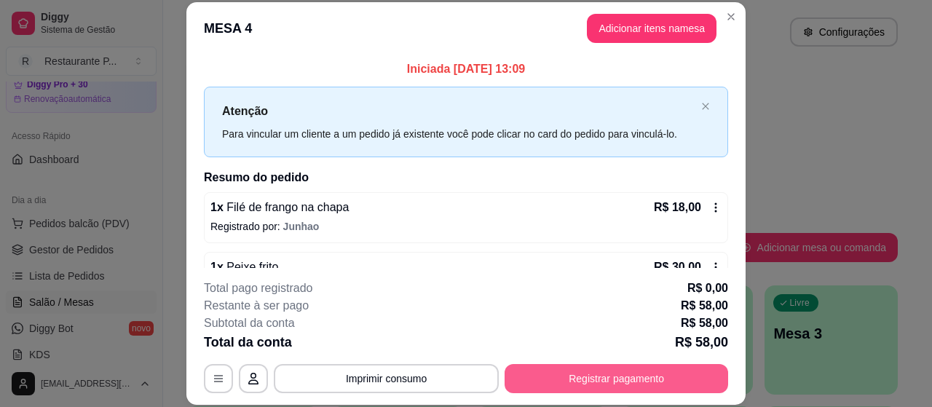
click at [715, 334] on div "**********" at bounding box center [466, 336] width 524 height 114
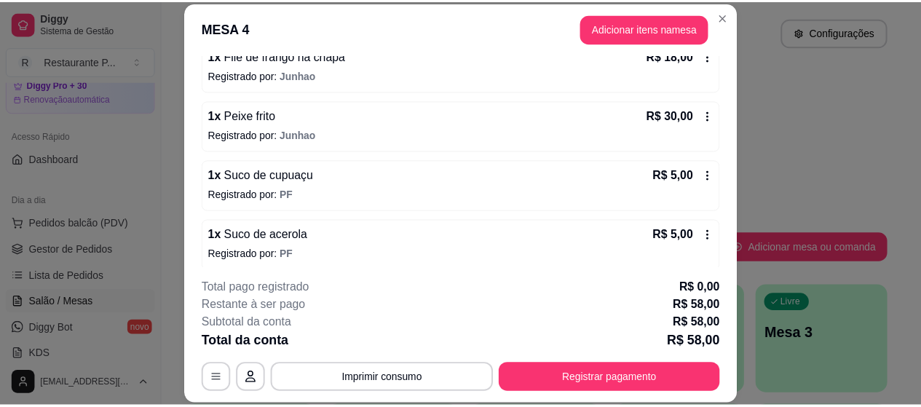
scroll to position [157, 0]
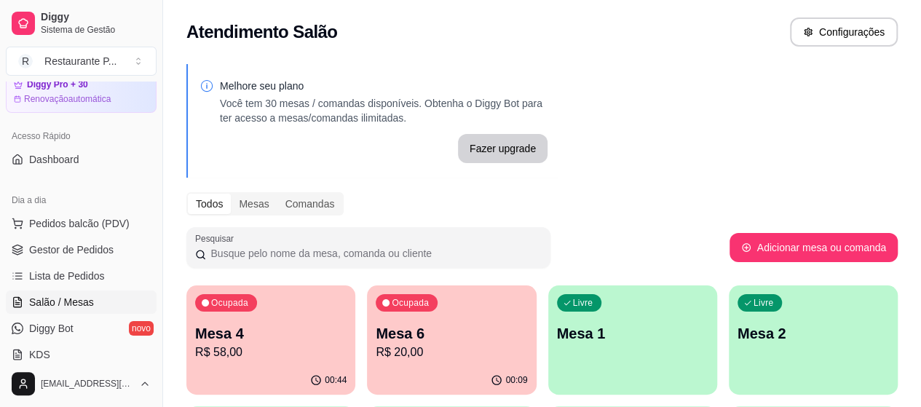
click at [259, 330] on p "Mesa 4" at bounding box center [270, 333] width 151 height 20
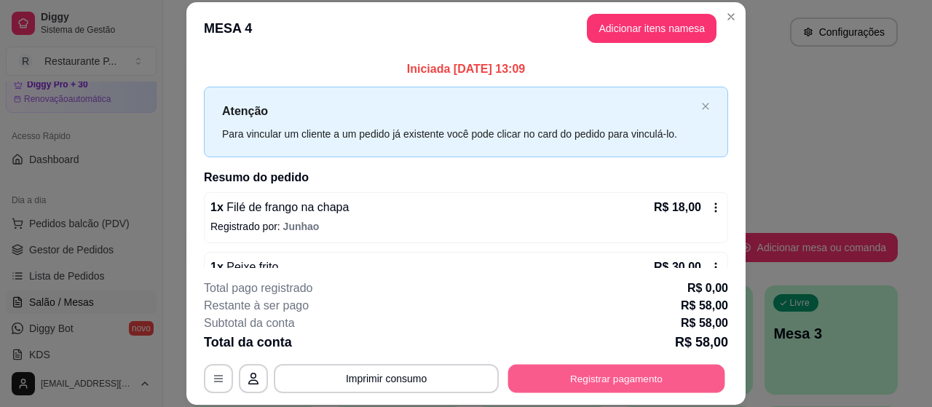
click at [562, 384] on button "Registrar pagamento" at bounding box center [616, 379] width 217 height 28
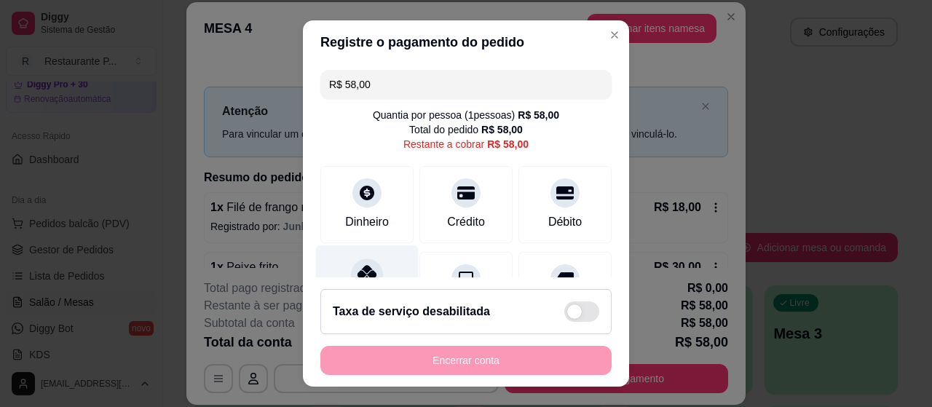
click at [390, 255] on div "Pix" at bounding box center [367, 287] width 103 height 85
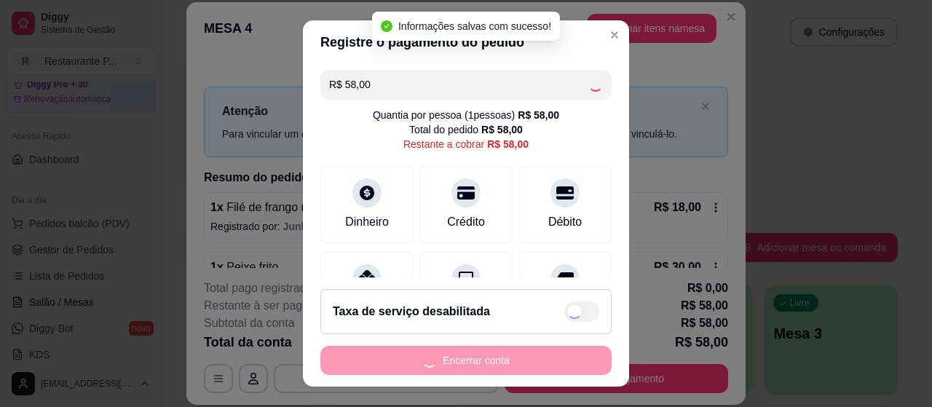
type input "R$ 0,00"
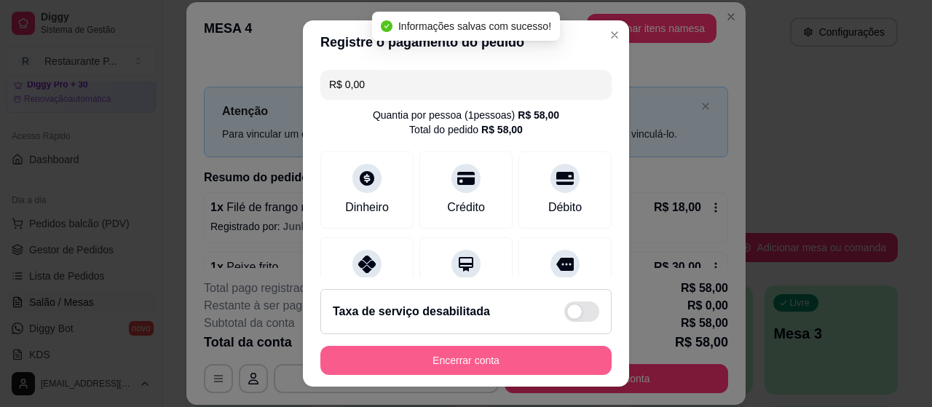
click at [502, 365] on button "Encerrar conta" at bounding box center [465, 360] width 291 height 29
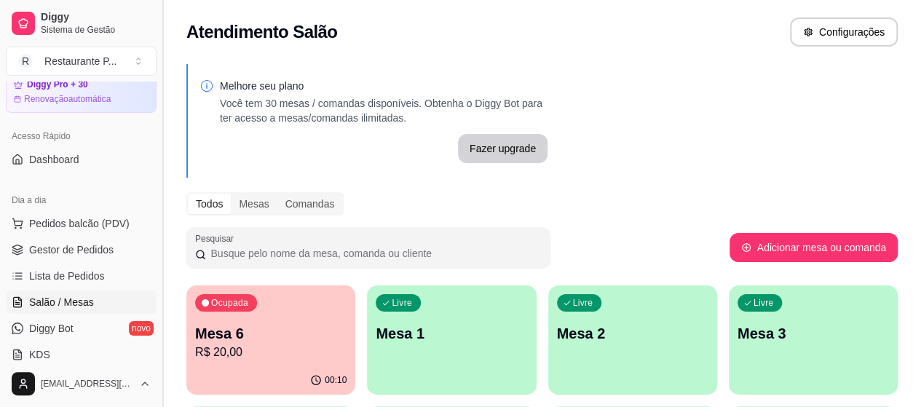
drag, startPoint x: 157, startPoint y: 167, endPoint x: 156, endPoint y: 181, distance: 14.6
click at [156, 181] on button "Toggle Sidebar" at bounding box center [162, 203] width 12 height 407
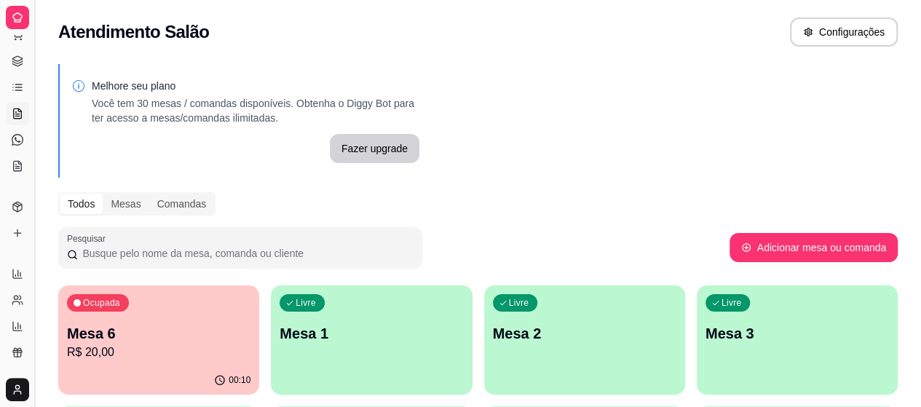
scroll to position [0, 0]
click at [32, 137] on button "Toggle Sidebar" at bounding box center [34, 203] width 12 height 407
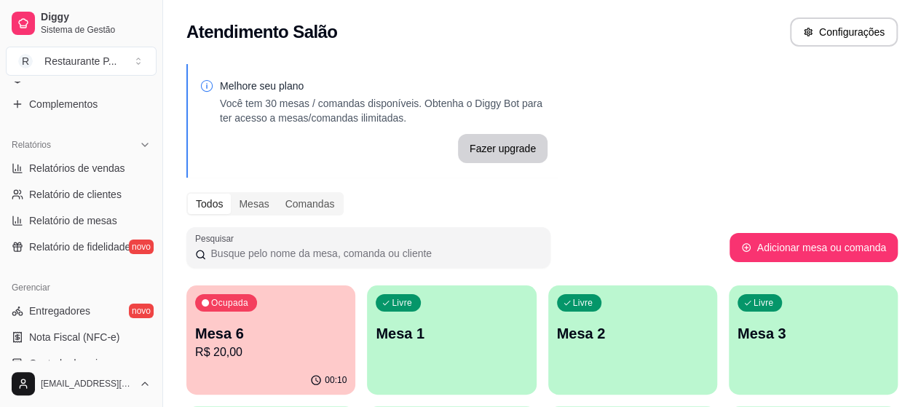
scroll to position [406, 0]
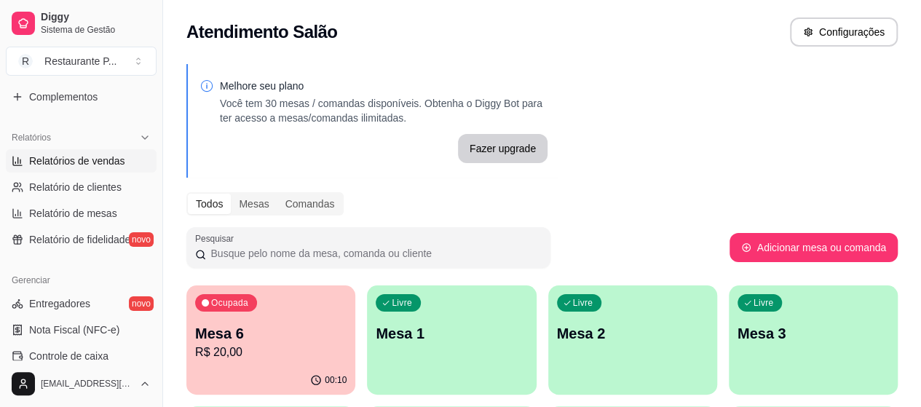
click at [124, 158] on link "Relatórios de vendas" at bounding box center [81, 160] width 151 height 23
select select "ALL"
select select "0"
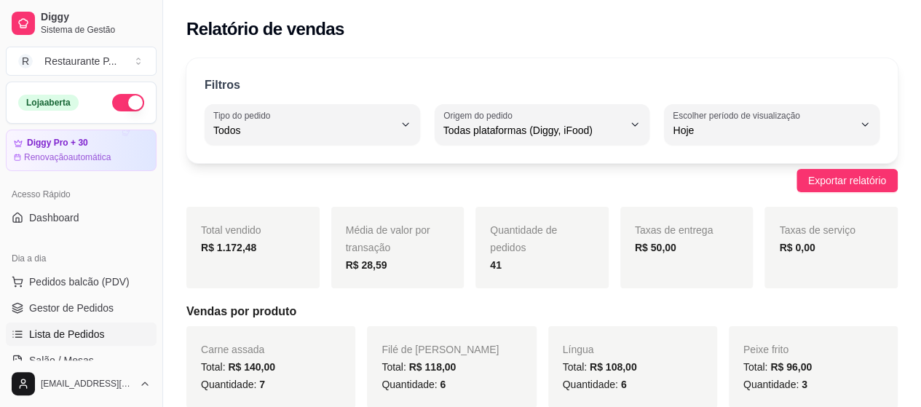
click at [98, 335] on span "Lista de Pedidos" at bounding box center [67, 334] width 76 height 15
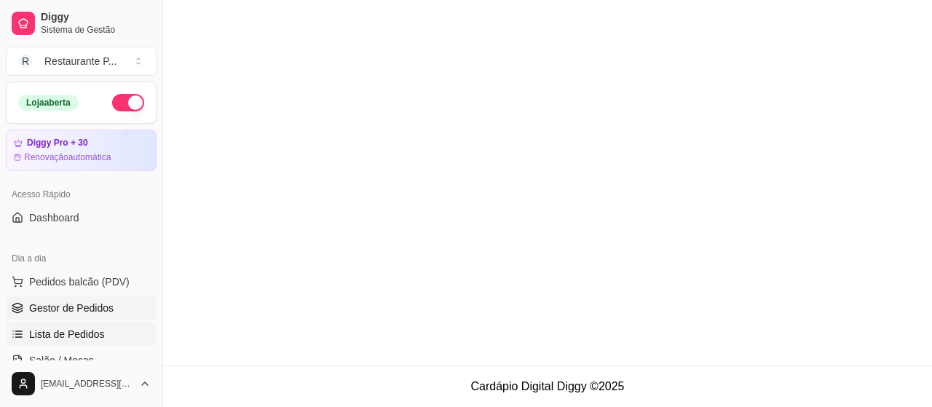
click at [103, 311] on span "Gestor de Pedidos" at bounding box center [71, 308] width 84 height 15
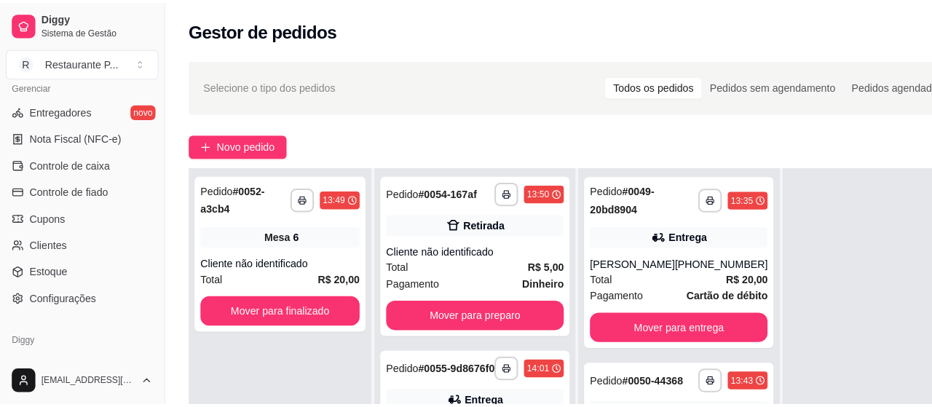
scroll to position [639, 0]
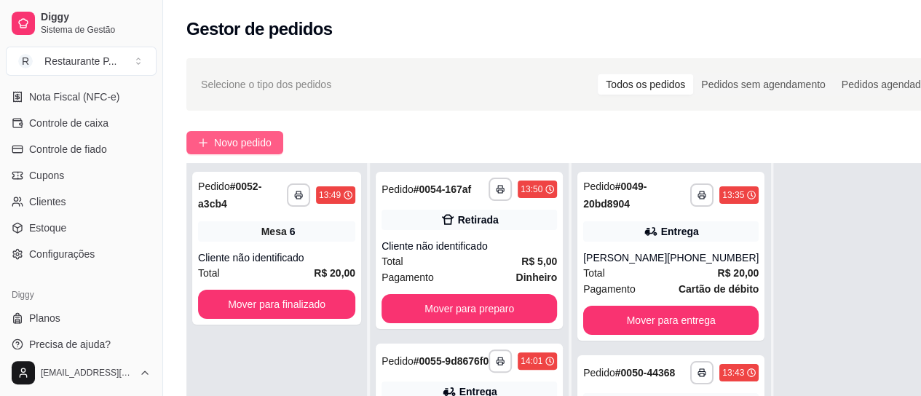
click at [243, 143] on span "Novo pedido" at bounding box center [242, 143] width 57 height 16
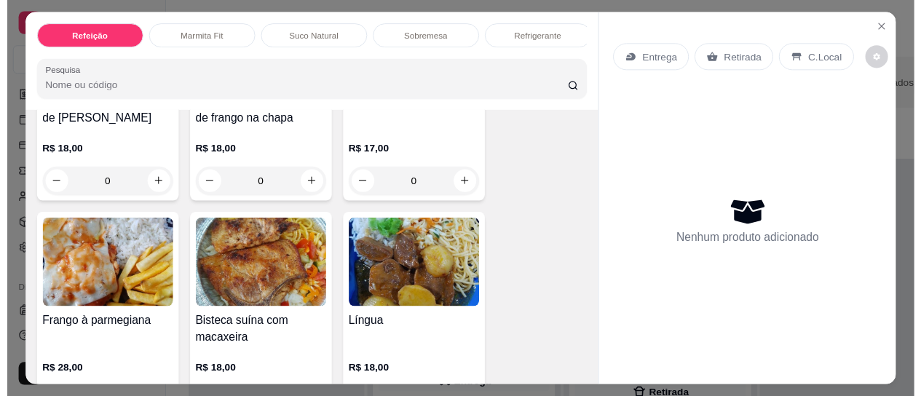
scroll to position [449, 0]
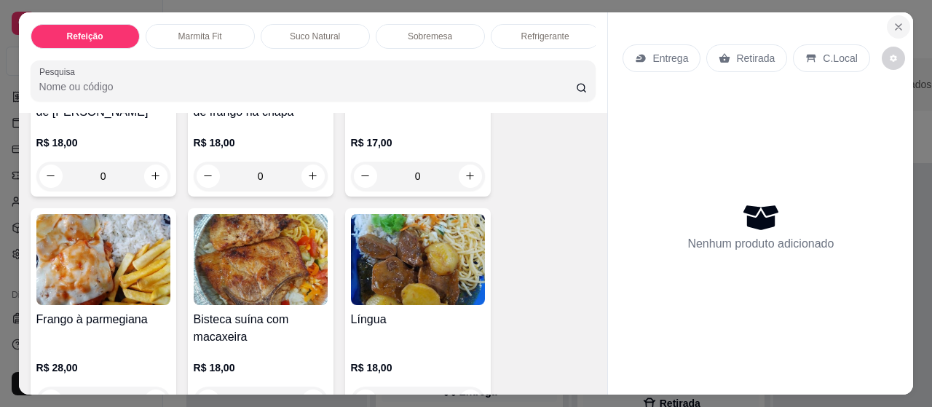
click at [886, 20] on button "Close" at bounding box center [897, 26] width 23 height 23
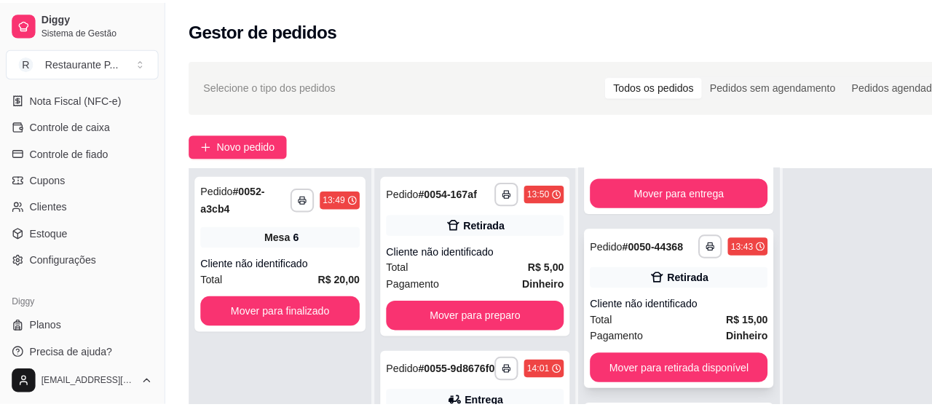
scroll to position [146, 0]
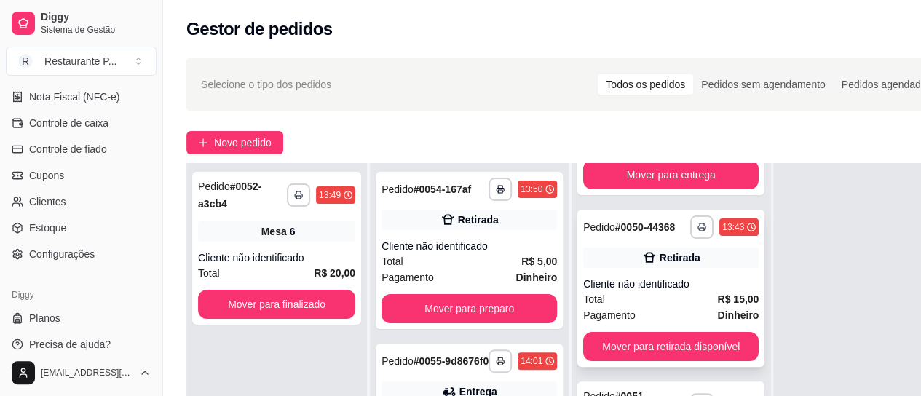
click at [633, 289] on div "Cliente não identificado" at bounding box center [670, 284] width 175 height 15
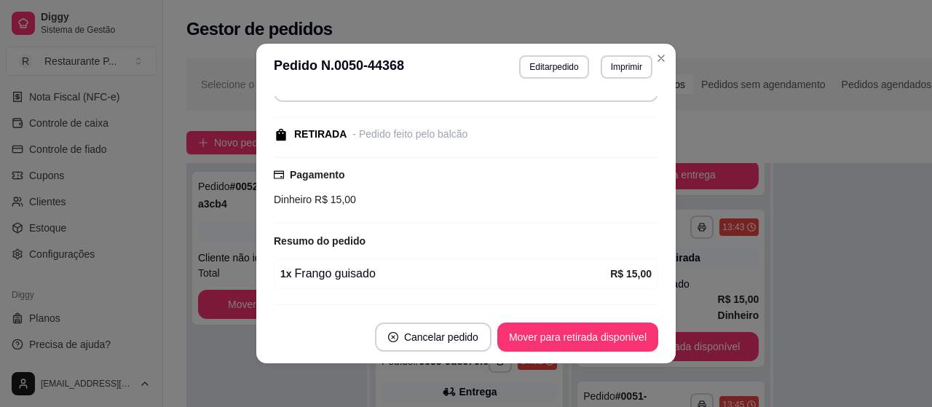
scroll to position [164, 0]
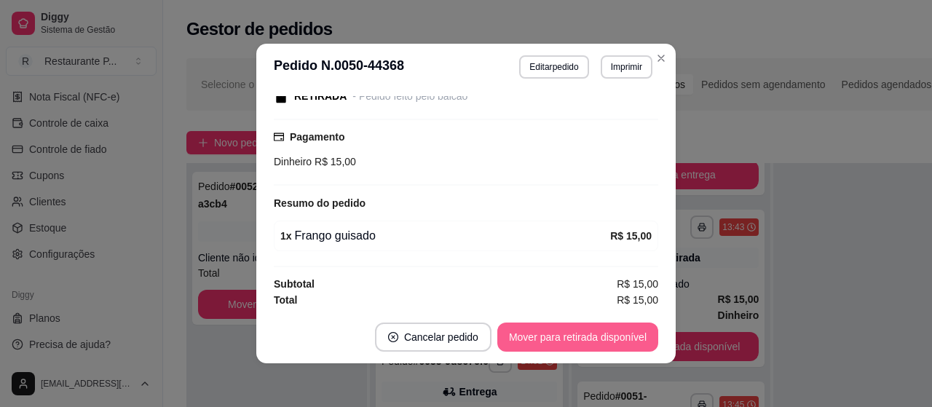
click at [579, 338] on button "Mover para retirada disponível" at bounding box center [577, 336] width 161 height 29
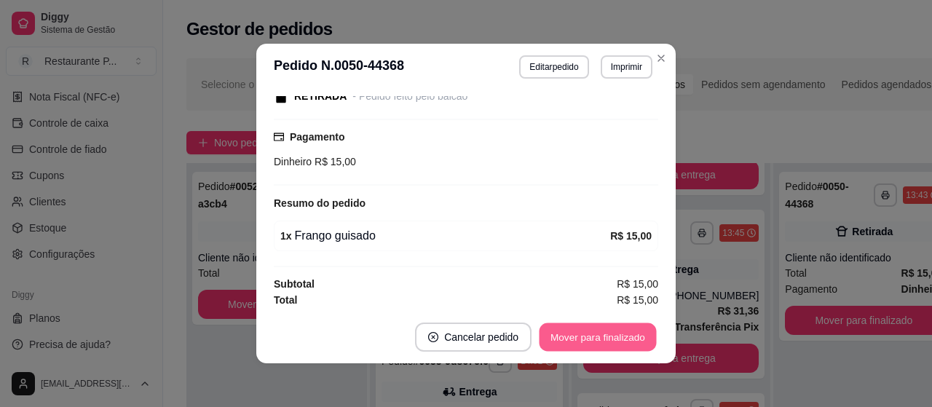
click at [579, 337] on button "Mover para finalizado" at bounding box center [597, 337] width 117 height 28
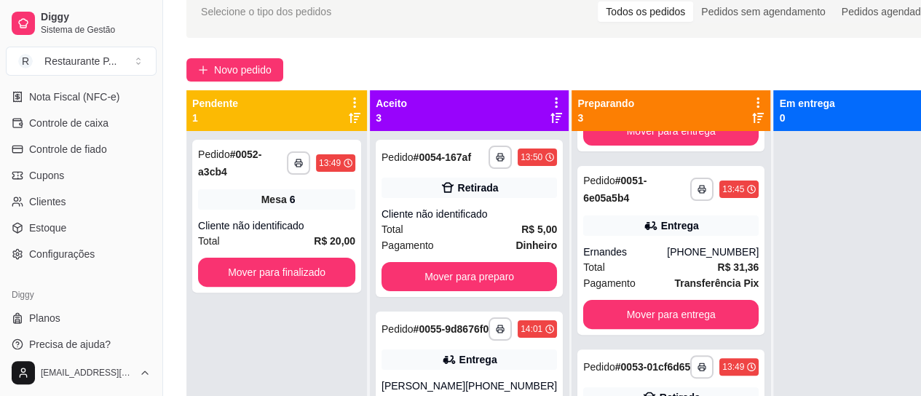
scroll to position [157, 0]
drag, startPoint x: 722, startPoint y: 386, endPoint x: 819, endPoint y: 305, distance: 127.1
click at [819, 305] on div at bounding box center [863, 329] width 180 height 396
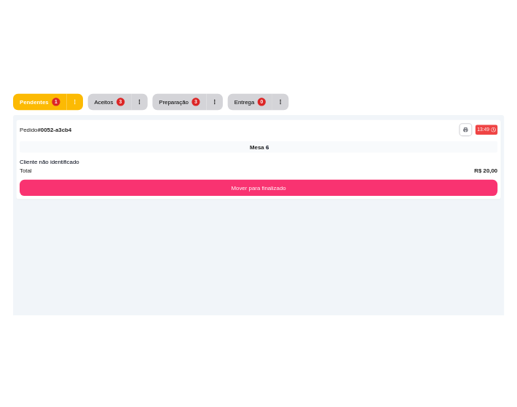
scroll to position [210, 0]
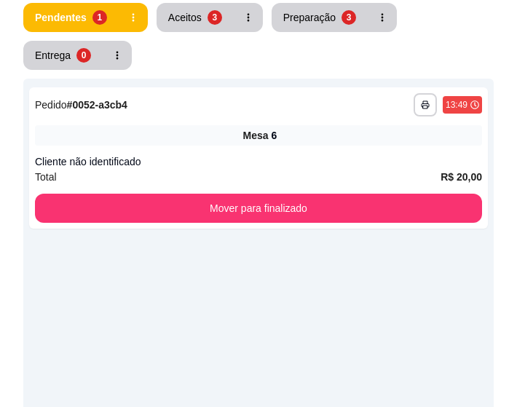
drag, startPoint x: 406, startPoint y: 371, endPoint x: 178, endPoint y: 310, distance: 236.5
click at [178, 310] on div "**********" at bounding box center [258, 282] width 470 height 407
click at [419, 342] on div "**********" at bounding box center [258, 282] width 470 height 407
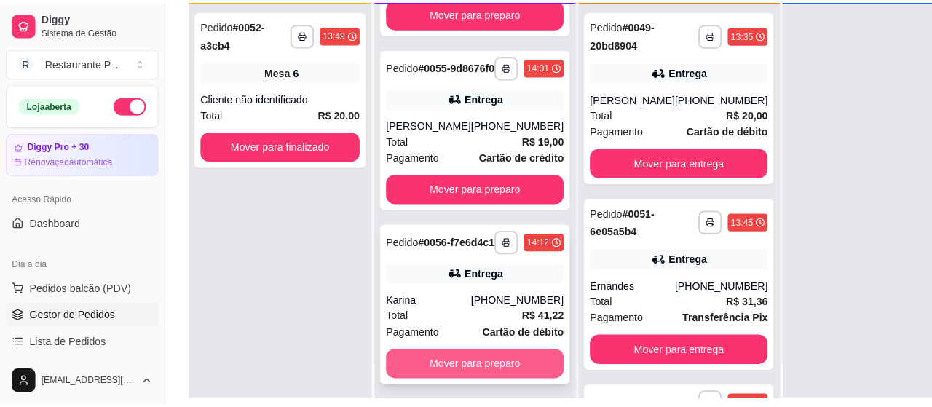
scroll to position [52, 0]
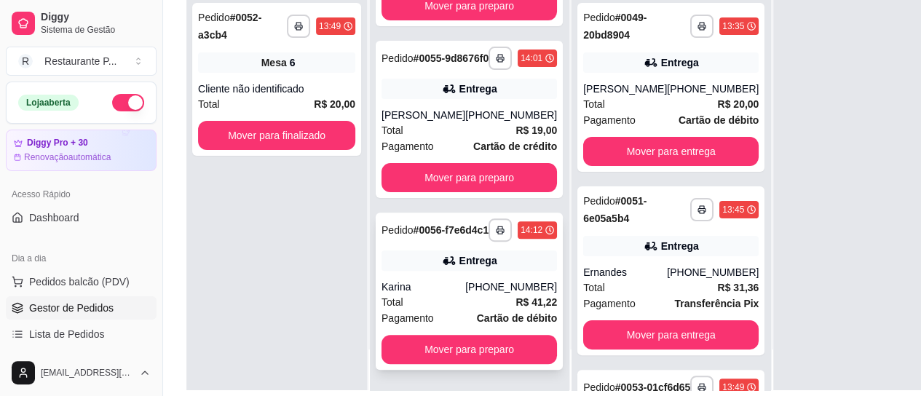
click at [515, 296] on strong "R$ 41,22" at bounding box center [535, 302] width 41 height 12
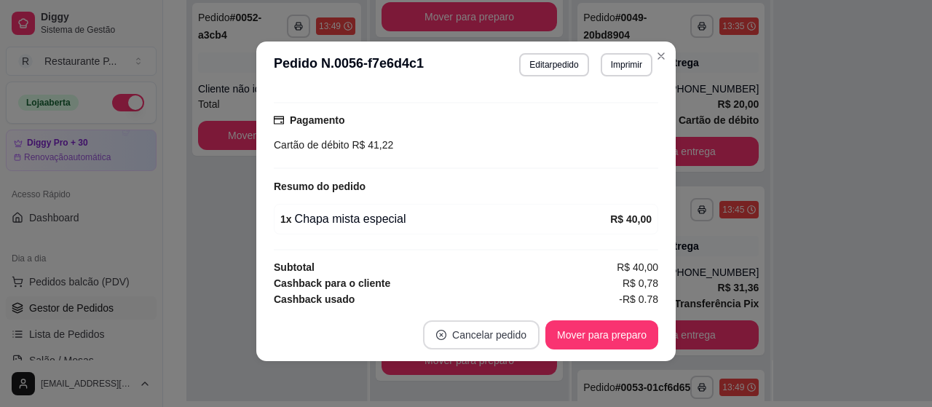
scroll to position [3, 0]
click at [500, 327] on button "Cancelar pedido" at bounding box center [480, 334] width 113 height 28
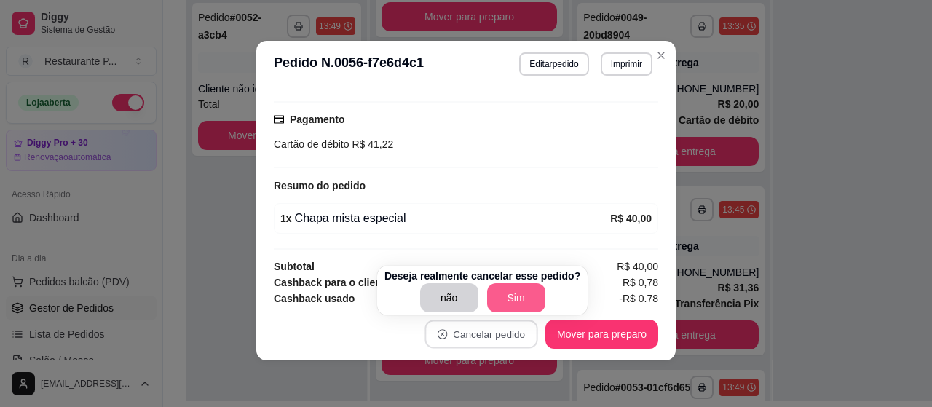
click at [493, 296] on button "Sim" at bounding box center [516, 297] width 58 height 29
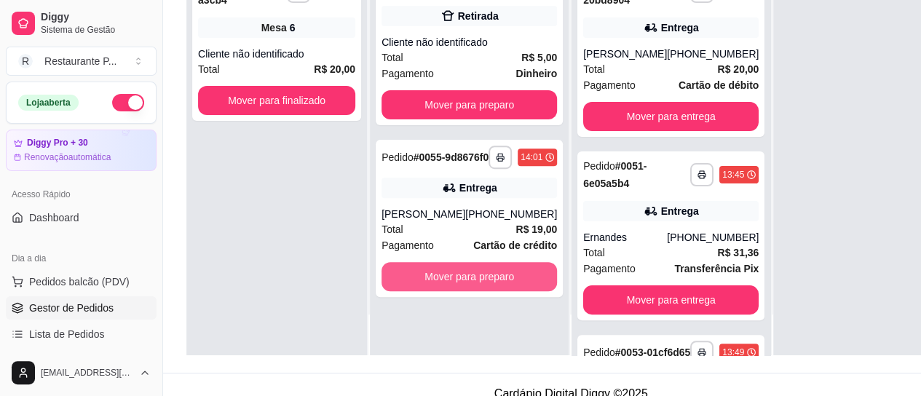
scroll to position [233, 0]
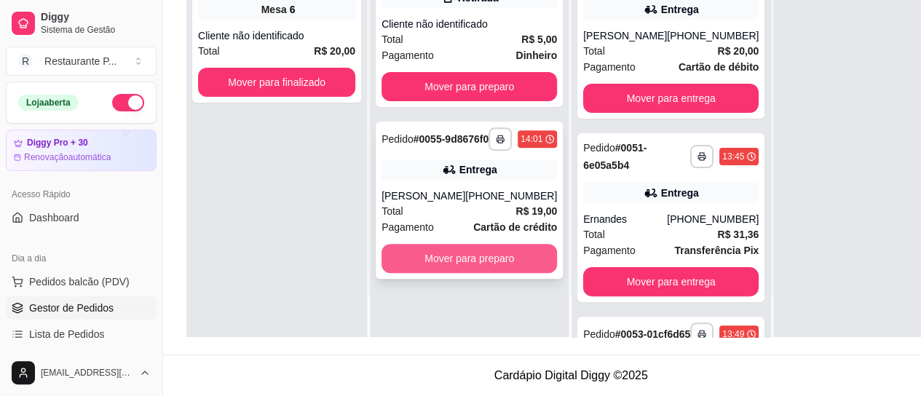
click at [485, 273] on button "Mover para preparo" at bounding box center [468, 258] width 175 height 29
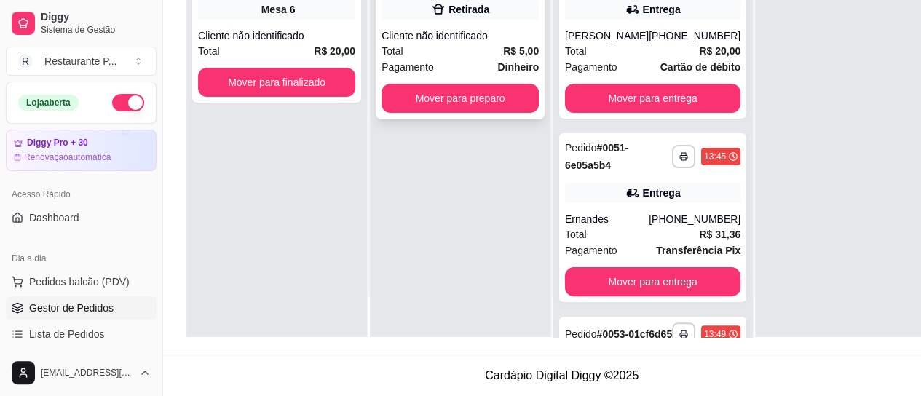
click at [483, 30] on div "Cliente não identificado" at bounding box center [459, 35] width 157 height 15
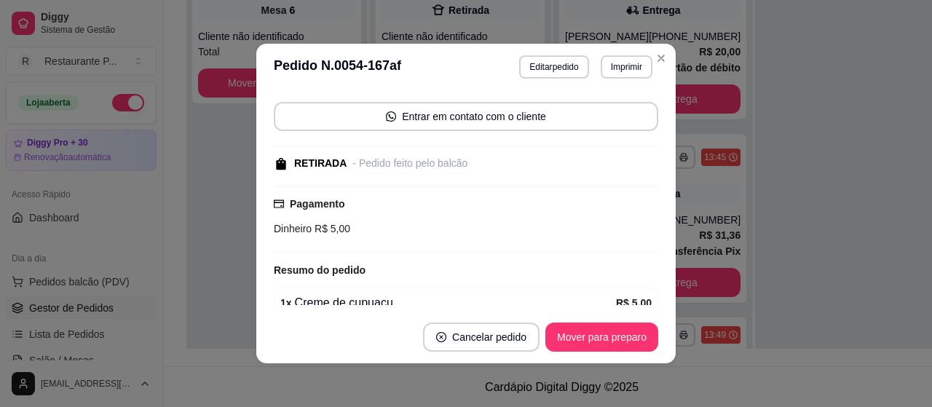
scroll to position [164, 0]
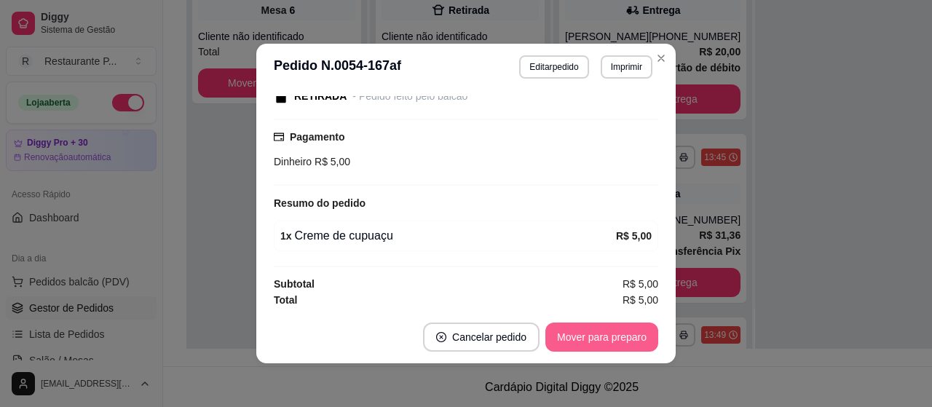
click at [596, 342] on button "Mover para preparo" at bounding box center [601, 336] width 113 height 29
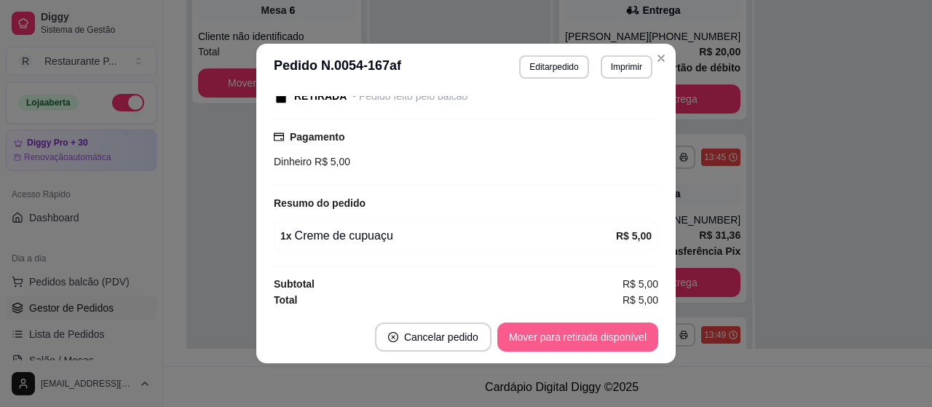
click at [604, 330] on button "Mover para retirada disponível" at bounding box center [577, 336] width 161 height 29
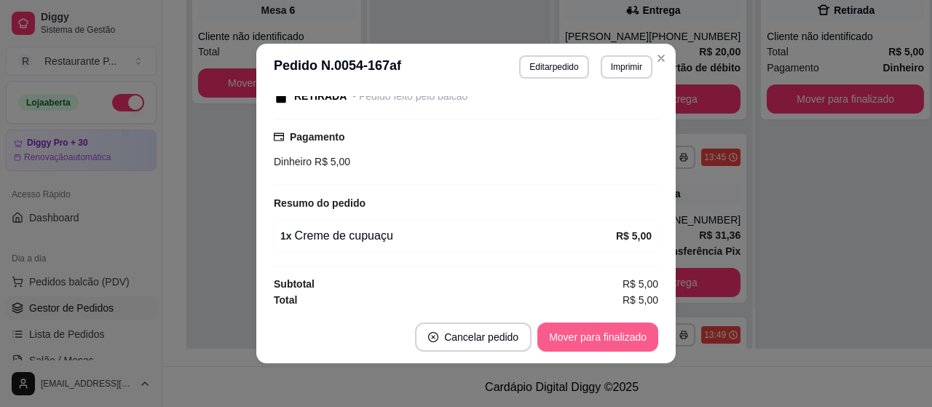
click at [604, 330] on button "Mover para finalizado" at bounding box center [597, 336] width 121 height 29
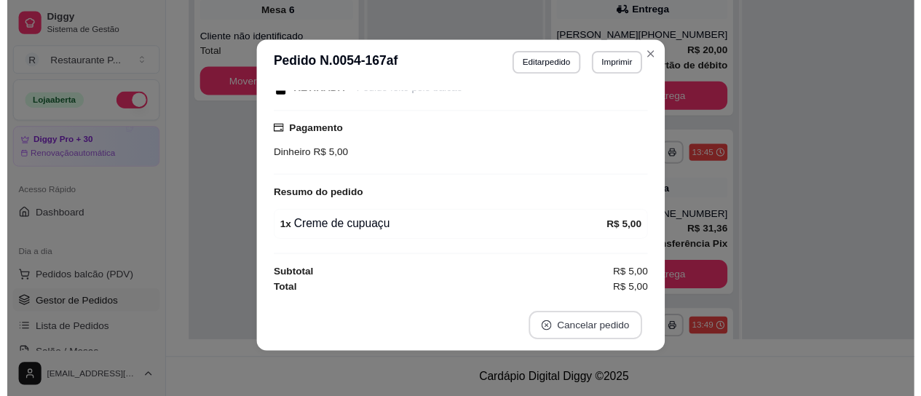
scroll to position [103, 0]
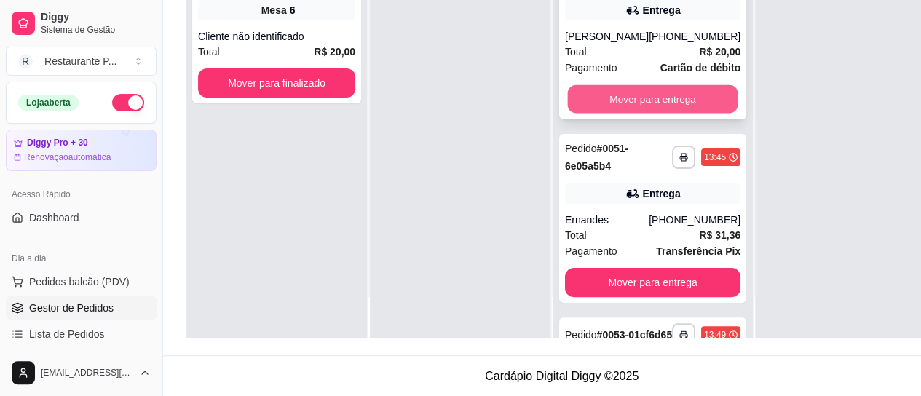
click at [667, 92] on button "Mover para entrega" at bounding box center [653, 99] width 170 height 28
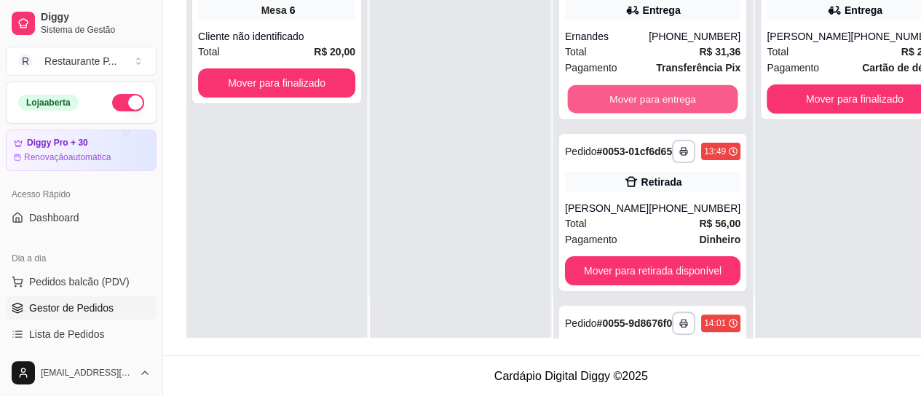
click at [667, 92] on button "Mover para entrega" at bounding box center [653, 99] width 170 height 28
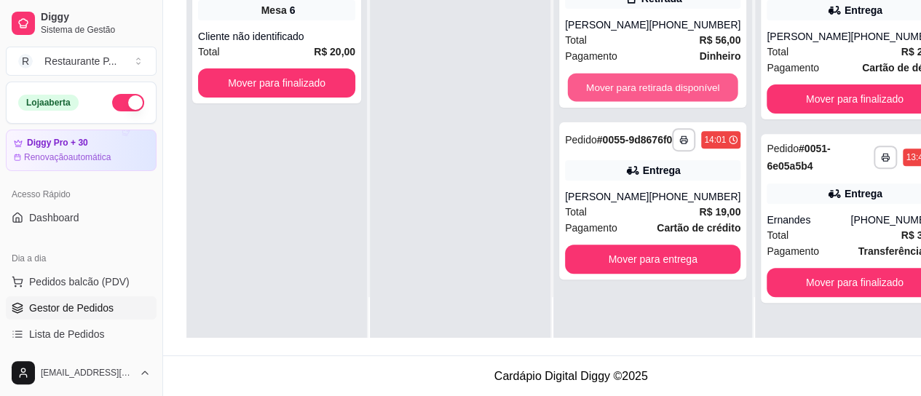
click at [667, 92] on button "Mover para retirada disponível" at bounding box center [653, 88] width 170 height 28
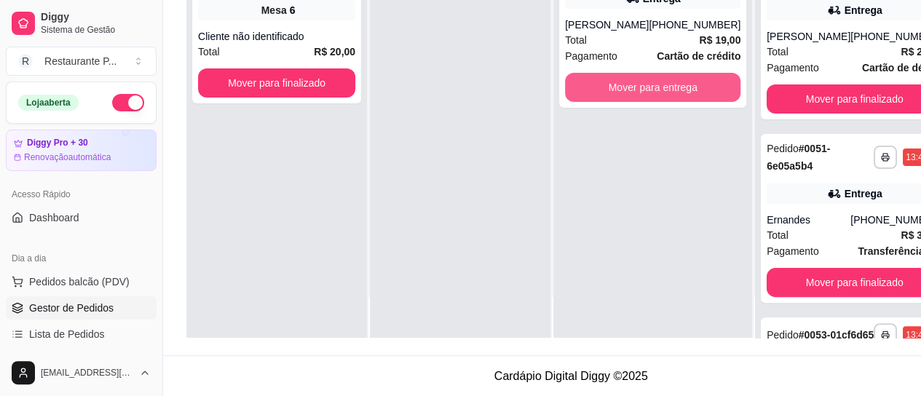
click at [667, 92] on button "Mover para entrega" at bounding box center [652, 87] width 175 height 29
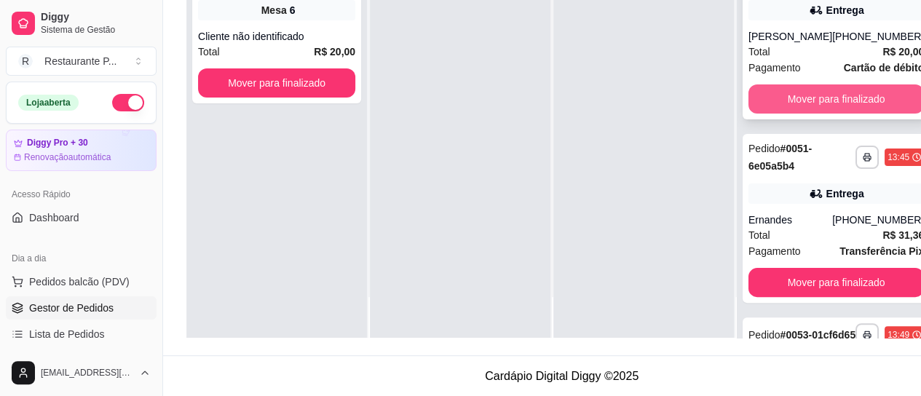
click at [789, 103] on button "Mover para finalizado" at bounding box center [835, 98] width 175 height 29
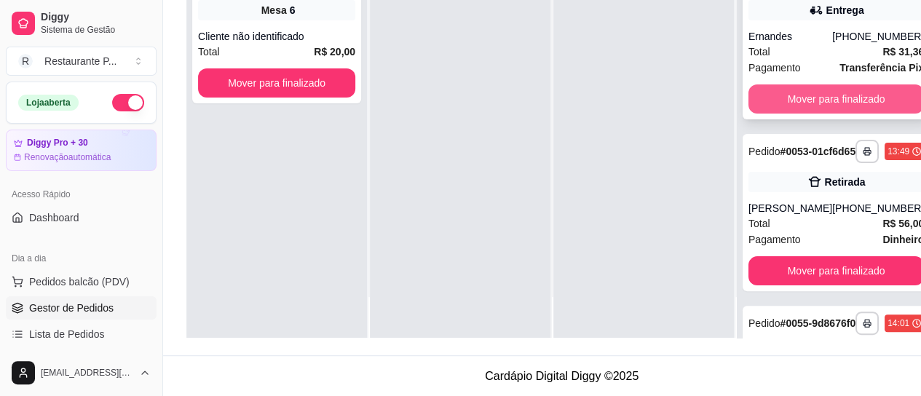
click at [786, 100] on button "Mover para finalizado" at bounding box center [835, 98] width 175 height 29
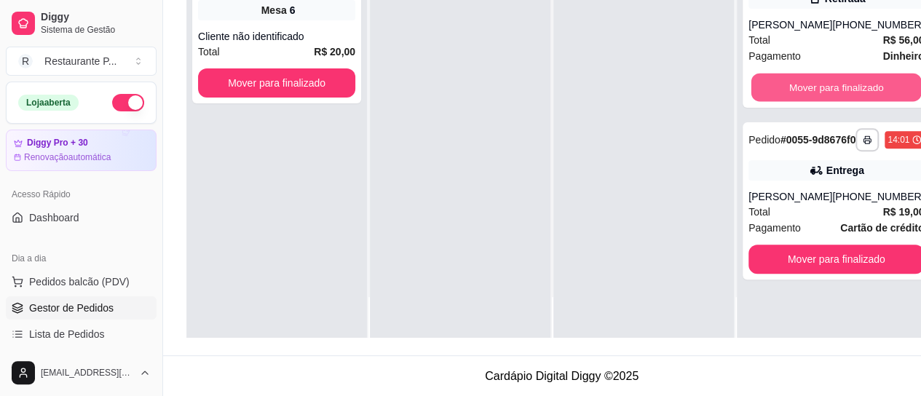
click at [786, 100] on button "Mover para finalizado" at bounding box center [836, 88] width 170 height 28
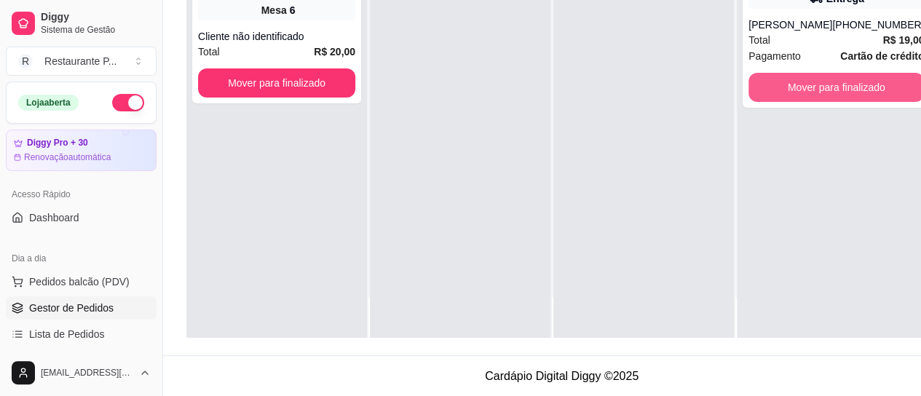
click at [786, 100] on button "Mover para finalizado" at bounding box center [835, 87] width 175 height 29
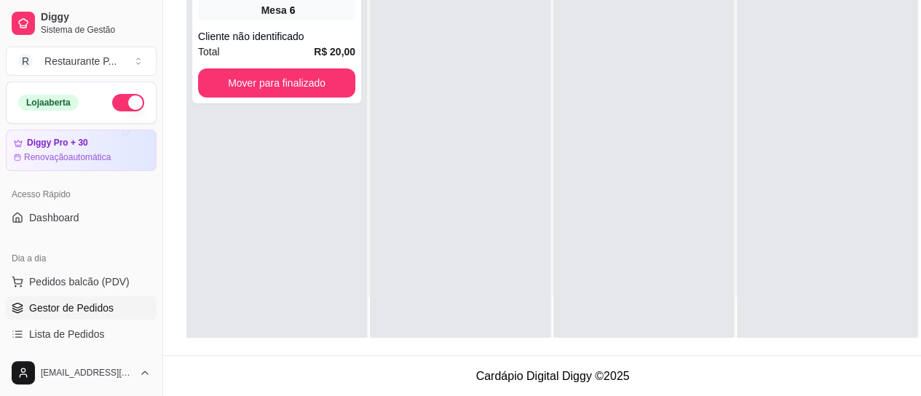
click at [112, 97] on button "button" at bounding box center [128, 102] width 32 height 17
drag, startPoint x: 202, startPoint y: 39, endPoint x: 523, endPoint y: 171, distance: 346.2
click at [523, 168] on div at bounding box center [460, 140] width 180 height 396
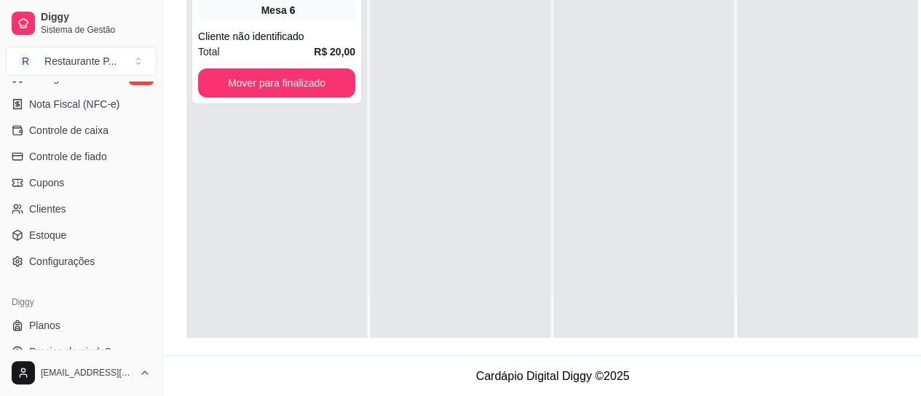
scroll to position [639, 0]
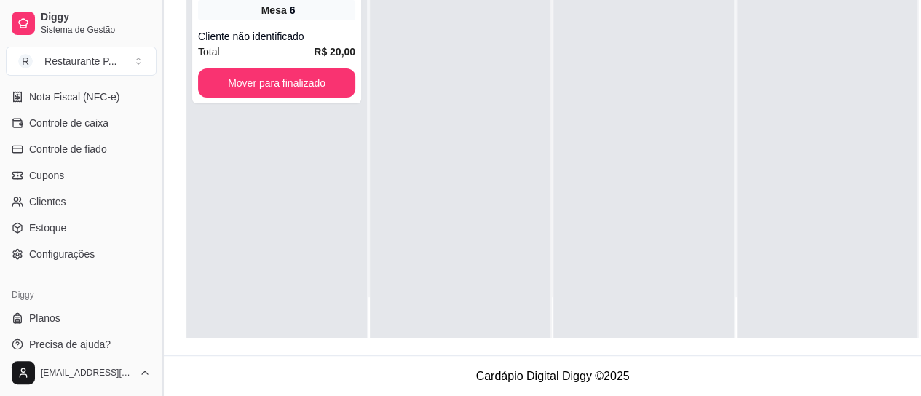
drag, startPoint x: 160, startPoint y: 301, endPoint x: 161, endPoint y: 287, distance: 13.1
click at [161, 287] on button "Toggle Sidebar" at bounding box center [162, 198] width 12 height 396
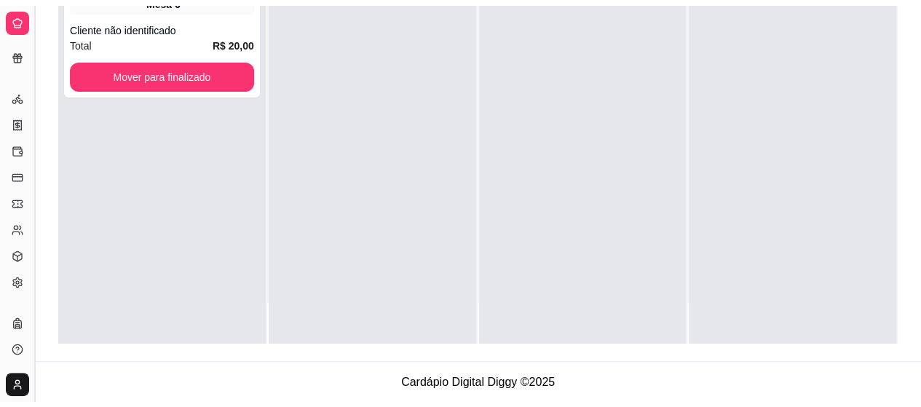
scroll to position [346, 0]
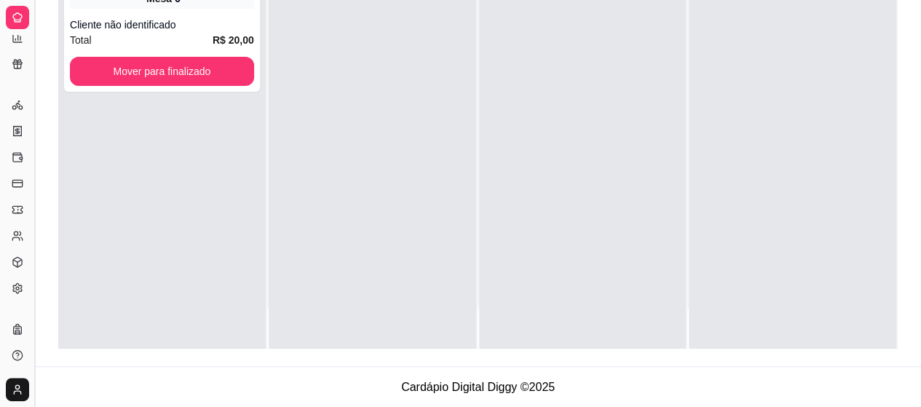
click at [32, 263] on button "Toggle Sidebar" at bounding box center [34, 203] width 12 height 407
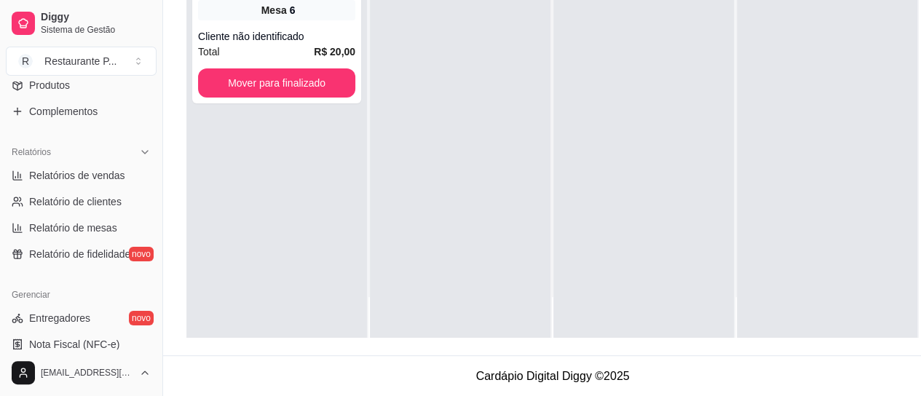
scroll to position [365, 0]
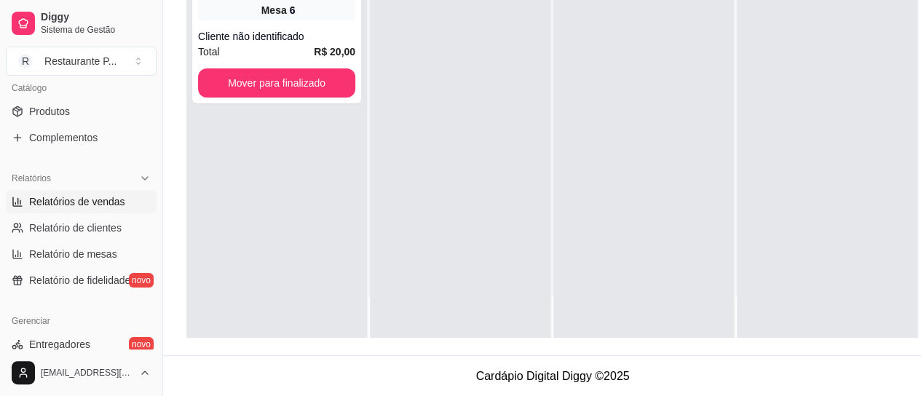
click at [116, 191] on link "Relatórios de vendas" at bounding box center [81, 201] width 151 height 23
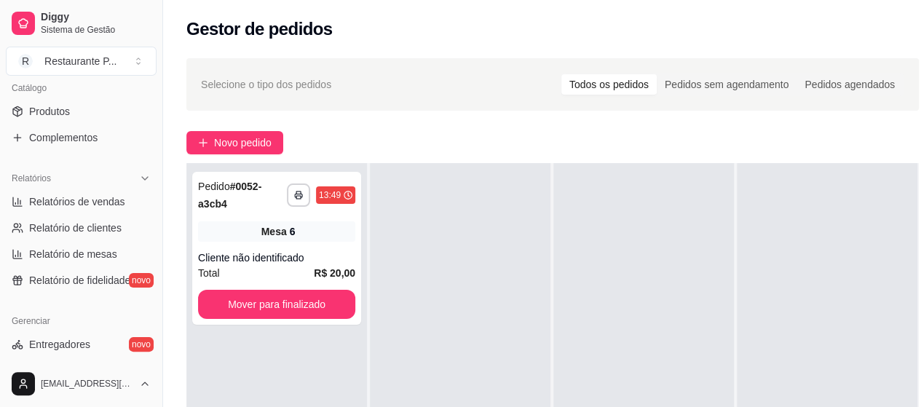
select select "ALL"
select select "0"
